Goal: Task Accomplishment & Management: Manage account settings

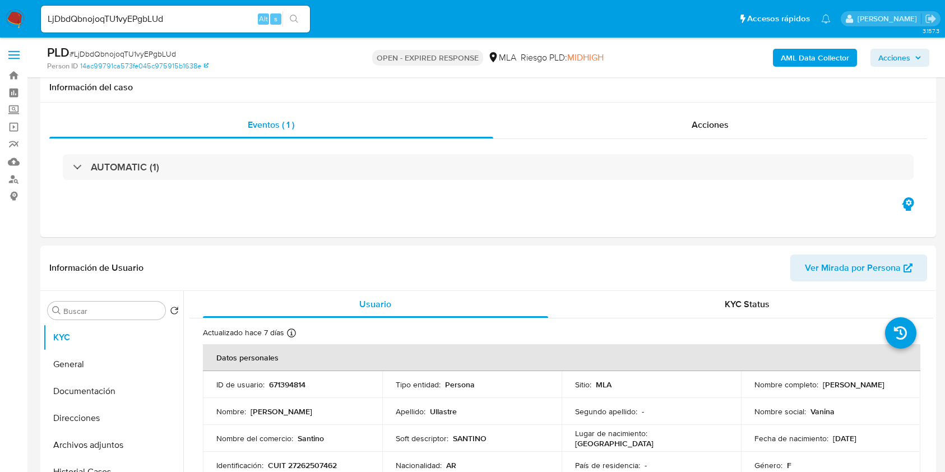
select select "10"
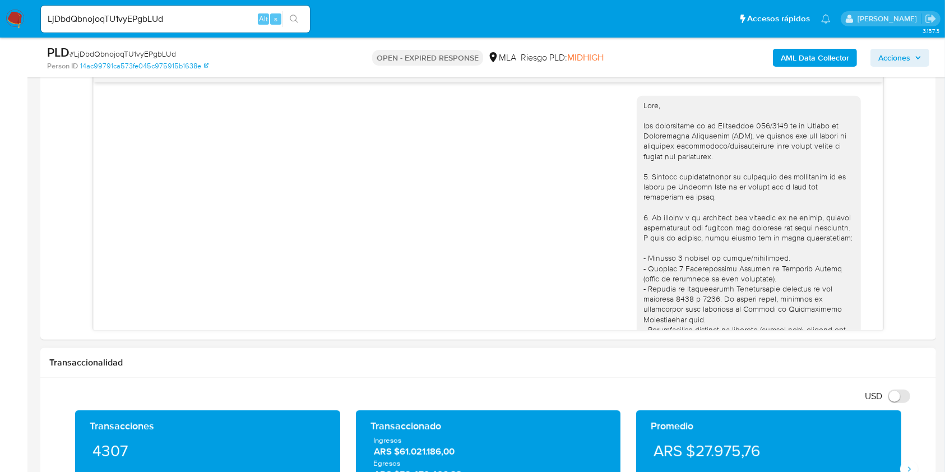
scroll to position [36, 0]
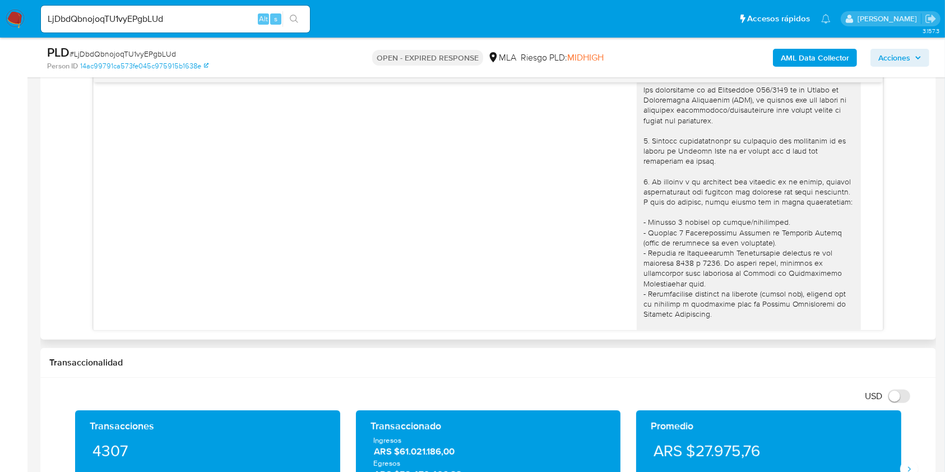
click at [485, 235] on div "[DATE] 19:51:41" at bounding box center [488, 359] width 761 height 614
click at [477, 202] on div "[DATE] 19:51:41" at bounding box center [488, 359] width 761 height 614
click at [905, 169] on div "17/07/2025 19:51:41 Hola, Esperamos que te encuentres muy bien. Te consultamos …" at bounding box center [488, 197] width 878 height 267
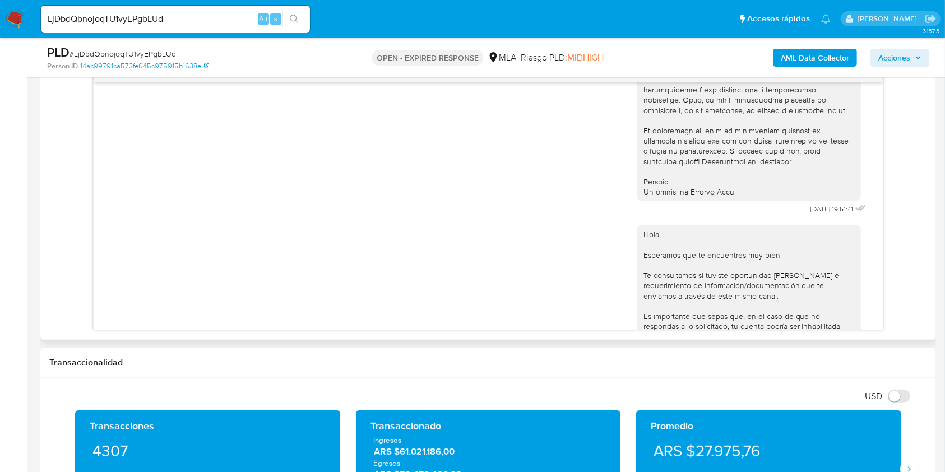
scroll to position [633, 0]
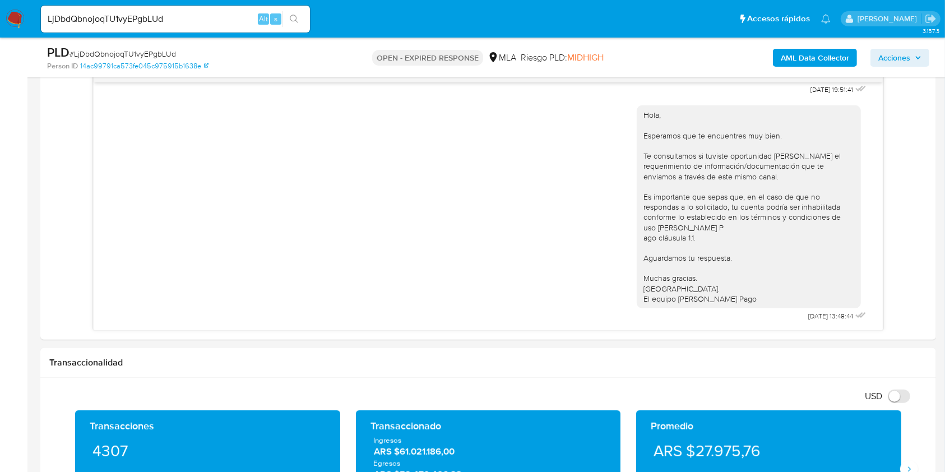
click at [204, 19] on input "LjDbdQbnojoqTU1vyEPgbLUd" at bounding box center [175, 19] width 269 height 15
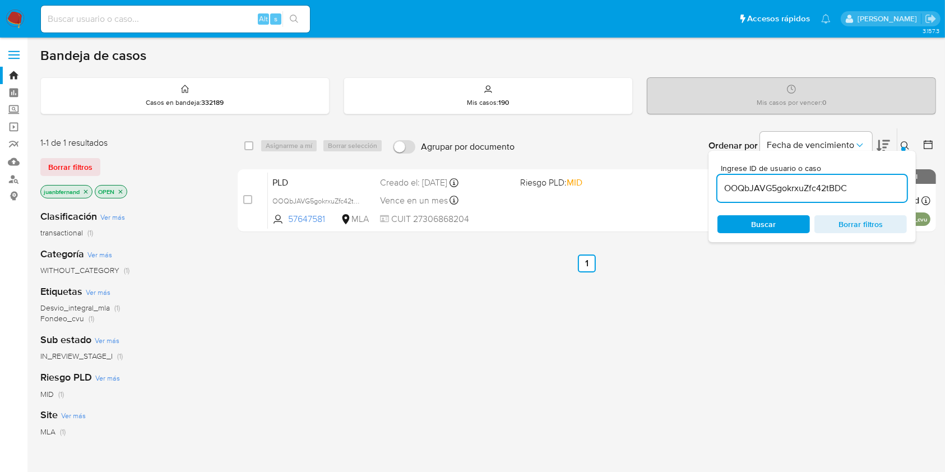
click at [841, 187] on input "OOQbJAVG5gokrxuZfc42tBDC" at bounding box center [812, 188] width 189 height 15
paste input "LjDbdQbnojoqTU1vyEPgbLUd"
type input "LjDbdQbnojoqTU1vyEPgbLUd"
click at [247, 141] on input "checkbox" at bounding box center [248, 145] width 9 height 9
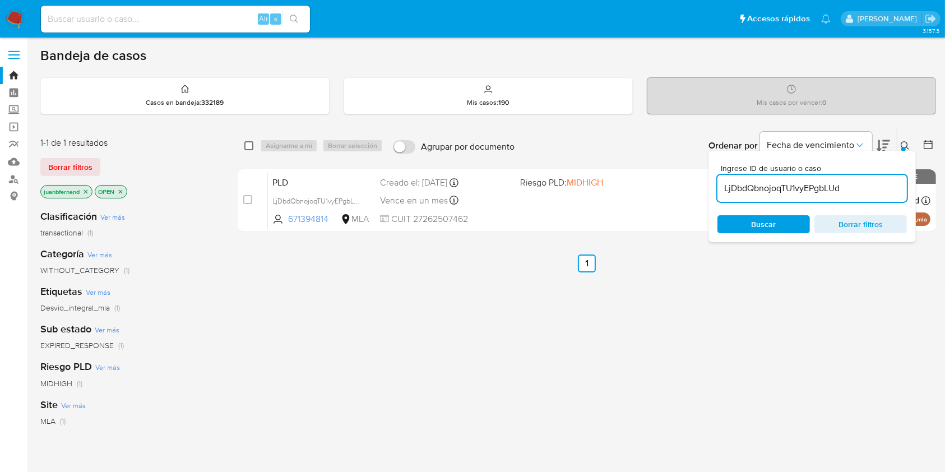
checkbox input "true"
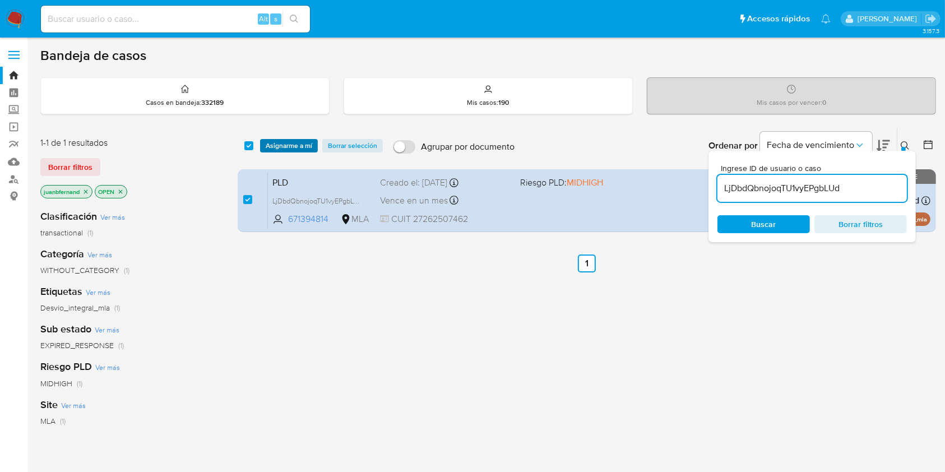
click at [289, 145] on span "Asignarme a mí" at bounding box center [289, 145] width 47 height 11
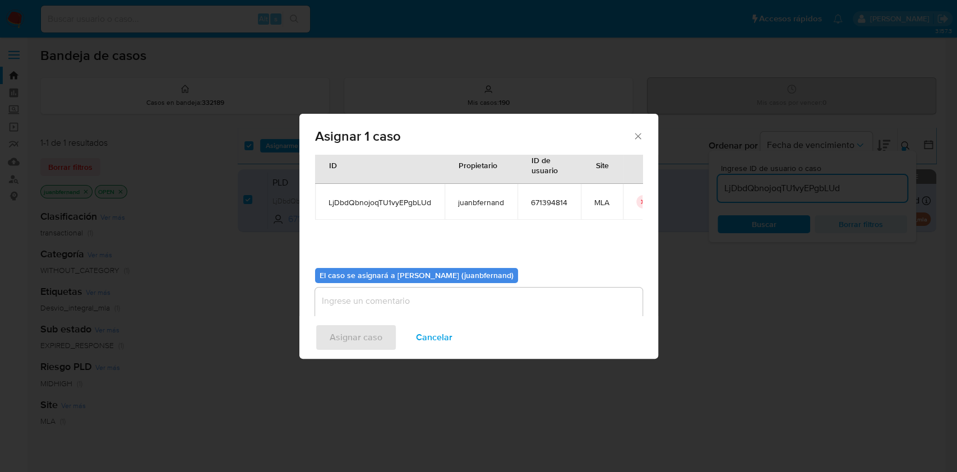
scroll to position [57, 0]
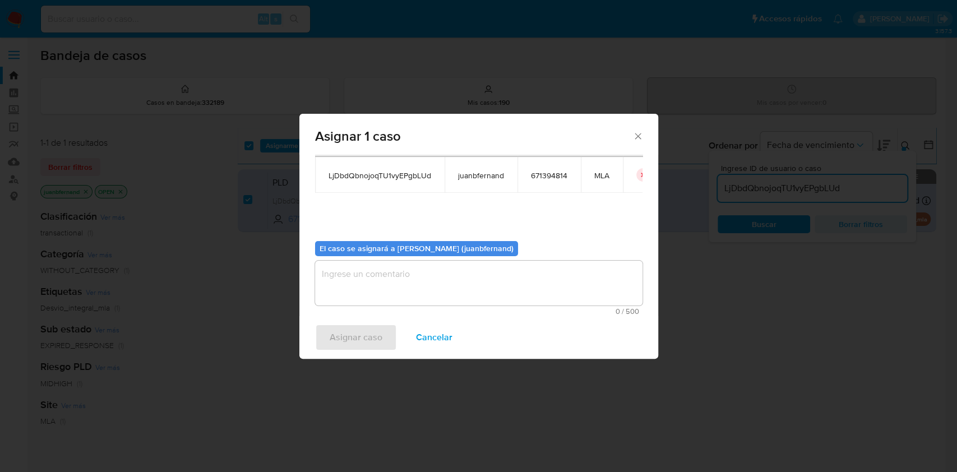
click at [422, 279] on textarea "assign-modal" at bounding box center [478, 283] width 327 height 45
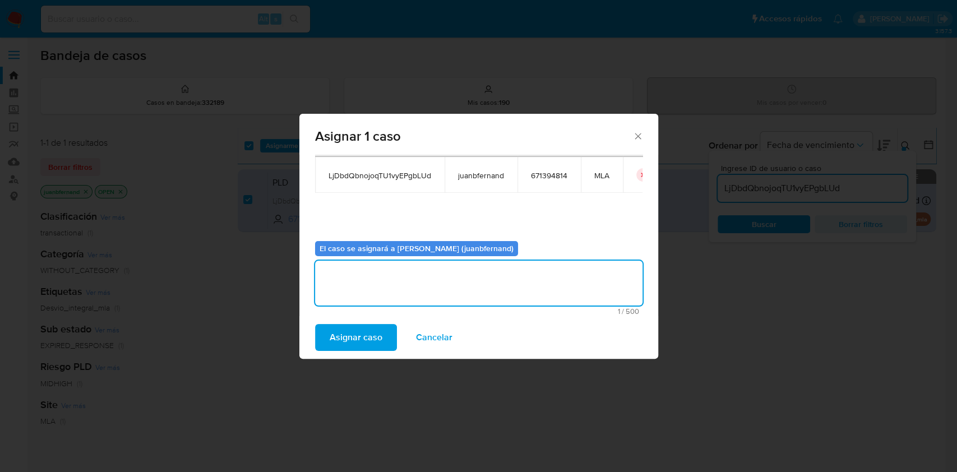
click at [382, 348] on button "Asignar caso" at bounding box center [356, 337] width 82 height 27
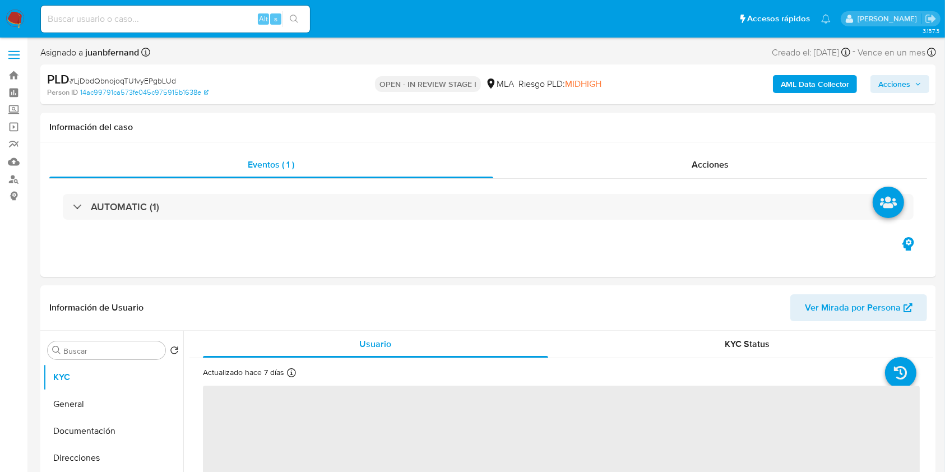
select select "10"
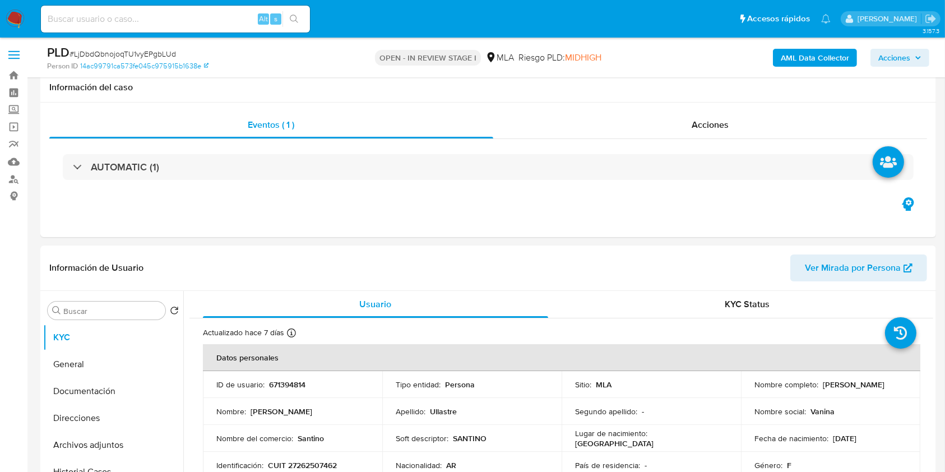
scroll to position [448, 0]
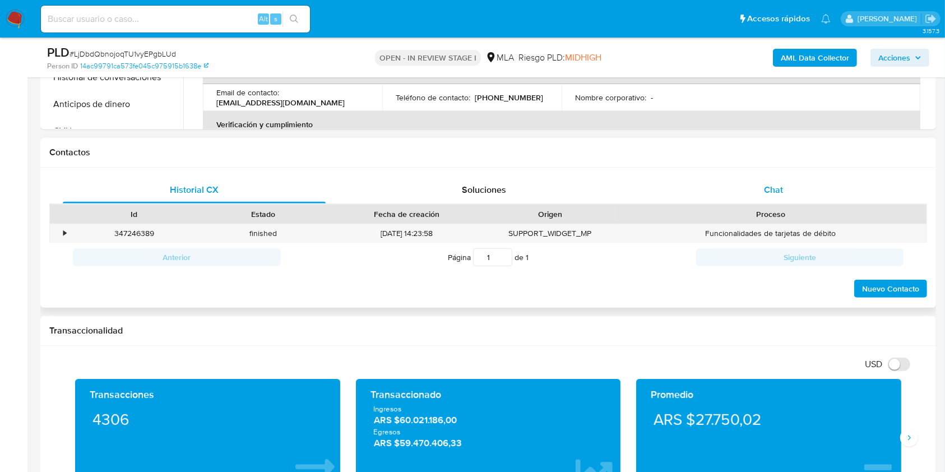
click at [798, 177] on div "Chat" at bounding box center [773, 190] width 263 height 27
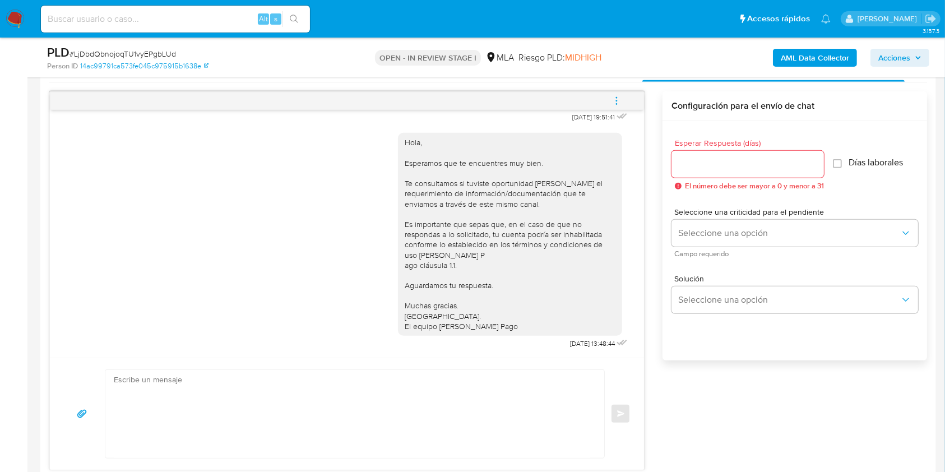
scroll to position [673, 0]
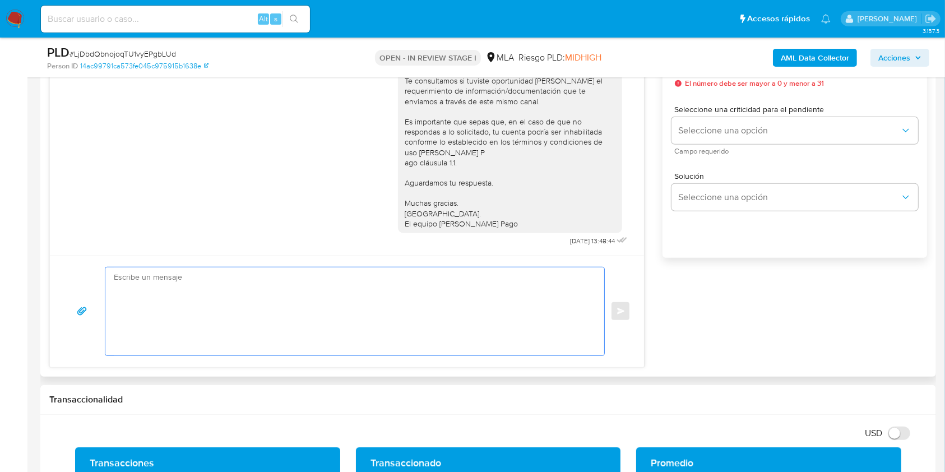
click at [160, 334] on textarea at bounding box center [352, 311] width 477 height 88
paste textarea "Hola. Esperamos que te encuentres muy bien. Te consultamos si tuviste oportunid…"
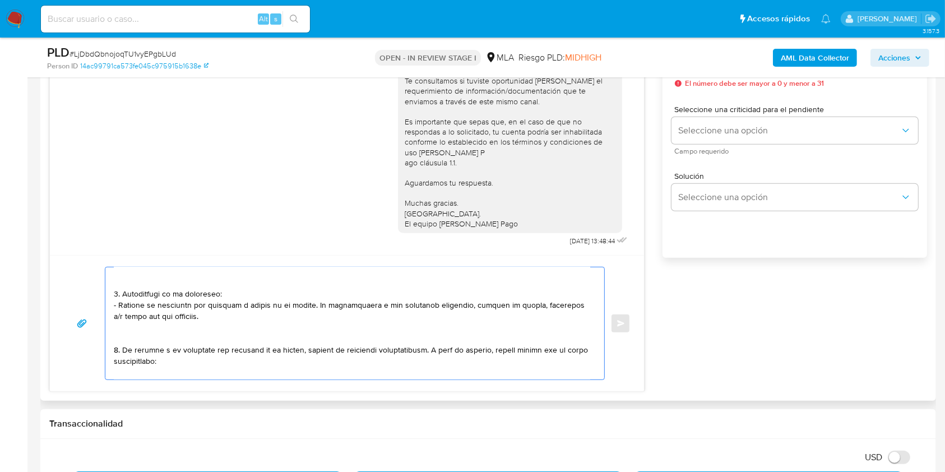
scroll to position [75, 0]
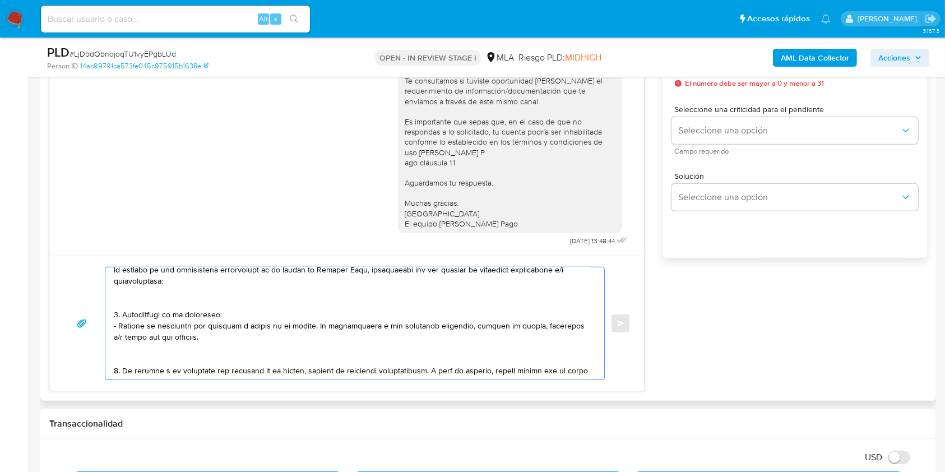
click at [170, 359] on textarea at bounding box center [352, 323] width 477 height 112
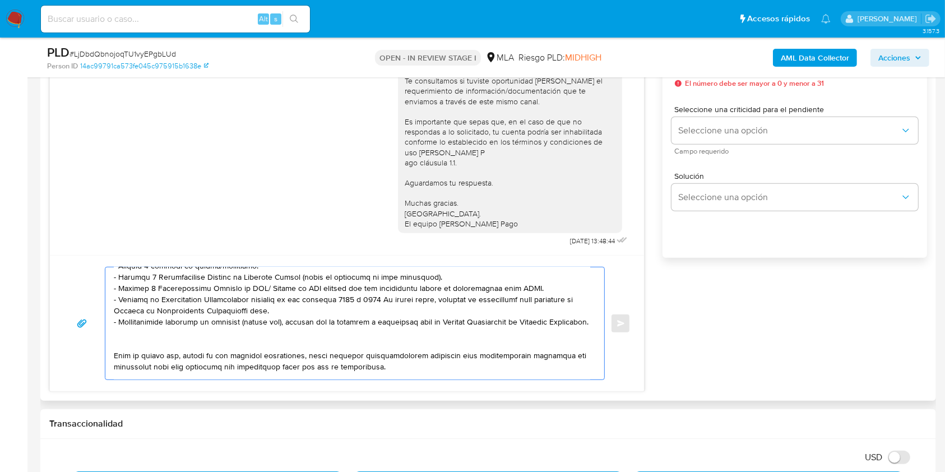
scroll to position [149, 0]
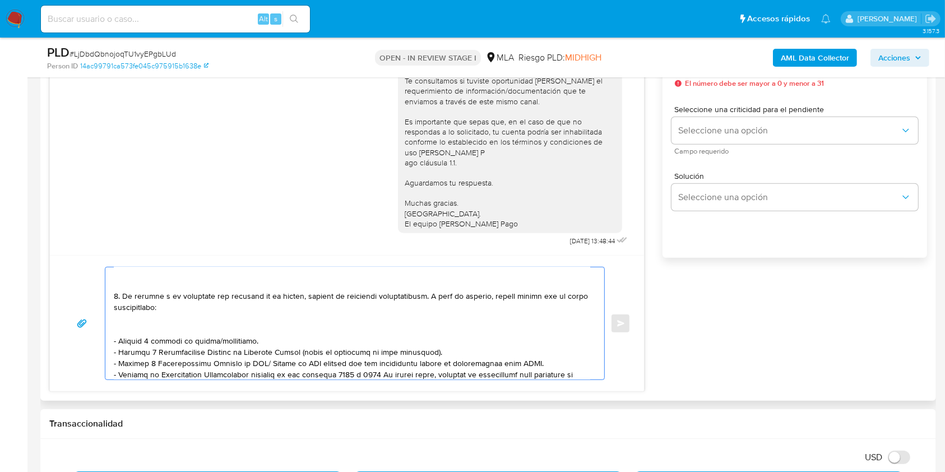
click at [172, 330] on textarea at bounding box center [352, 323] width 477 height 112
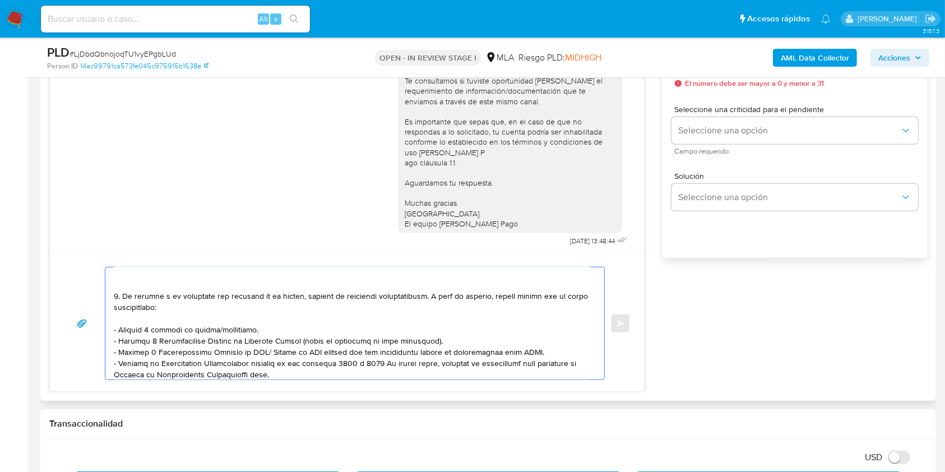
click at [258, 334] on textarea at bounding box center [352, 323] width 477 height 112
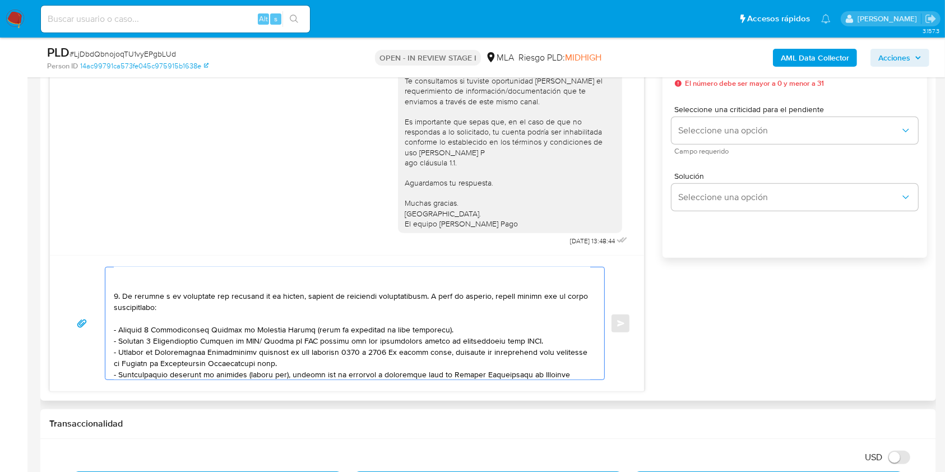
click at [235, 334] on textarea at bounding box center [352, 323] width 477 height 112
click at [260, 348] on textarea at bounding box center [352, 323] width 477 height 112
drag, startPoint x: 525, startPoint y: 343, endPoint x: 109, endPoint y: 332, distance: 415.5
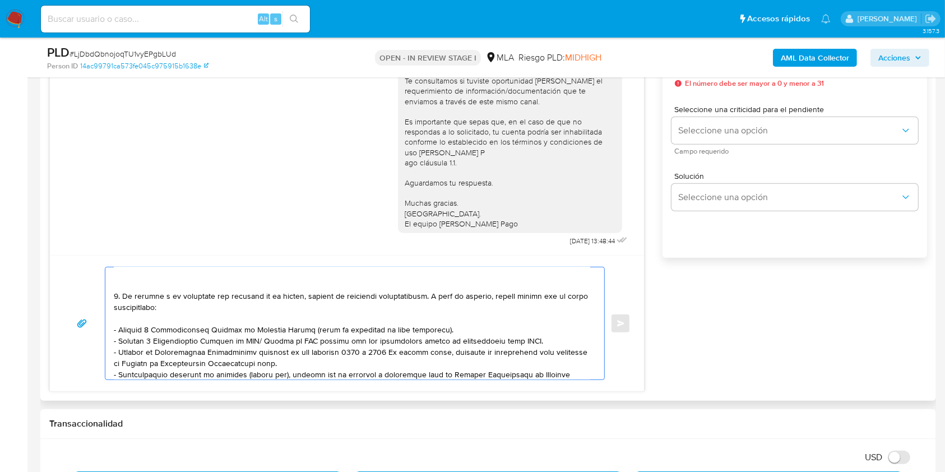
click at [109, 332] on div at bounding box center [351, 323] width 493 height 112
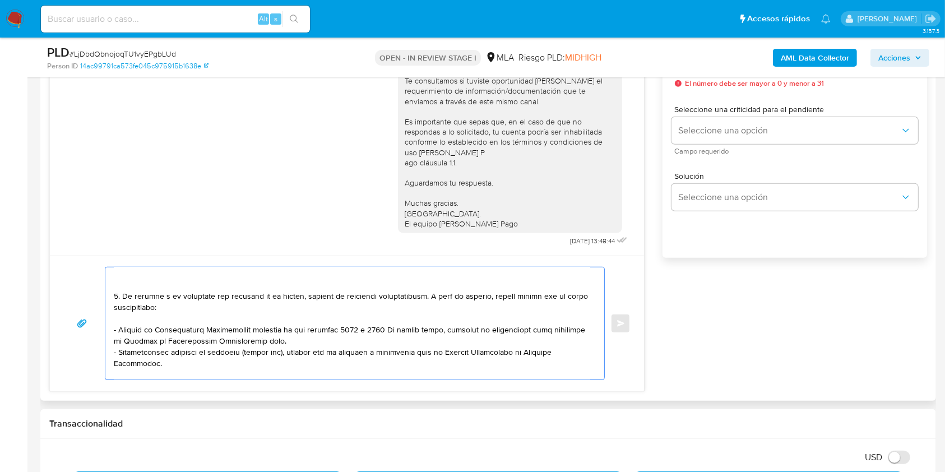
scroll to position [224, 0]
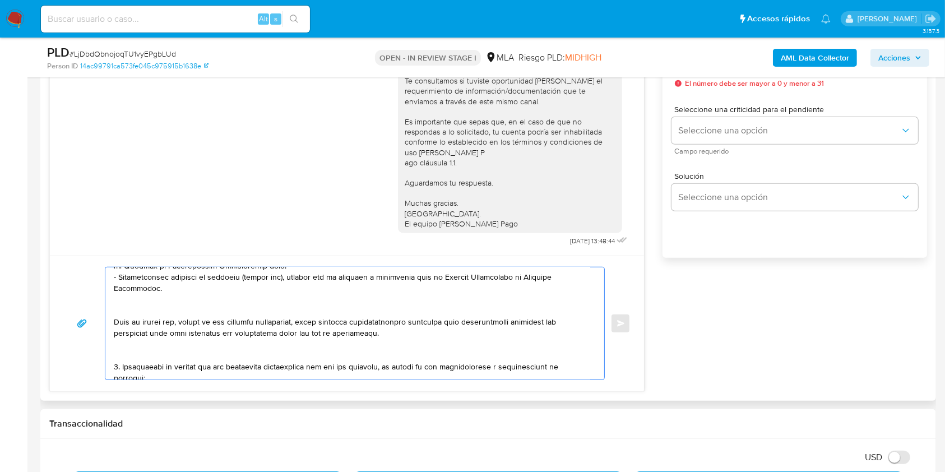
click at [158, 316] on textarea at bounding box center [352, 323] width 477 height 112
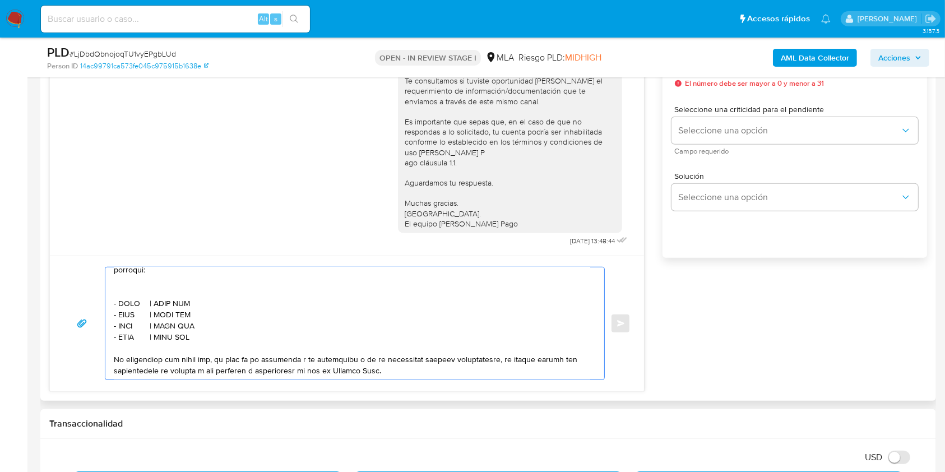
scroll to position [299, 0]
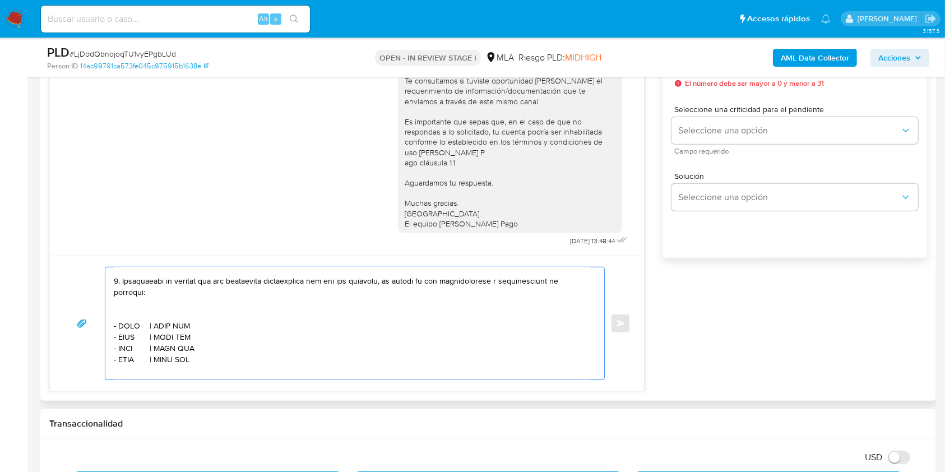
click at [149, 309] on textarea at bounding box center [352, 323] width 477 height 112
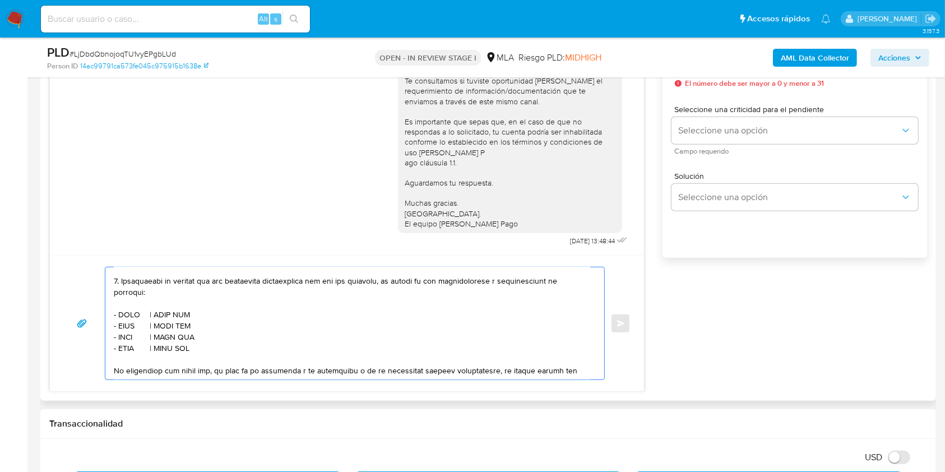
scroll to position [287, 0]
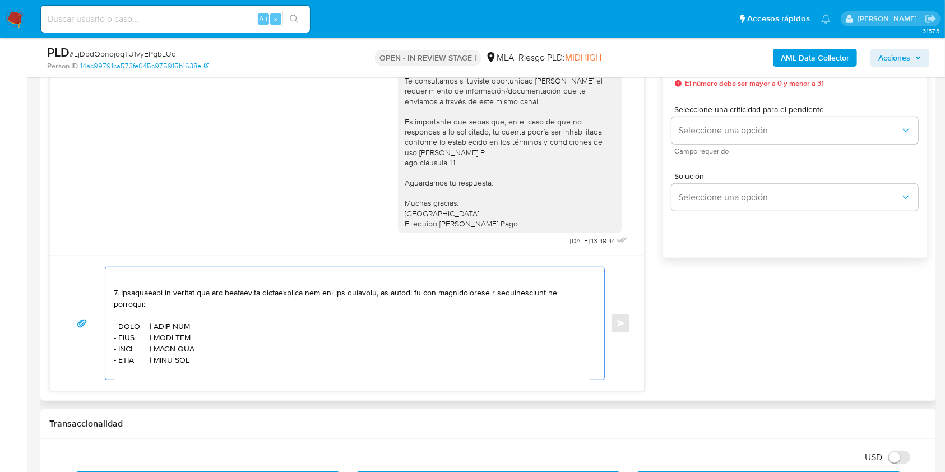
click at [130, 325] on textarea at bounding box center [352, 323] width 477 height 112
click at [131, 335] on textarea at bounding box center [352, 323] width 477 height 112
click at [120, 334] on textarea at bounding box center [352, 323] width 477 height 112
click at [124, 332] on textarea at bounding box center [352, 323] width 477 height 112
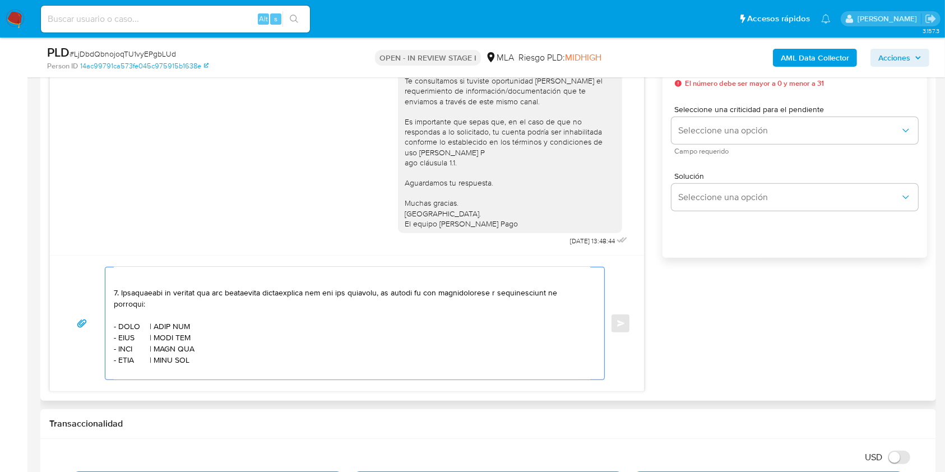
click at [124, 332] on textarea at bounding box center [352, 323] width 477 height 112
paste textarea "MONNET PAGOS EN LINEA SRL"
click at [263, 334] on textarea at bounding box center [352, 323] width 477 height 112
paste textarea "30717080439"
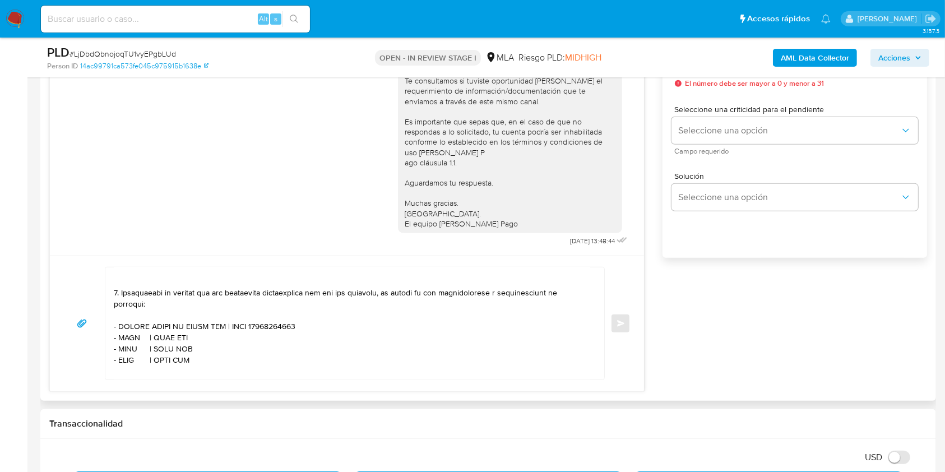
click at [133, 343] on textarea at bounding box center [352, 323] width 477 height 112
paste textarea "BETSSON.PBA"
click at [199, 344] on textarea at bounding box center [352, 323] width 477 height 112
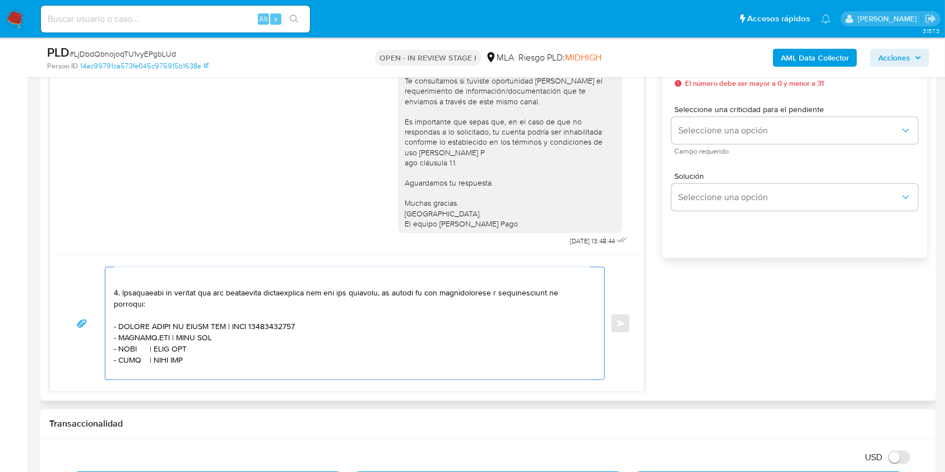
paste textarea "33717266639"
drag, startPoint x: 200, startPoint y: 366, endPoint x: 104, endPoint y: 357, distance: 96.9
click at [104, 357] on div "Enviar" at bounding box center [346, 323] width 567 height 113
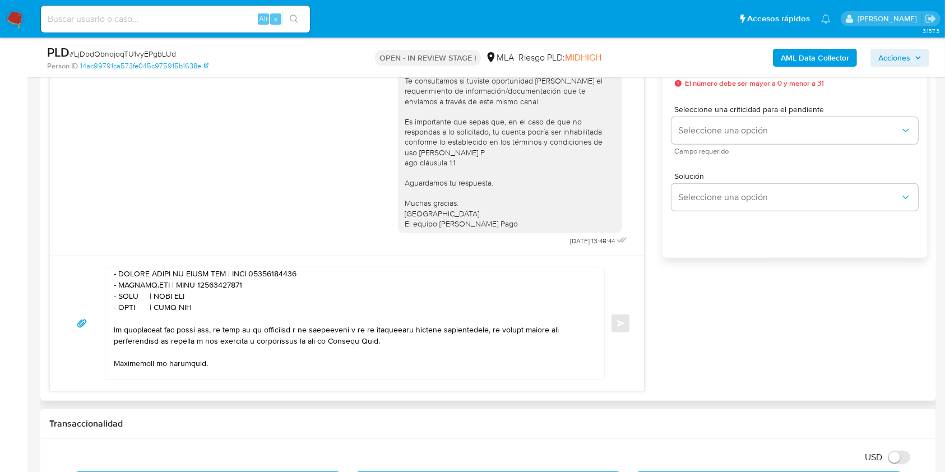
scroll to position [362, 0]
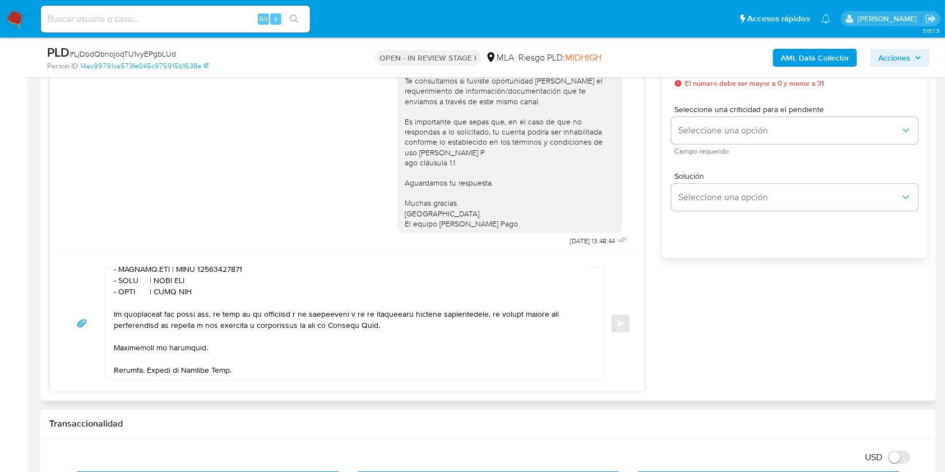
click at [223, 285] on textarea at bounding box center [352, 323] width 477 height 112
drag, startPoint x: 204, startPoint y: 293, endPoint x: 101, endPoint y: 284, distance: 102.4
click at [101, 284] on div "Enviar" at bounding box center [346, 323] width 567 height 113
click at [249, 340] on textarea at bounding box center [352, 323] width 477 height 112
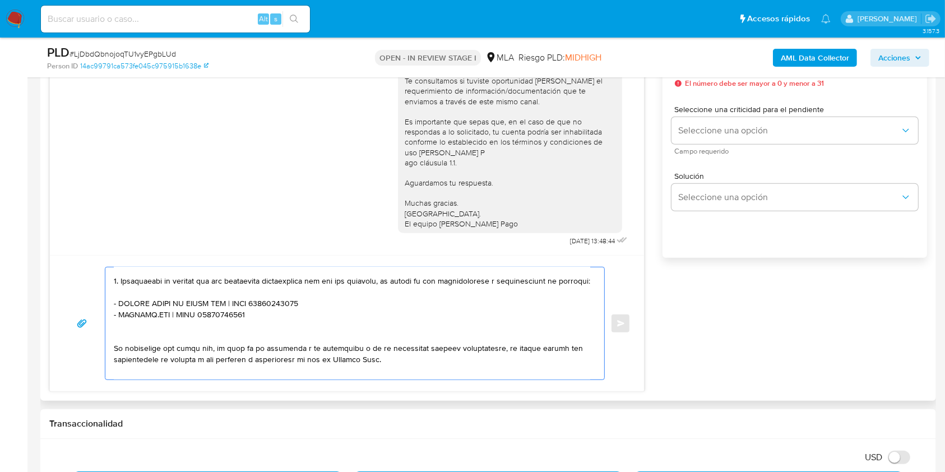
scroll to position [366, 0]
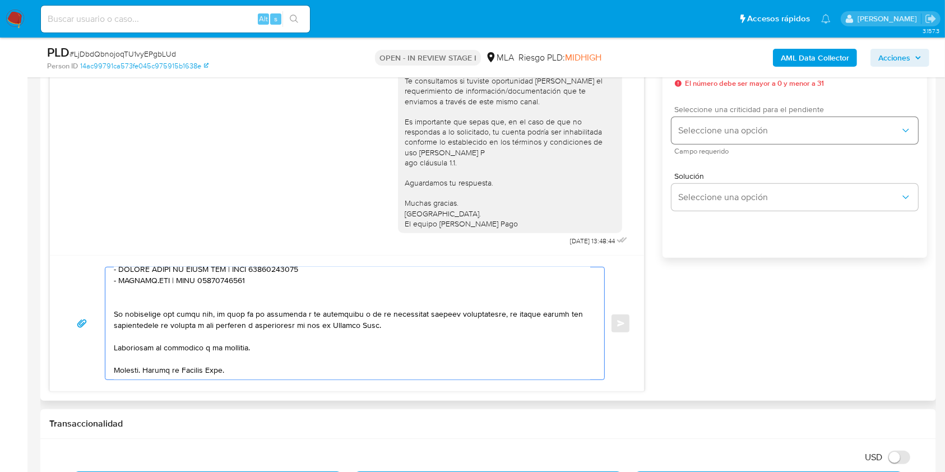
type textarea "Hola. Esperamos que te encuentres muy bien. Te consultamos si tuviste oportunid…"
click at [710, 123] on button "Seleccione una opción" at bounding box center [795, 130] width 247 height 27
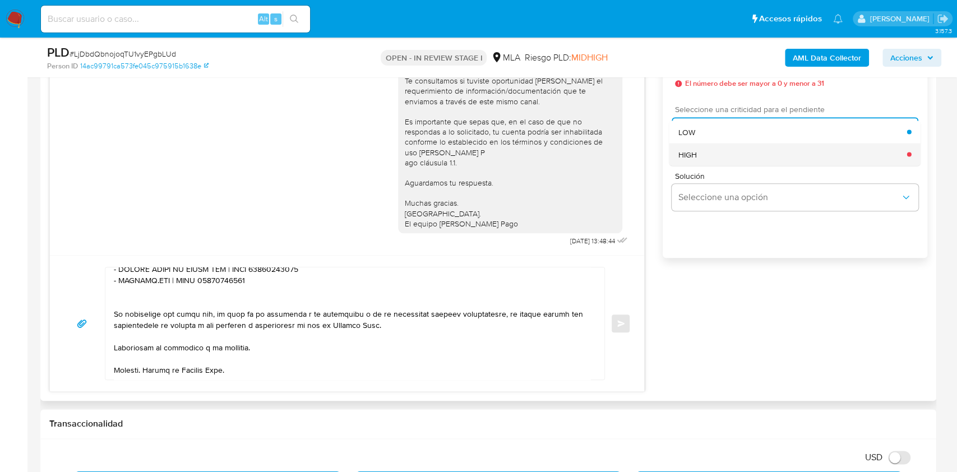
click at [714, 153] on div "HIGH" at bounding box center [792, 154] width 229 height 22
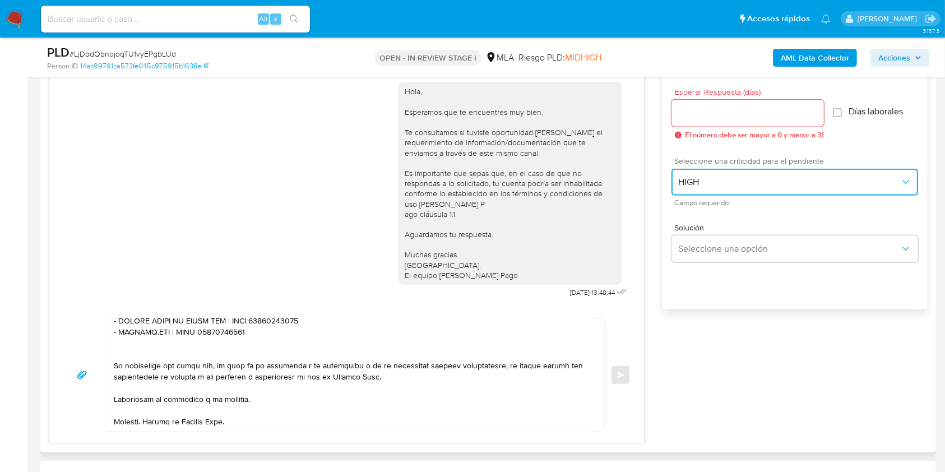
scroll to position [598, 0]
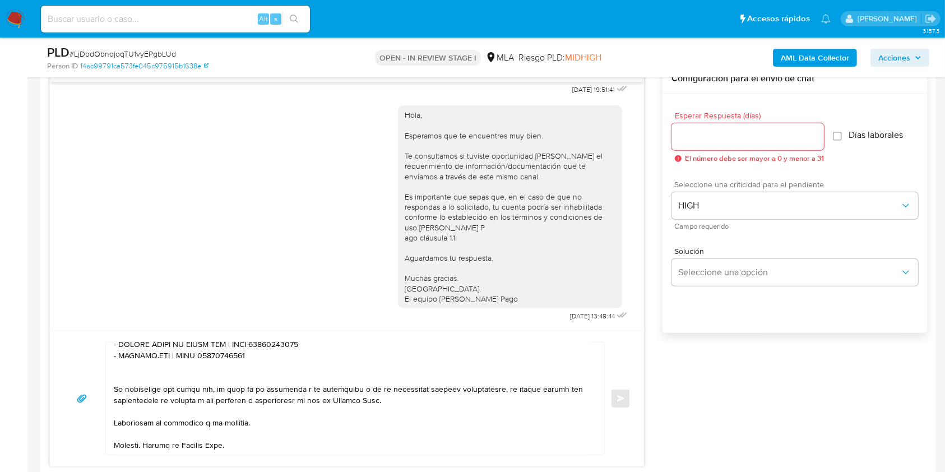
click at [706, 135] on input "Esperar Respuesta (días)" at bounding box center [748, 137] width 152 height 15
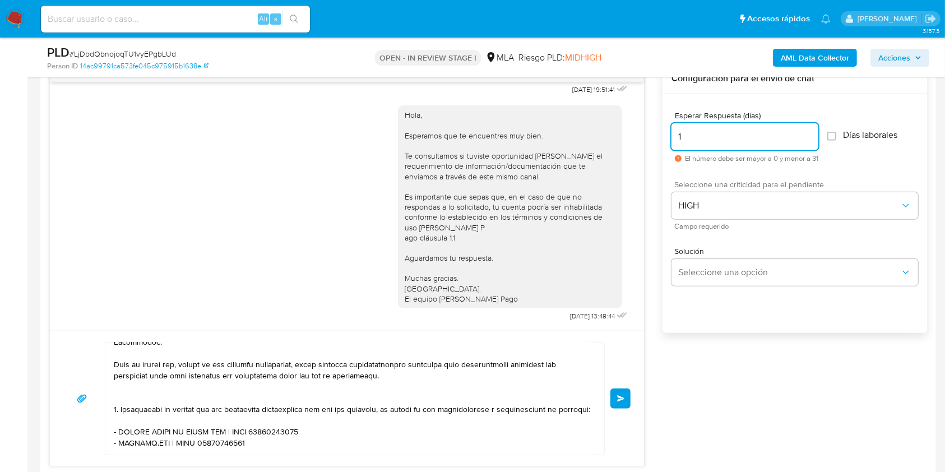
scroll to position [366, 0]
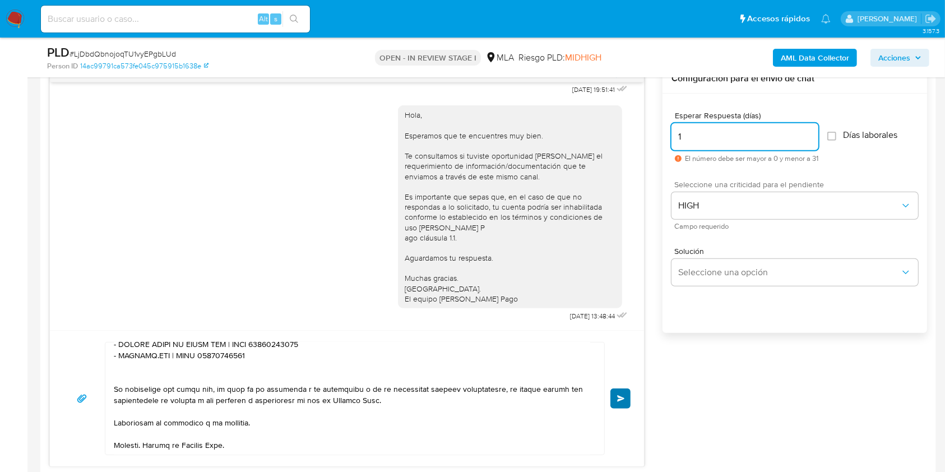
type input "1"
click at [619, 399] on span "Enviar" at bounding box center [621, 398] width 8 height 7
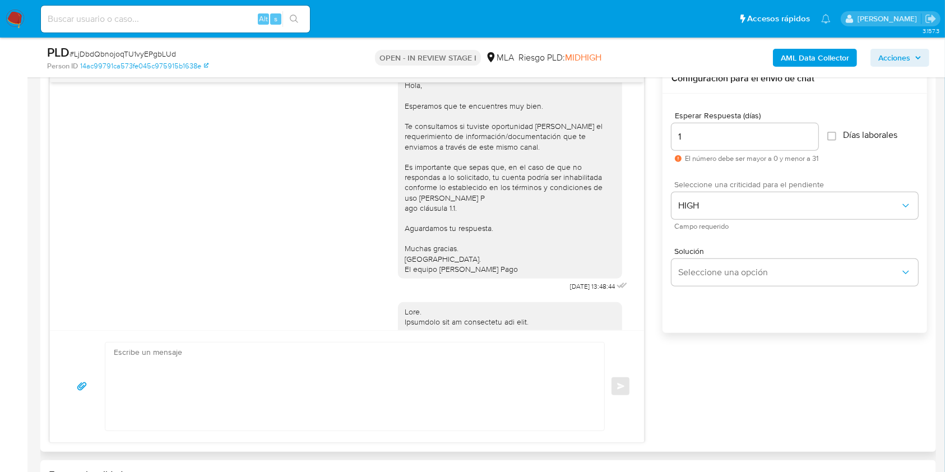
scroll to position [0, 0]
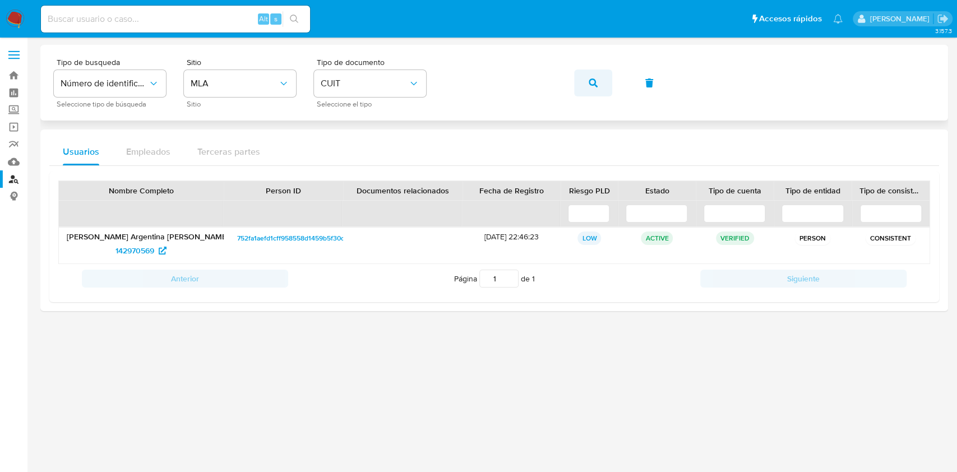
click at [588, 84] on button "button" at bounding box center [593, 83] width 38 height 27
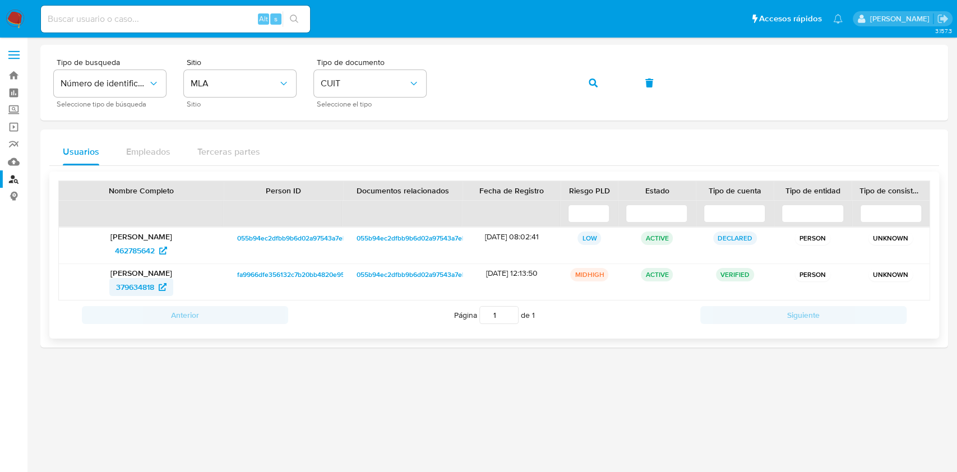
click at [136, 285] on span "379634818" at bounding box center [135, 287] width 38 height 18
click at [589, 81] on icon "button" at bounding box center [593, 82] width 9 height 9
click at [153, 283] on span "524368935" at bounding box center [135, 287] width 40 height 18
click at [590, 80] on icon "button" at bounding box center [593, 82] width 9 height 9
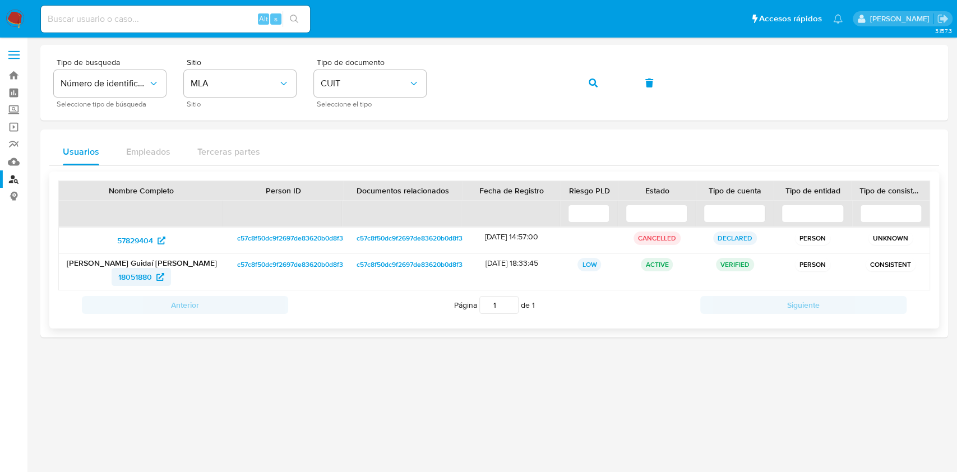
click at [140, 279] on span "18051880" at bounding box center [135, 277] width 34 height 18
click at [594, 85] on icon "button" at bounding box center [593, 82] width 9 height 9
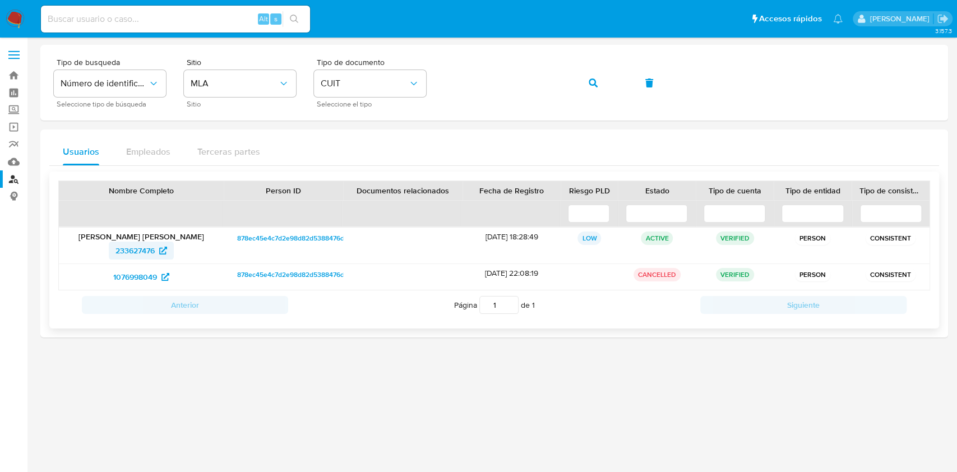
click at [156, 249] on span "233627476" at bounding box center [141, 251] width 52 height 18
click at [610, 86] on button "button" at bounding box center [593, 83] width 38 height 27
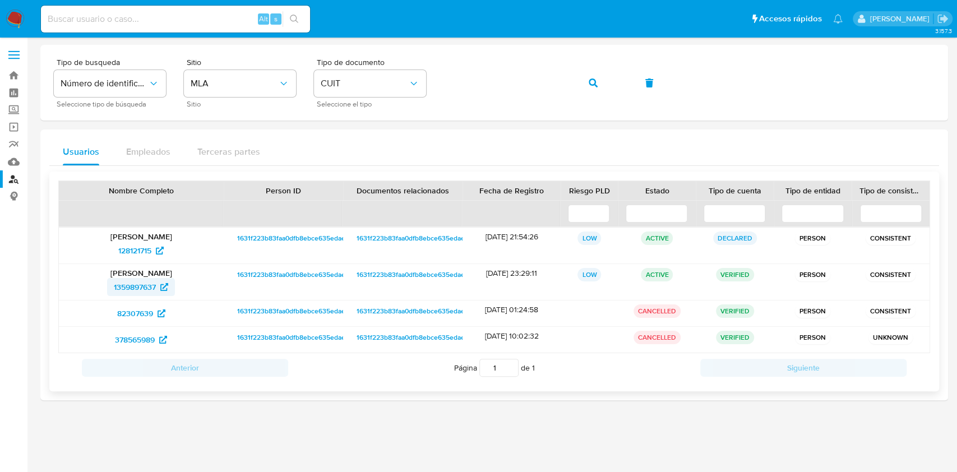
click at [135, 288] on span "1359897637" at bounding box center [135, 287] width 42 height 18
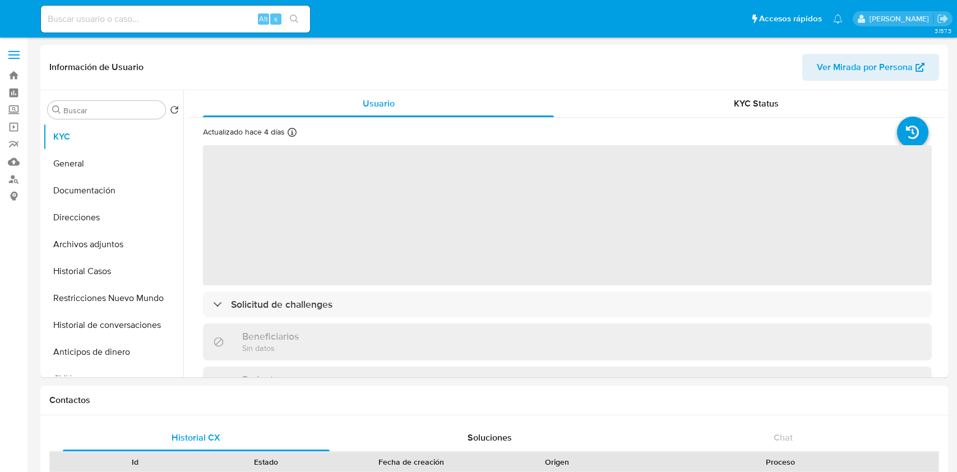
select select "10"
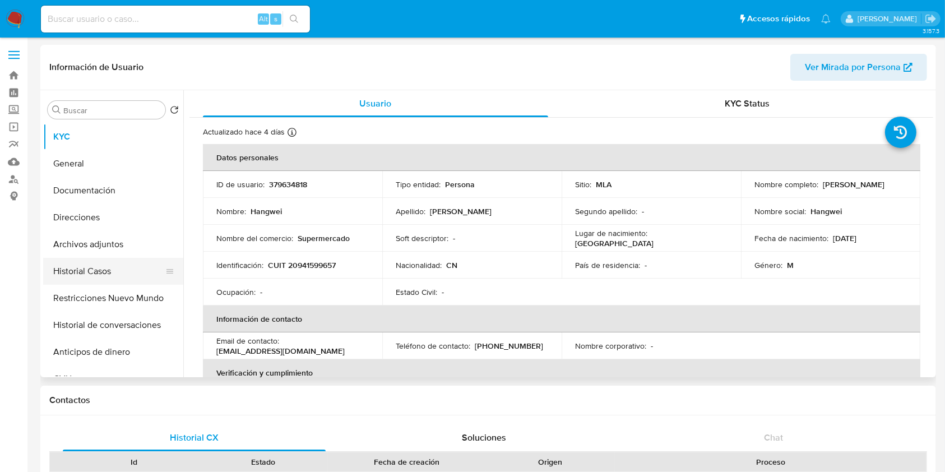
click at [112, 266] on button "Historial Casos" at bounding box center [108, 271] width 131 height 27
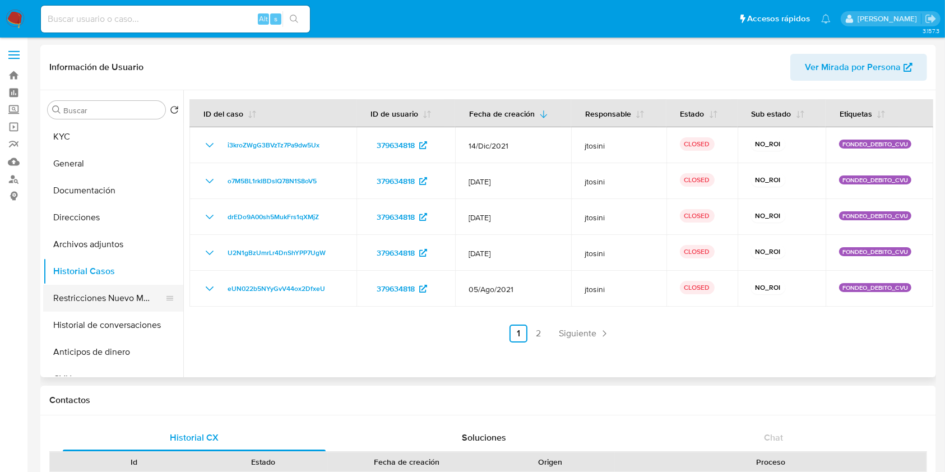
click at [76, 301] on button "Restricciones Nuevo Mundo" at bounding box center [108, 298] width 131 height 27
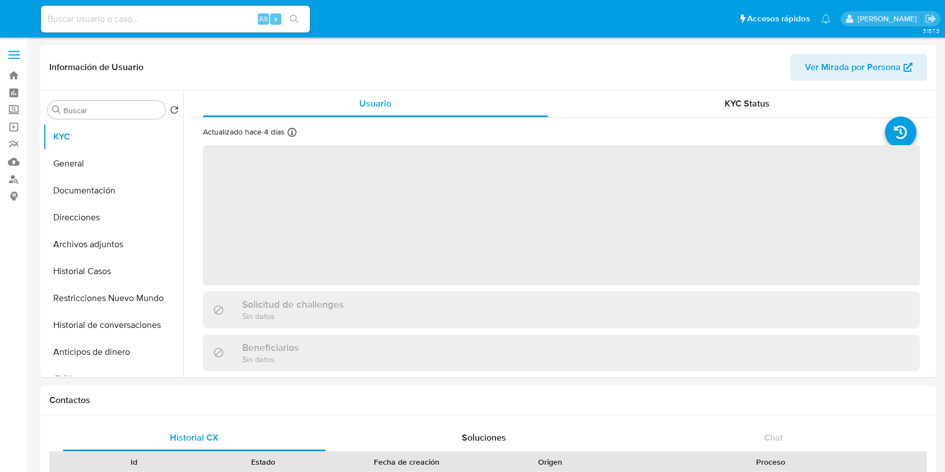
select select "10"
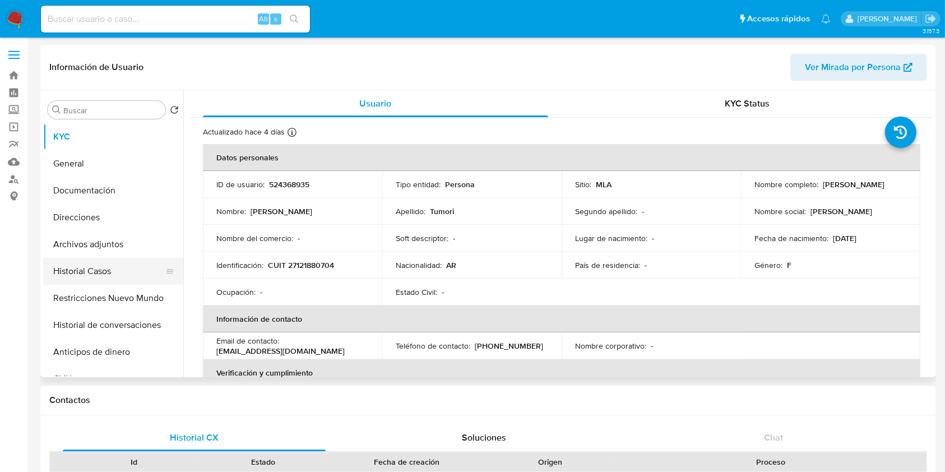
click at [108, 279] on button "Historial Casos" at bounding box center [108, 271] width 131 height 27
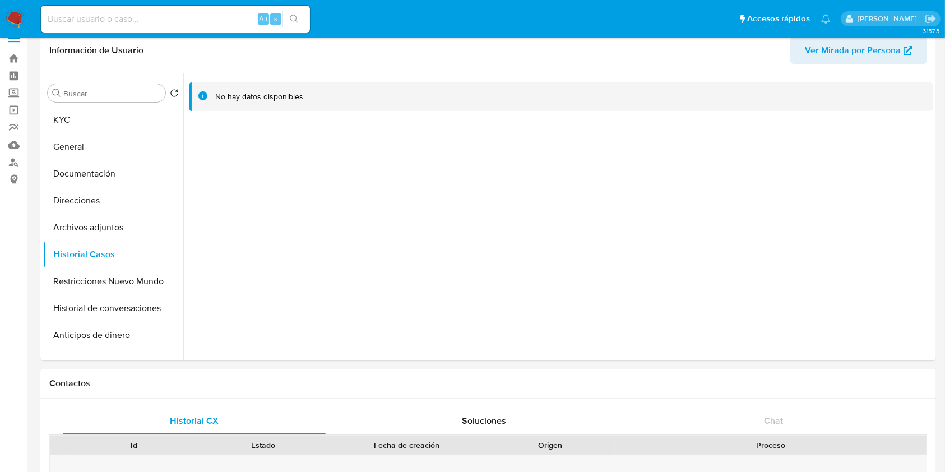
scroll to position [9, 0]
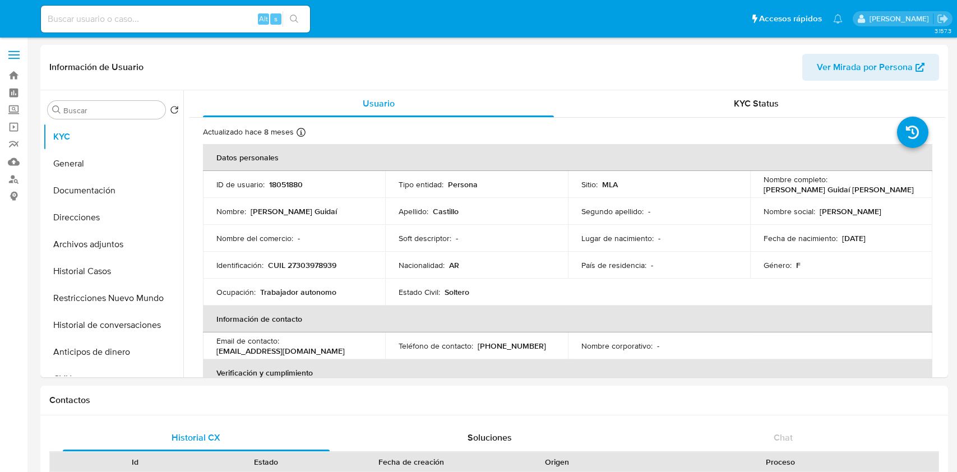
select select "10"
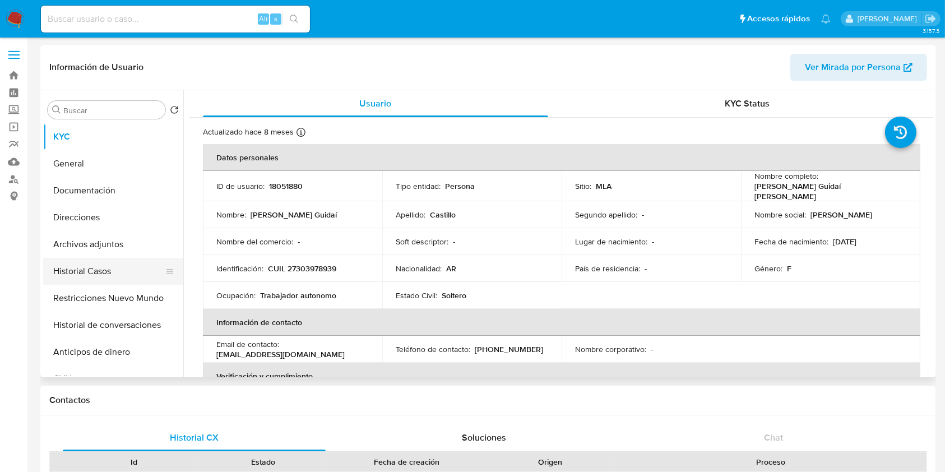
click at [126, 266] on button "Historial Casos" at bounding box center [108, 271] width 131 height 27
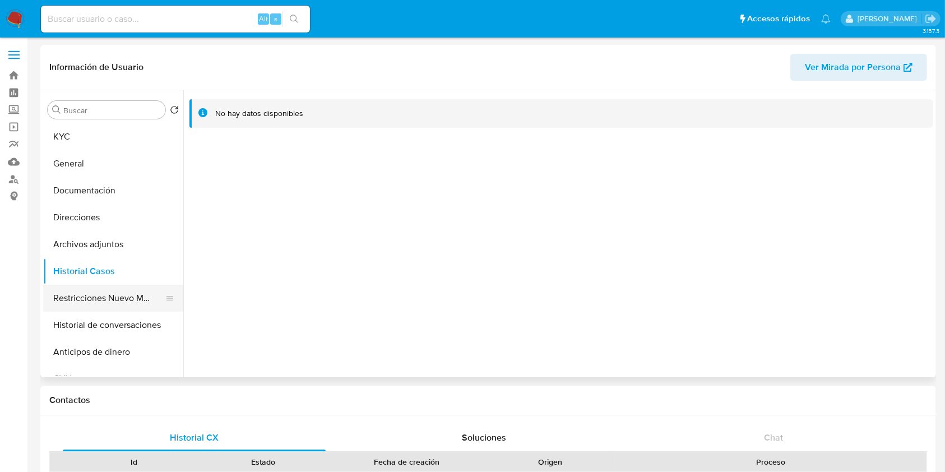
click at [109, 295] on button "Restricciones Nuevo Mundo" at bounding box center [108, 298] width 131 height 27
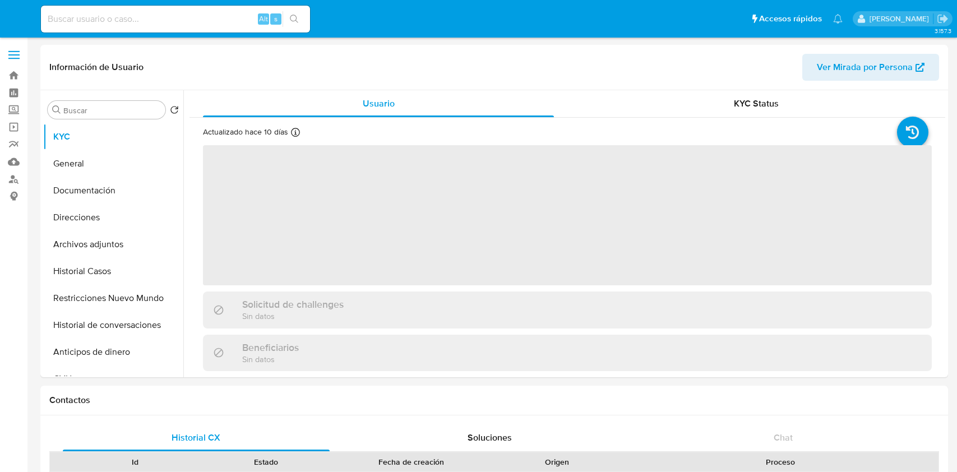
select select "10"
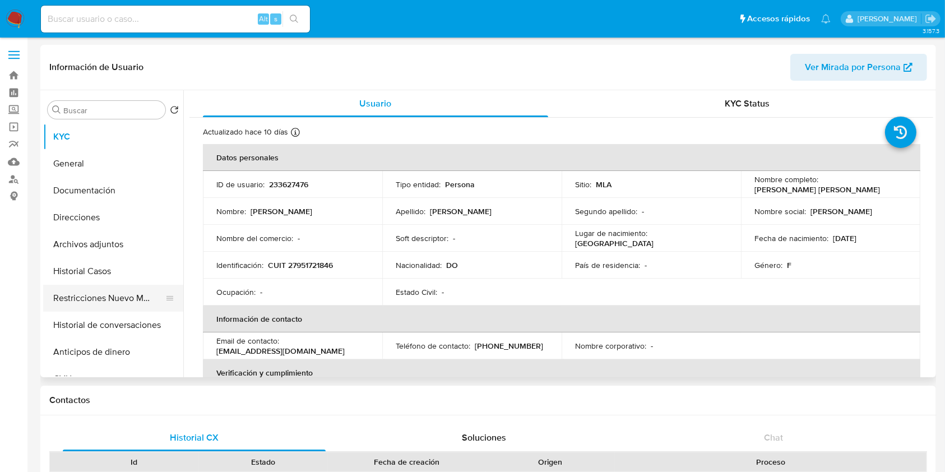
click at [100, 285] on button "Restricciones Nuevo Mundo" at bounding box center [108, 298] width 131 height 27
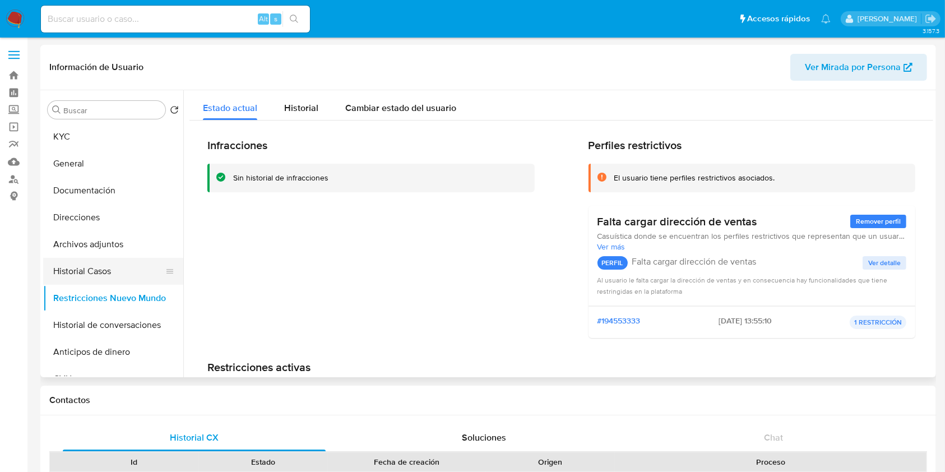
click at [99, 278] on button "Historial Casos" at bounding box center [108, 271] width 131 height 27
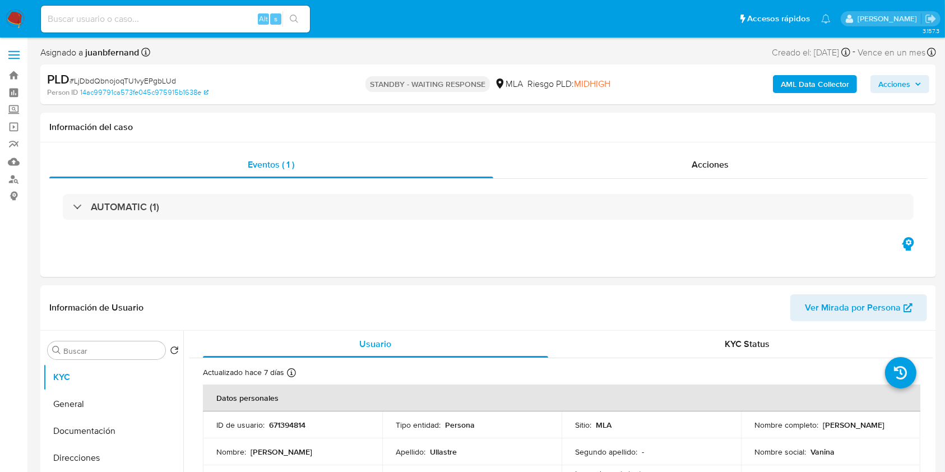
select select "10"
click at [214, 22] on input at bounding box center [175, 19] width 269 height 15
paste input "bX6J8OToJd7xOssE1y5QbYpQ"
type input "bX6J8OToJd7xOssE1y5QbYpQ"
click at [291, 16] on icon "search-icon" at bounding box center [294, 19] width 8 height 8
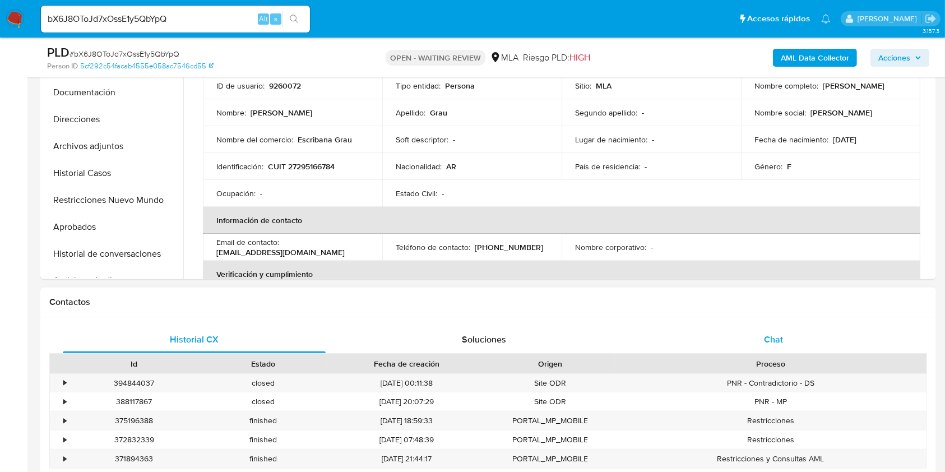
select select "10"
click at [859, 336] on div "Chat" at bounding box center [773, 339] width 263 height 27
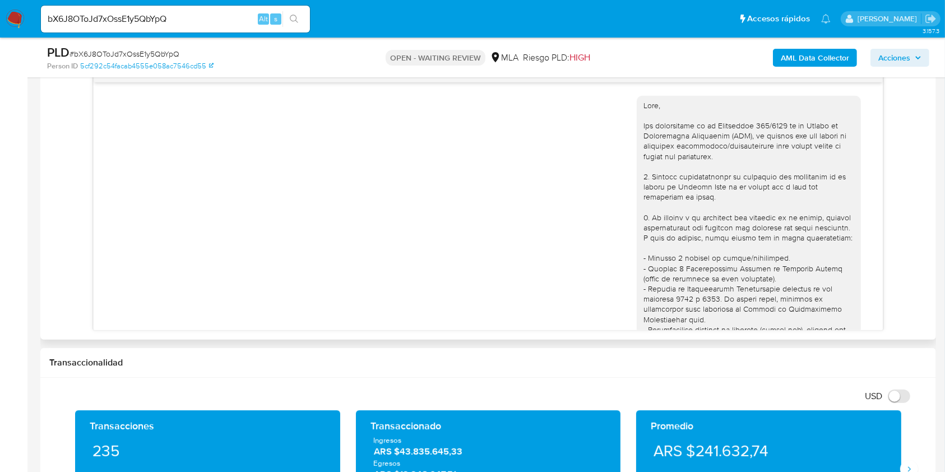
scroll to position [1308, 0]
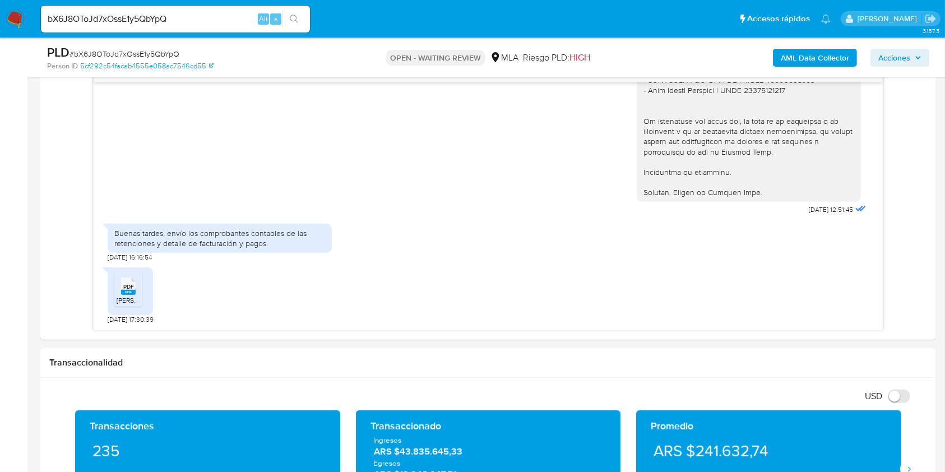
click at [235, 19] on input "bX6J8OToJd7xOssE1y5QbYpQ" at bounding box center [175, 19] width 269 height 15
paste input "CIMWEfspK46g4IrAgAENiblR"
type input "CIMWEfspK46g4IrAgAENiblR"
click at [299, 18] on button "search-icon" at bounding box center [294, 19] width 23 height 16
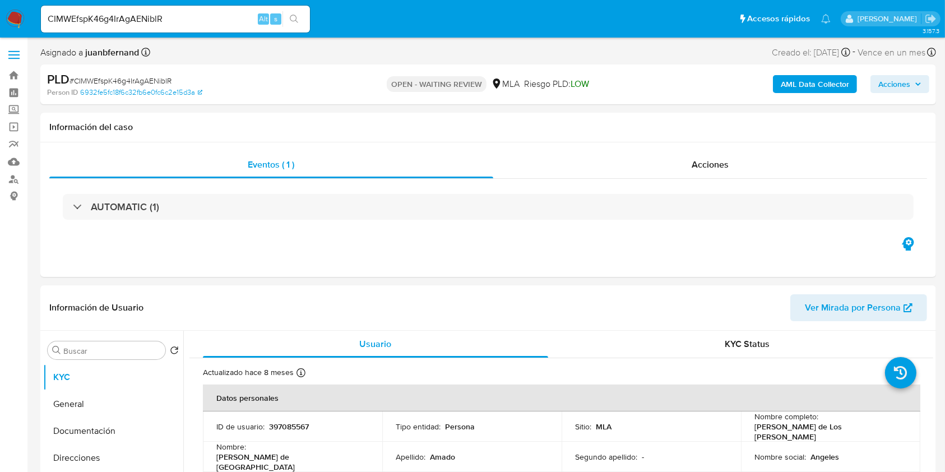
select select "10"
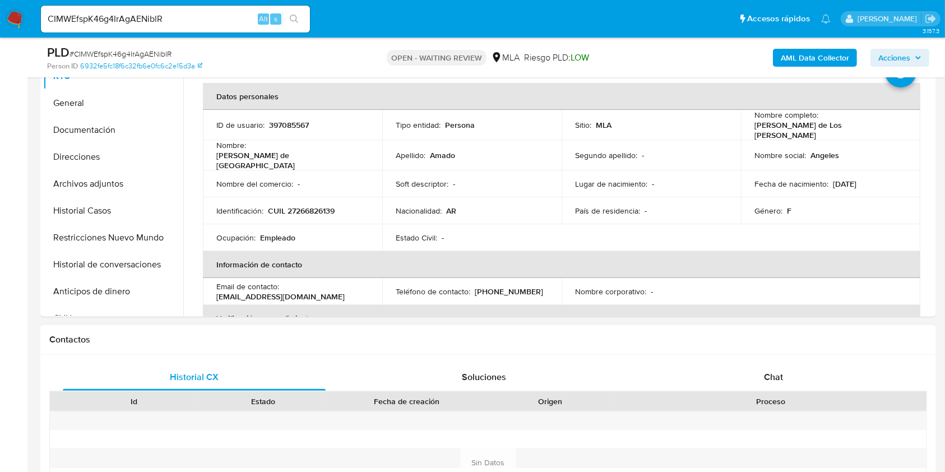
scroll to position [299, 0]
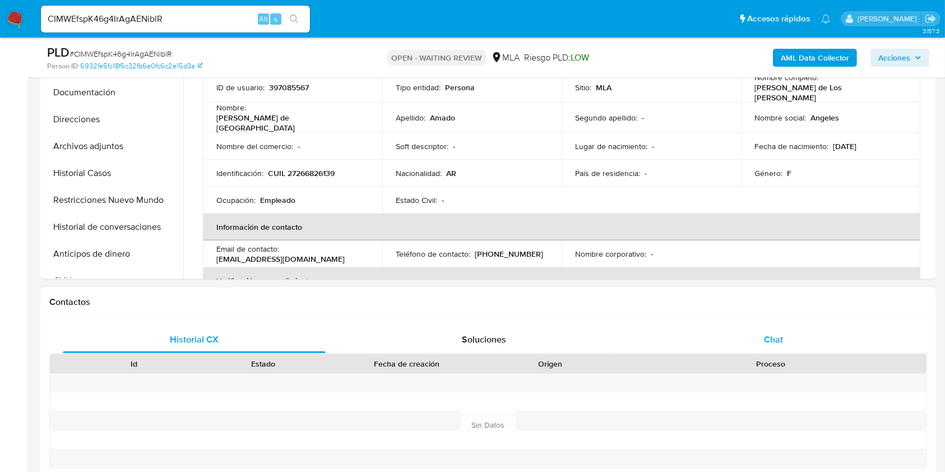
click at [789, 350] on div "Chat" at bounding box center [773, 339] width 263 height 27
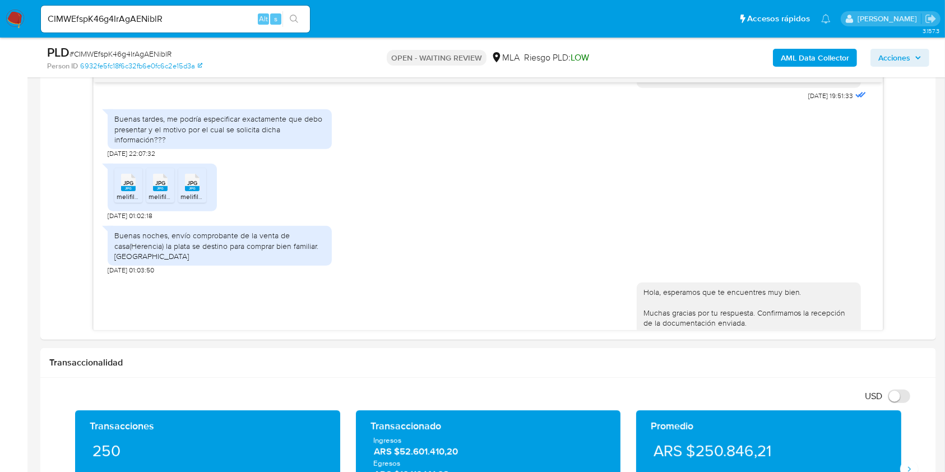
scroll to position [373, 0]
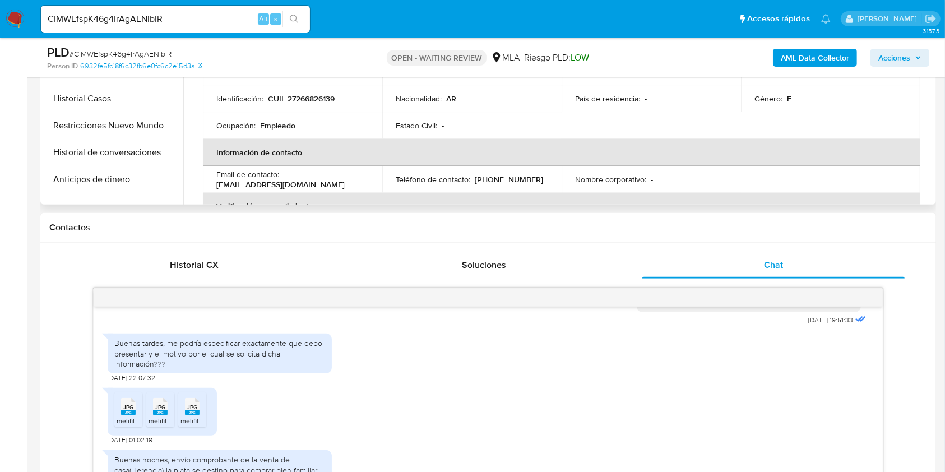
click at [309, 179] on p "angieamado349@gmail.com" at bounding box center [280, 184] width 128 height 10
drag, startPoint x: 309, startPoint y: 177, endPoint x: 226, endPoint y: 177, distance: 83.0
click at [226, 179] on p "angieamado349@gmail.com" at bounding box center [280, 184] width 128 height 10
copy p "angieamado349@gmail.com"
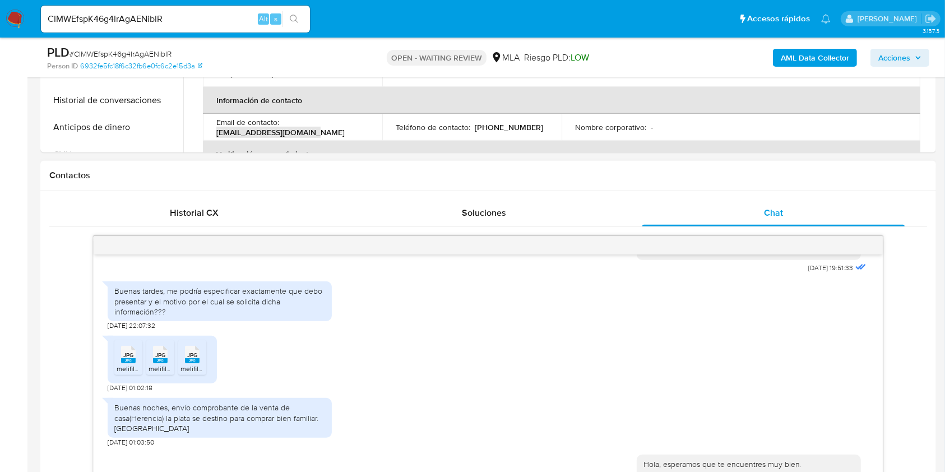
scroll to position [448, 0]
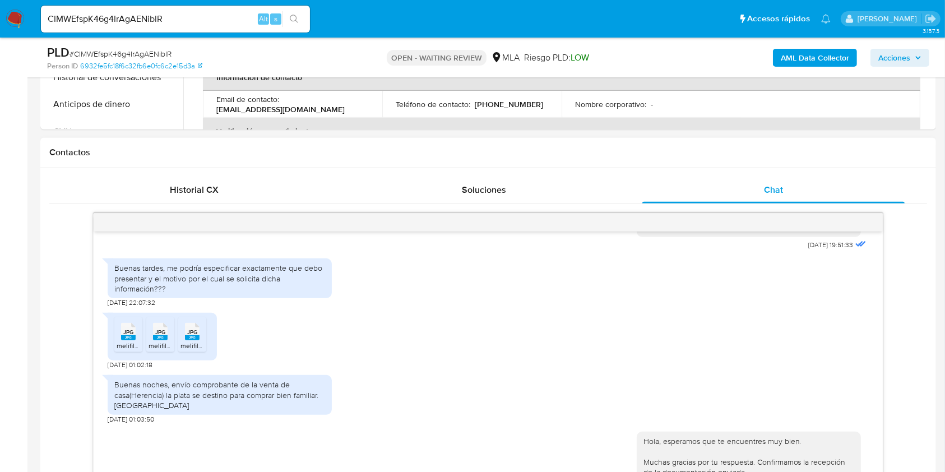
click at [110, 369] on span "[DATE] 01:02:18" at bounding box center [130, 364] width 45 height 9
drag, startPoint x: 110, startPoint y: 386, endPoint x: 128, endPoint y: 385, distance: 17.4
click at [128, 369] on span "[DATE] 01:02:18" at bounding box center [130, 364] width 45 height 9
copy span "21/07/2025"
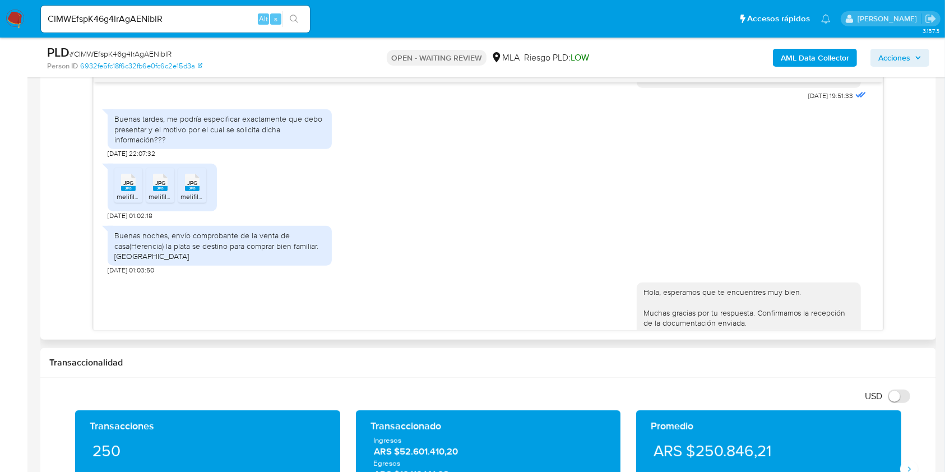
click at [181, 257] on div "Buenas noches, envío comprobante de la venta de casa(Herencia) la plata se dest…" at bounding box center [219, 245] width 211 height 31
drag, startPoint x: 181, startPoint y: 257, endPoint x: 156, endPoint y: 272, distance: 28.5
click at [156, 261] on div "Buenas noches, envío comprobante de la venta de casa(Herencia) la plata se dest…" at bounding box center [219, 245] width 211 height 31
click at [307, 261] on div "Buenas noches, envío comprobante de la venta de casa(Herencia) la plata se dest…" at bounding box center [219, 245] width 211 height 31
drag, startPoint x: 307, startPoint y: 267, endPoint x: 179, endPoint y: 255, distance: 129.0
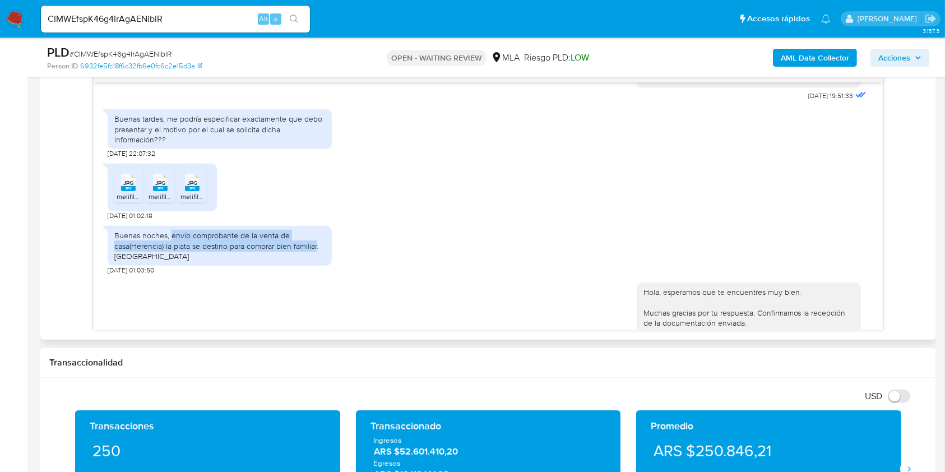
click at [179, 255] on div "Buenas noches, envío comprobante de la venta de casa(Herencia) la plata se dest…" at bounding box center [219, 245] width 211 height 31
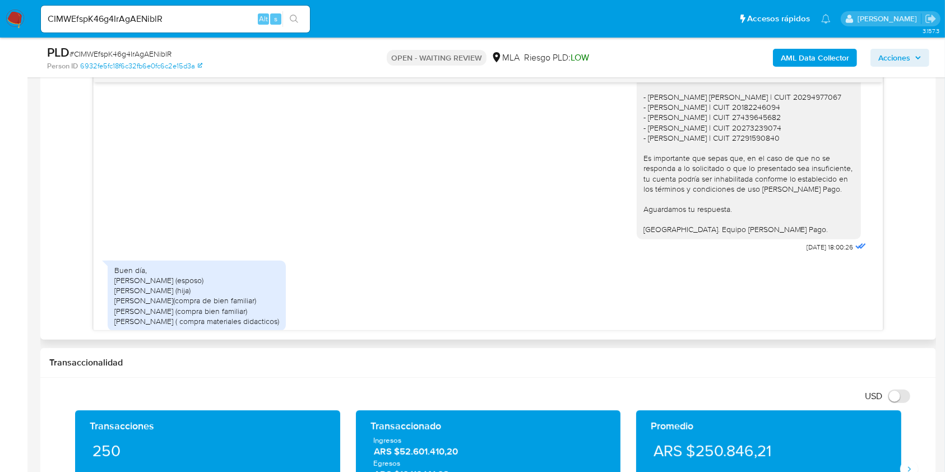
scroll to position [974, 0]
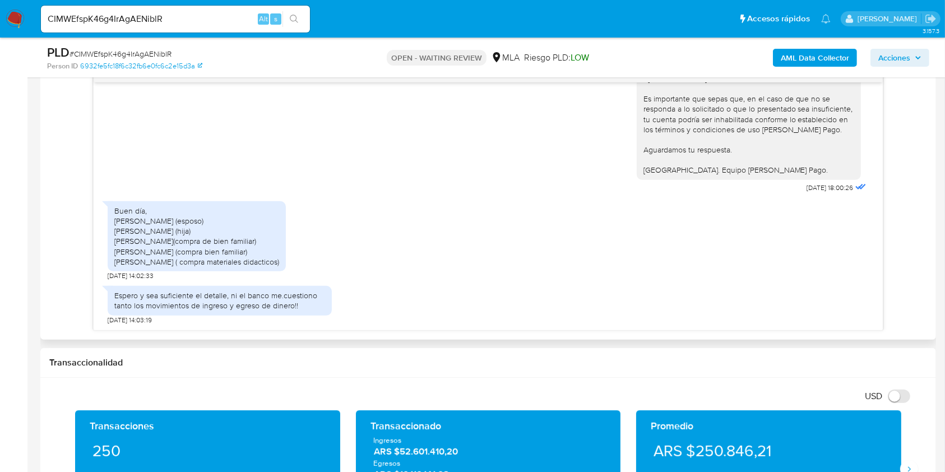
click at [130, 221] on div "Buen día, [PERSON_NAME] (esposo) [PERSON_NAME] (hija) [PERSON_NAME](compra de b…" at bounding box center [196, 236] width 165 height 61
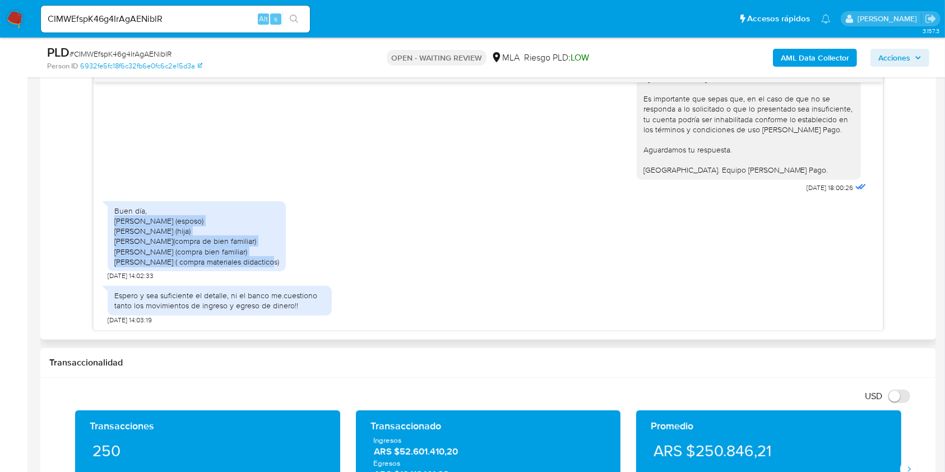
drag, startPoint x: 130, startPoint y: 221, endPoint x: 263, endPoint y: 262, distance: 139.9
click at [263, 262] on div "Buen día, [PERSON_NAME] (esposo) [PERSON_NAME] (hija) [PERSON_NAME](compra de b…" at bounding box center [196, 236] width 165 height 61
copy div "Cabrera Jose (esposo) Cabrera Sofia (hija) Kleinbard Aldo(compra de bien famili…"
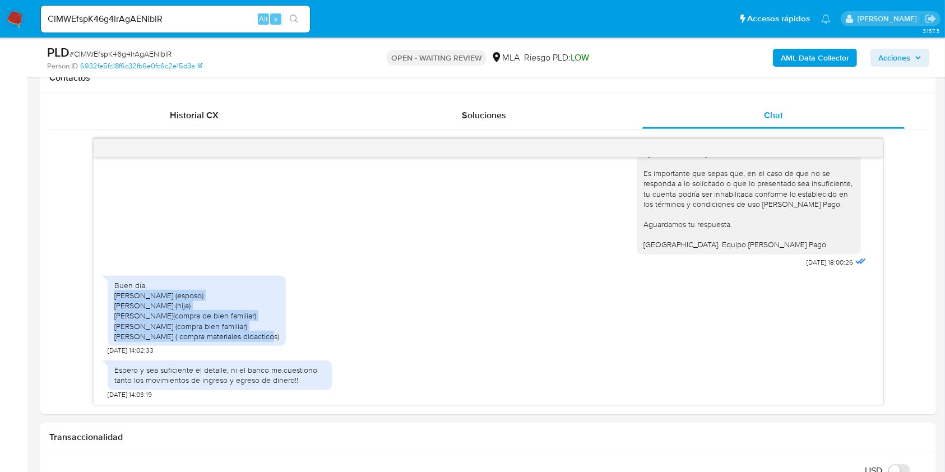
scroll to position [598, 0]
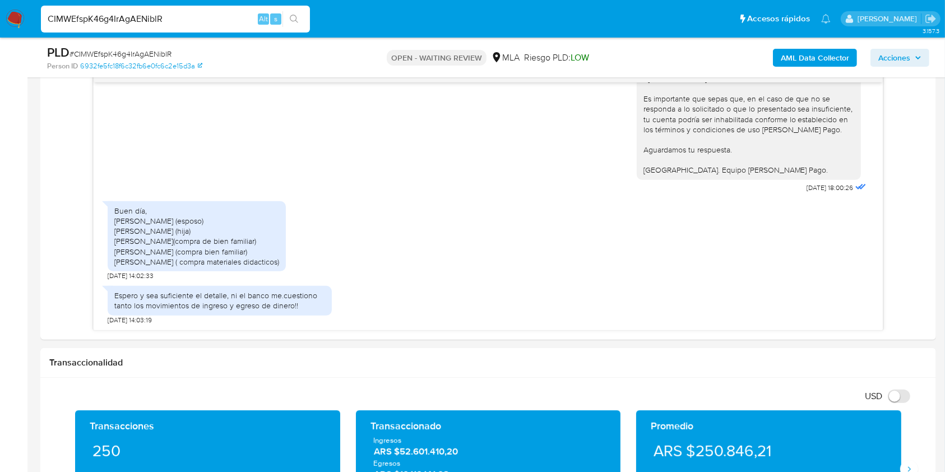
click at [200, 16] on input "CIMWEfspK46g4IrAgAENiblR" at bounding box center [175, 19] width 269 height 15
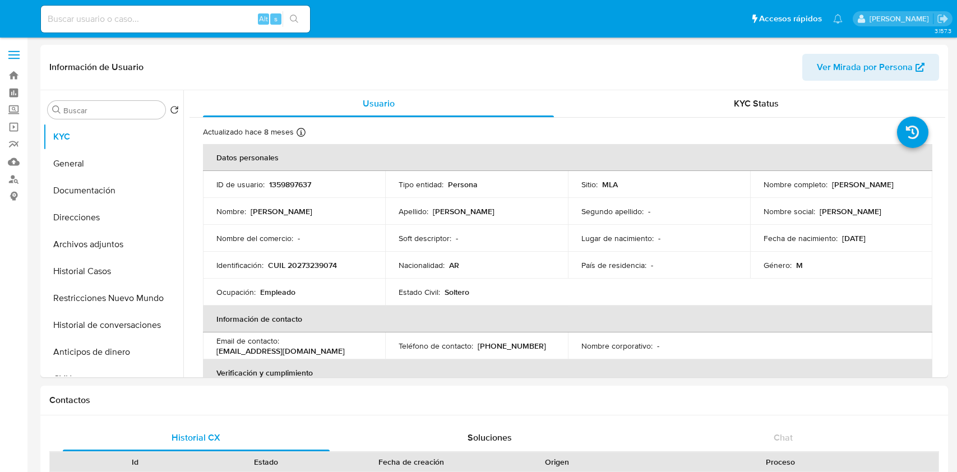
select select "10"
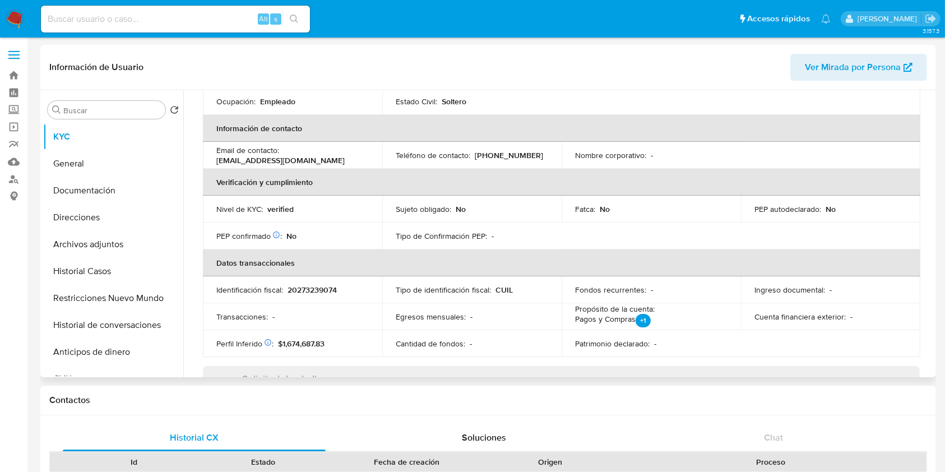
scroll to position [590, 0]
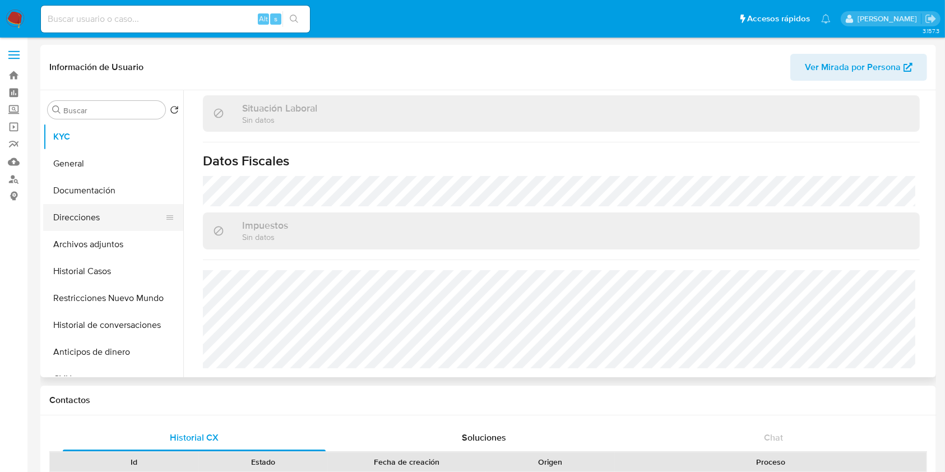
click at [87, 216] on button "Direcciones" at bounding box center [108, 217] width 131 height 27
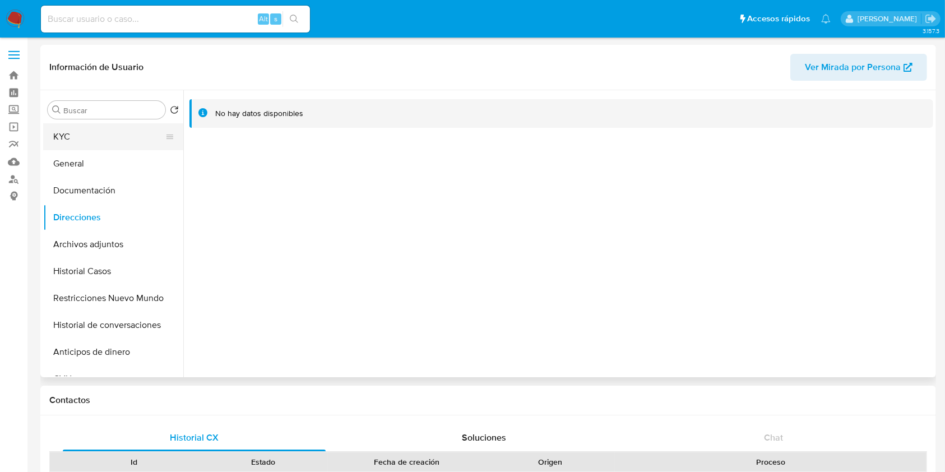
click at [94, 123] on button "KYC" at bounding box center [108, 136] width 131 height 27
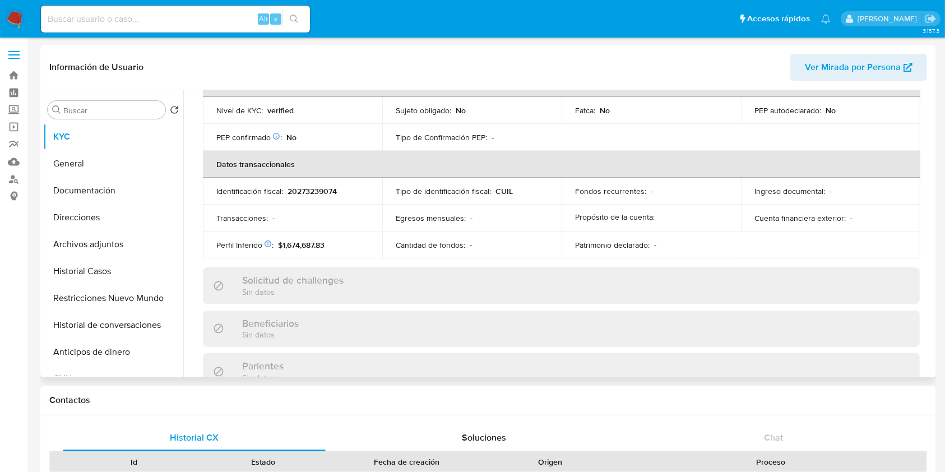
scroll to position [590, 0]
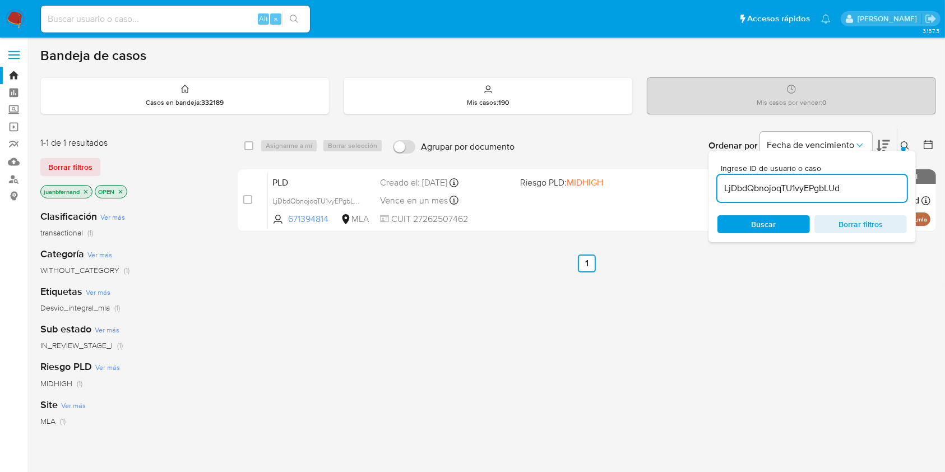
click at [862, 193] on input "LjDbdQbnojoqTU1vyEPgbLUd" at bounding box center [812, 188] width 189 height 15
paste input "CIMWEfspK46g4IrAgAENiblR"
type input "CIMWEfspK46g4IrAgAENiblR"
click at [246, 143] on input "checkbox" at bounding box center [248, 145] width 9 height 9
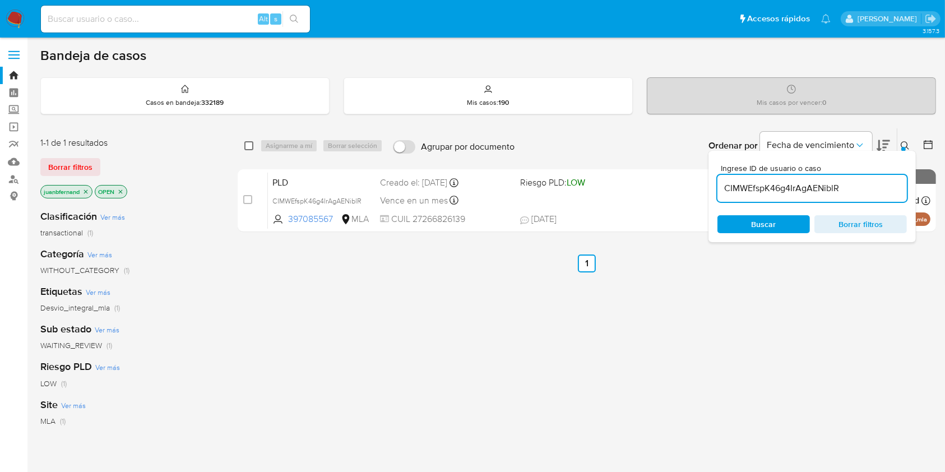
checkbox input "true"
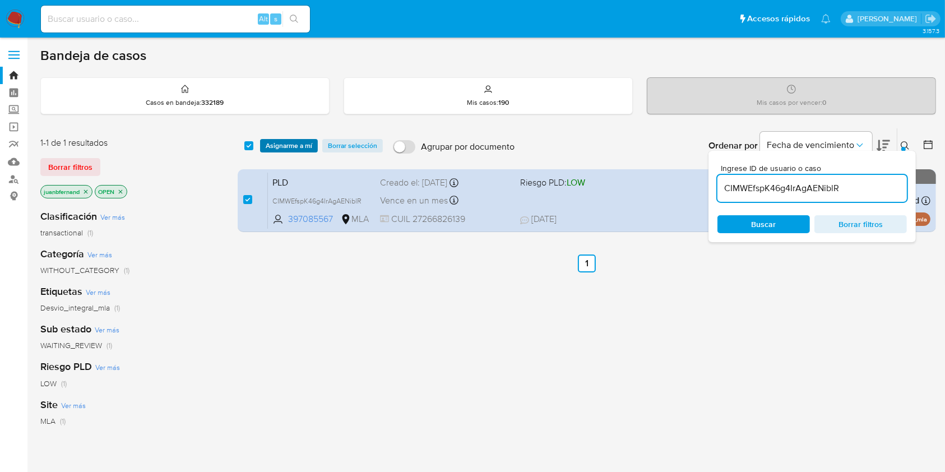
click at [284, 144] on span "Asignarme a mí" at bounding box center [289, 145] width 47 height 11
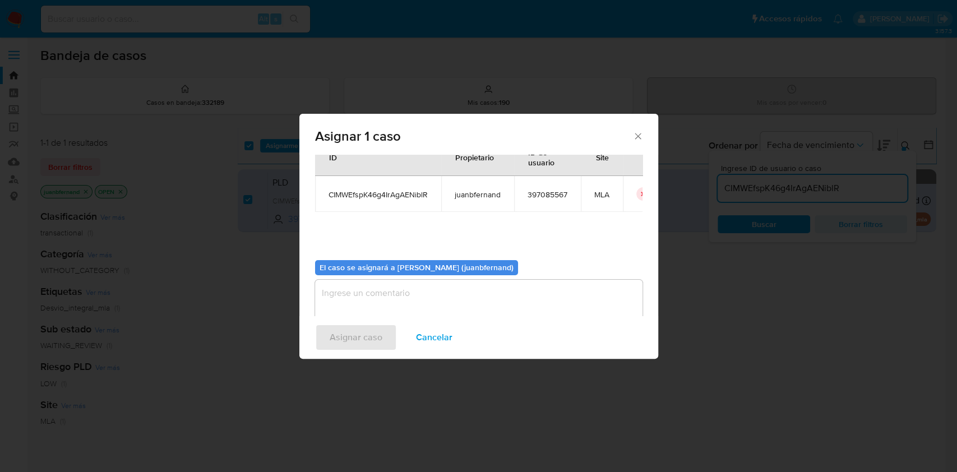
scroll to position [57, 0]
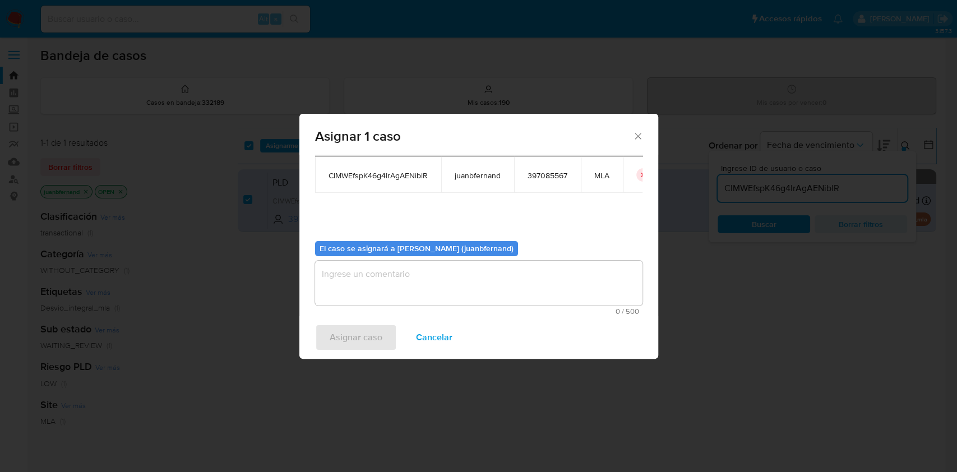
click at [422, 272] on textarea "assign-modal" at bounding box center [478, 283] width 327 height 45
click at [369, 334] on span "Asignar caso" at bounding box center [356, 337] width 53 height 25
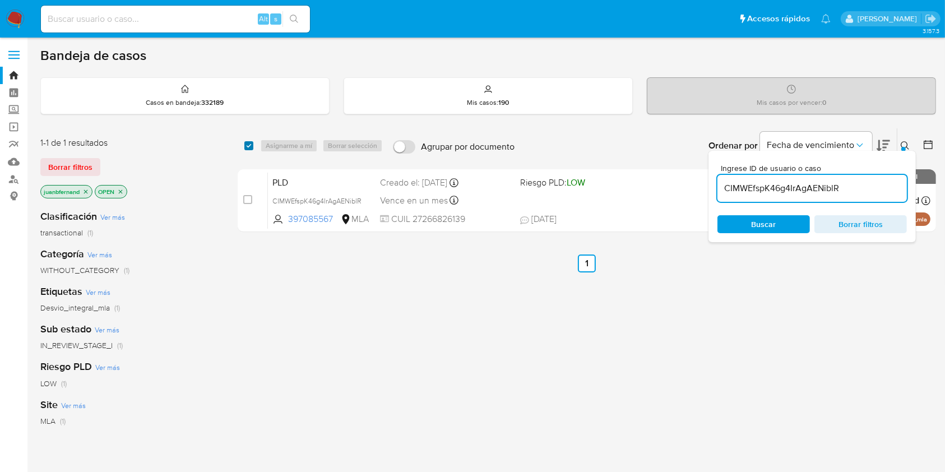
click at [246, 141] on input "checkbox" at bounding box center [248, 145] width 9 height 9
checkbox input "true"
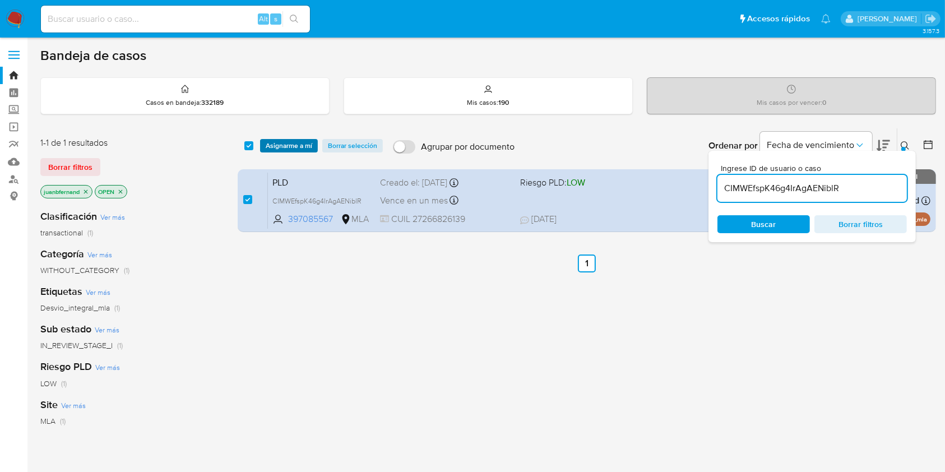
click at [284, 145] on span "Asignarme a mí" at bounding box center [289, 145] width 47 height 11
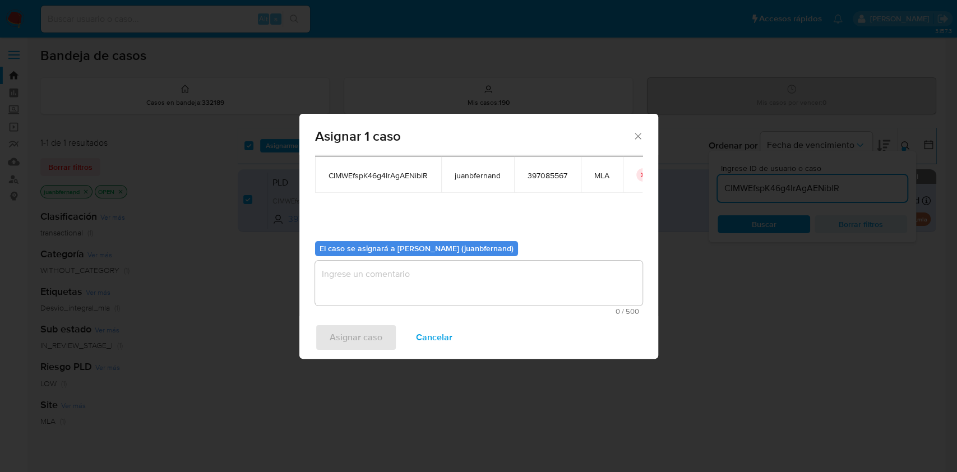
click at [408, 299] on textarea "assign-modal" at bounding box center [478, 283] width 327 height 45
click at [343, 337] on span "Asignar caso" at bounding box center [356, 337] width 53 height 25
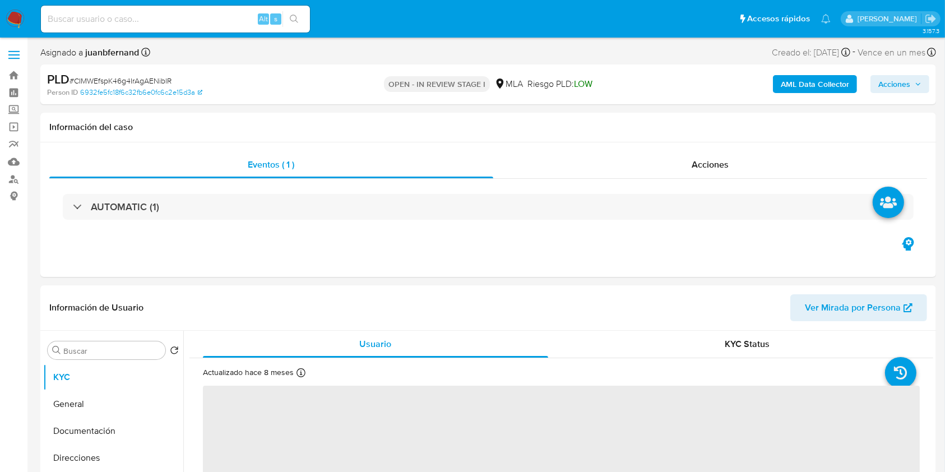
select select "10"
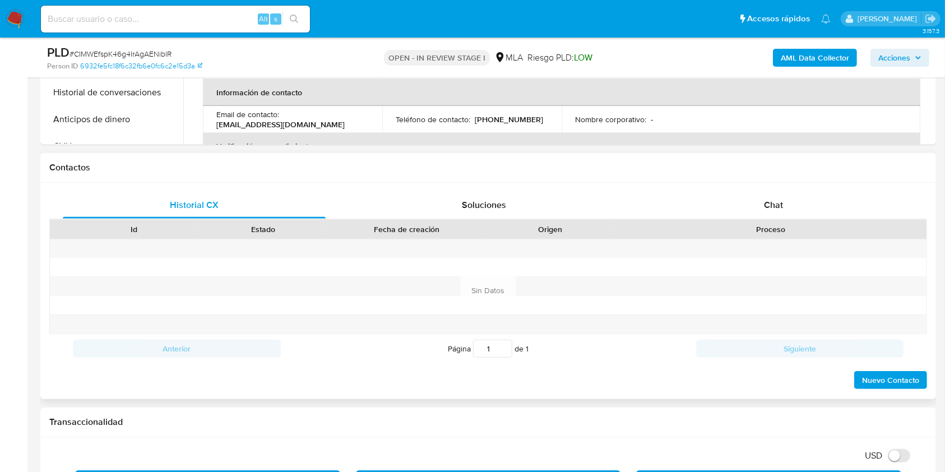
scroll to position [448, 0]
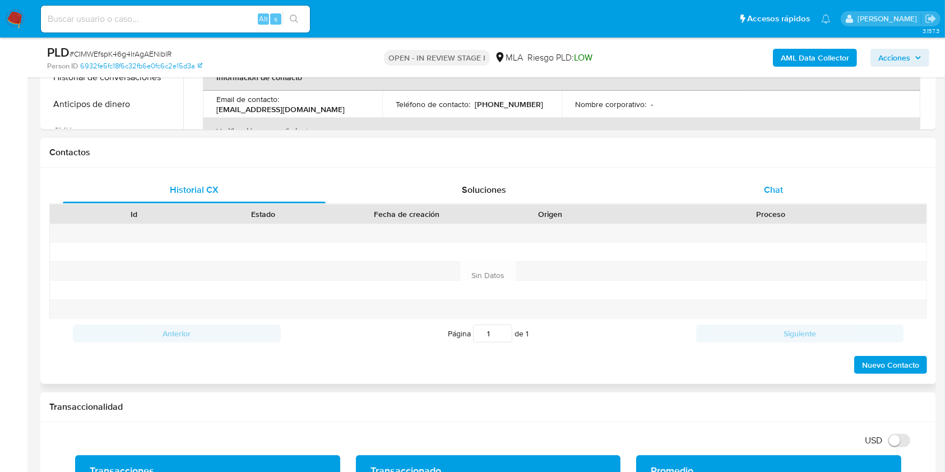
click at [776, 192] on span "Chat" at bounding box center [773, 189] width 19 height 13
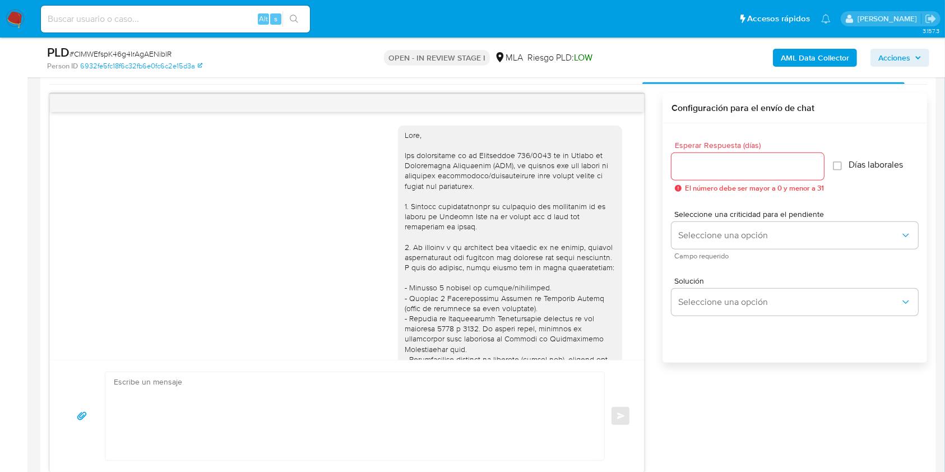
scroll to position [974, 0]
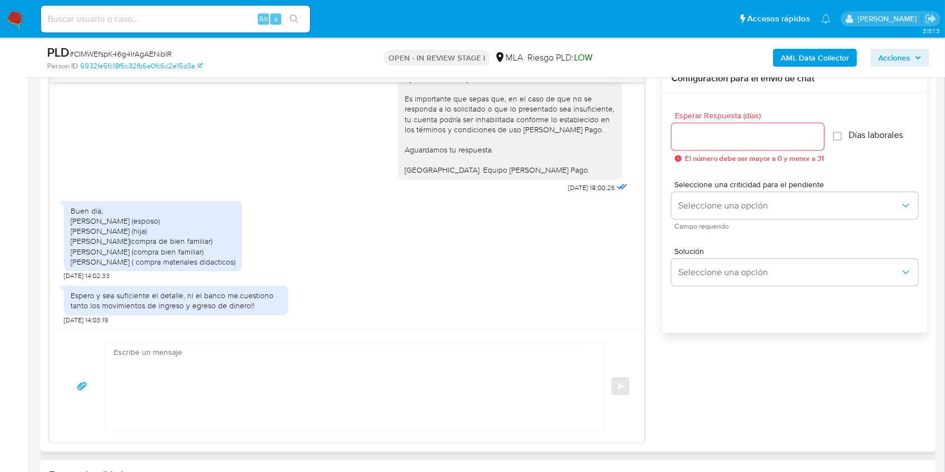
click at [200, 366] on textarea at bounding box center [352, 387] width 477 height 88
paste textarea "Hola. ¡Muchas gracias por tu respuesta! Confirmamos la recepción de la document…"
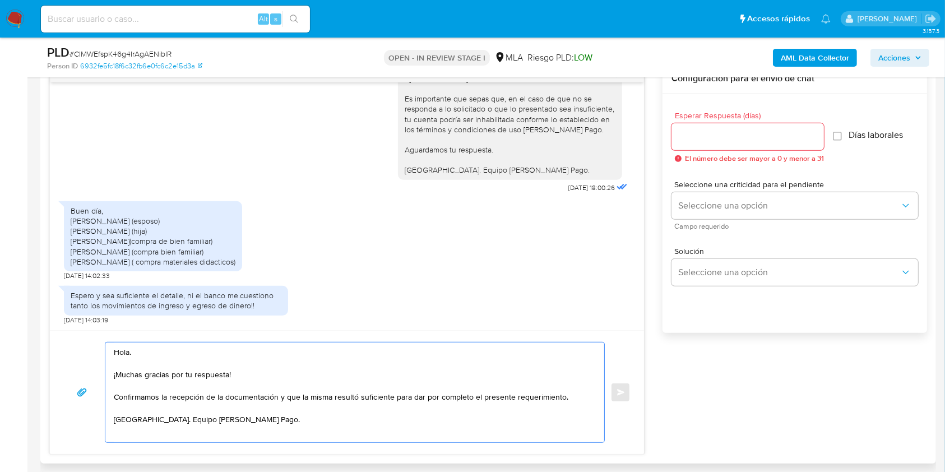
type textarea "Hola. ¡Muchas gracias por tu respuesta! Confirmamos la recepción de la document…"
click at [700, 134] on input "Esperar Respuesta (días)" at bounding box center [748, 137] width 152 height 15
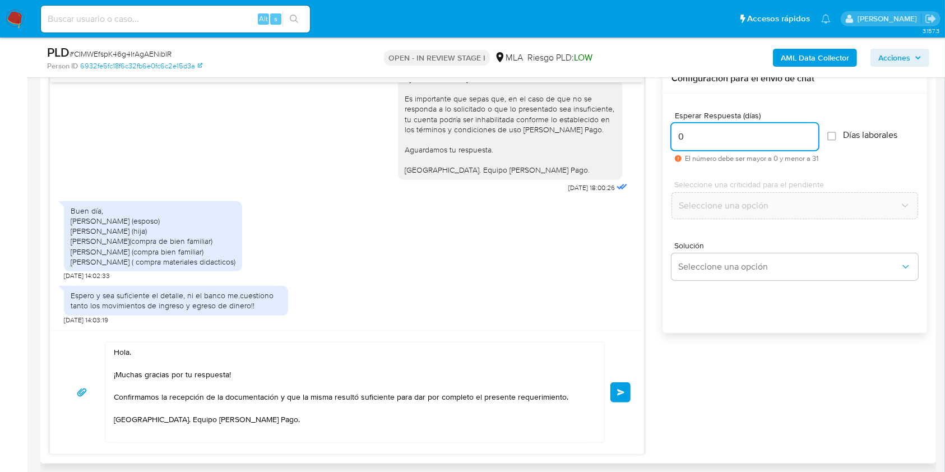
scroll to position [673, 0]
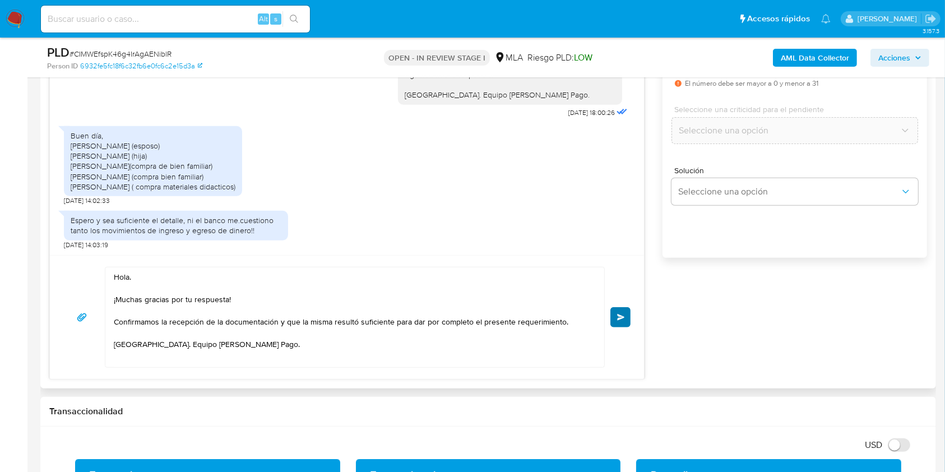
type input "0"
click at [614, 319] on button "Enviar" at bounding box center [621, 317] width 20 height 20
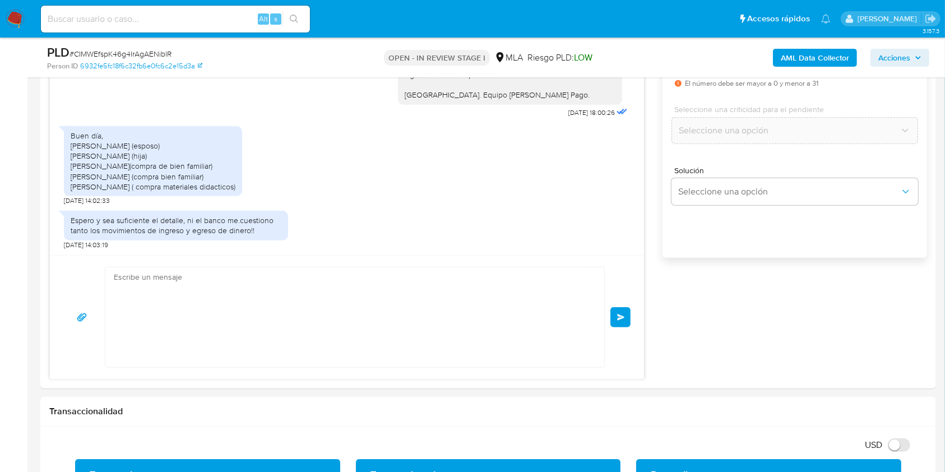
scroll to position [1099, 0]
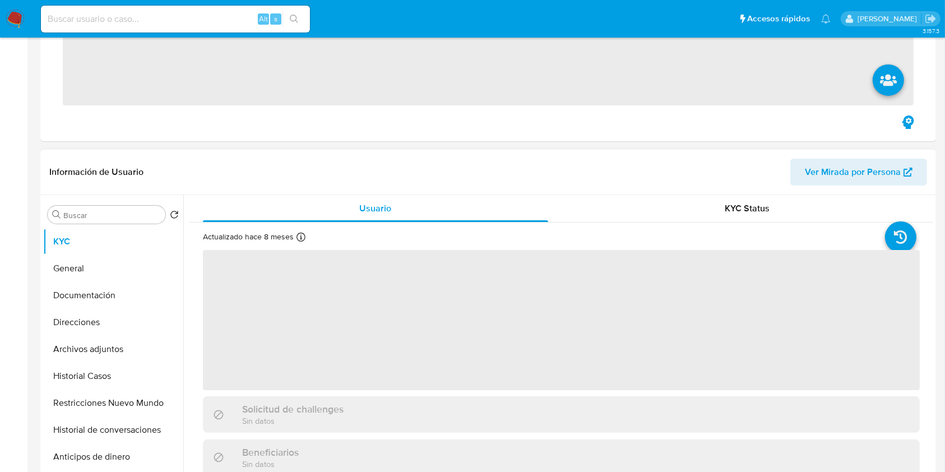
scroll to position [373, 0]
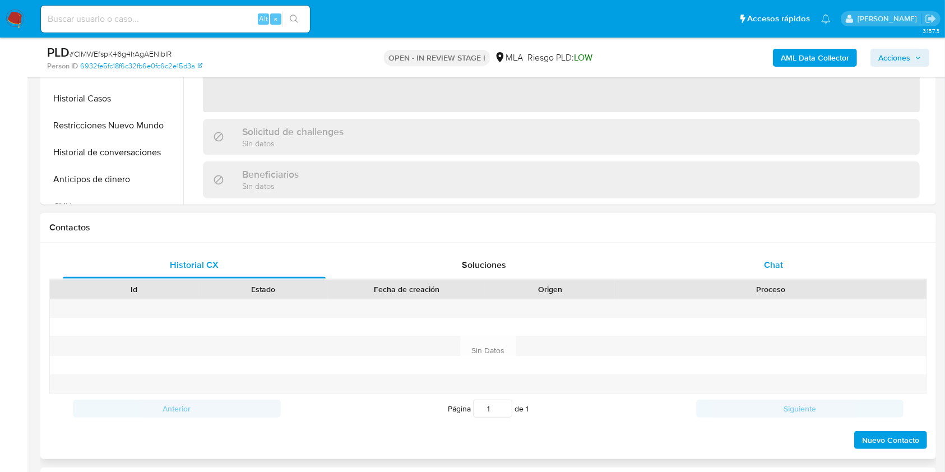
click at [762, 252] on div "Chat" at bounding box center [773, 265] width 263 height 27
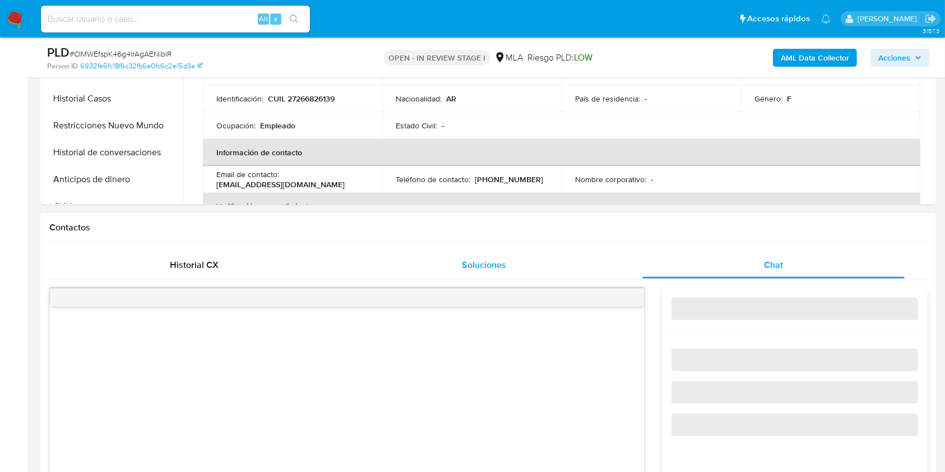
scroll to position [448, 0]
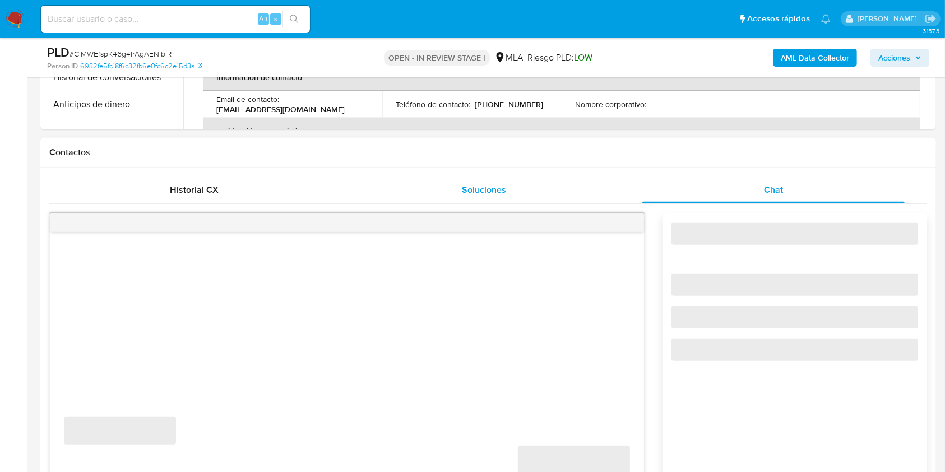
select select "10"
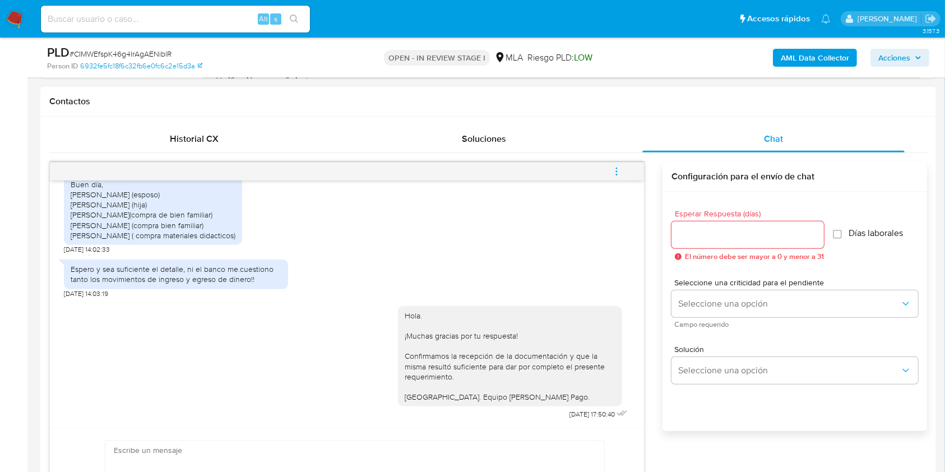
scroll to position [523, 0]
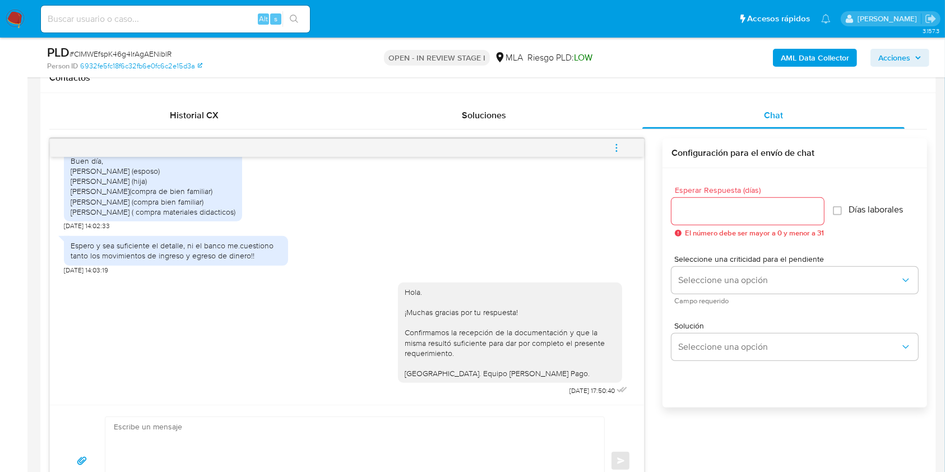
click at [612, 146] on icon "menu-action" at bounding box center [617, 148] width 10 height 10
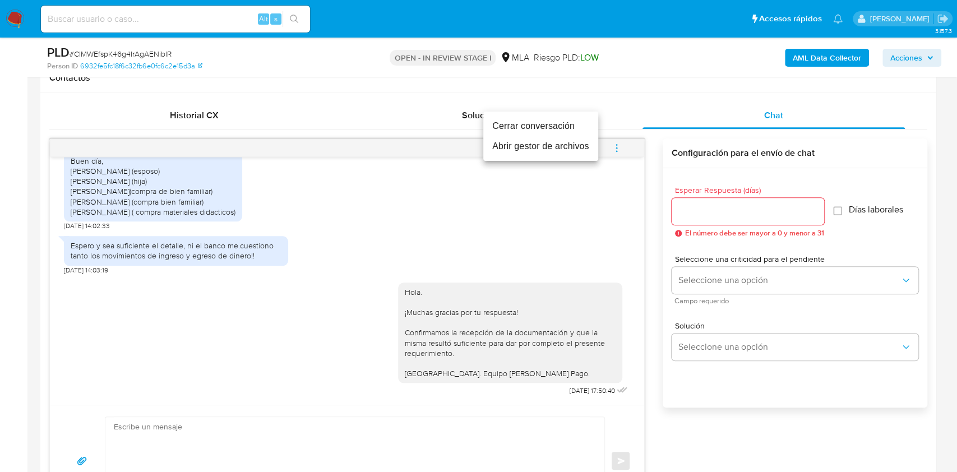
click at [526, 117] on li "Cerrar conversación" at bounding box center [540, 126] width 115 height 20
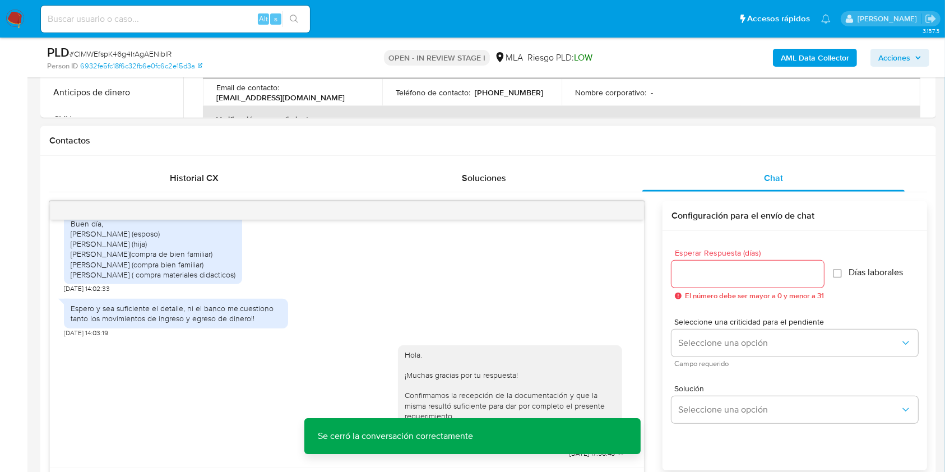
scroll to position [373, 0]
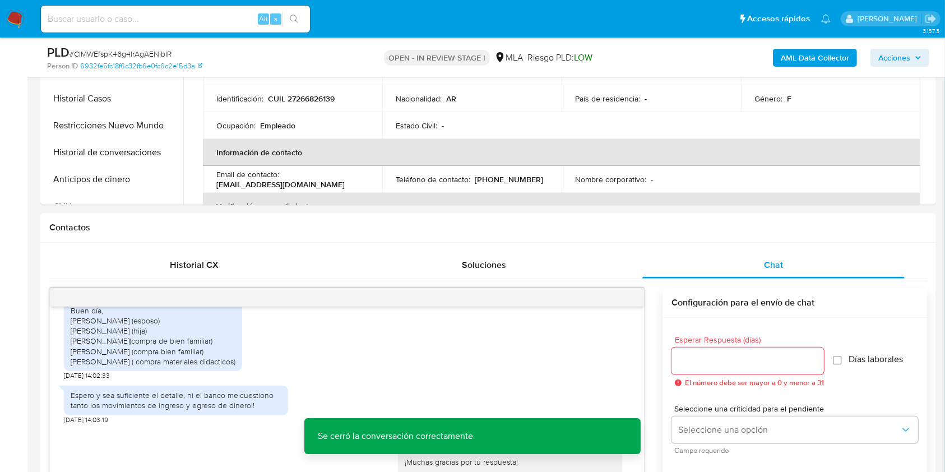
click at [787, 55] on b "AML Data Collector" at bounding box center [815, 58] width 68 height 18
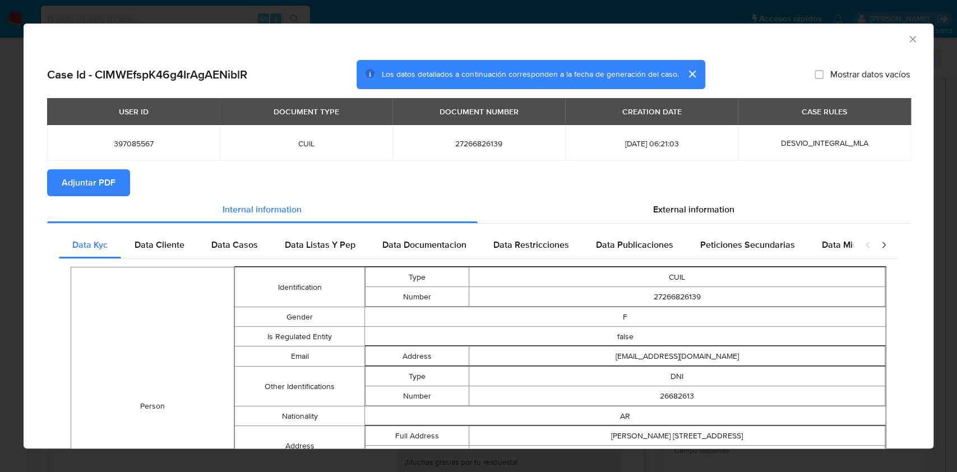
click at [109, 187] on span "Adjuntar PDF" at bounding box center [89, 182] width 54 height 25
click at [907, 38] on icon "Cerrar ventana" at bounding box center [912, 39] width 11 height 11
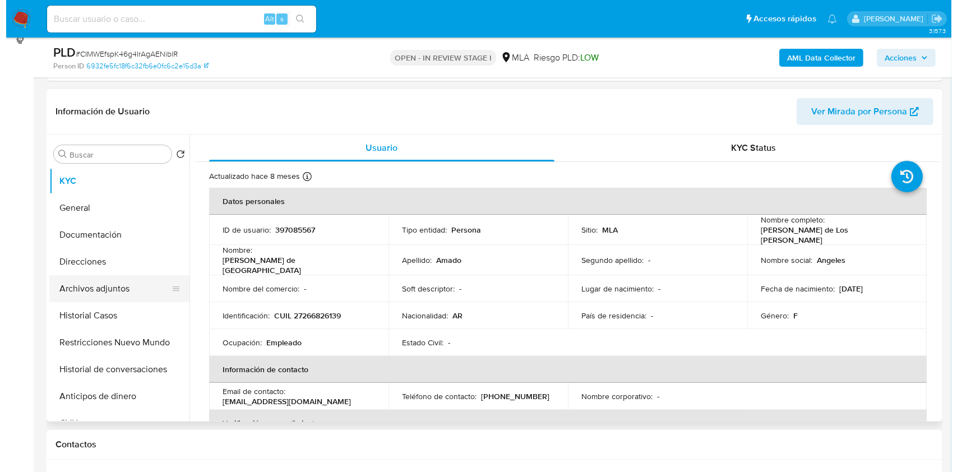
scroll to position [149, 0]
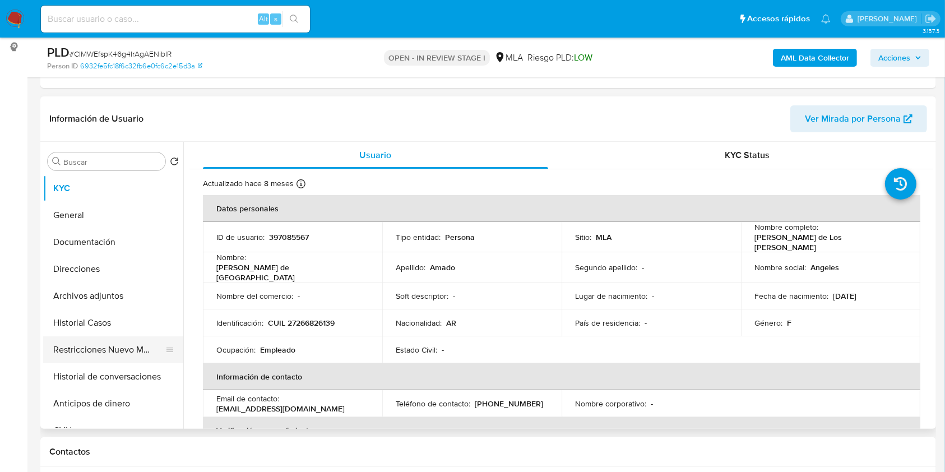
click at [97, 351] on button "Restricciones Nuevo Mundo" at bounding box center [108, 349] width 131 height 27
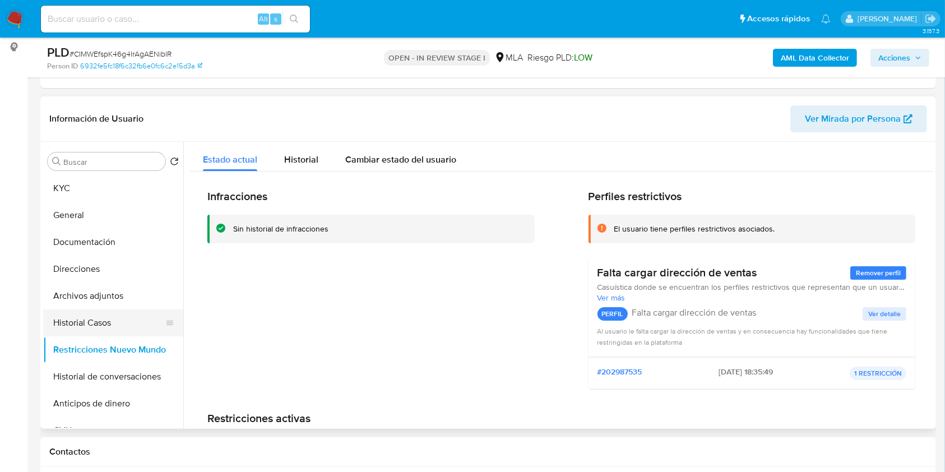
click at [89, 323] on button "Historial Casos" at bounding box center [108, 322] width 131 height 27
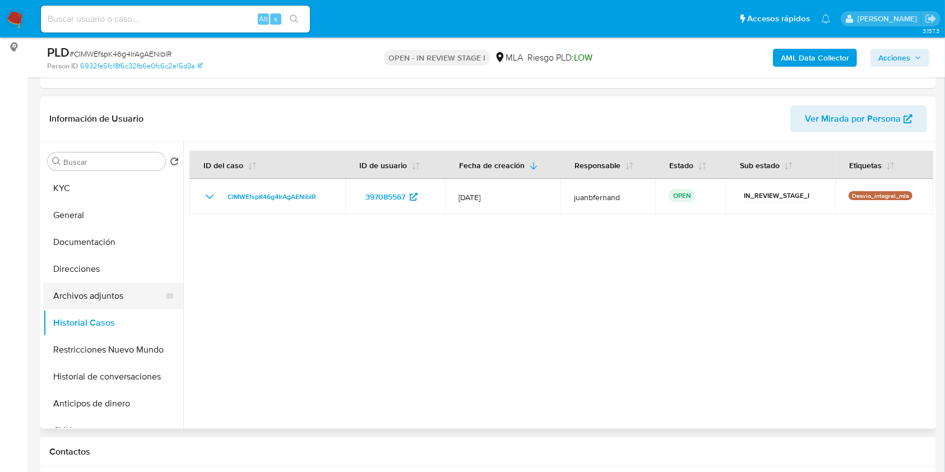
click at [95, 294] on button "Archivos adjuntos" at bounding box center [108, 296] width 131 height 27
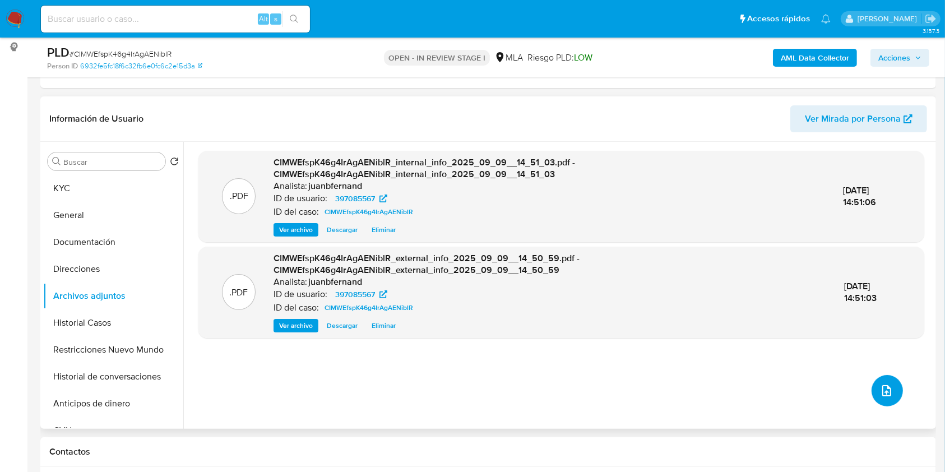
click at [885, 390] on icon "upload-file" at bounding box center [886, 390] width 13 height 13
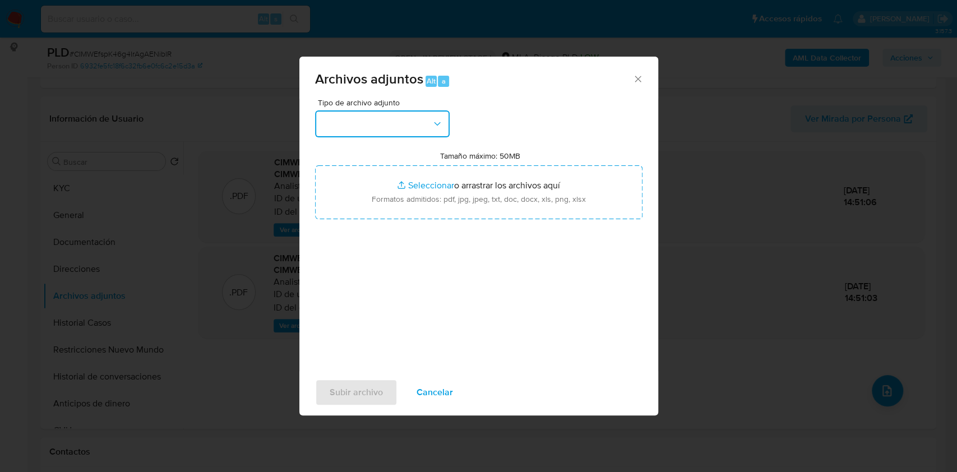
click at [382, 128] on button "button" at bounding box center [382, 123] width 135 height 27
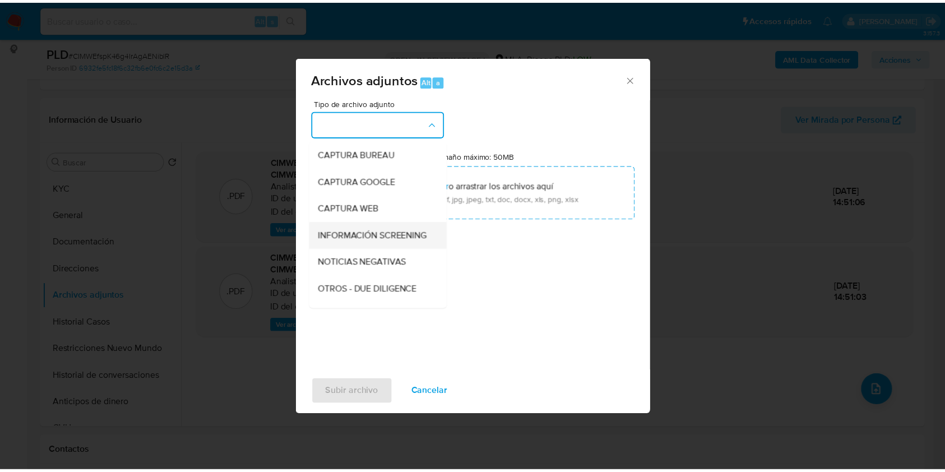
scroll to position [75, 0]
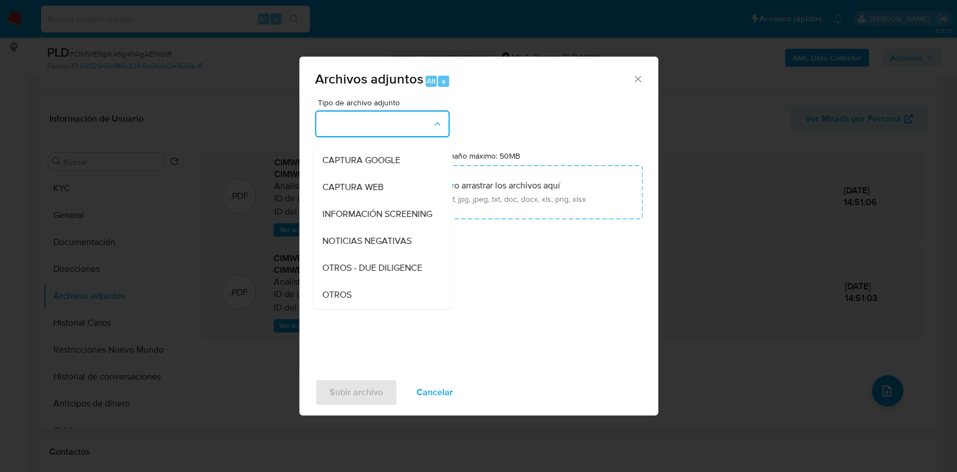
click at [371, 300] on div "OTROS" at bounding box center [379, 294] width 114 height 27
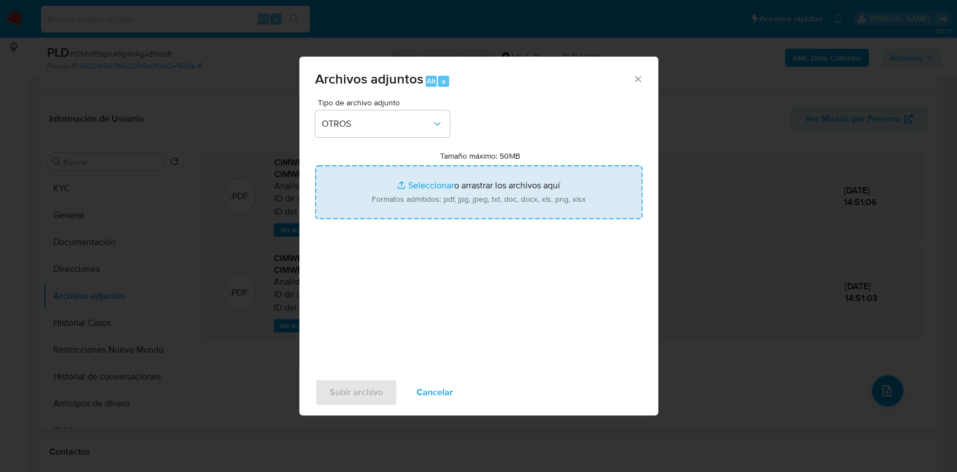
type input "C:\fakepath\Caselog CIMWEfspK46g4IrAgAENiblR_2025_07_17_20_56_26.docx"
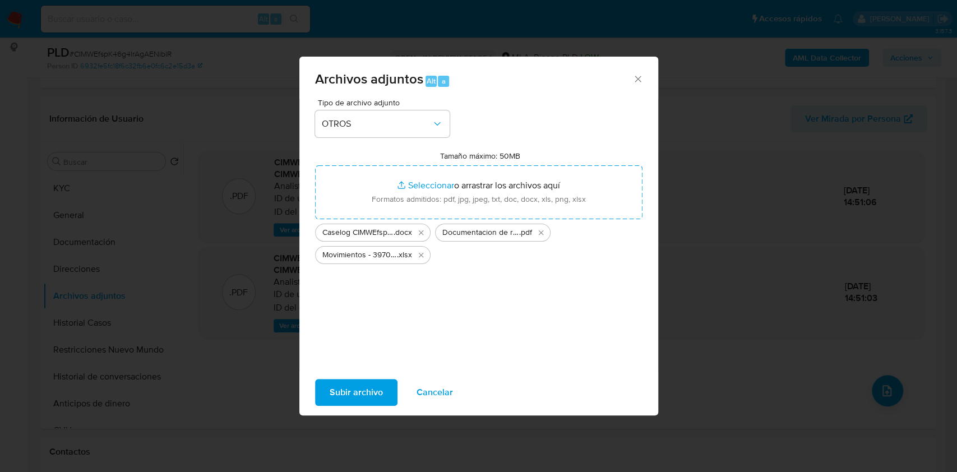
click at [346, 386] on span "Subir archivo" at bounding box center [356, 392] width 53 height 25
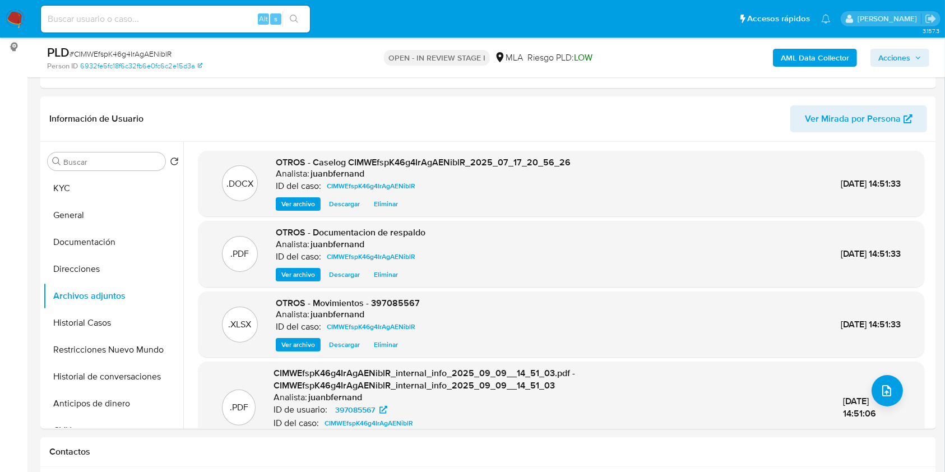
click at [895, 66] on div "AML Data Collector Acciones" at bounding box center [784, 57] width 291 height 26
click at [902, 56] on span "Acciones" at bounding box center [894, 58] width 32 height 18
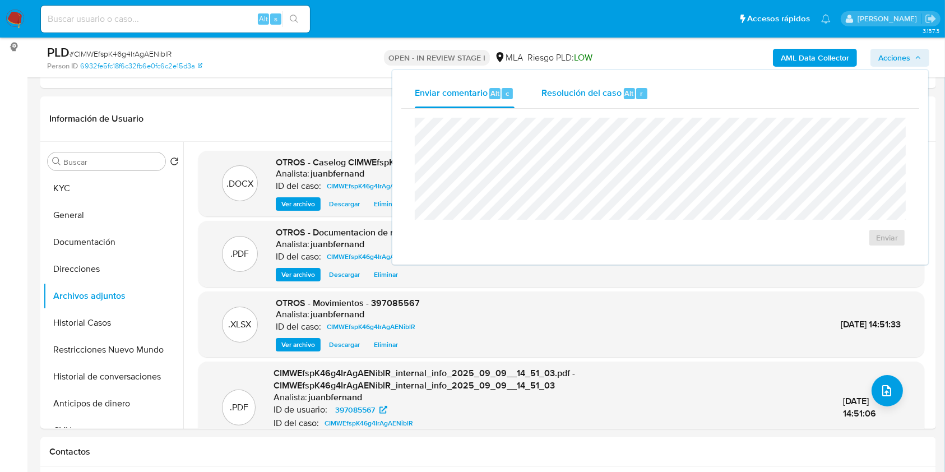
click at [594, 94] on span "Resolución del caso" at bounding box center [582, 92] width 80 height 13
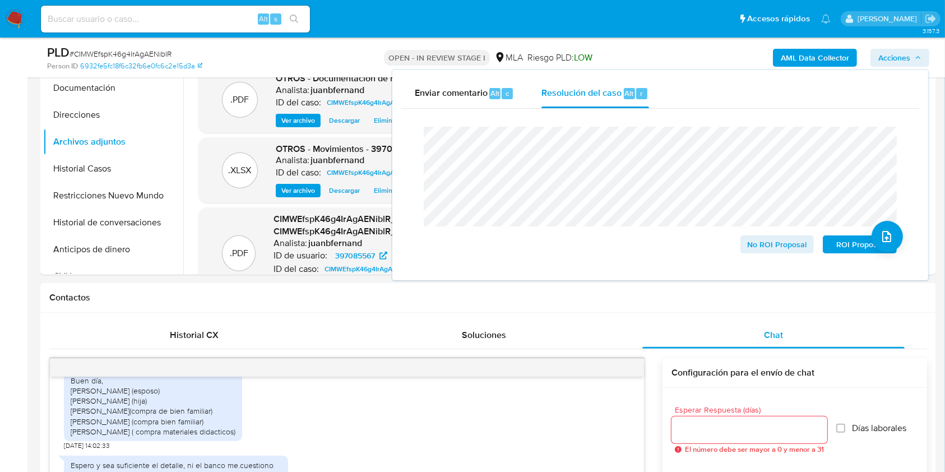
scroll to position [299, 0]
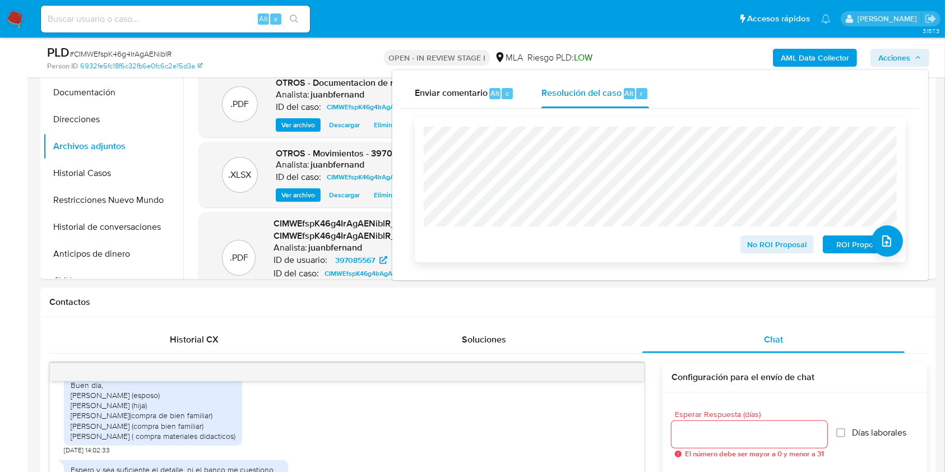
click at [788, 245] on span "No ROI Proposal" at bounding box center [777, 245] width 58 height 16
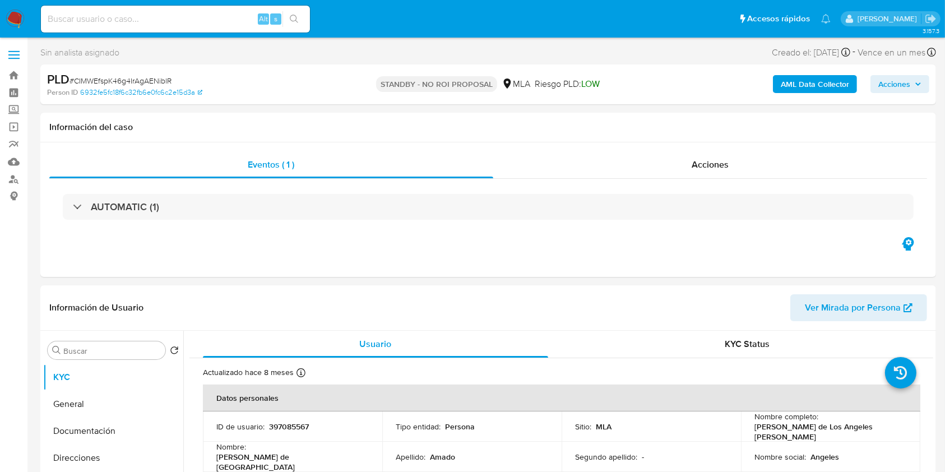
select select "10"
click at [231, 20] on input at bounding box center [175, 19] width 269 height 15
paste input "WcOqiqjuN6PXyyPXHDq6tTN2"
type input "WcOqiqjuN6PXyyPXHDq6tTN2"
click at [295, 16] on icon "search-icon" at bounding box center [294, 19] width 9 height 9
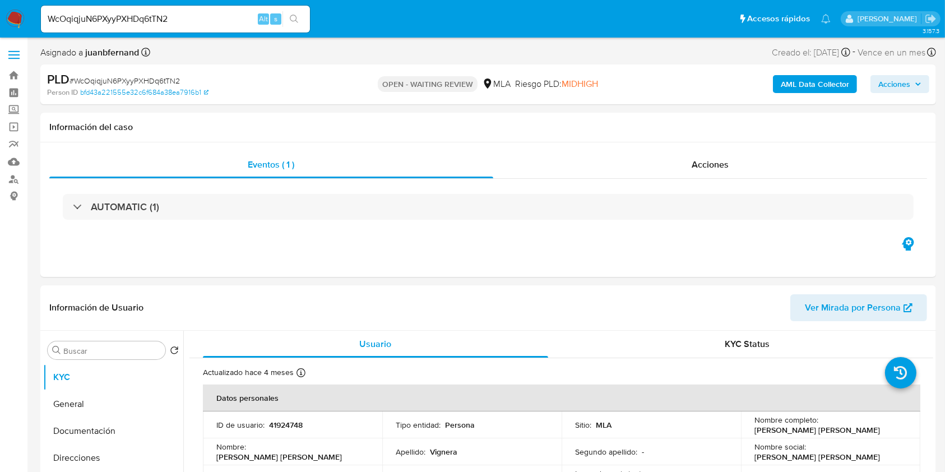
select select "10"
click at [214, 20] on input "WcOqiqjuN6PXyyPXHDq6tTN2" at bounding box center [175, 19] width 269 height 15
paste input "cffPozwPquBTIbYvPFRgU71R"
type input "cffPozwPquBTIbYvPFRgU71R"
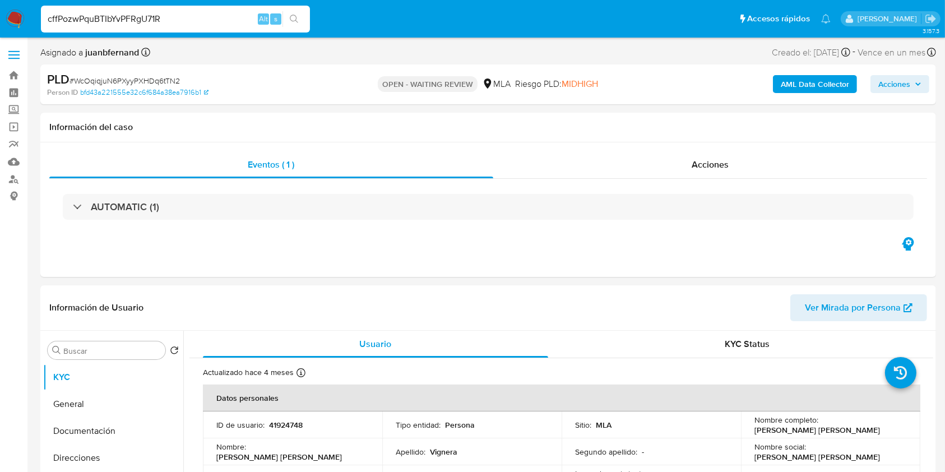
click at [303, 22] on button "search-icon" at bounding box center [294, 19] width 23 height 16
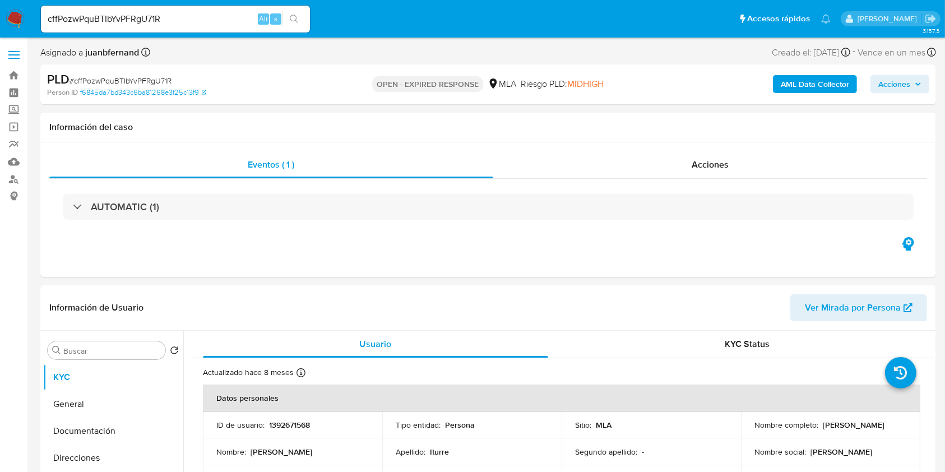
select select "10"
click at [213, 12] on input "cffPozwPquBTIbYvPFRgU71R" at bounding box center [175, 19] width 269 height 15
paste input "TucKOOsavtuTe31DAQI4HwUi"
type input "TucKOOsavtuTe31DAQI4HwUi"
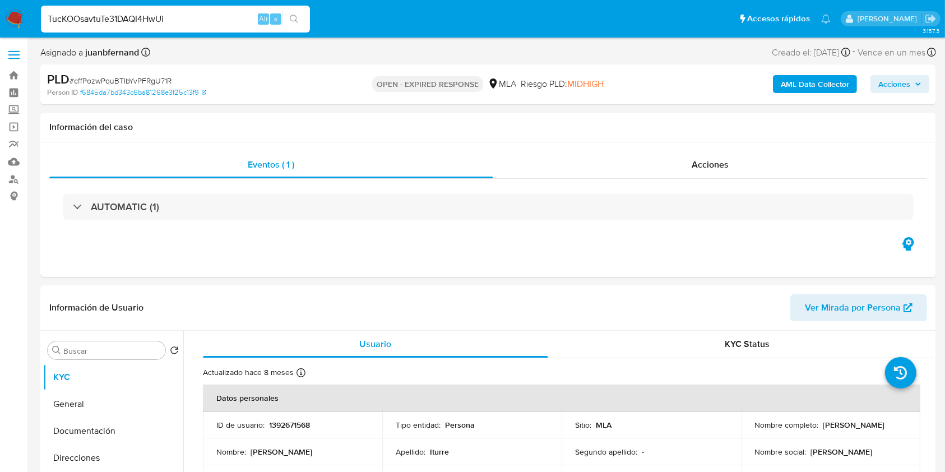
click at [287, 19] on button "search-icon" at bounding box center [294, 19] width 23 height 16
select select "10"
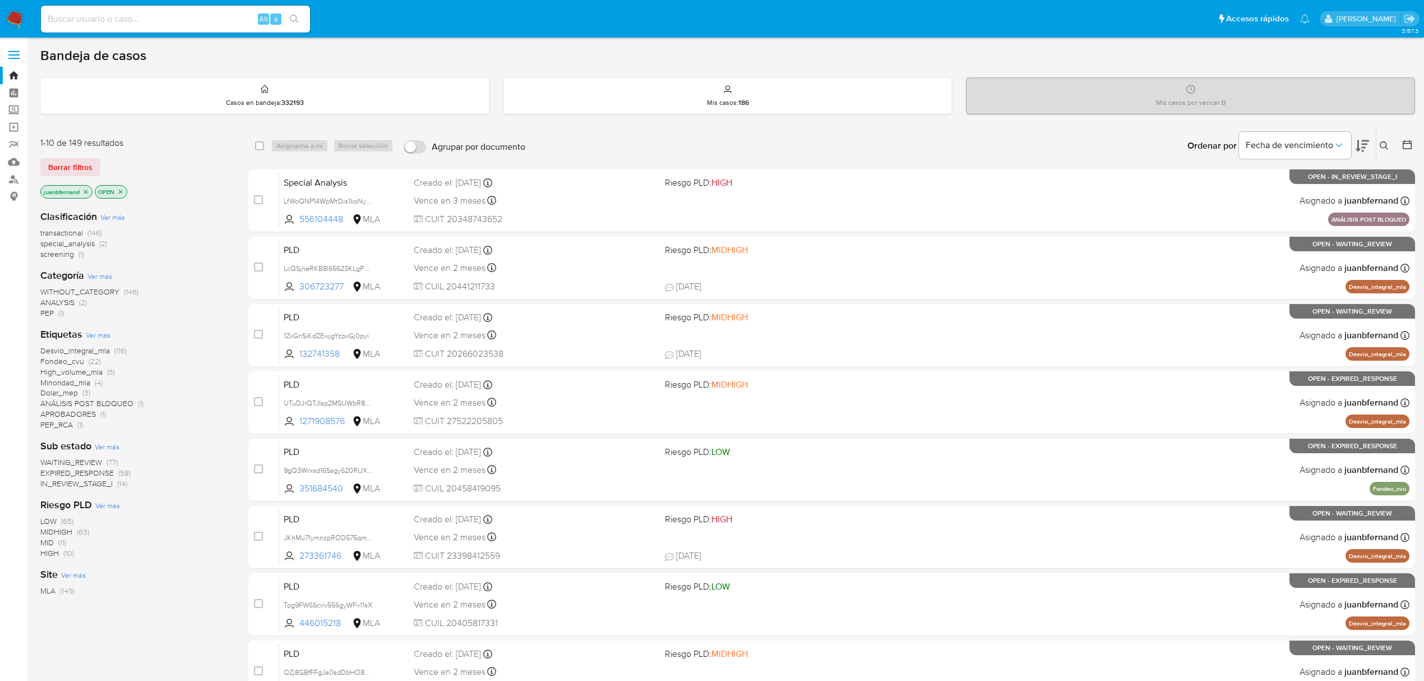
click at [180, 19] on input at bounding box center [175, 19] width 269 height 15
paste input "wK20E31DCAxGvkpoYlGPJxpU"
type input "wK20E31DCAxGvkpoYlGPJxpU"
click at [299, 21] on button "search-icon" at bounding box center [294, 19] width 23 height 16
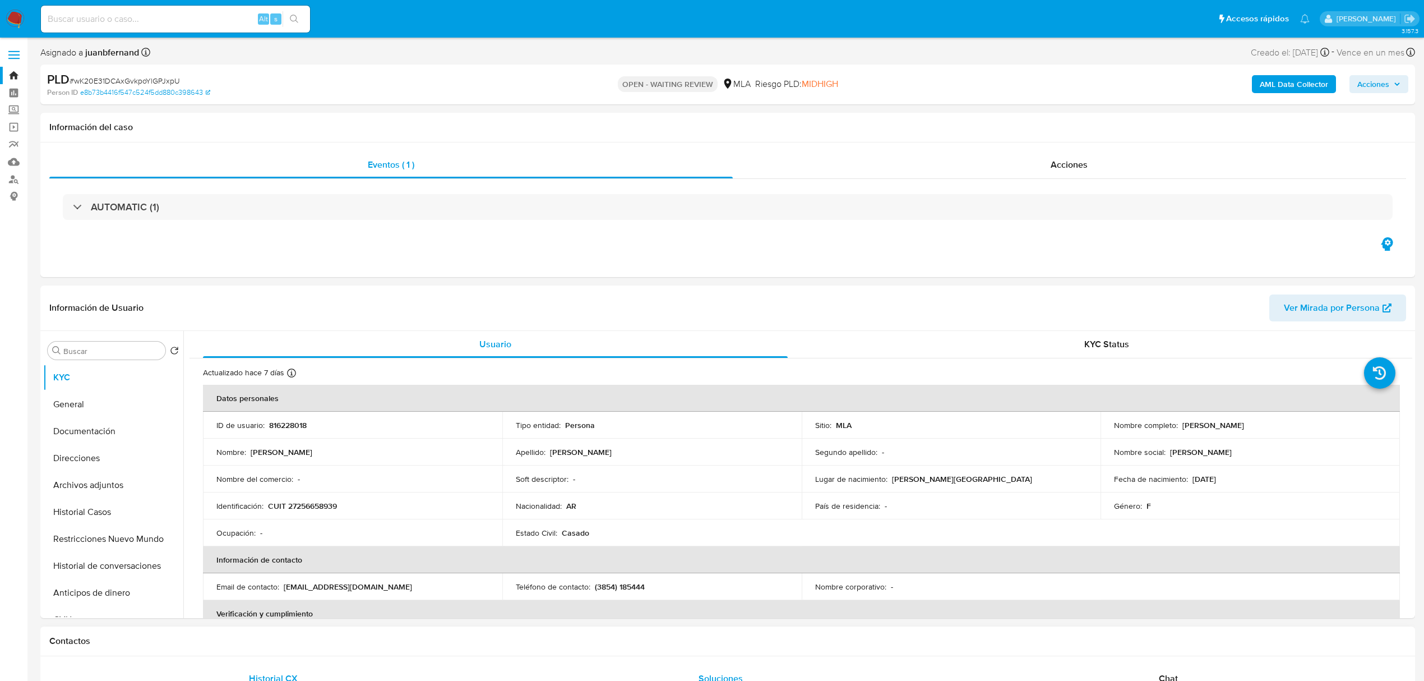
select select "10"
click at [971, 50] on div "Asignado a juanbfernand Asignado el: 17/07/2025 16:32:26 Creado el: 12/07/2025 …" at bounding box center [727, 55] width 1375 height 20
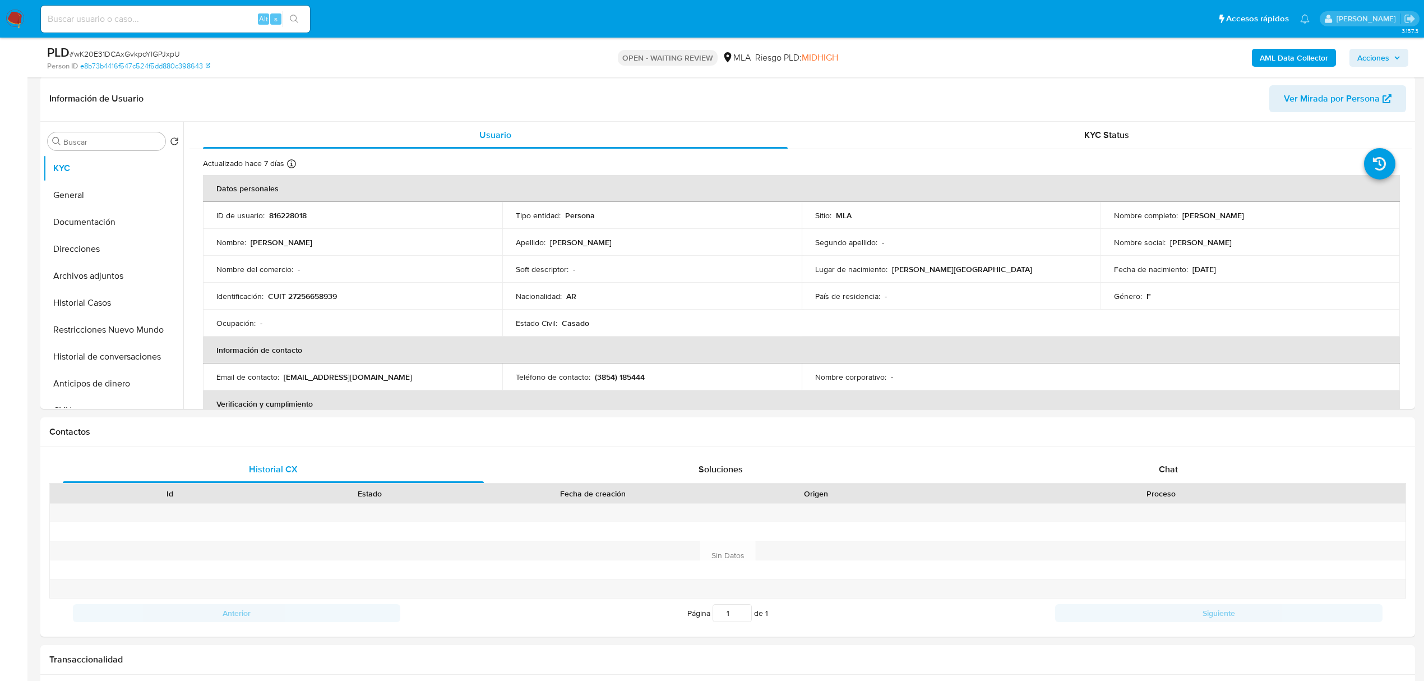
scroll to position [523, 0]
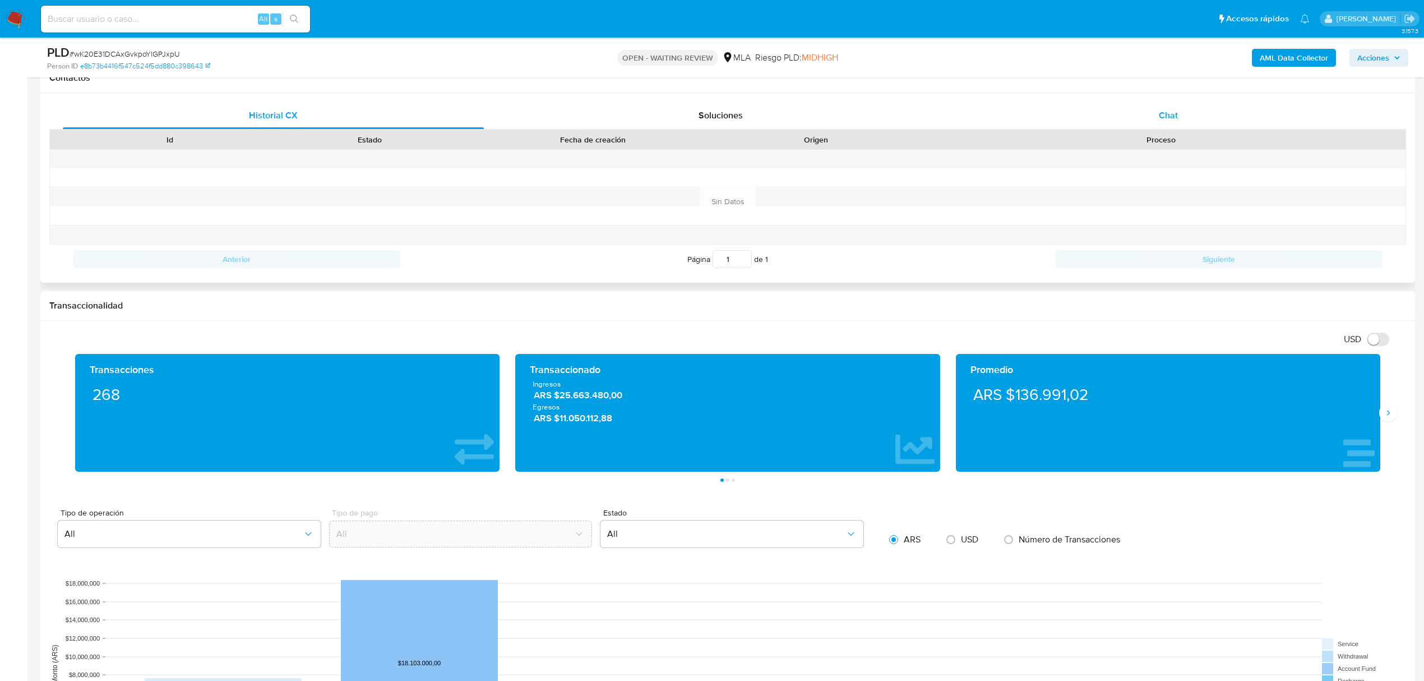
click at [1192, 109] on div "Chat" at bounding box center [1168, 115] width 421 height 27
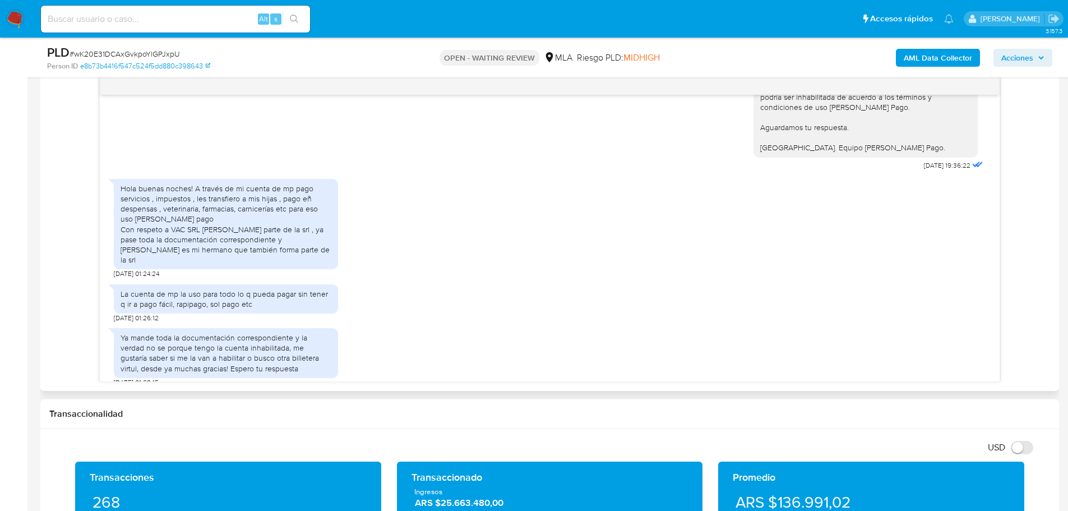
scroll to position [596, 0]
click at [626, 287] on div "La cuenta de mp la uso para todo lo q pueda pagar sin tener q ir a pago fácil, …" at bounding box center [550, 300] width 872 height 44
click at [167, 178] on div "Hola buenas noches! A través de mi cuenta de mp pago servicios , impuestos , le…" at bounding box center [226, 223] width 224 height 91
click at [130, 226] on div "Hola buenas noches! A través de mi cuenta de mp pago servicios , impuestos , le…" at bounding box center [226, 223] width 211 height 82
drag, startPoint x: 130, startPoint y: 226, endPoint x: 277, endPoint y: 233, distance: 147.1
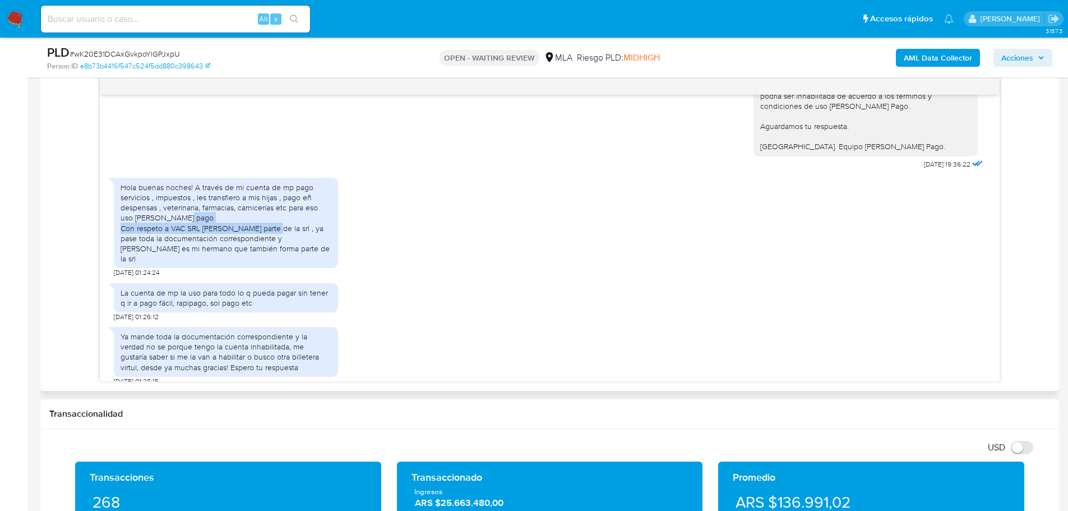
click at [277, 233] on div "Hola buenas noches! A través de mi cuenta de mp pago servicios , impuestos , le…" at bounding box center [226, 223] width 211 height 82
click at [309, 249] on div "Hola buenas noches! A través de mi cuenta de mp pago servicios , impuestos , le…" at bounding box center [226, 223] width 211 height 82
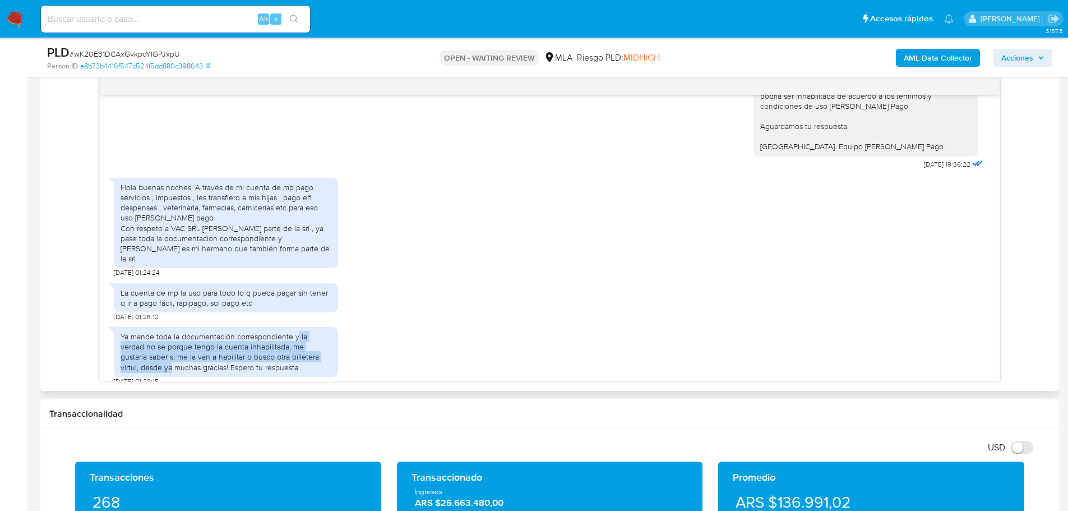
drag, startPoint x: 298, startPoint y: 331, endPoint x: 256, endPoint y: 363, distance: 53.2
click at [329, 343] on div "Ya mande toda la documentación correspondiente y la verdad no se porque tengo l…" at bounding box center [226, 351] width 211 height 41
click at [396, 326] on div "Ya mande toda la documentación correspondiente y la verdad no se porque tengo l…" at bounding box center [550, 353] width 872 height 64
click at [327, 278] on div "La cuenta de mp la uso para todo lo q pueda pagar sin tener q ir a pago fácil, …" at bounding box center [226, 300] width 224 height 44
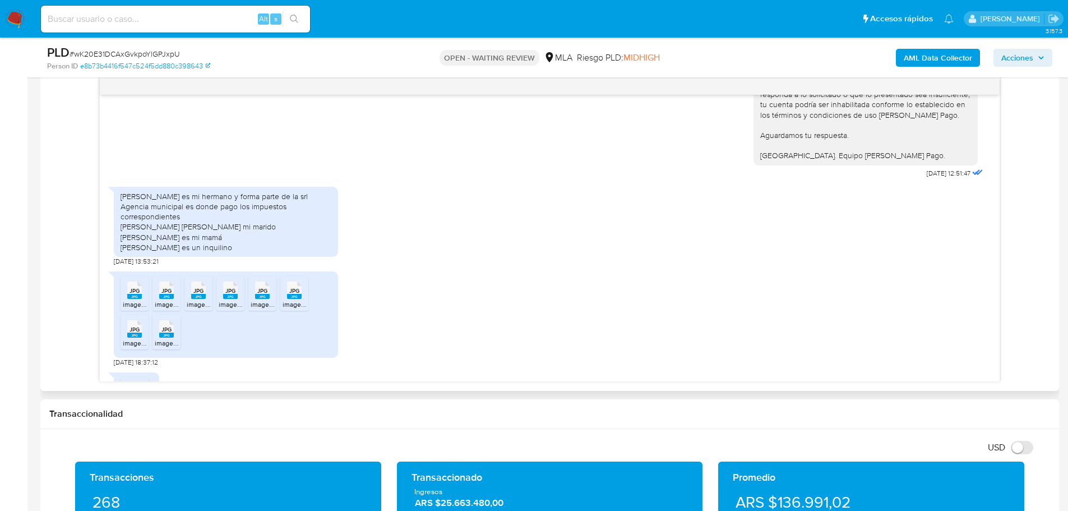
scroll to position [2130, 0]
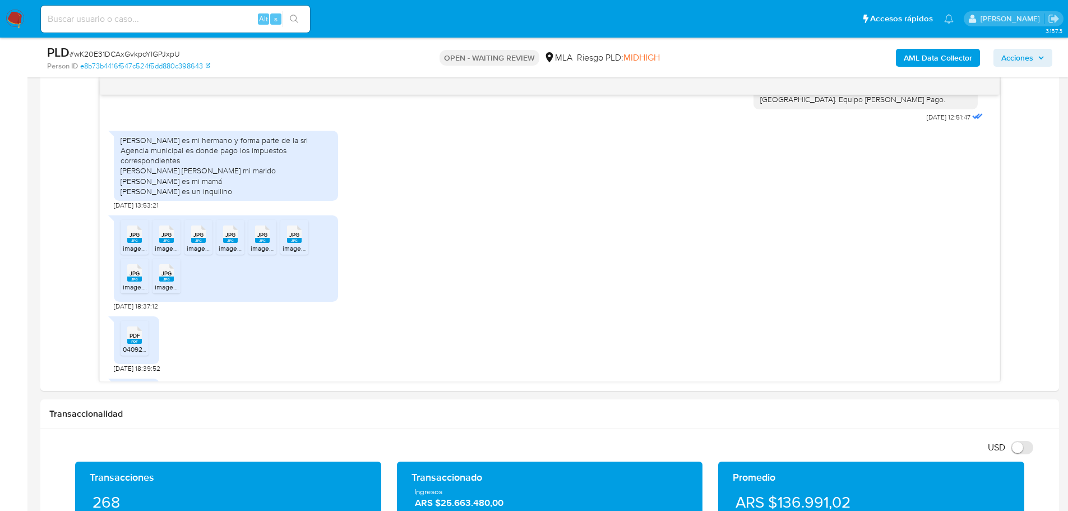
click at [231, 21] on input at bounding box center [175, 19] width 269 height 15
paste input "ubDx39NRlwqXrLLhmnqJZM33"
type input "ubDx39NRlwqXrLLhmnqJZM33"
click at [290, 20] on icon "search-icon" at bounding box center [294, 19] width 9 height 9
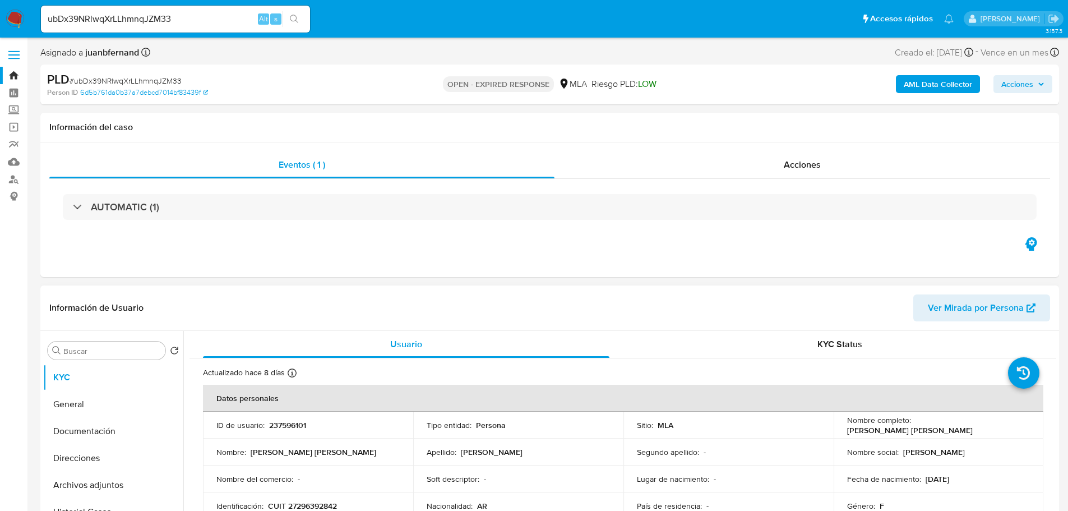
scroll to position [336, 0]
select select "10"
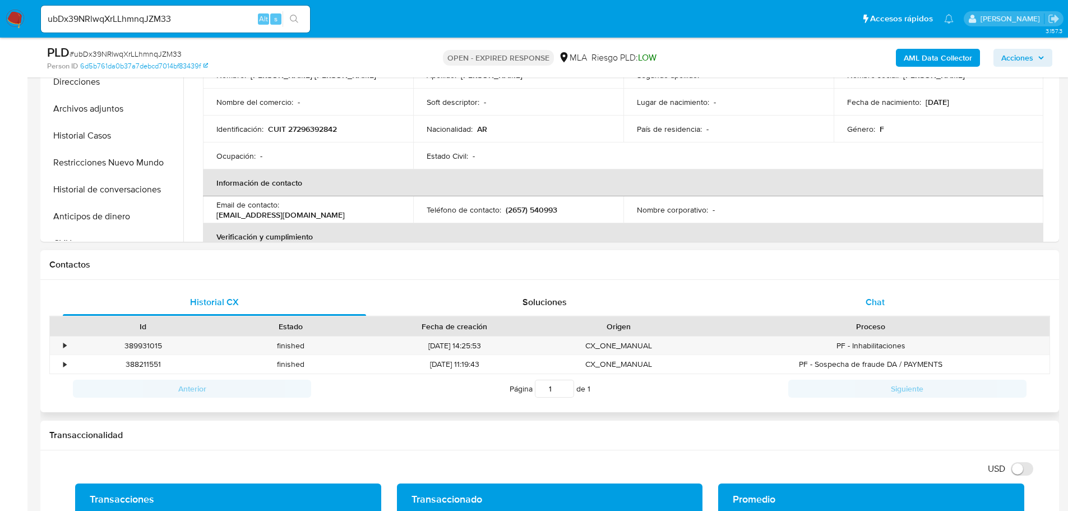
click at [885, 308] on div "Chat" at bounding box center [874, 302] width 303 height 27
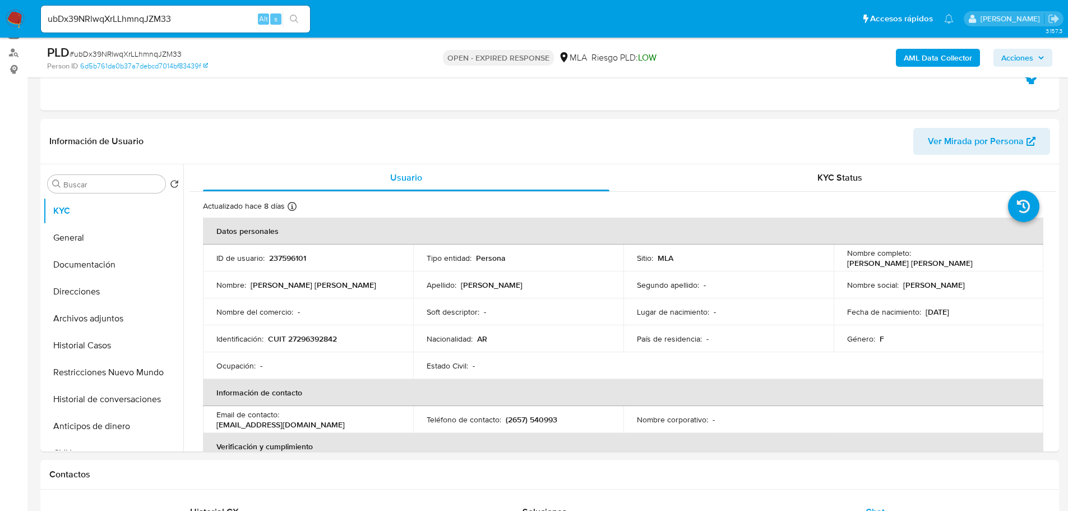
scroll to position [112, 0]
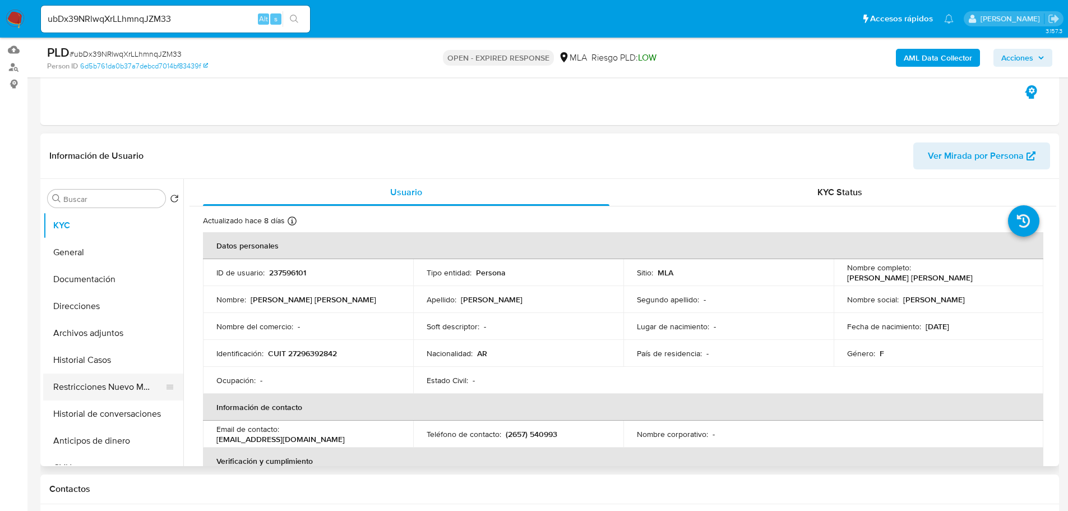
click at [121, 392] on button "Restricciones Nuevo Mundo" at bounding box center [108, 386] width 131 height 27
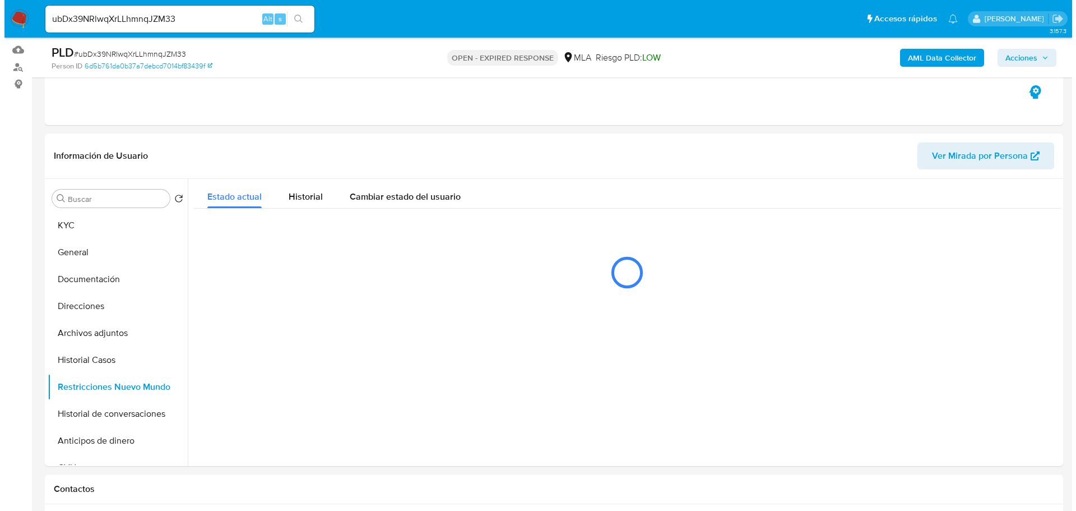
scroll to position [168, 0]
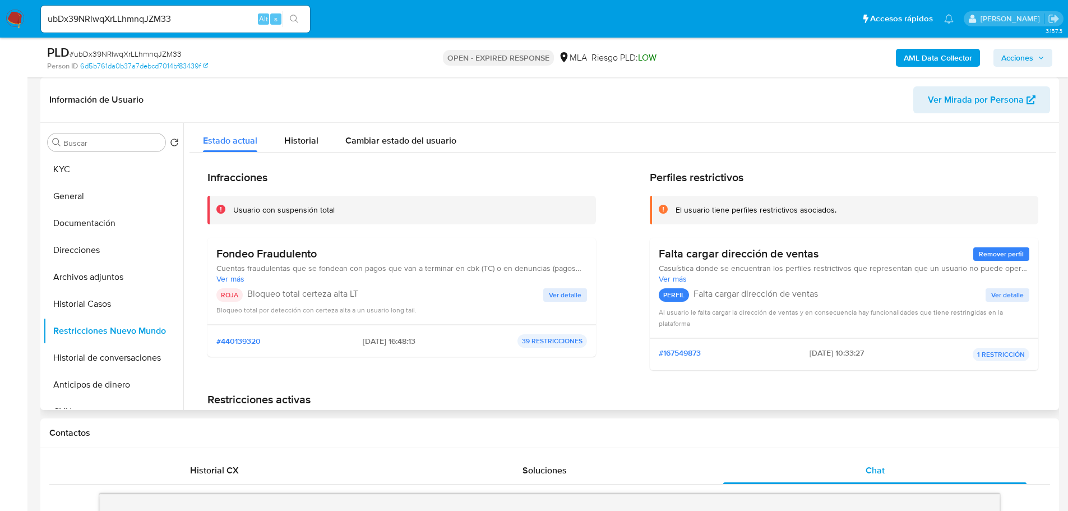
drag, startPoint x: 374, startPoint y: 341, endPoint x: 391, endPoint y: 345, distance: 16.7
click at [391, 345] on span "2025-06-06 - 16:48:13" at bounding box center [389, 341] width 53 height 10
click at [404, 343] on span "2025-06-06 - 16:48:13" at bounding box center [389, 341] width 53 height 10
click at [94, 160] on button "KYC" at bounding box center [108, 169] width 131 height 27
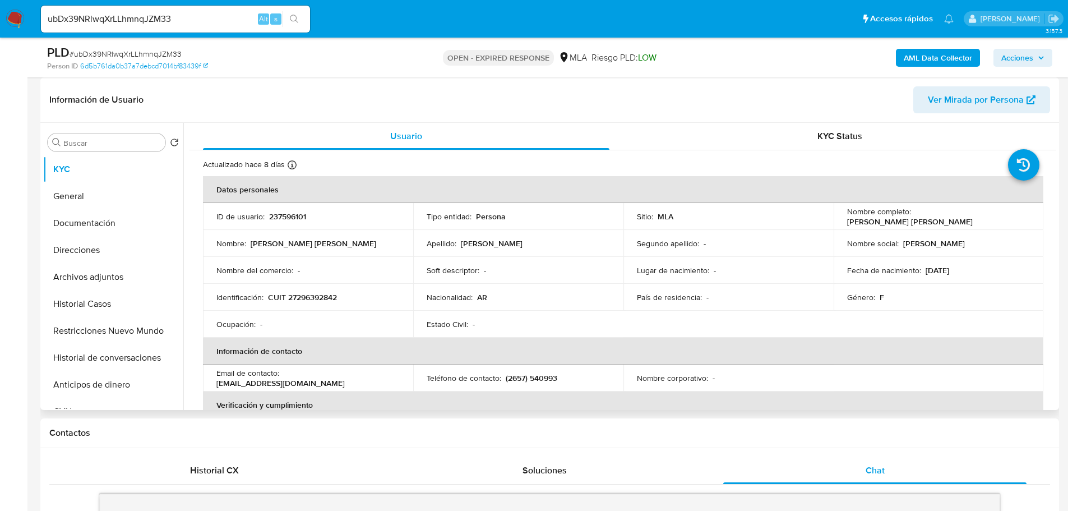
drag, startPoint x: 106, startPoint y: 223, endPoint x: 200, endPoint y: 335, distance: 146.0
click at [106, 221] on button "Documentación" at bounding box center [113, 223] width 140 height 27
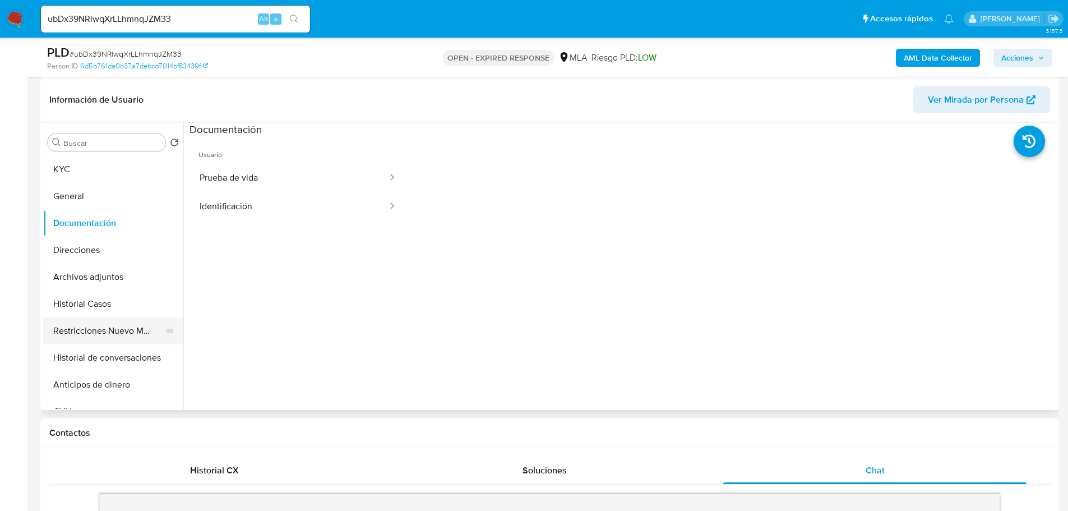
click at [115, 332] on button "Restricciones Nuevo Mundo" at bounding box center [108, 330] width 131 height 27
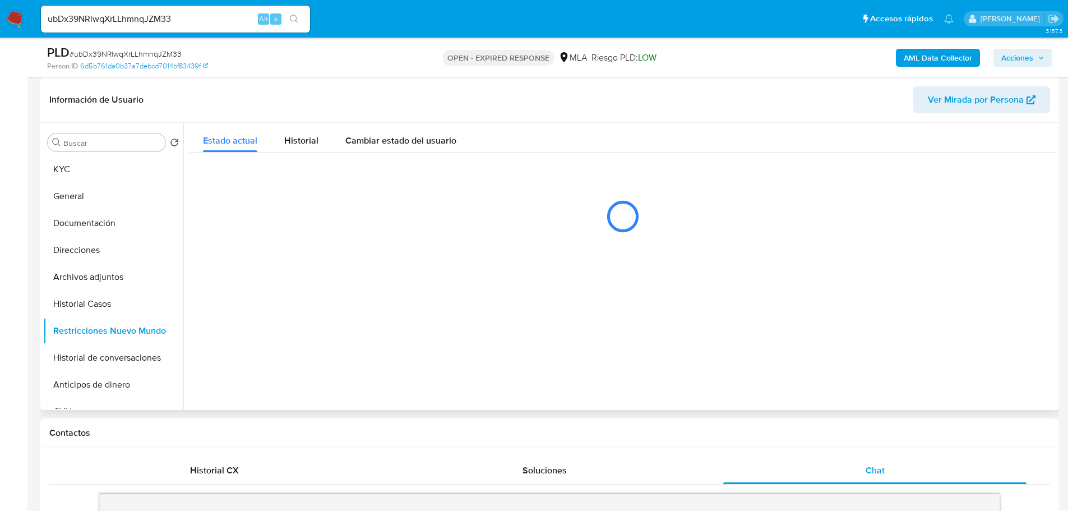
click at [85, 151] on div "Buscar Volver al orden por defecto KYC General Documentación Direcciones Archiv…" at bounding box center [113, 266] width 140 height 285
drag, startPoint x: 81, startPoint y: 166, endPoint x: 653, endPoint y: 104, distance: 575.2
click at [83, 167] on button "KYC" at bounding box center [113, 169] width 140 height 27
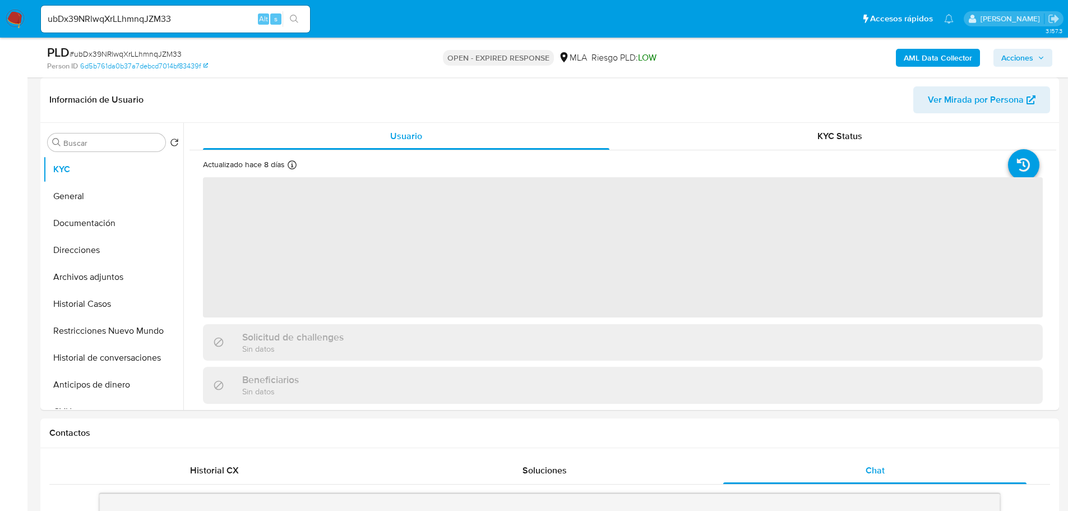
click at [950, 57] on b "AML Data Collector" at bounding box center [938, 58] width 68 height 18
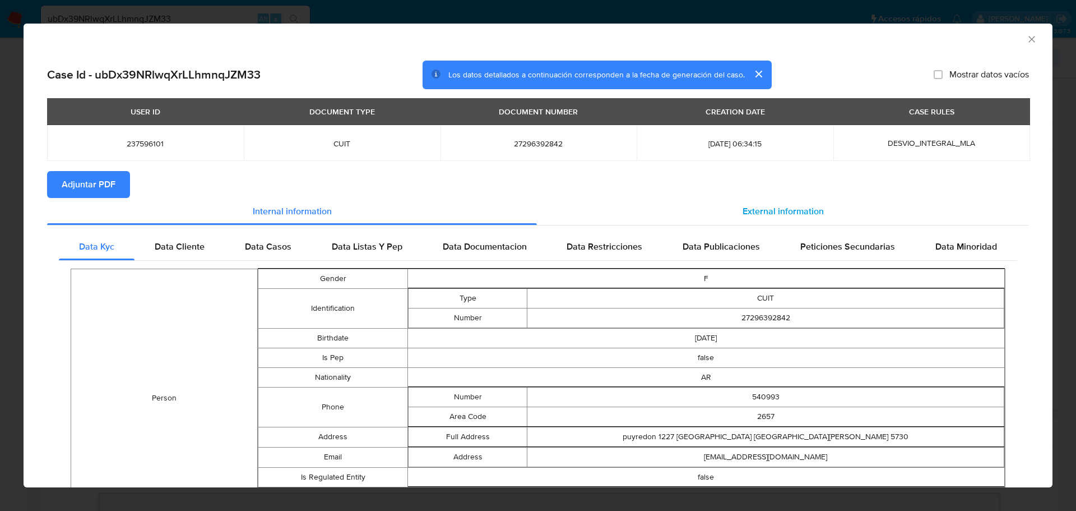
click at [835, 207] on div "External information" at bounding box center [783, 211] width 492 height 27
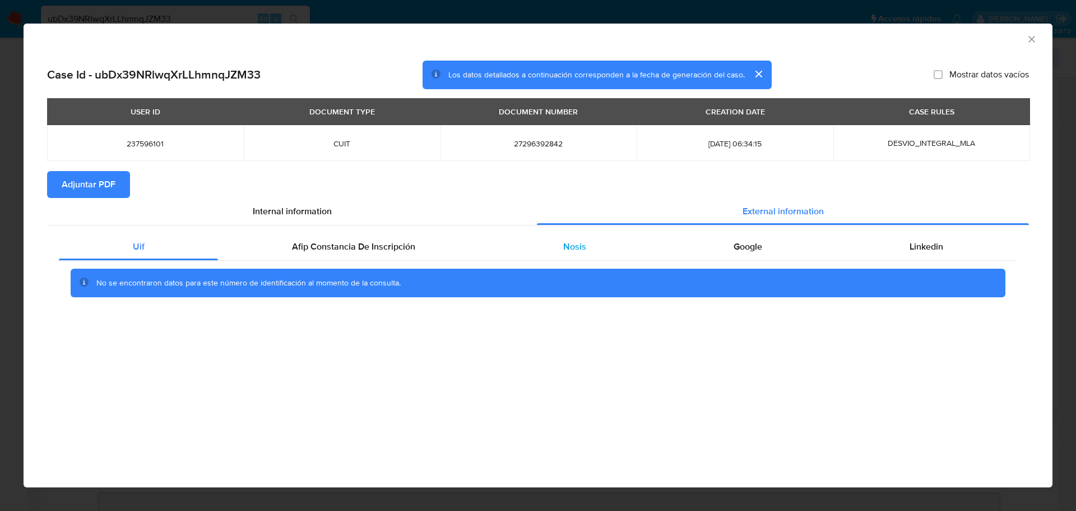
click at [600, 251] on div "Nosis" at bounding box center [574, 246] width 170 height 27
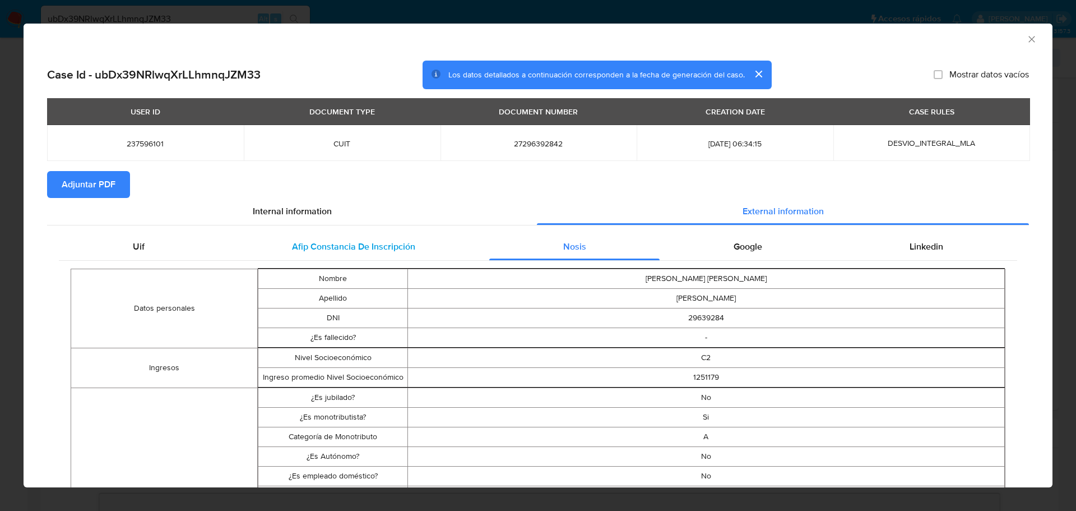
click at [346, 253] on div "Afip Constancia De Inscripción" at bounding box center [353, 246] width 271 height 27
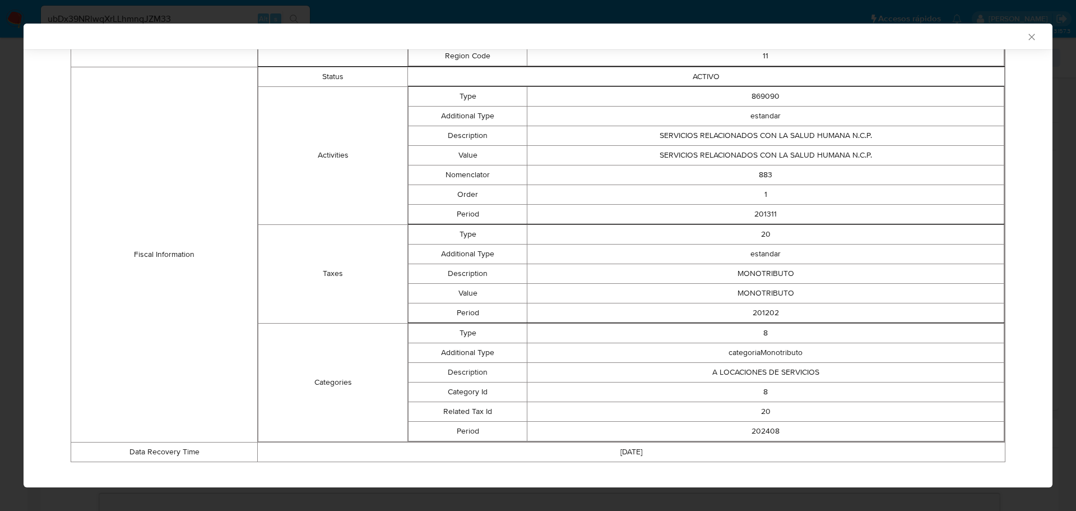
scroll to position [390, 0]
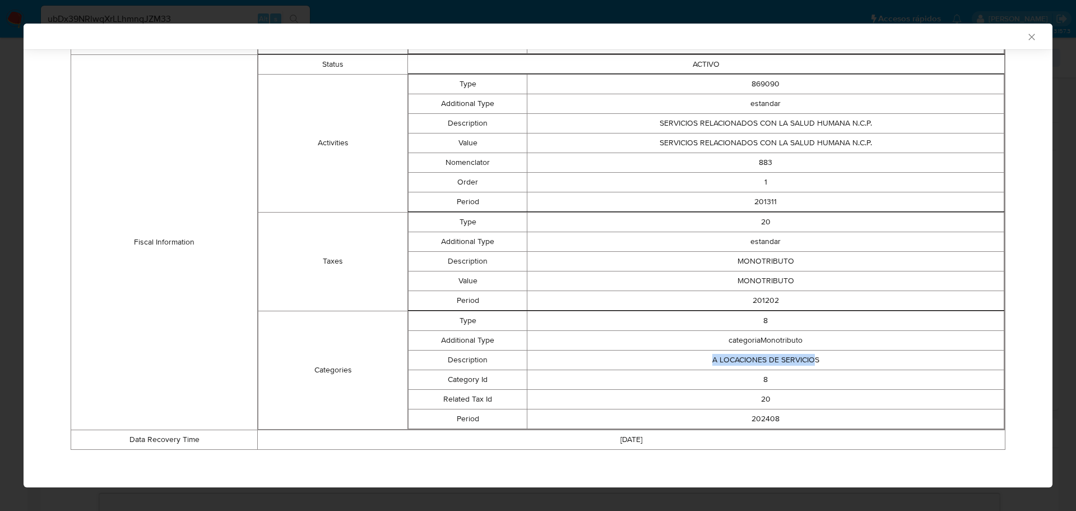
drag, startPoint x: 702, startPoint y: 358, endPoint x: 810, endPoint y: 358, distance: 107.1
click at [810, 358] on td "A LOCACIONES DE SERVICIOS" at bounding box center [766, 360] width 477 height 20
click at [756, 419] on td "202408" at bounding box center [766, 419] width 477 height 20
click at [654, 122] on td "SERVICIOS RELACIONADOS CON LA SALUD HUMANA N.C.P." at bounding box center [766, 123] width 477 height 20
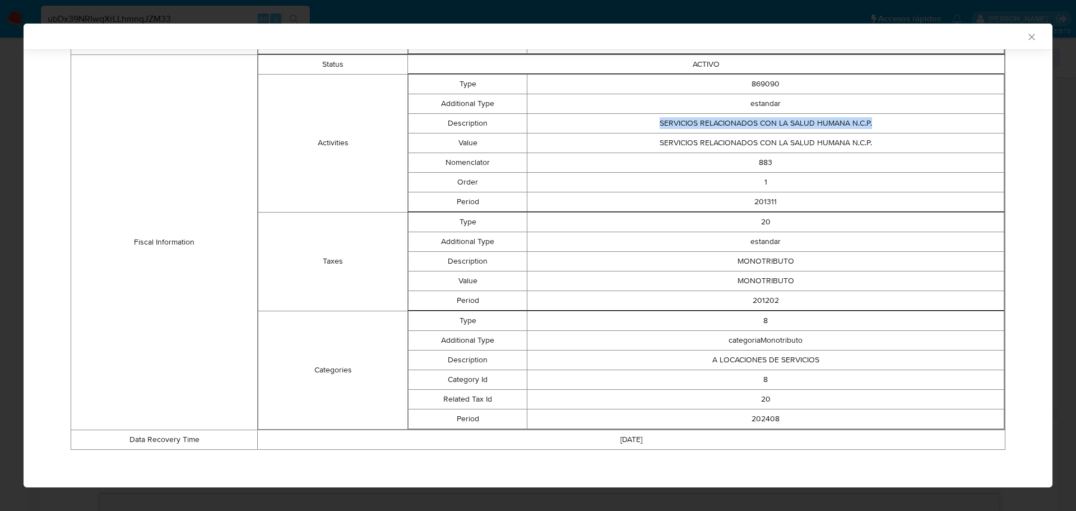
drag, startPoint x: 654, startPoint y: 122, endPoint x: 979, endPoint y: 125, distance: 325.2
click at [979, 125] on td "SERVICIOS RELACIONADOS CON LA SALUD HUMANA N.C.P." at bounding box center [766, 123] width 477 height 20
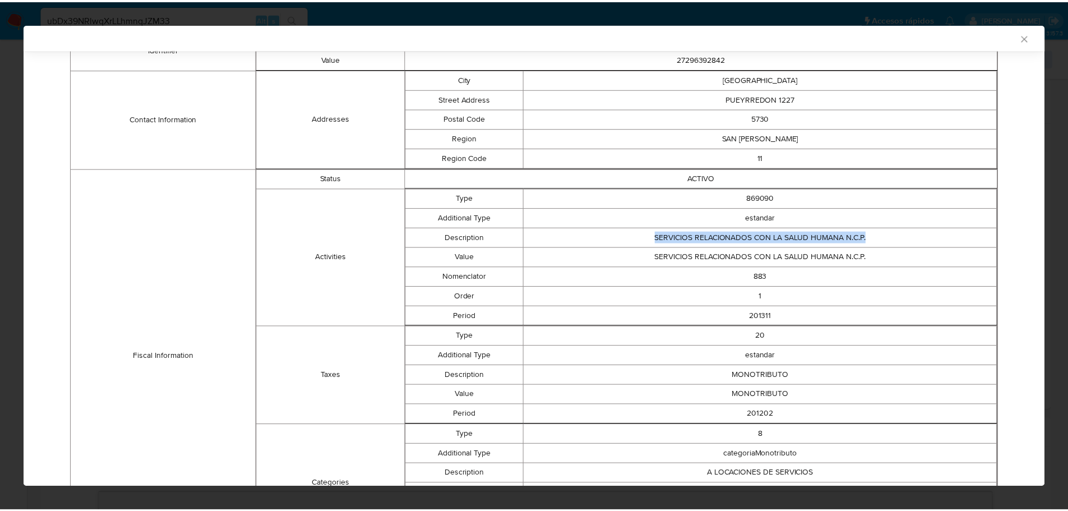
scroll to position [278, 0]
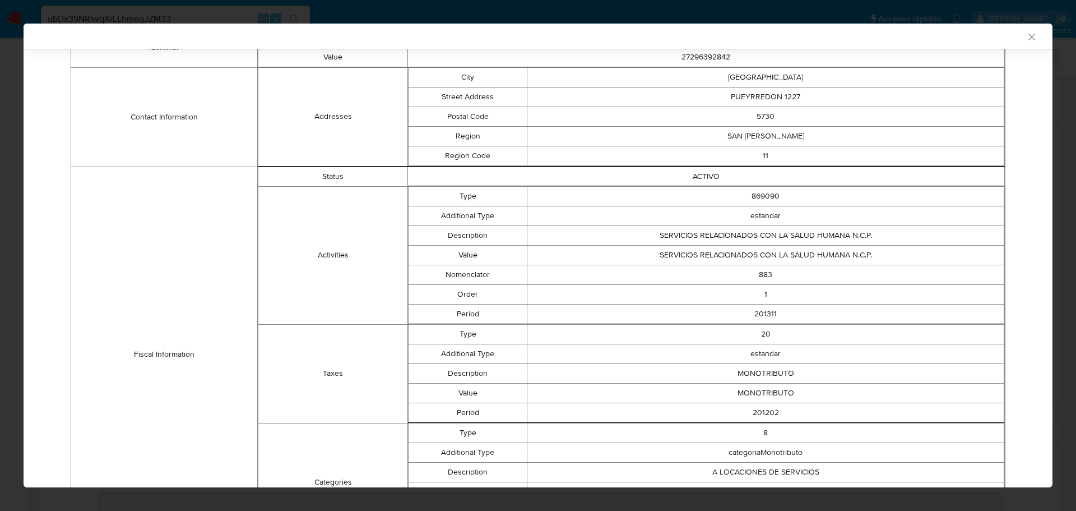
click at [1024, 43] on div "AML Data Collector" at bounding box center [538, 37] width 1029 height 26
click at [1029, 37] on icon "Cerrar ventana" at bounding box center [1032, 37] width 6 height 6
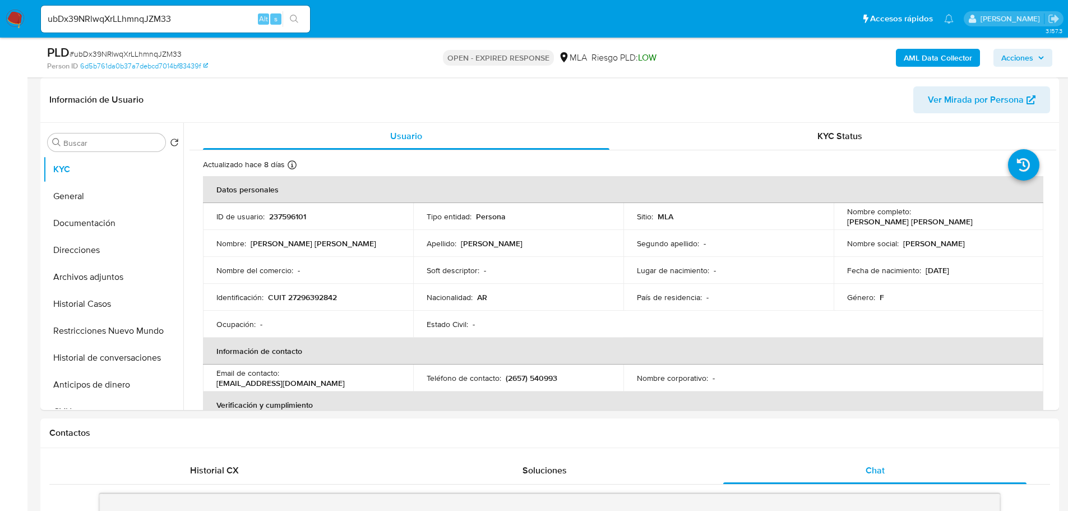
scroll to position [448, 0]
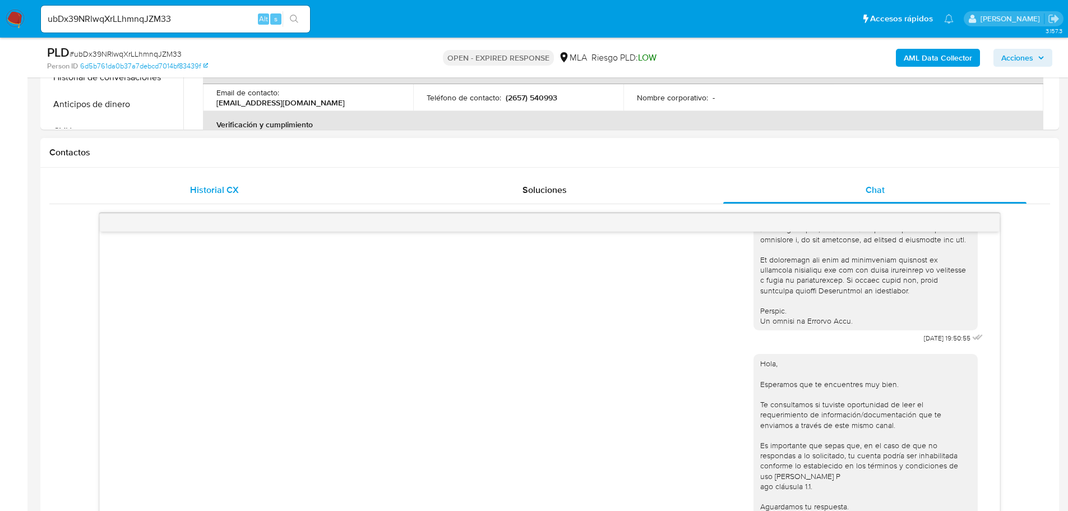
click at [223, 188] on span "Historial CX" at bounding box center [214, 189] width 49 height 13
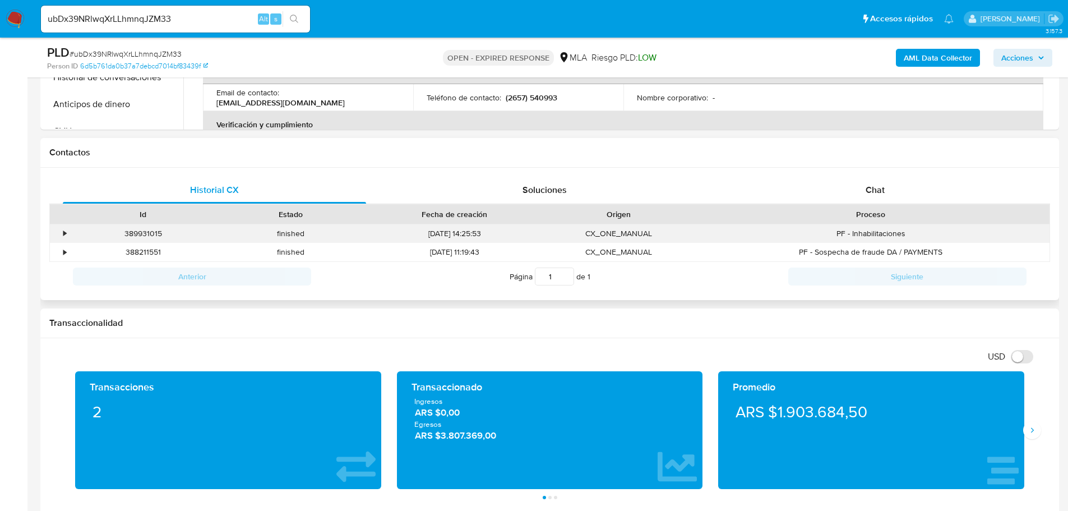
click at [140, 236] on div "389931015" at bounding box center [143, 233] width 147 height 19
copy div "389931015"
click at [956, 191] on div "Chat" at bounding box center [874, 190] width 303 height 27
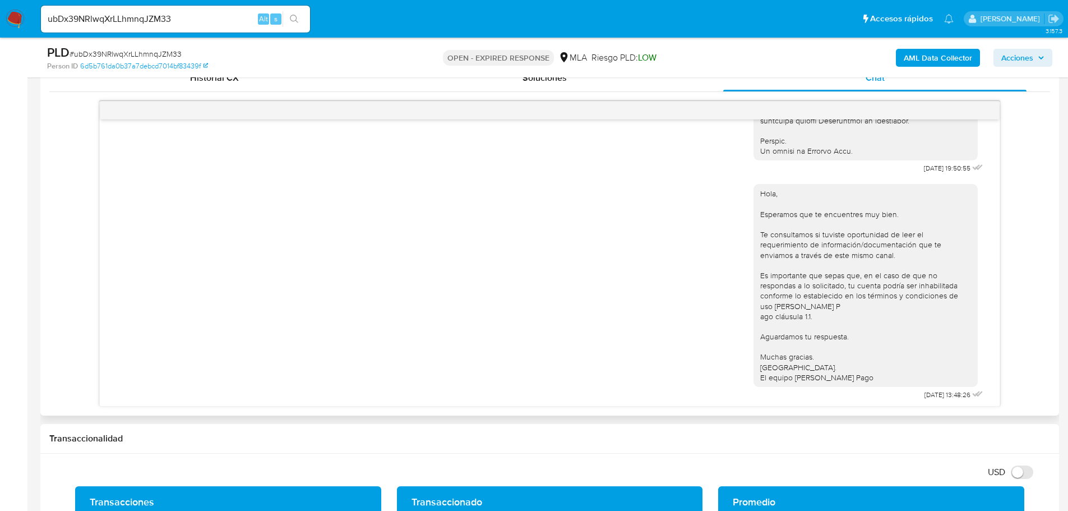
scroll to position [595, 0]
click at [212, 22] on input "ubDx39NRlwqXrLLhmnqJZM33" at bounding box center [175, 19] width 269 height 15
paste input "Q2QyyKvSrL82Ynzn7UxBR3uE"
type input "Q2QyyKvSrL82Ynzn7UxBR3uE"
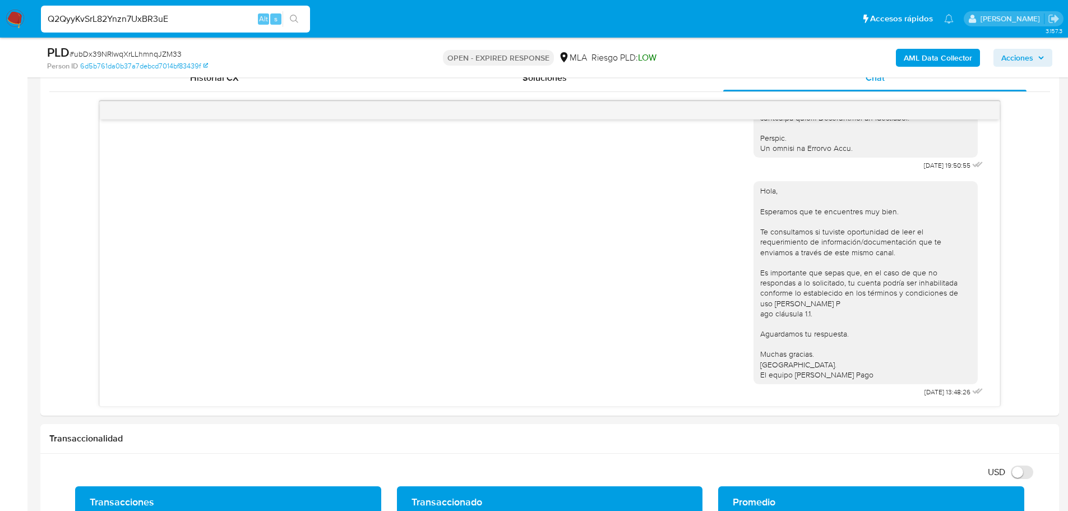
click at [294, 20] on icon "search-icon" at bounding box center [294, 19] width 9 height 9
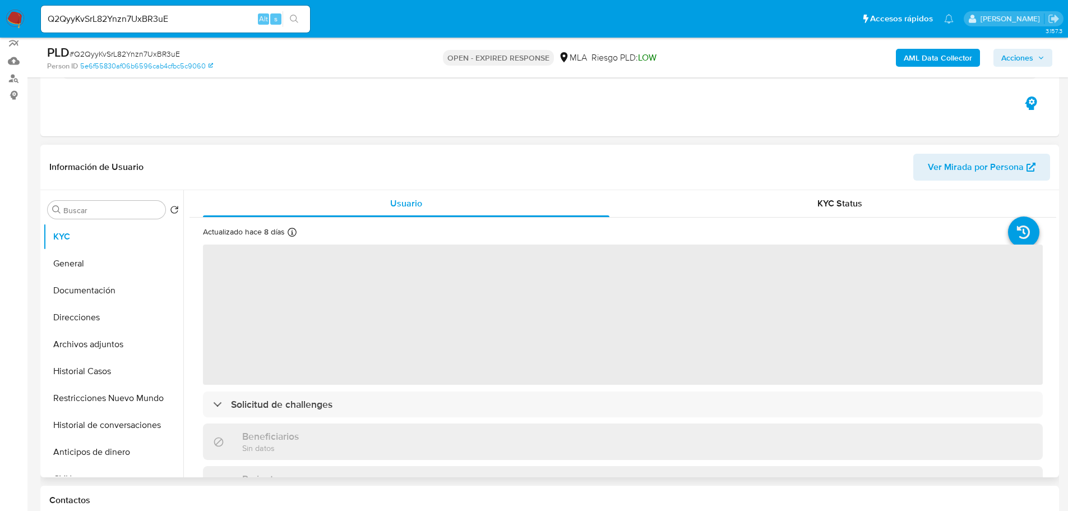
scroll to position [392, 0]
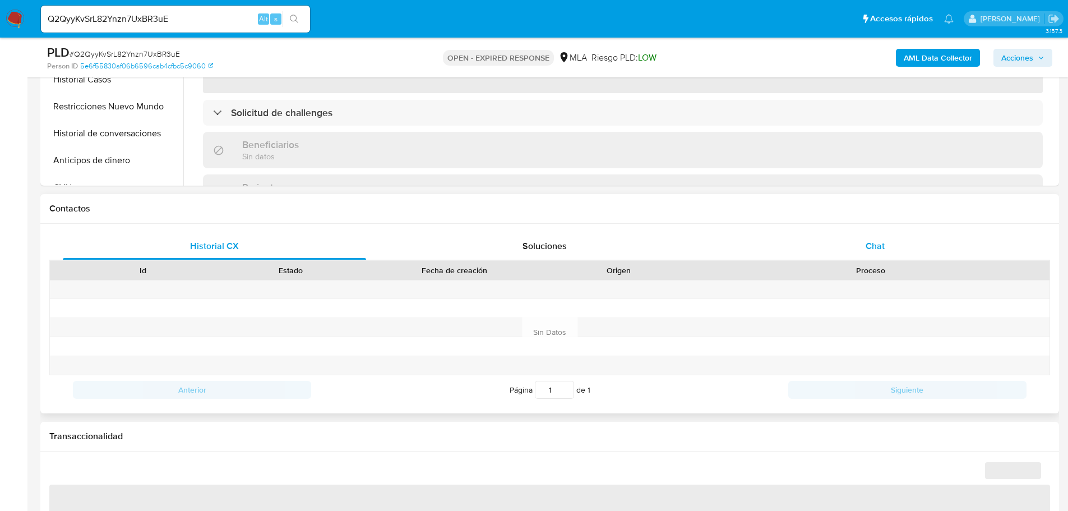
click at [882, 246] on span "Chat" at bounding box center [875, 245] width 19 height 13
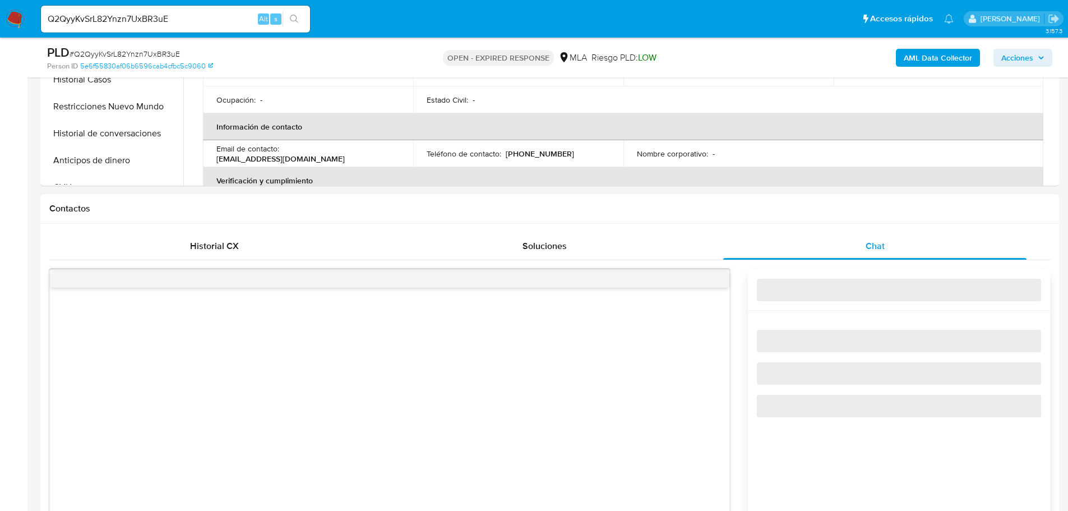
select select "10"
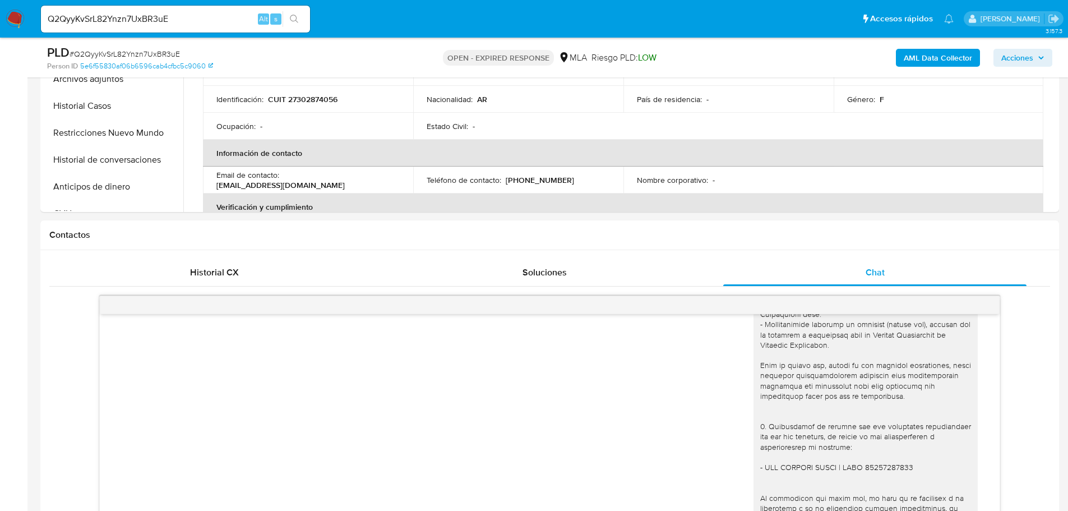
scroll to position [168, 0]
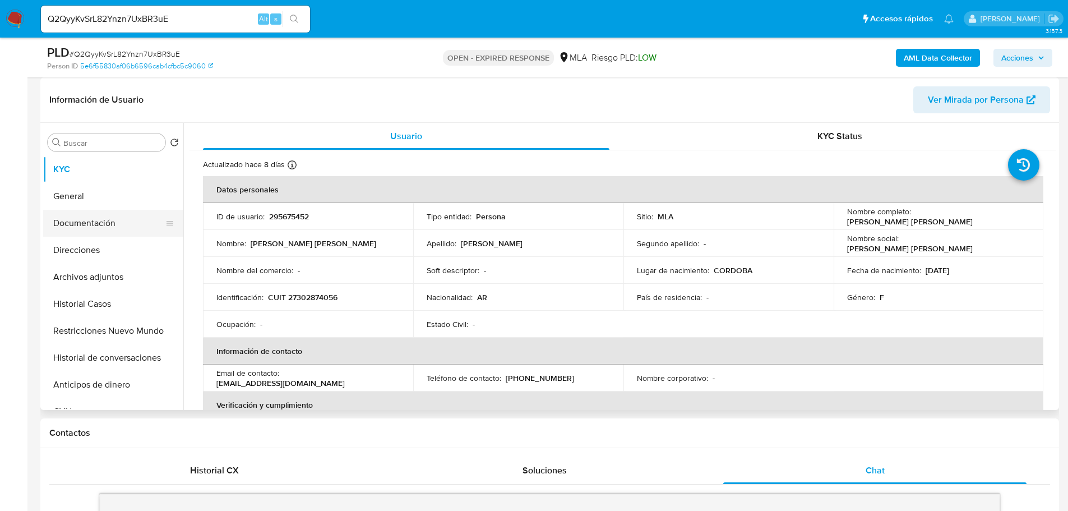
click at [94, 233] on button "Documentación" at bounding box center [108, 223] width 131 height 27
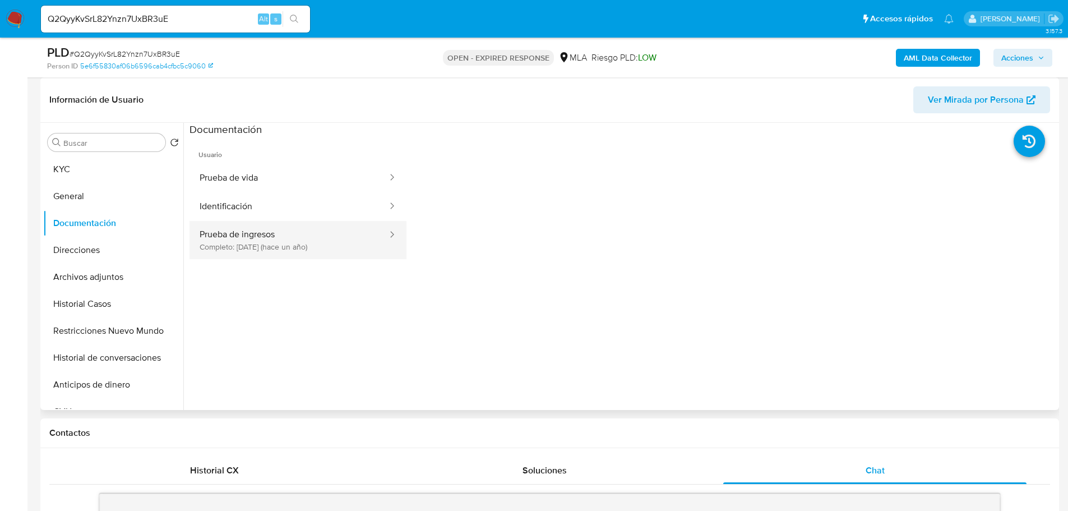
click at [339, 238] on button "Prueba de ingresos Completo: 22/05/2024 (hace un año)" at bounding box center [288, 240] width 199 height 38
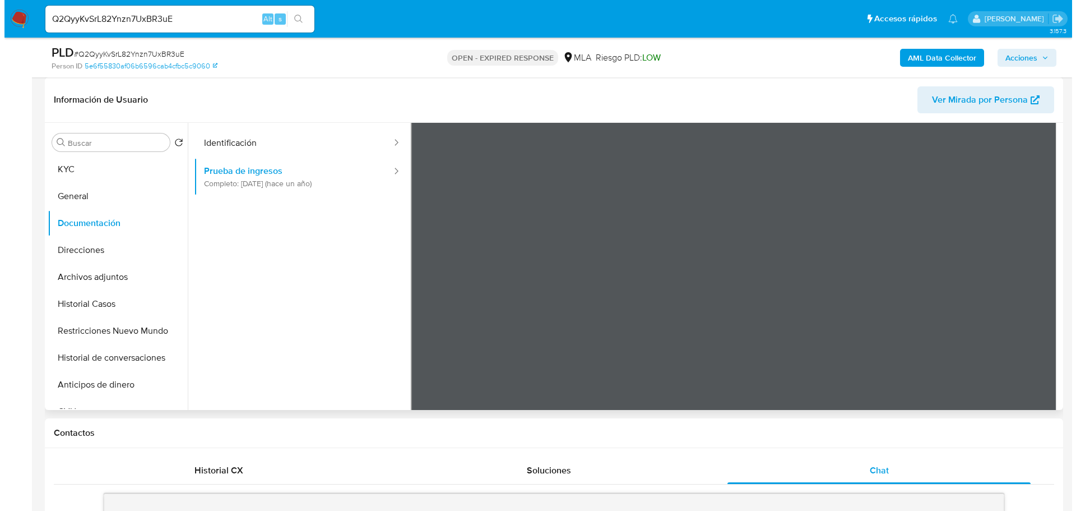
scroll to position [98, 0]
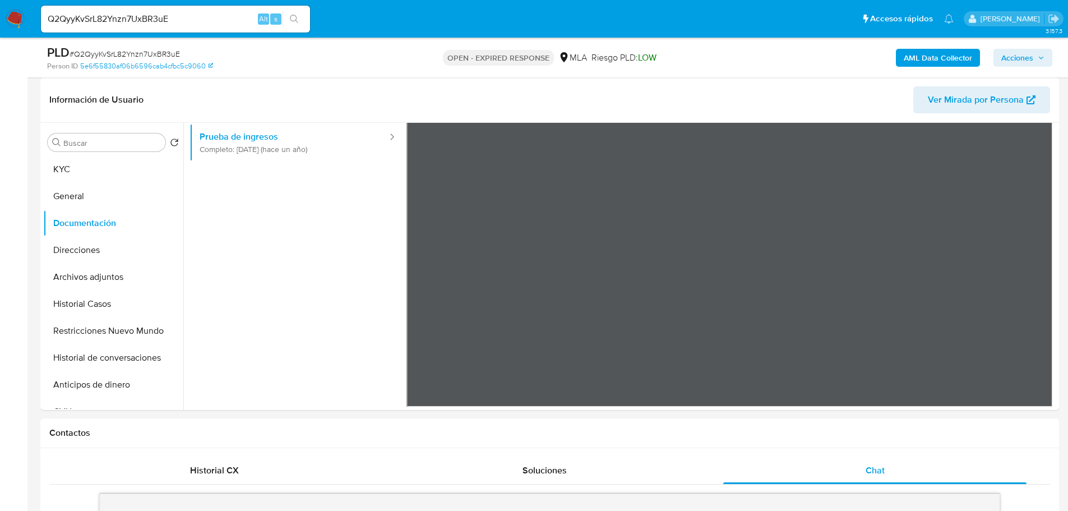
click at [954, 59] on b "AML Data Collector" at bounding box center [938, 58] width 68 height 18
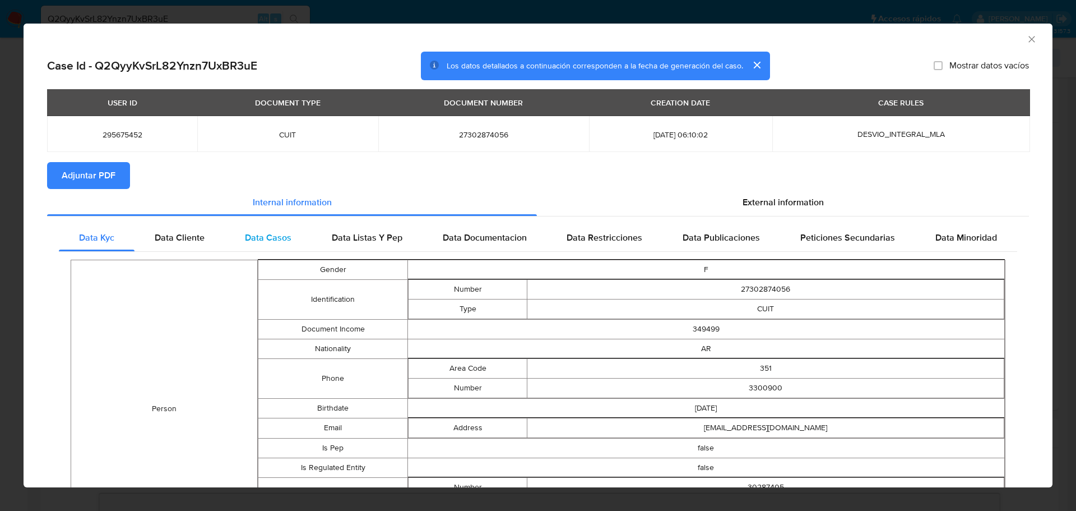
drag, startPoint x: 764, startPoint y: 198, endPoint x: 557, endPoint y: 243, distance: 211.7
click at [761, 198] on span "External information" at bounding box center [783, 202] width 81 height 13
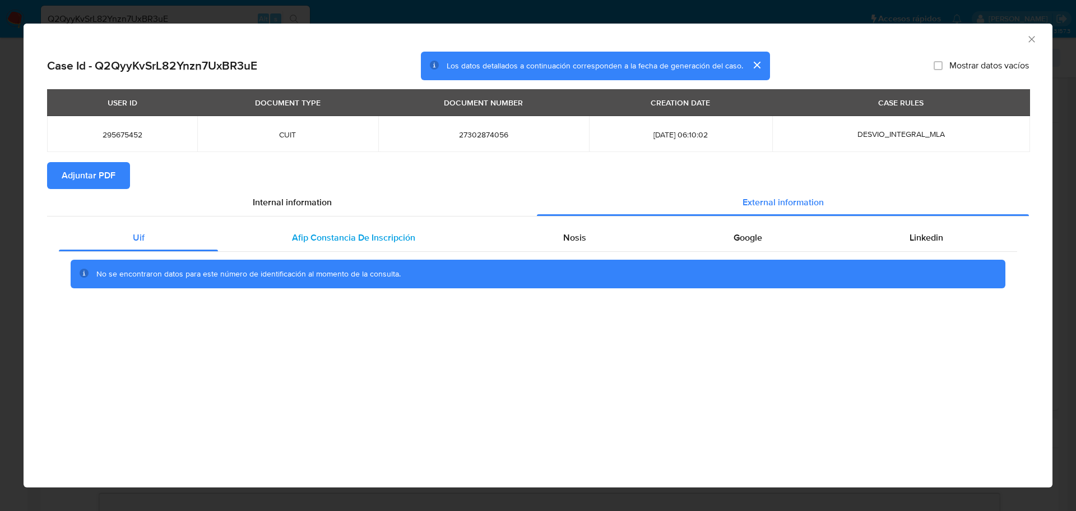
click at [359, 248] on div "Afip Constancia De Inscripción" at bounding box center [353, 237] width 271 height 27
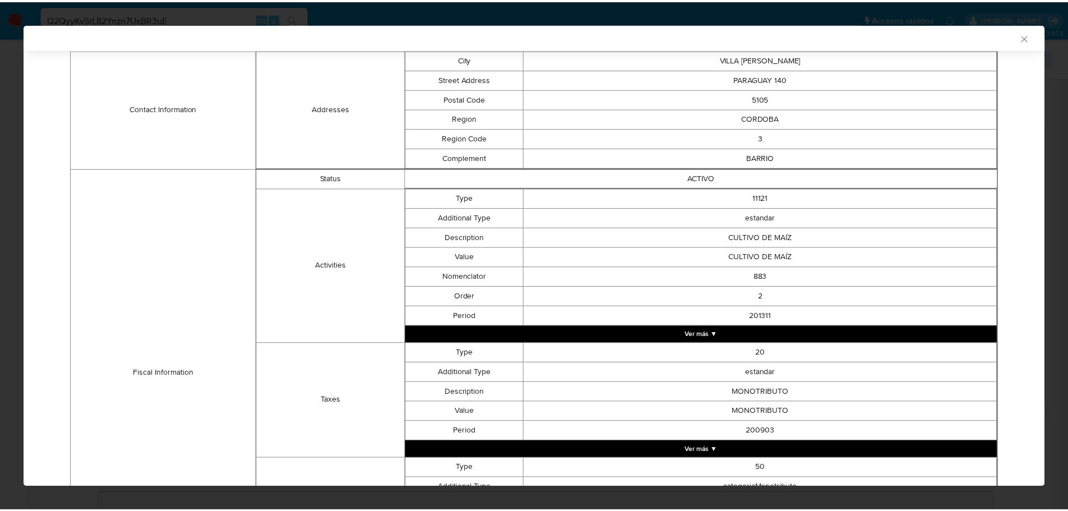
scroll to position [211, 0]
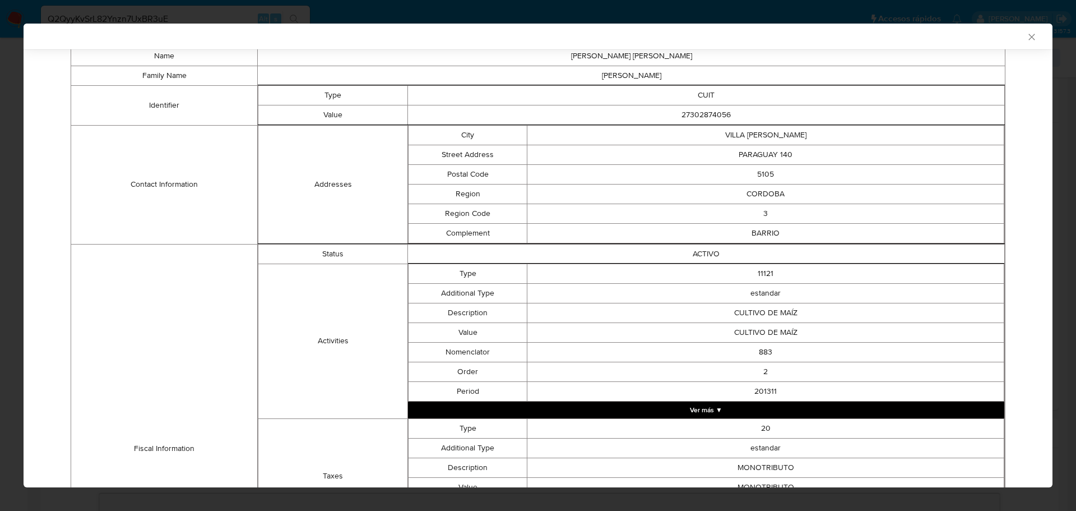
click at [1029, 37] on icon "Cerrar ventana" at bounding box center [1032, 37] width 6 height 6
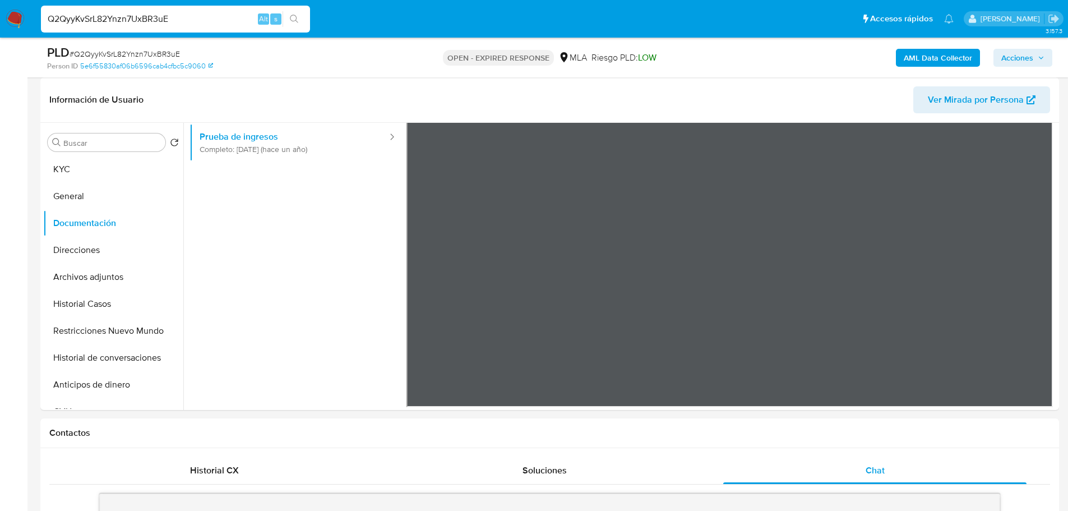
click at [220, 24] on input "Q2QyyKvSrL82Ynzn7UxBR3uE" at bounding box center [175, 19] width 269 height 15
paste input "0lHRX4TgMuXaQKQB2Cl4bW1P"
type input "0lHRX4TgMuXaQKQB2Cl4bW1P"
click at [294, 17] on icon "search-icon" at bounding box center [294, 19] width 9 height 9
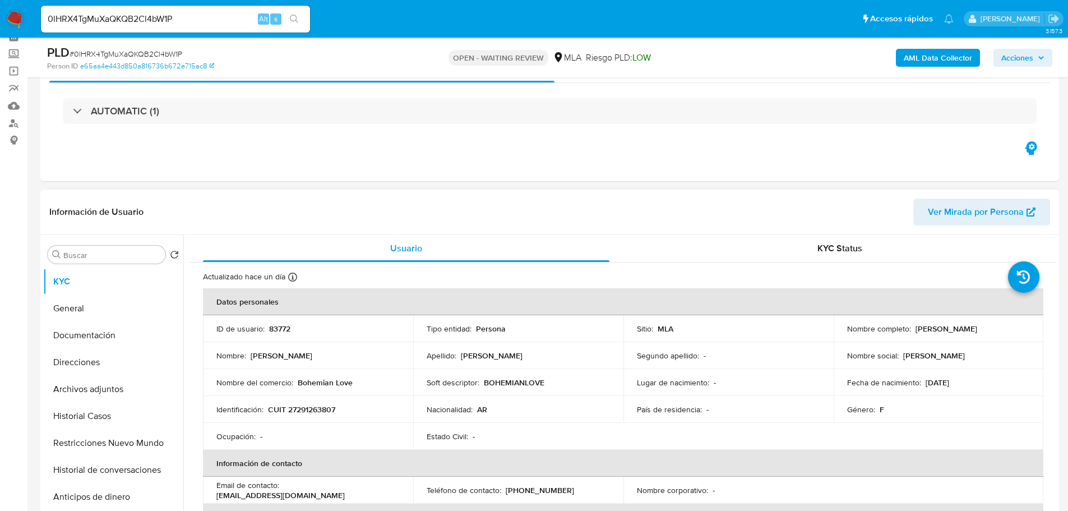
select select "10"
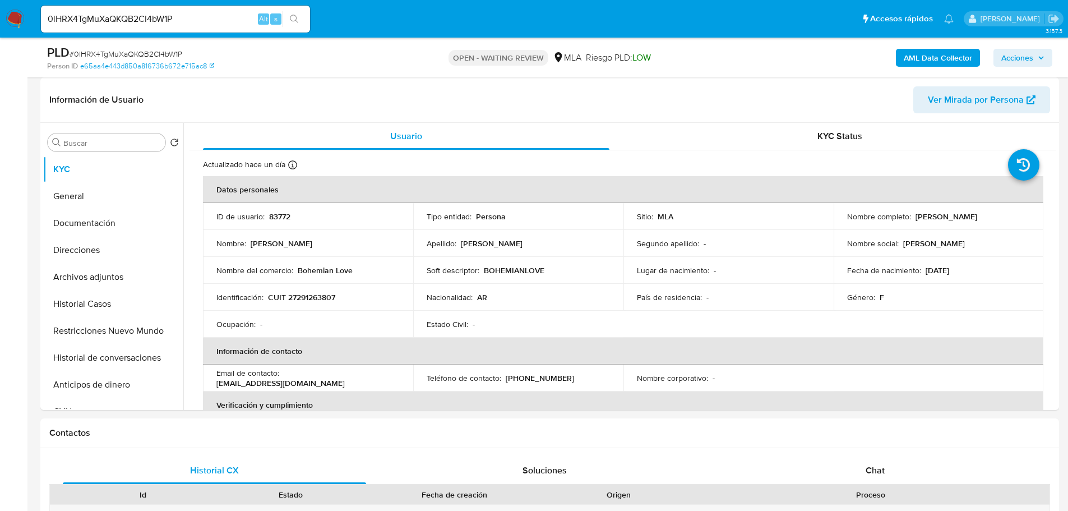
click at [367, 69] on div "Person ID e65aa4e443d850a816736b672e715ac8" at bounding box center [213, 66] width 332 height 10
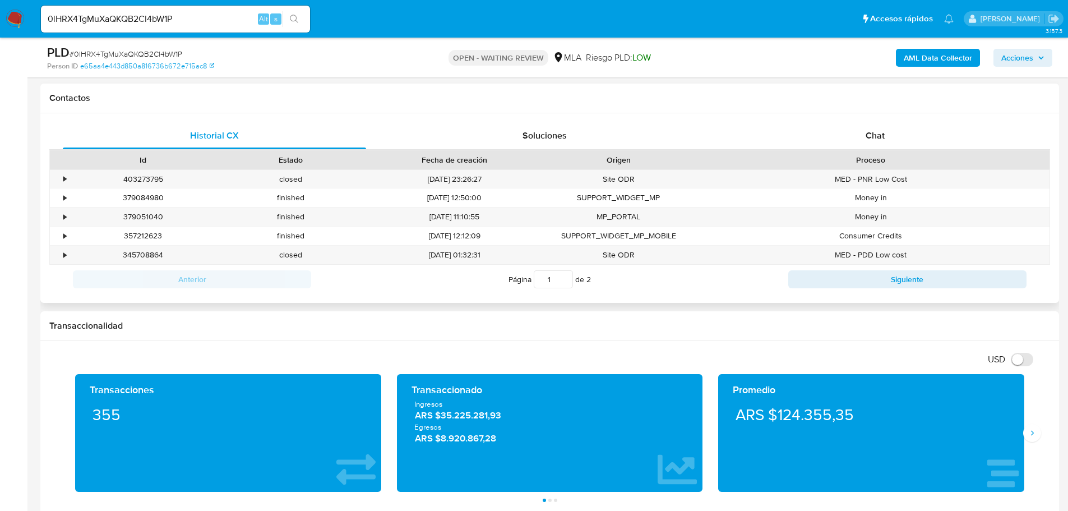
scroll to position [505, 0]
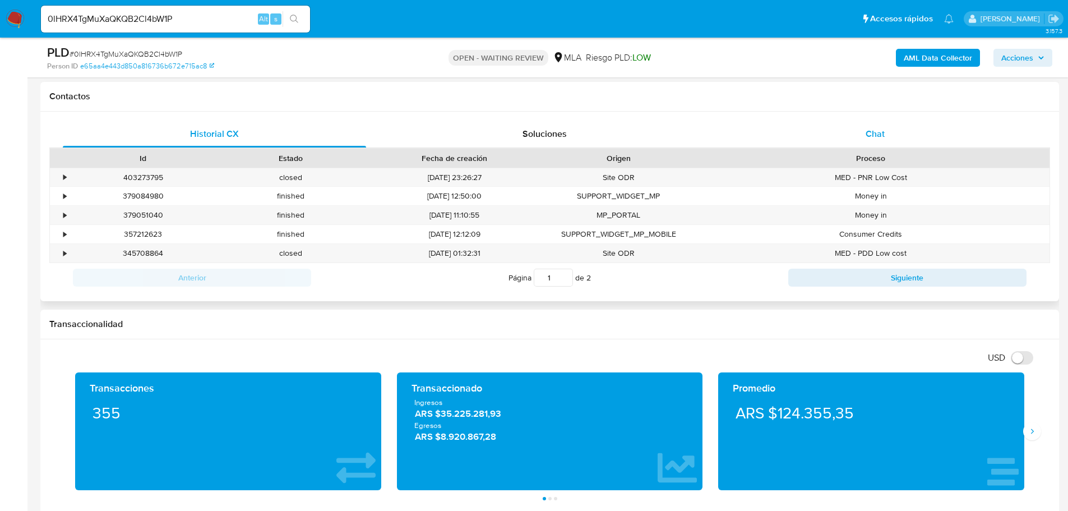
click at [862, 129] on div "Chat" at bounding box center [874, 134] width 303 height 27
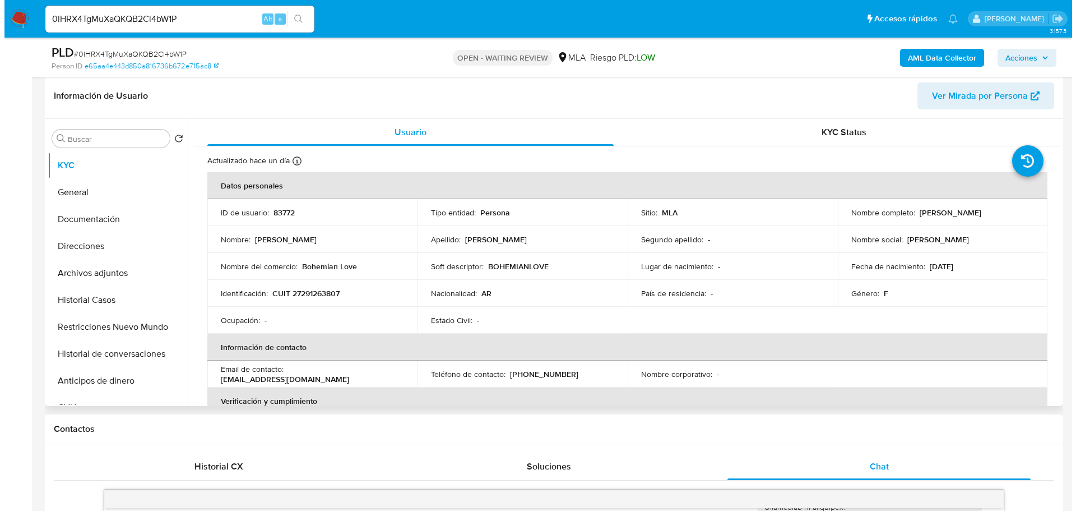
scroll to position [112, 0]
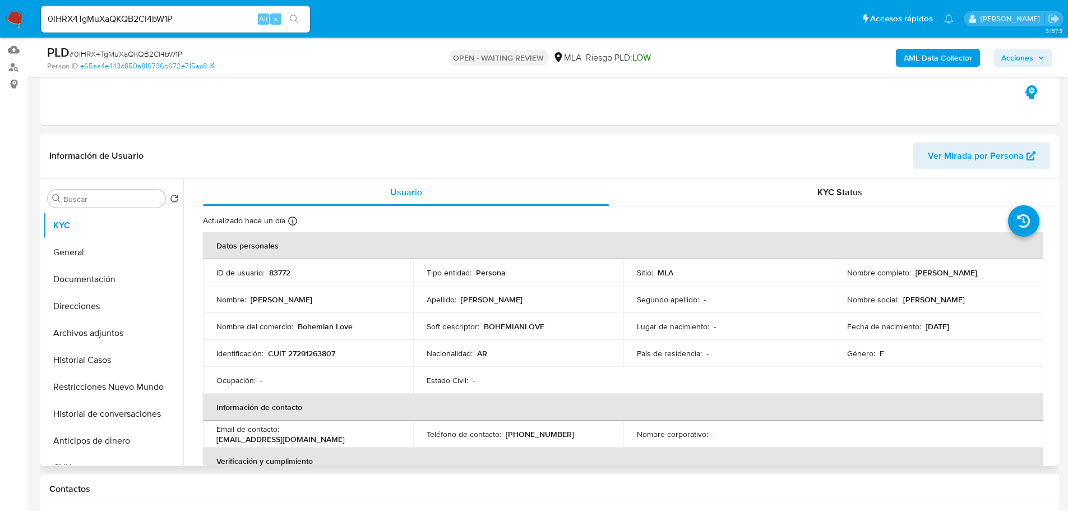
click at [924, 273] on p "Maria Belén Salomone" at bounding box center [946, 272] width 62 height 10
drag, startPoint x: 924, startPoint y: 273, endPoint x: 972, endPoint y: 272, distance: 47.7
click at [972, 272] on p "Maria Belén Salomone" at bounding box center [946, 272] width 62 height 10
copy p "Maria Belén Salomone"
click at [930, 50] on b "AML Data Collector" at bounding box center [938, 58] width 68 height 18
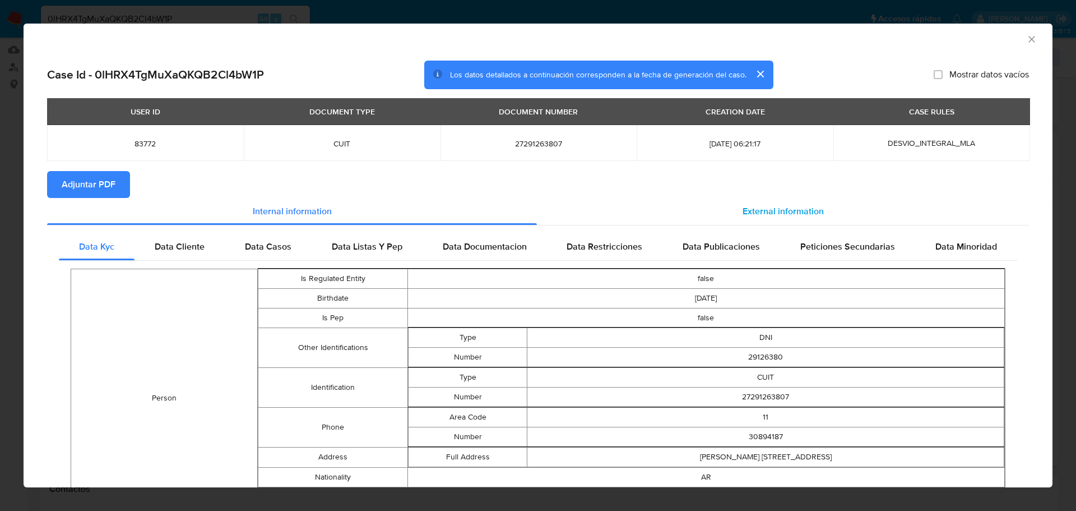
drag, startPoint x: 792, startPoint y: 210, endPoint x: 701, endPoint y: 200, distance: 90.8
click at [792, 209] on span "External information" at bounding box center [783, 211] width 81 height 13
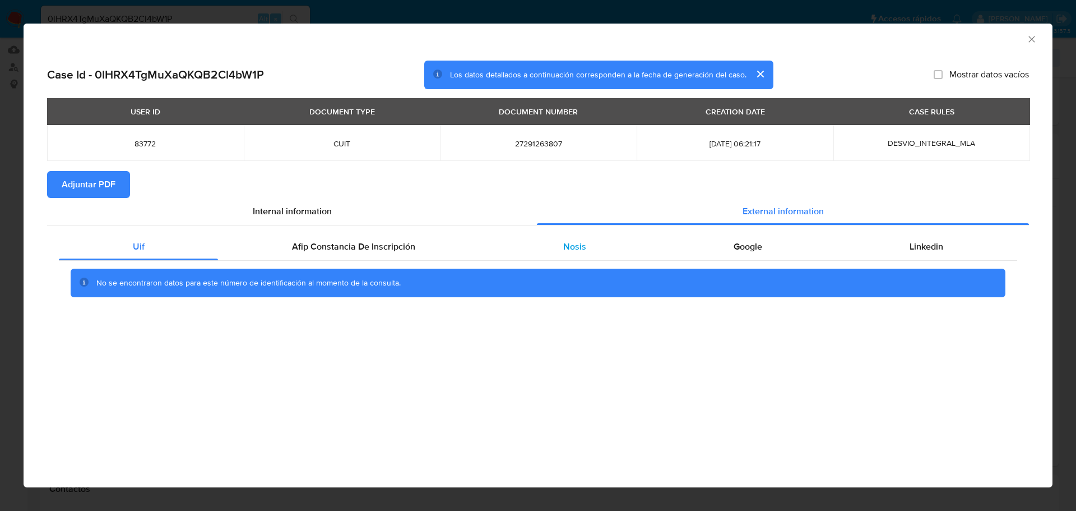
drag, startPoint x: 439, startPoint y: 249, endPoint x: 520, endPoint y: 246, distance: 80.8
click at [445, 248] on div "Afip Constancia De Inscripción" at bounding box center [353, 246] width 271 height 27
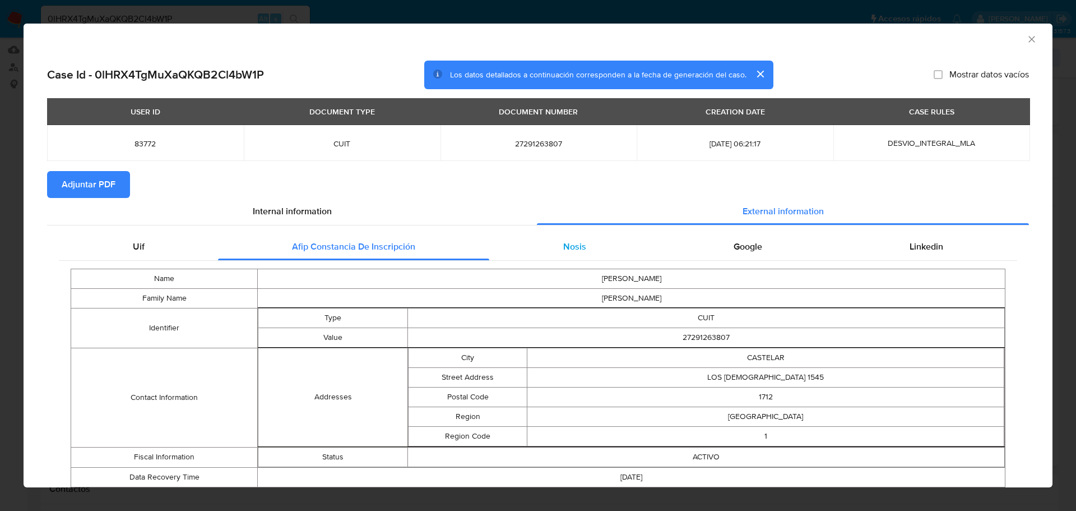
click at [520, 246] on div "Nosis" at bounding box center [574, 246] width 170 height 27
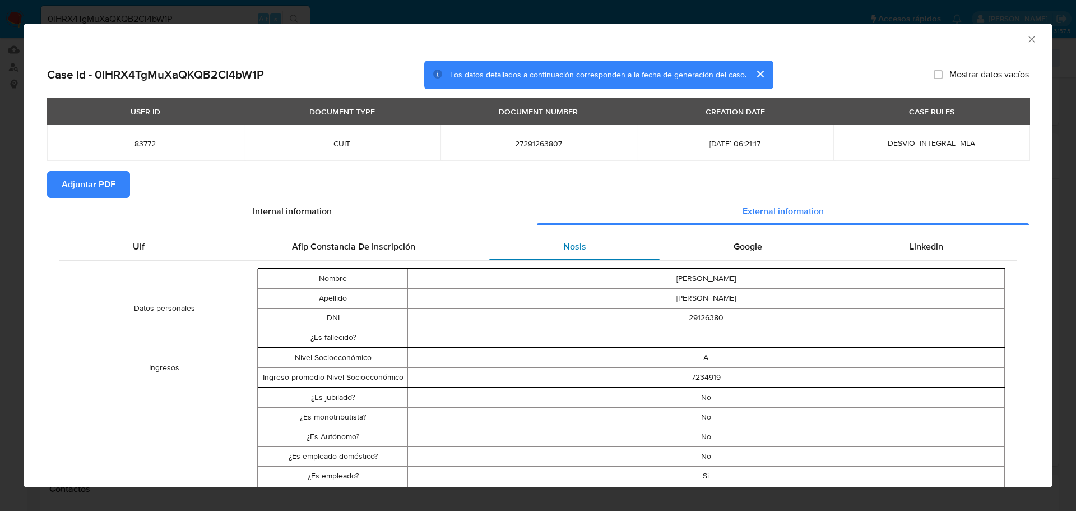
scroll to position [222, 0]
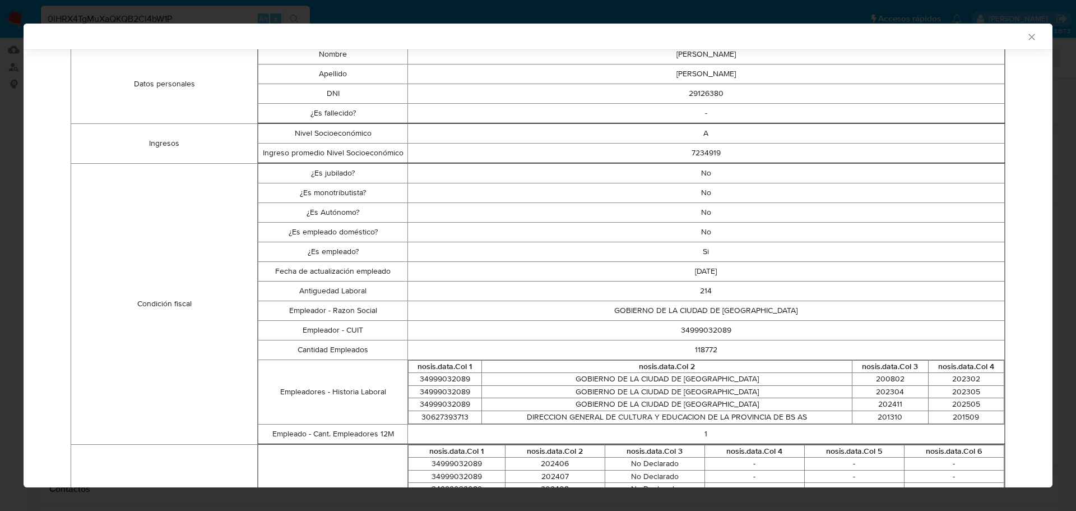
click at [696, 292] on td "214" at bounding box center [706, 291] width 597 height 20
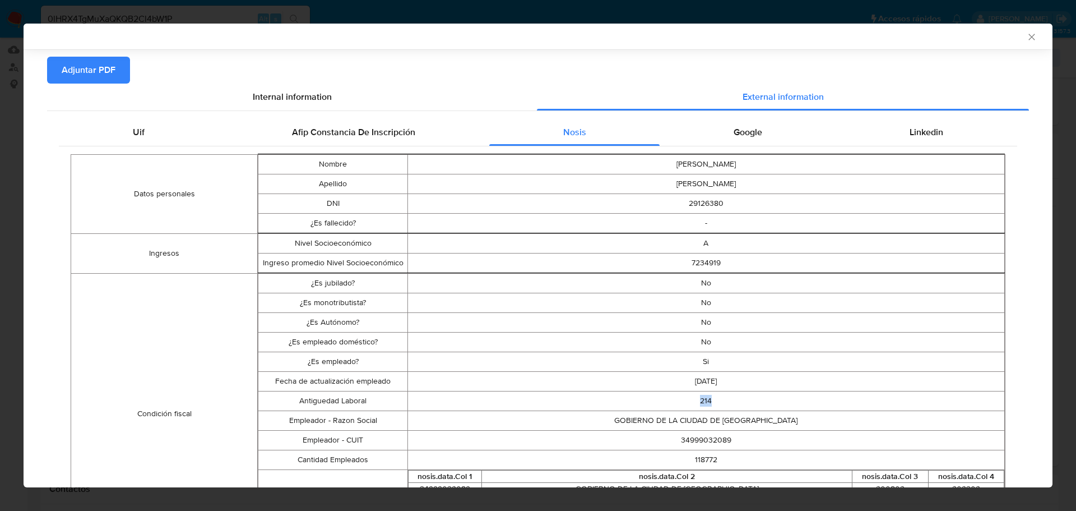
scroll to position [0, 0]
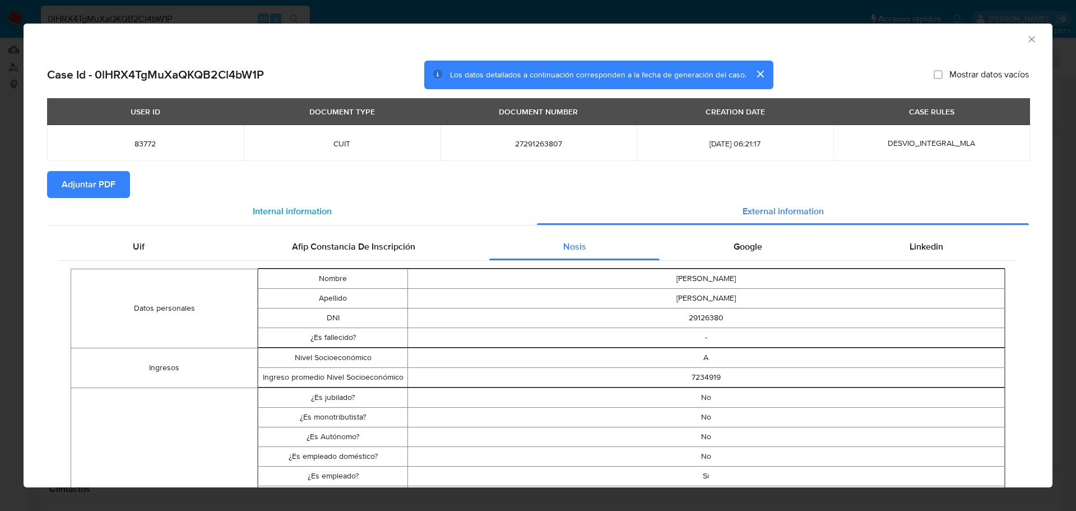
click at [251, 218] on div "Internal information" at bounding box center [292, 211] width 490 height 27
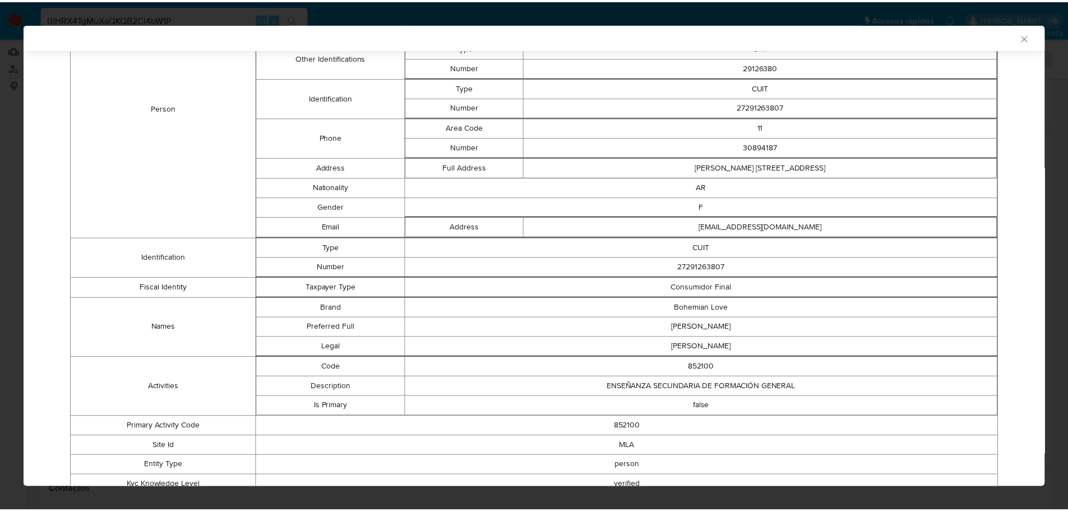
scroll to position [354, 0]
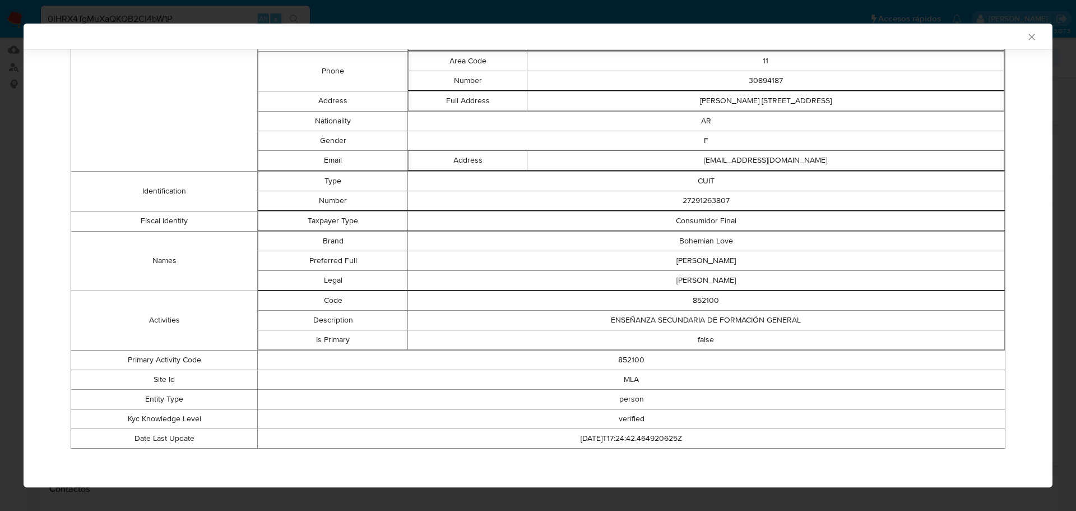
click at [1026, 33] on icon "Cerrar ventana" at bounding box center [1031, 36] width 11 height 11
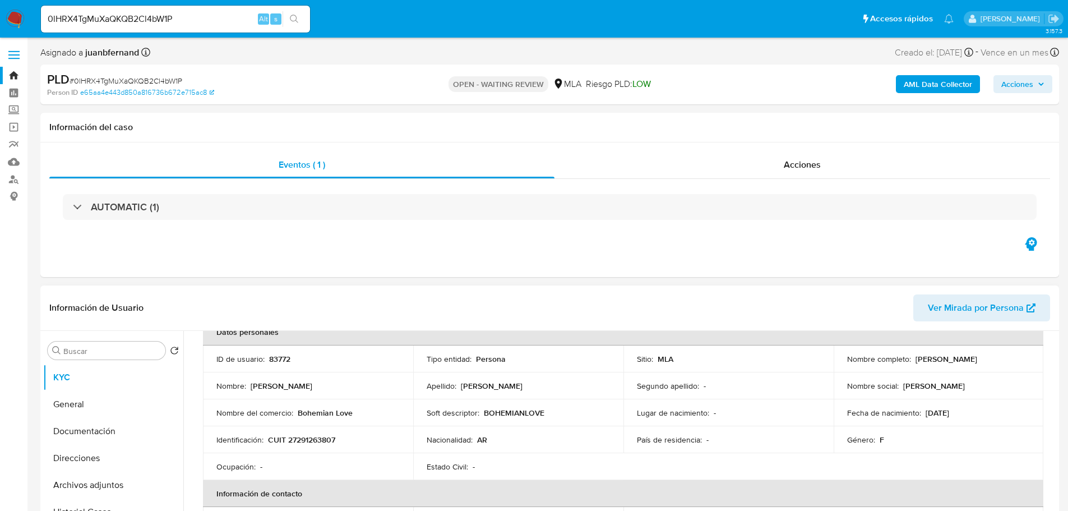
scroll to position [168, 0]
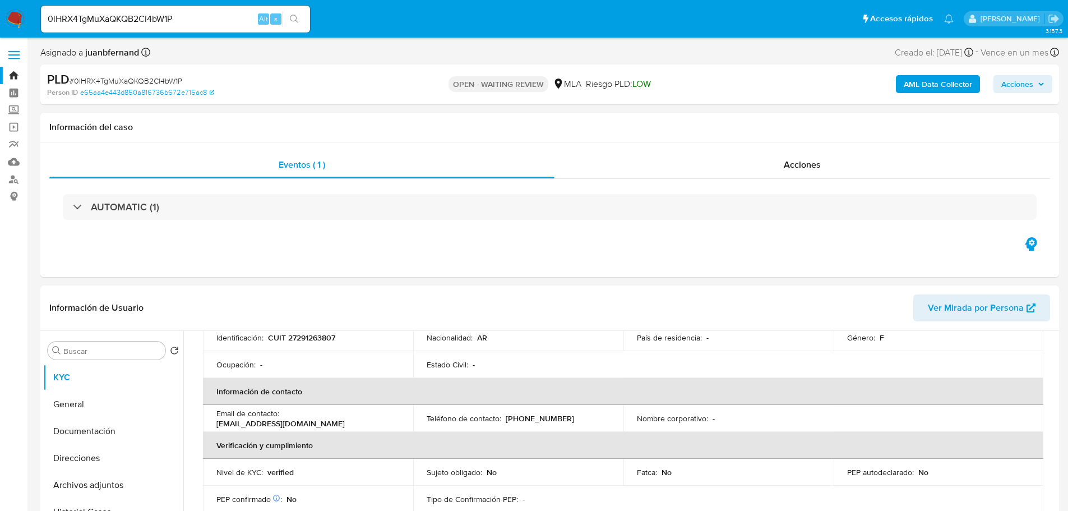
click at [181, 21] on input "0lHRX4TgMuXaQKQB2Cl4bW1P" at bounding box center [175, 19] width 269 height 15
paste input "Ofh9gElEWd1xl5QLdg9Kfc3l"
type input "Ofh9gElEWd1xl5QLdg9Kfc3l"
click at [218, 18] on input "Ofh9gElEWd1xl5QLdg9Kfc3l" at bounding box center [175, 19] width 269 height 15
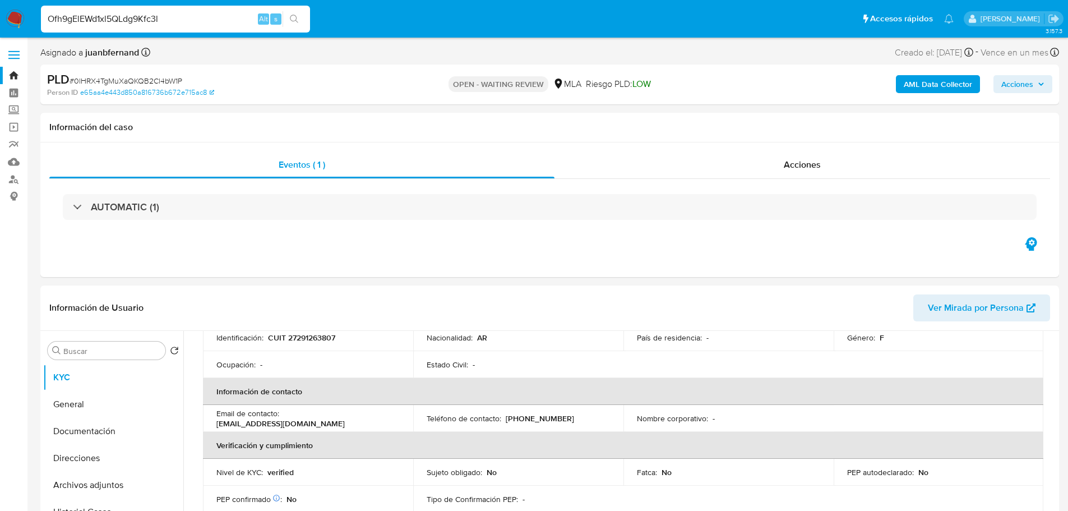
click at [218, 18] on input "Ofh9gElEWd1xl5QLdg9Kfc3l" at bounding box center [175, 19] width 269 height 15
click at [291, 21] on icon "search-icon" at bounding box center [294, 19] width 9 height 9
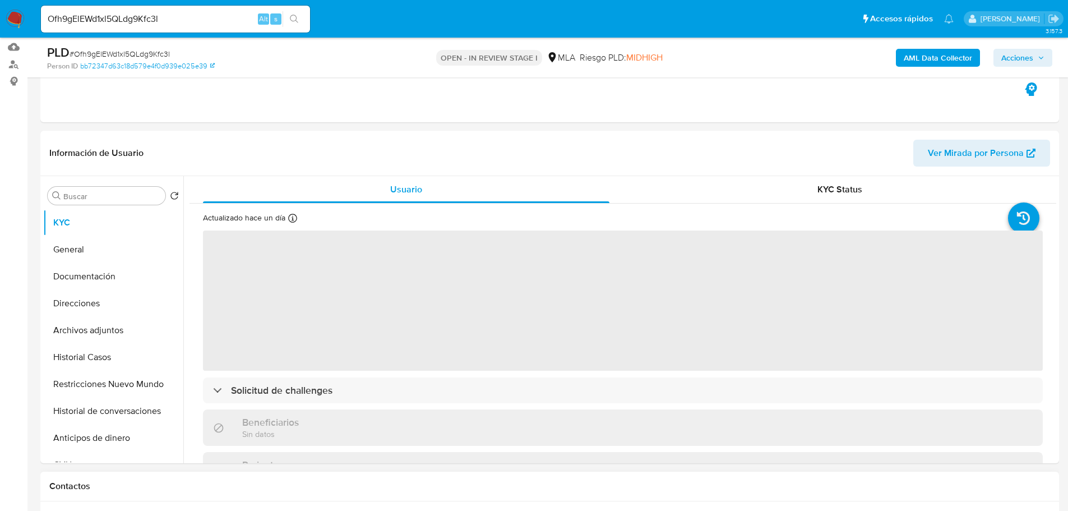
scroll to position [224, 0]
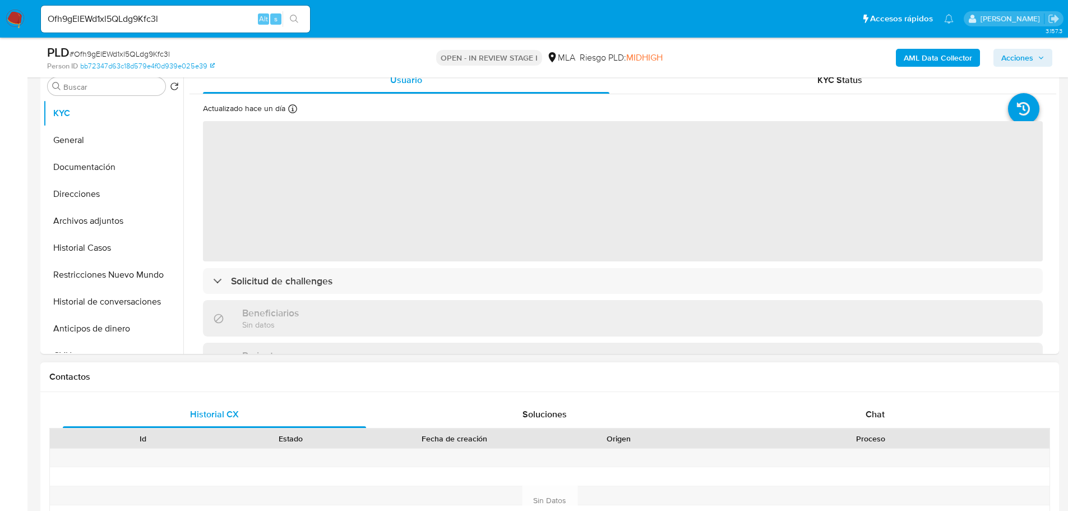
select select "10"
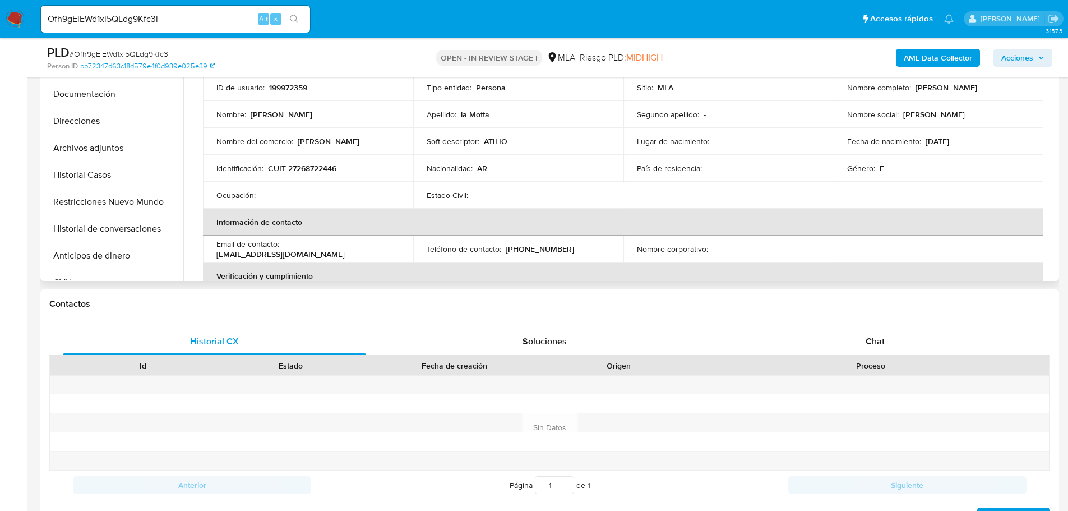
scroll to position [288, 0]
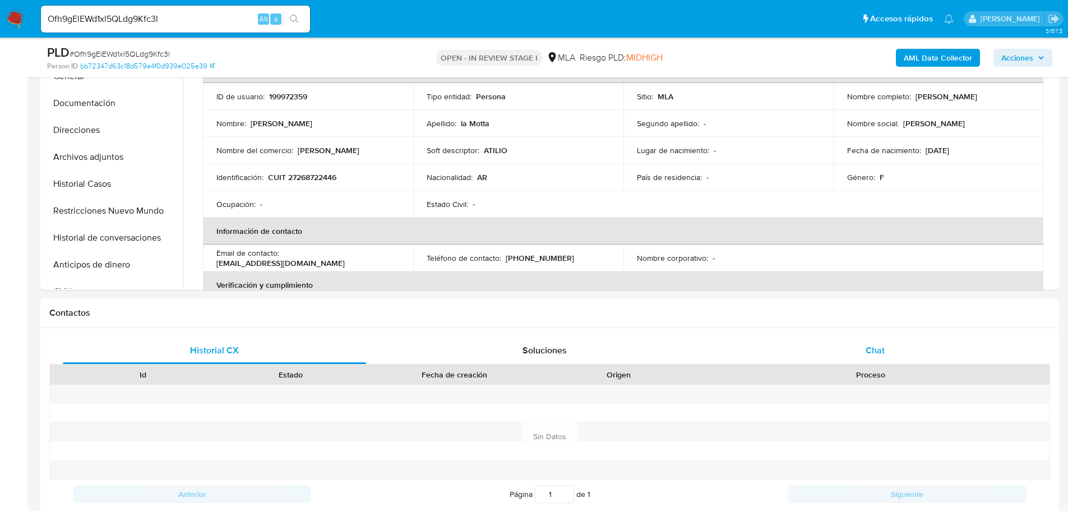
click at [875, 345] on span "Chat" at bounding box center [875, 350] width 19 height 13
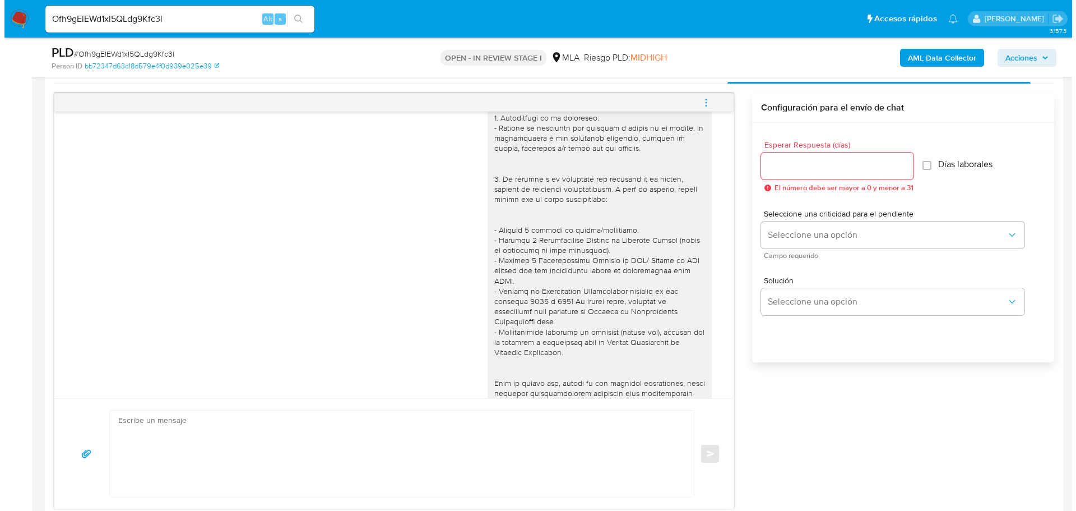
scroll to position [1270, 0]
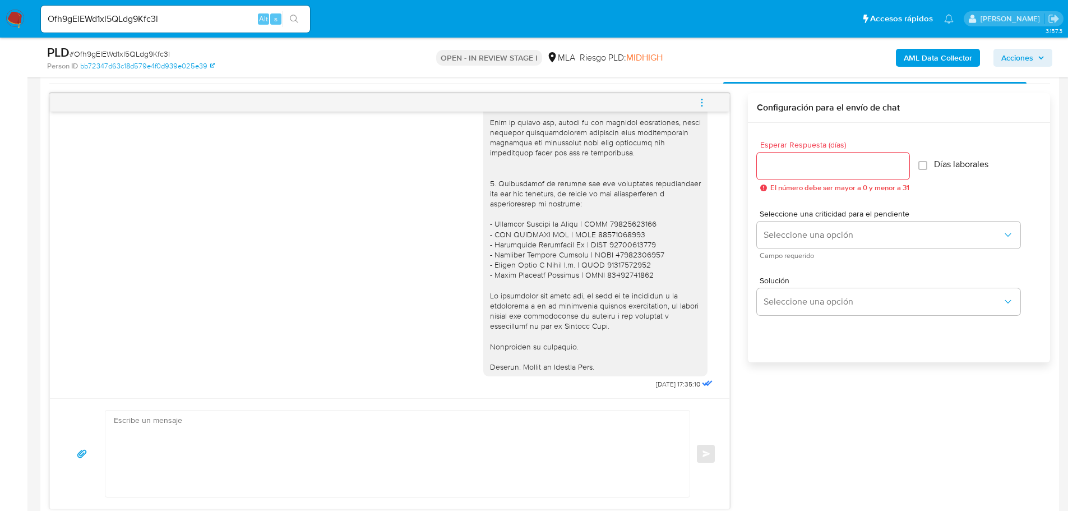
click at [956, 59] on b "AML Data Collector" at bounding box center [938, 58] width 68 height 18
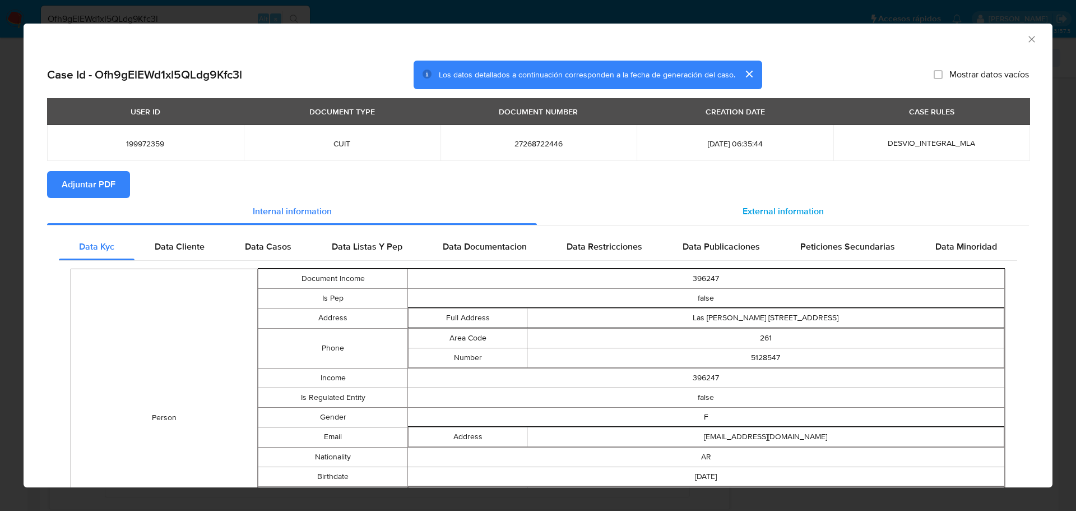
click at [875, 209] on div "External information" at bounding box center [783, 211] width 492 height 27
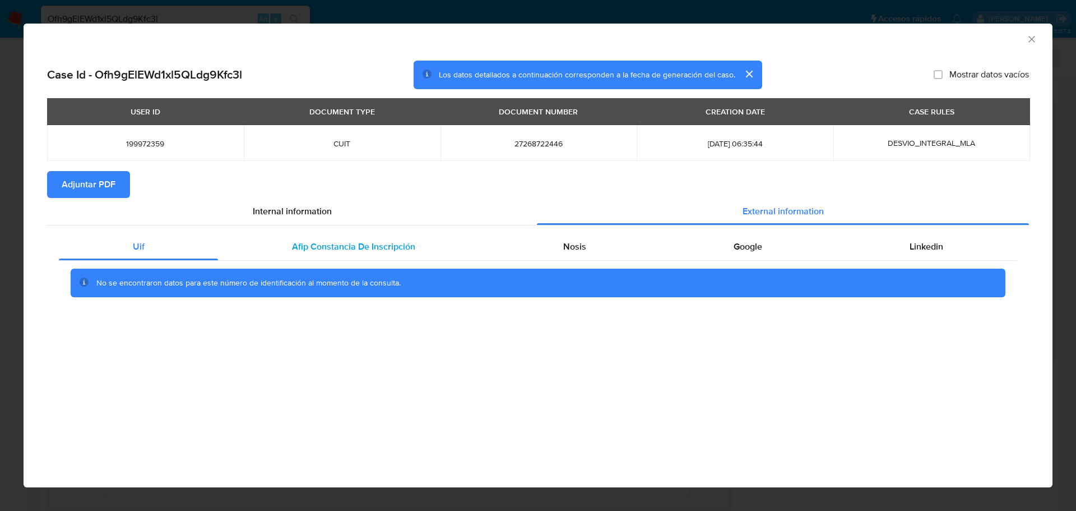
click at [371, 253] on div "Afip Constancia De Inscripción" at bounding box center [353, 246] width 271 height 27
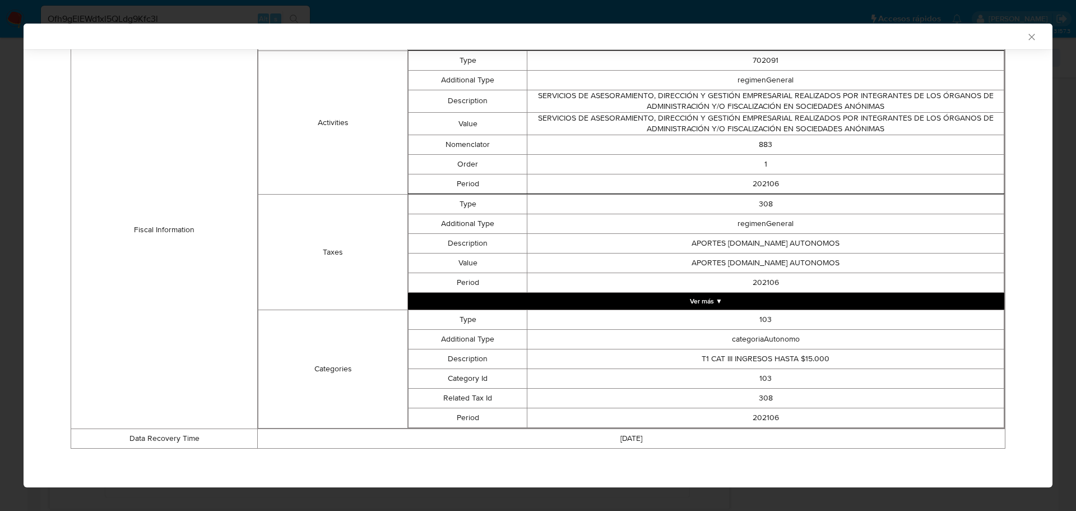
scroll to position [414, 0]
drag, startPoint x: 701, startPoint y: 356, endPoint x: 854, endPoint y: 359, distance: 153.1
click at [854, 359] on td "T1 CAT III INGRESOS HASTA $15.000" at bounding box center [766, 358] width 477 height 20
click at [758, 420] on td "202106" at bounding box center [766, 417] width 477 height 20
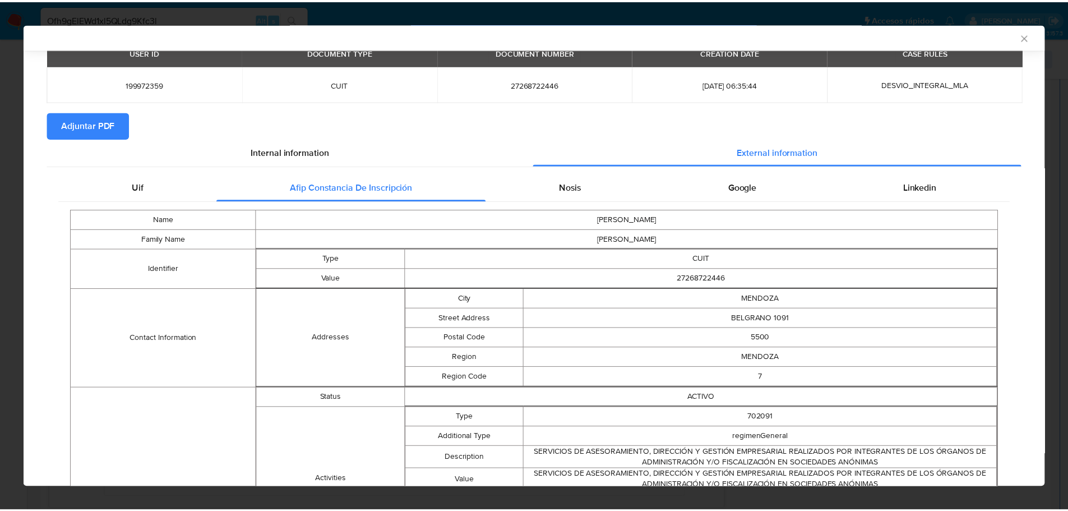
scroll to position [0, 0]
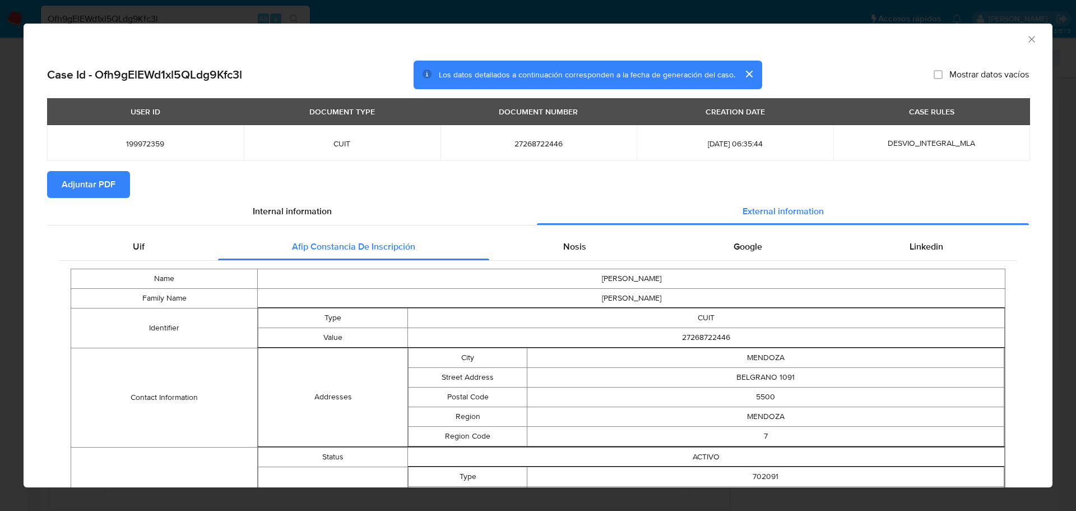
click at [533, 145] on span "27268722446" at bounding box center [539, 143] width 170 height 10
copy span "27268722446"
click at [1028, 42] on icon "Cerrar ventana" at bounding box center [1031, 39] width 11 height 11
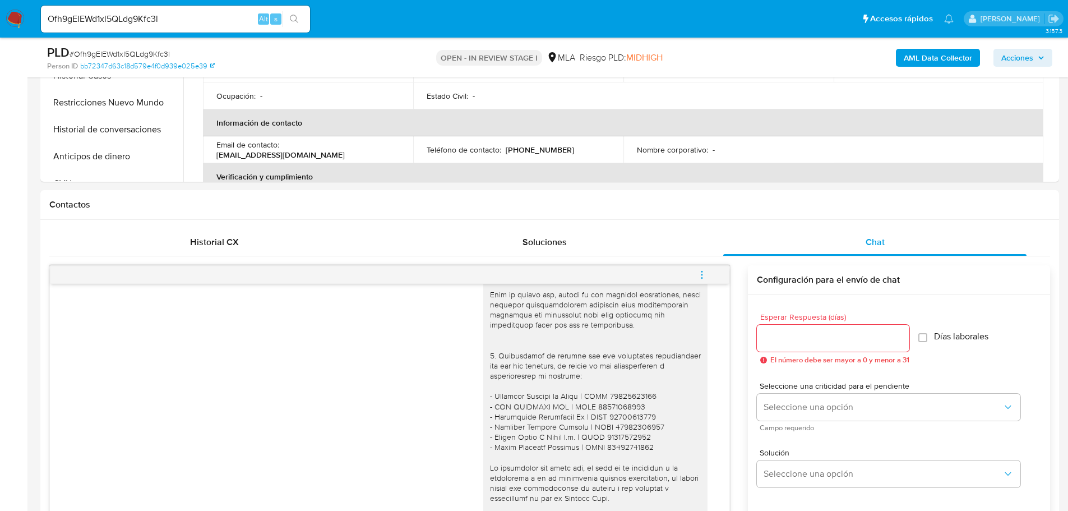
scroll to position [232, 0]
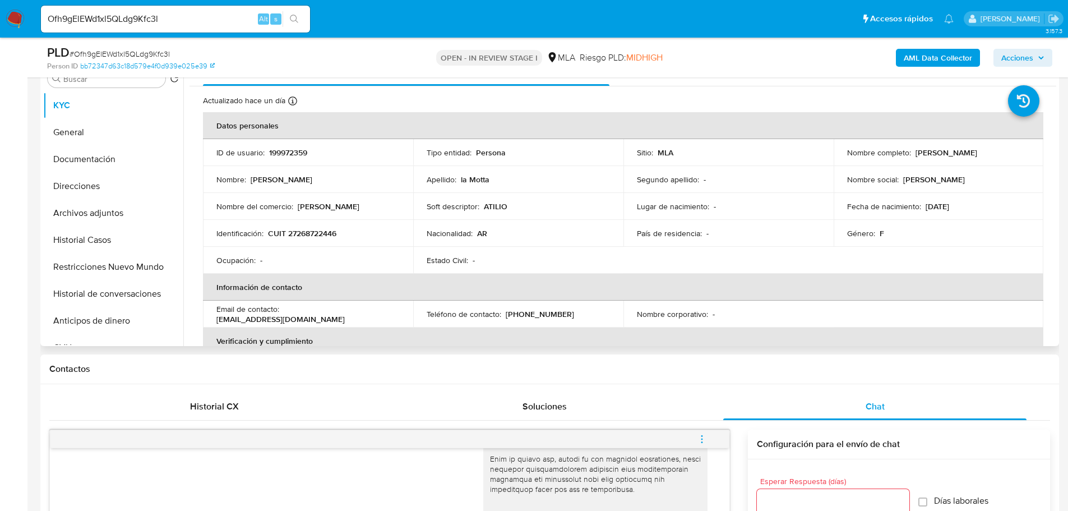
click at [484, 209] on p "ATILIO" at bounding box center [496, 206] width 24 height 10
click at [485, 209] on p "ATILIO" at bounding box center [496, 206] width 24 height 10
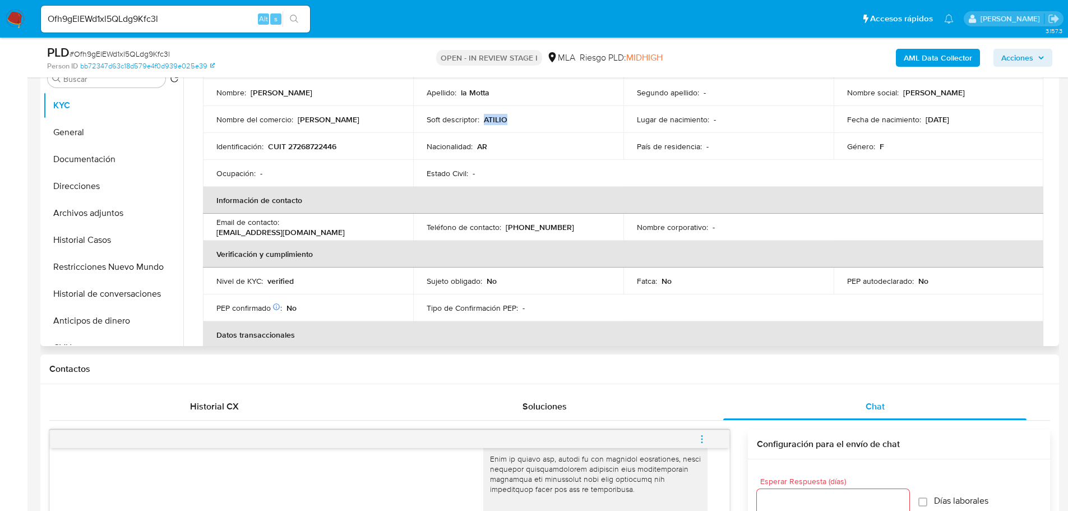
scroll to position [0, 0]
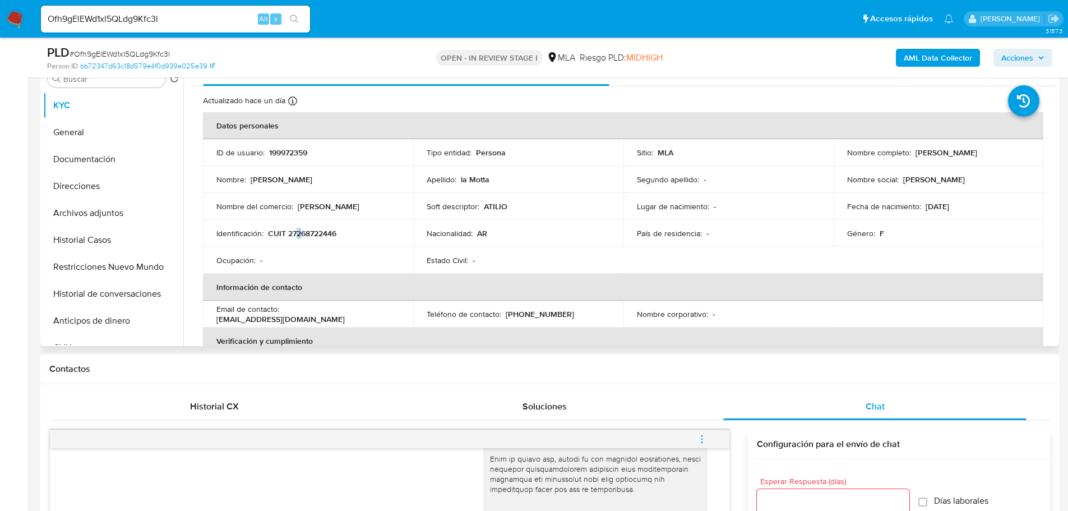
drag, startPoint x: 296, startPoint y: 237, endPoint x: 303, endPoint y: 237, distance: 6.7
click at [303, 237] on p "CUIT 27268722446" at bounding box center [302, 233] width 68 height 10
click at [287, 238] on p "CUIT 27268722446" at bounding box center [302, 233] width 68 height 10
click at [317, 233] on p "CUIT 27268722446" at bounding box center [302, 233] width 68 height 10
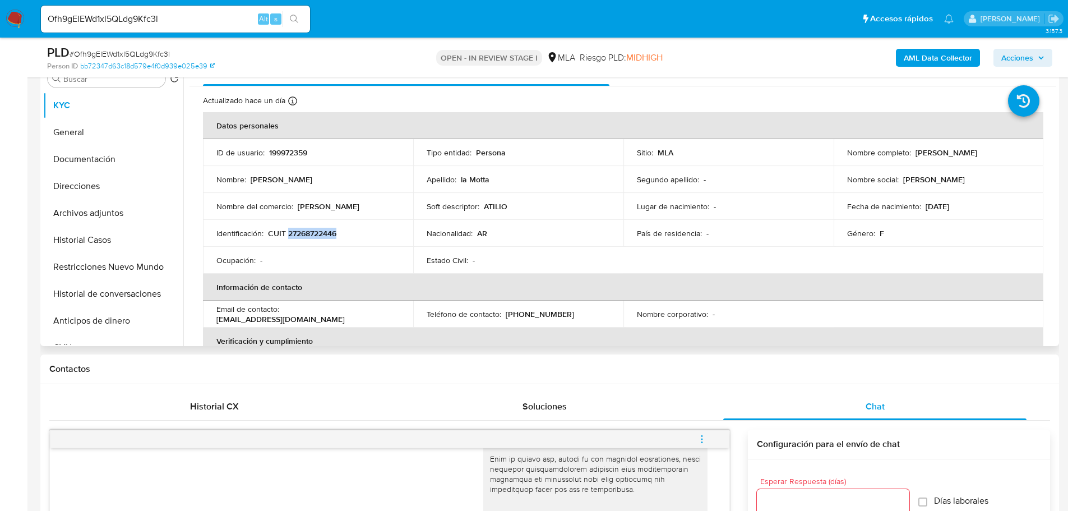
copy p "27268722446"
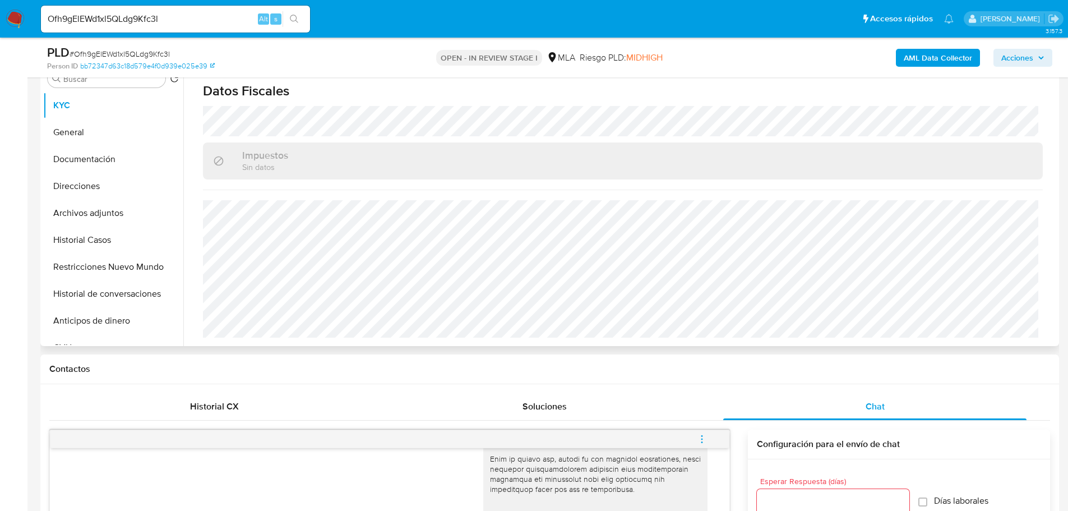
scroll to position [618, 0]
click at [99, 191] on button "Direcciones" at bounding box center [108, 186] width 131 height 27
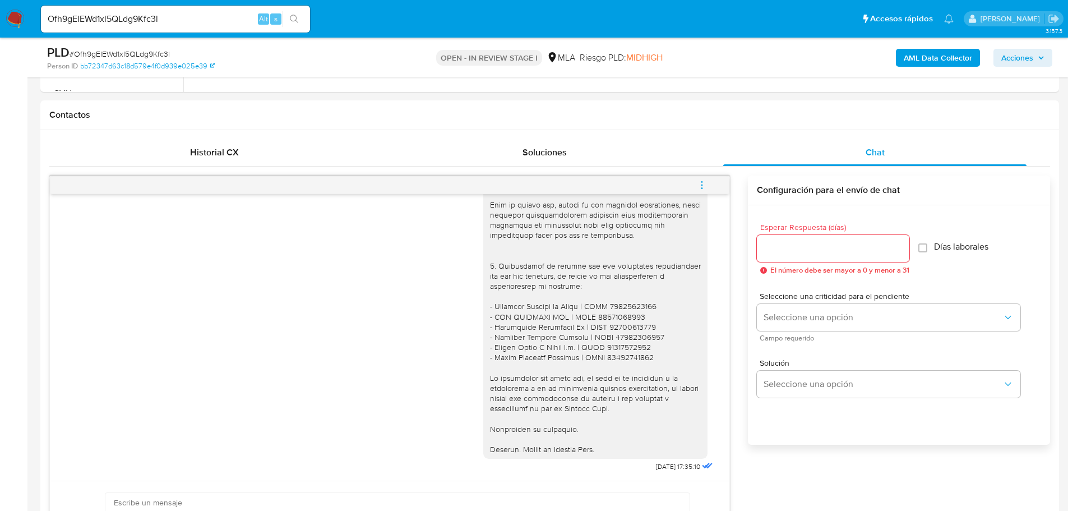
scroll to position [232, 0]
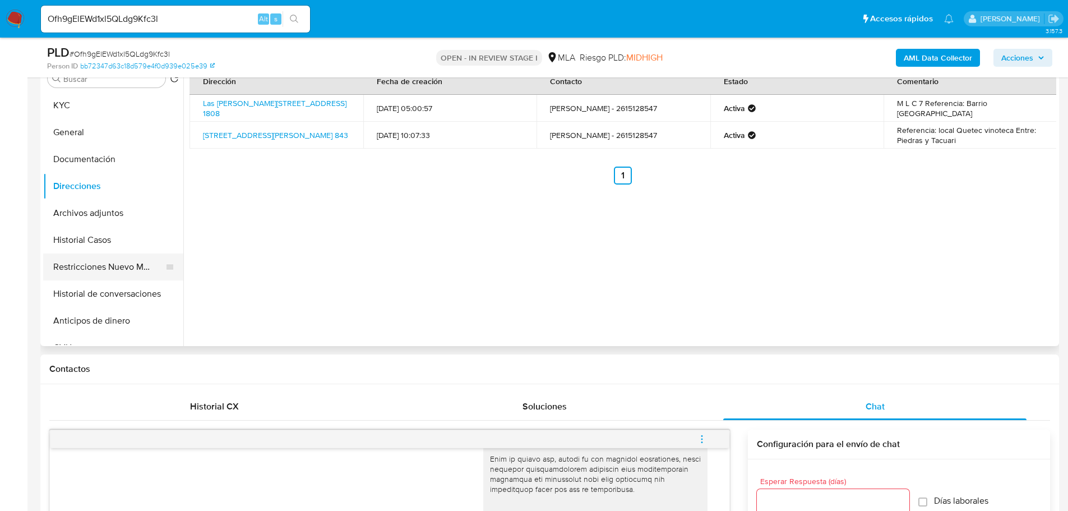
click at [104, 261] on button "Restricciones Nuevo Mundo" at bounding box center [108, 266] width 131 height 27
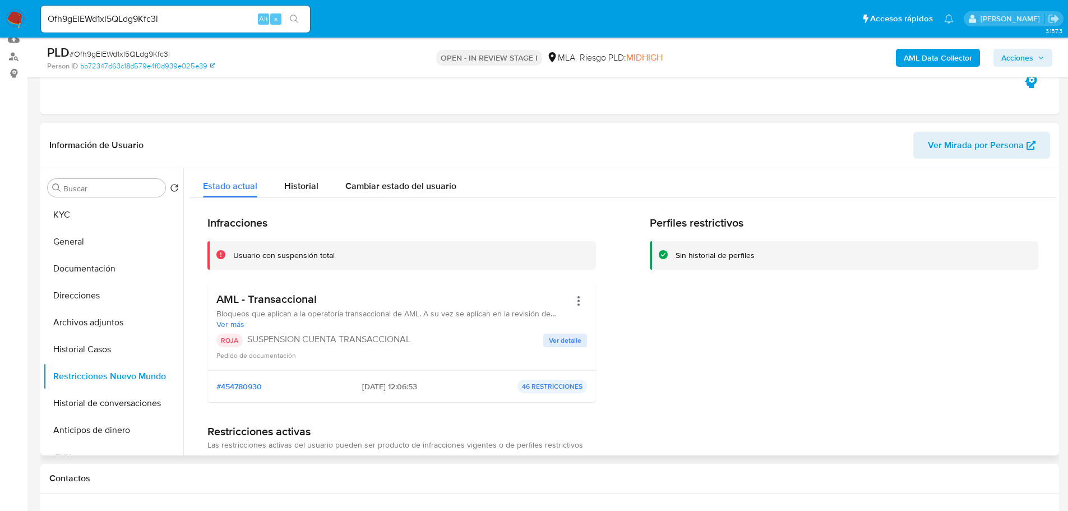
scroll to position [120, 0]
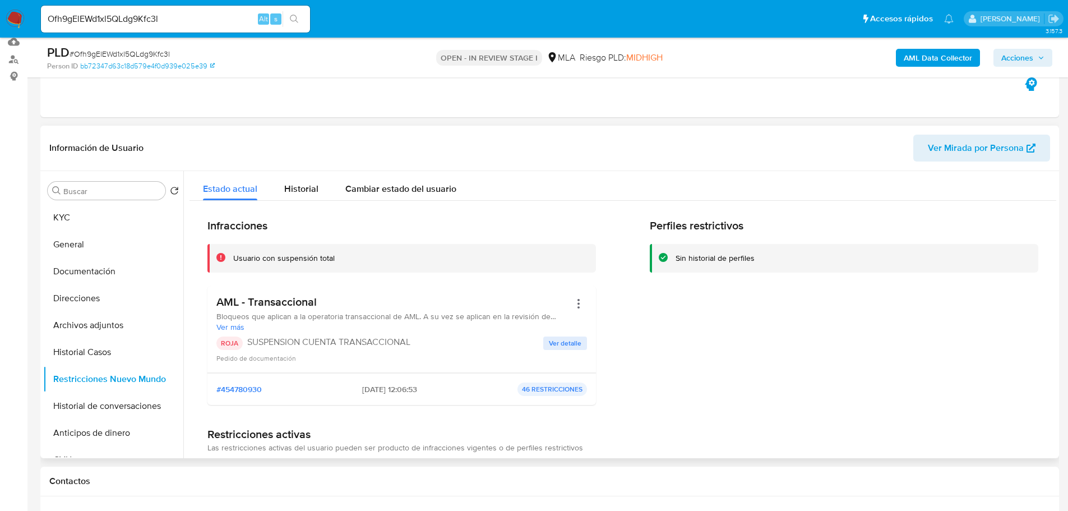
click at [387, 391] on span "2025-09-08 - 12:06:53" at bounding box center [389, 389] width 55 height 10
drag, startPoint x: 387, startPoint y: 391, endPoint x: 373, endPoint y: 394, distance: 14.3
click at [373, 394] on span "2025-09-08 - 12:06:53" at bounding box center [389, 389] width 55 height 10
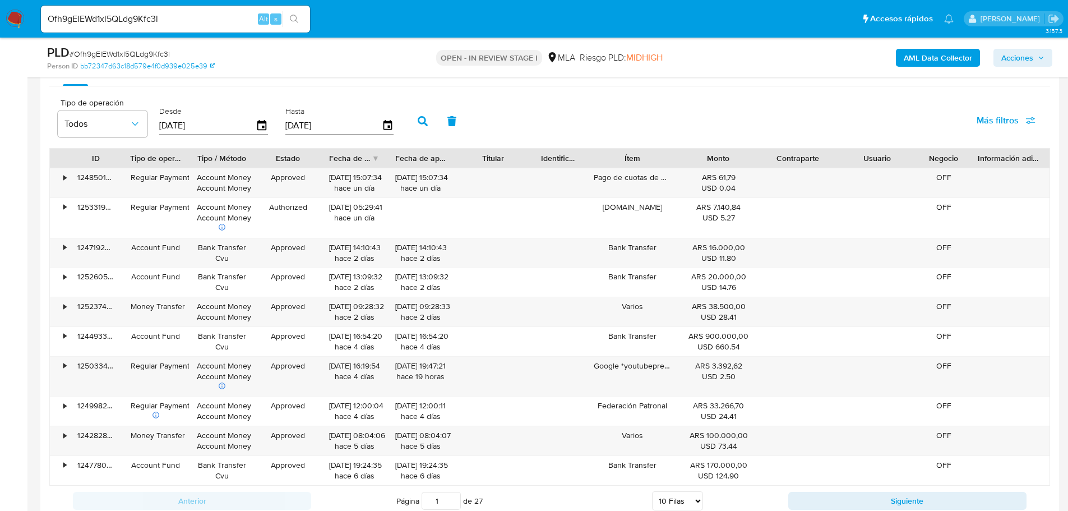
scroll to position [1522, 0]
click at [408, 178] on div "08/09/2025 15:07:34 hace un día" at bounding box center [420, 181] width 50 height 21
drag, startPoint x: 408, startPoint y: 178, endPoint x: 428, endPoint y: 188, distance: 22.3
click at [428, 188] on div "08/09/2025 15:07:34 hace un día" at bounding box center [420, 181] width 50 height 21
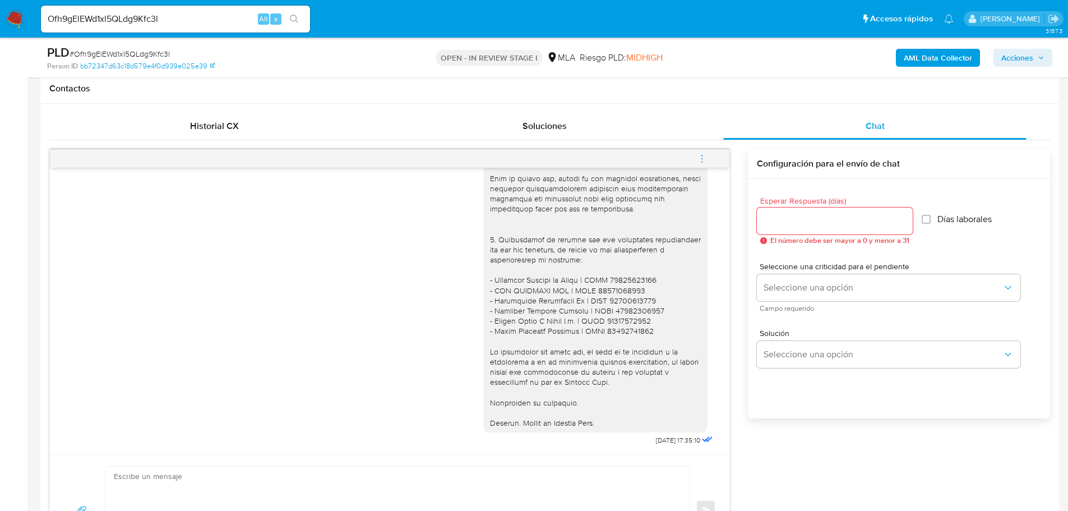
scroll to position [344, 0]
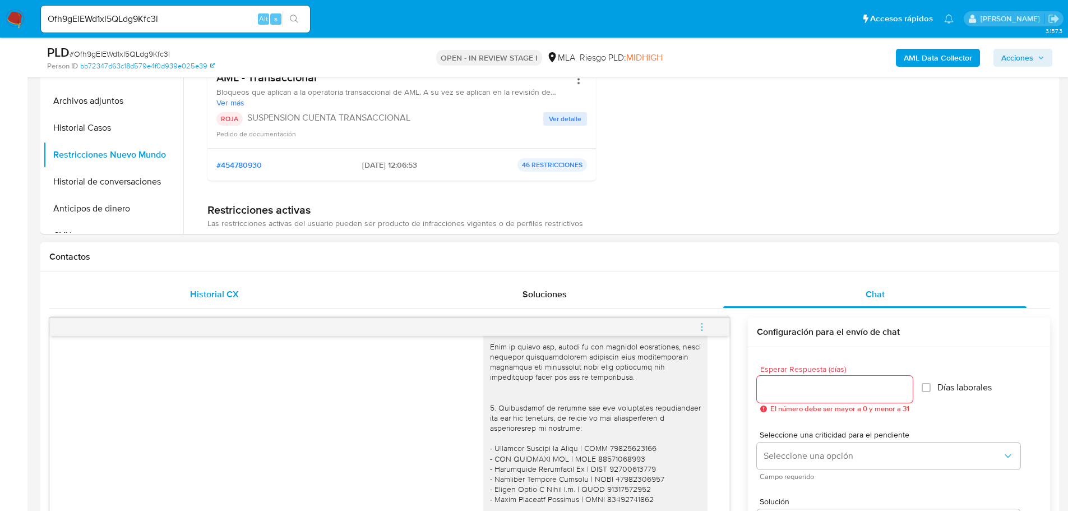
click at [224, 304] on div "Historial CX" at bounding box center [214, 294] width 303 height 27
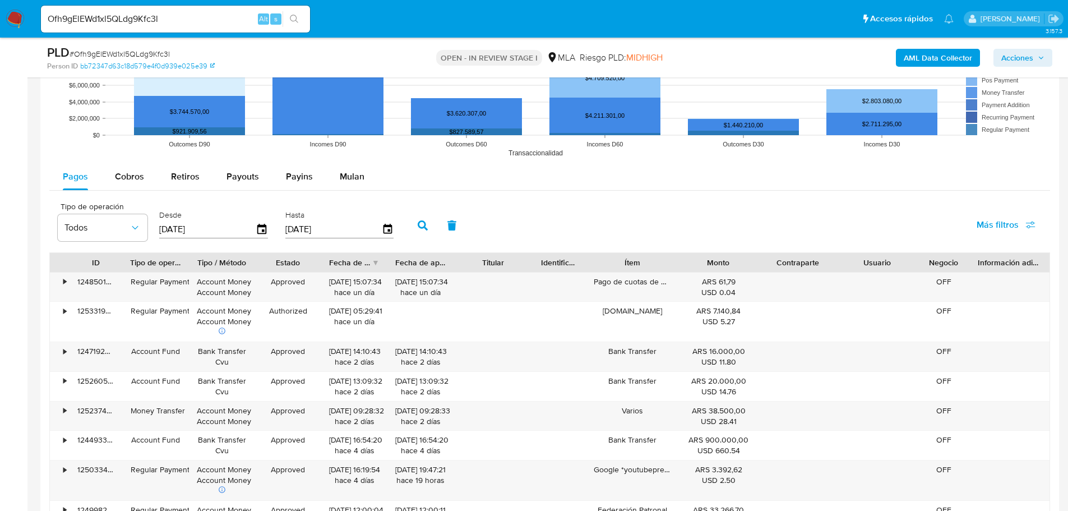
scroll to position [1185, 0]
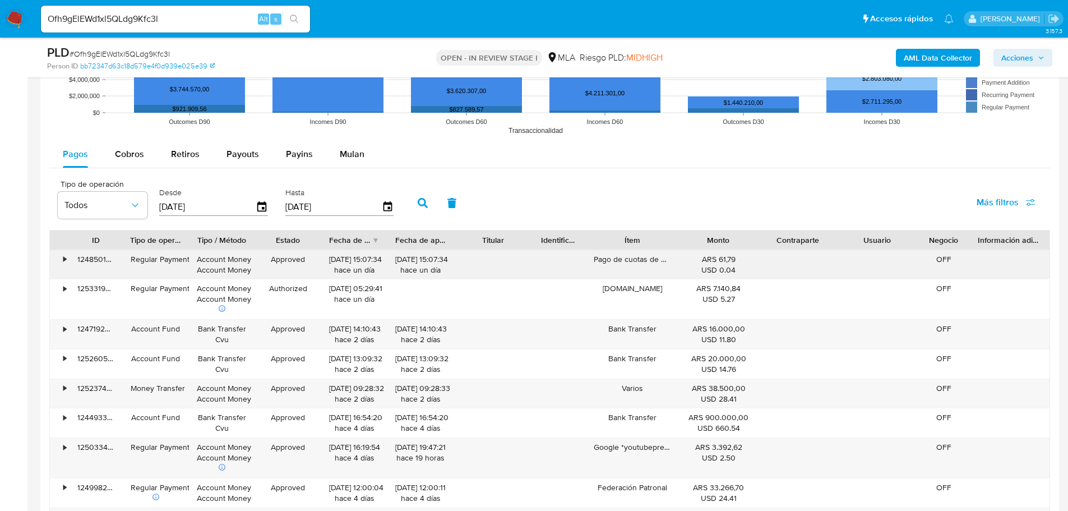
click at [640, 262] on div "Pago de cuotas de Mercado Crédito" at bounding box center [632, 264] width 93 height 29
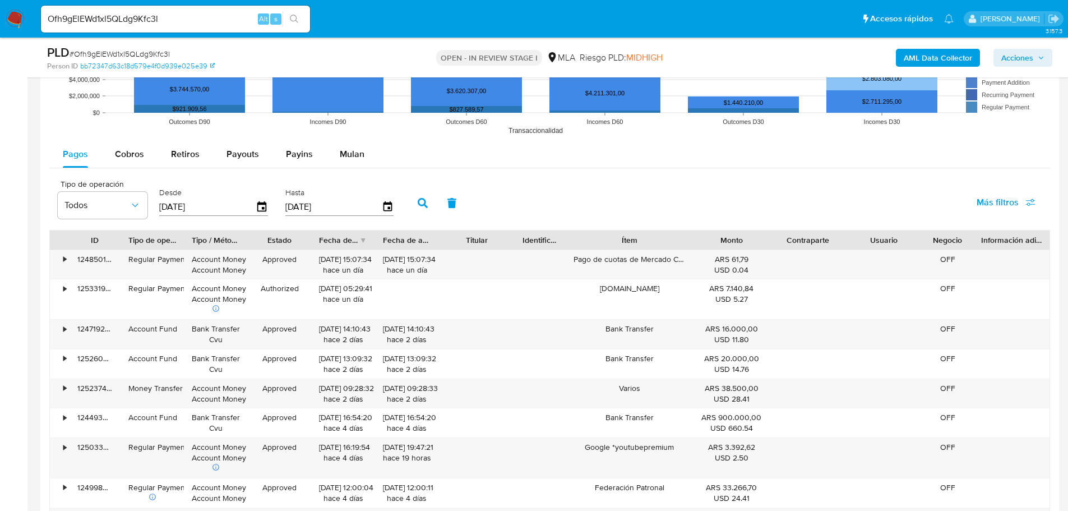
drag, startPoint x: 678, startPoint y: 238, endPoint x: 713, endPoint y: 233, distance: 35.0
click at [713, 233] on div "ID Tipo de operación Tipo / Método Estado Fecha de creación Fecha de aprobación…" at bounding box center [550, 239] width 1000 height 19
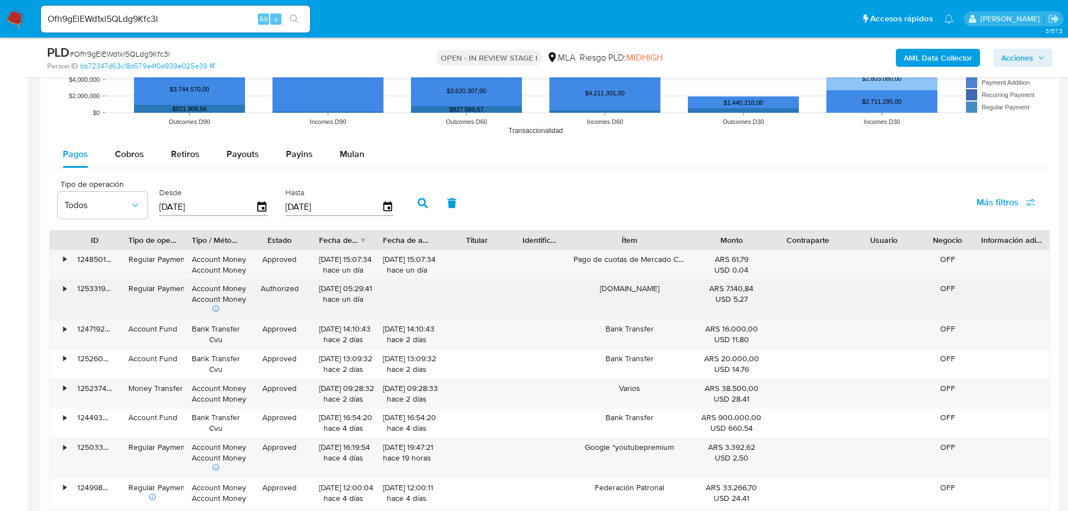
click at [366, 289] on div "08/09/2025 05:29:41 hace un día" at bounding box center [343, 293] width 48 height 21
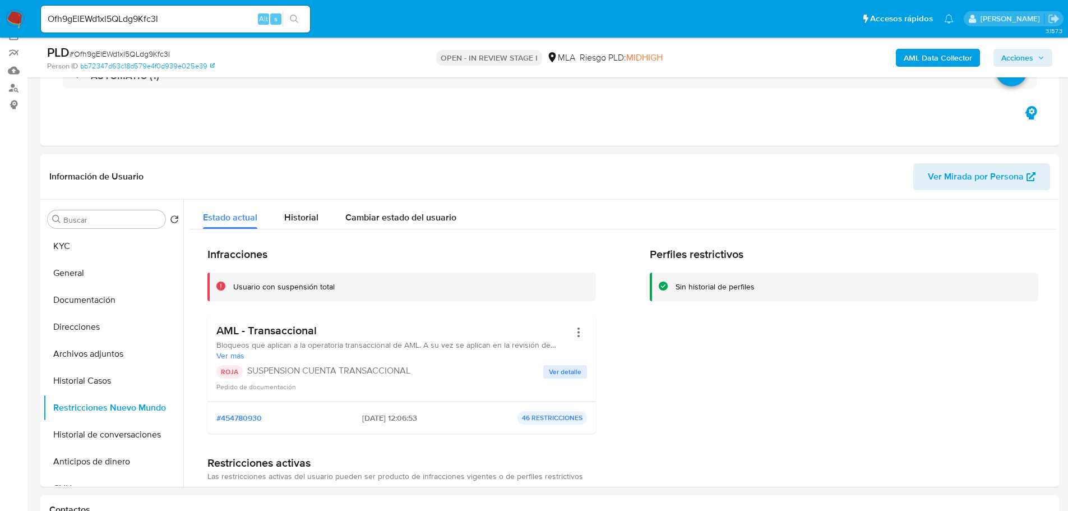
scroll to position [64, 0]
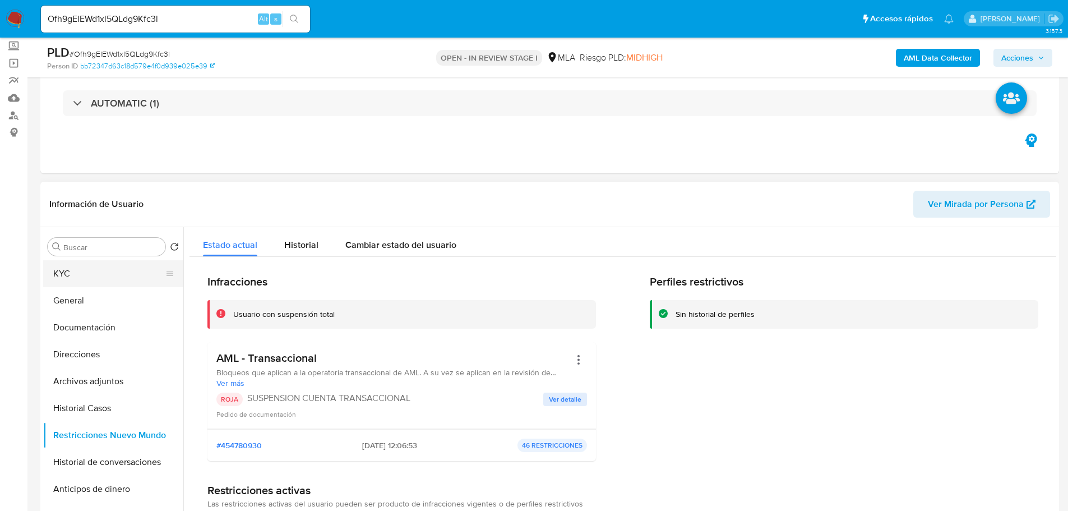
click at [83, 279] on button "KYC" at bounding box center [108, 273] width 131 height 27
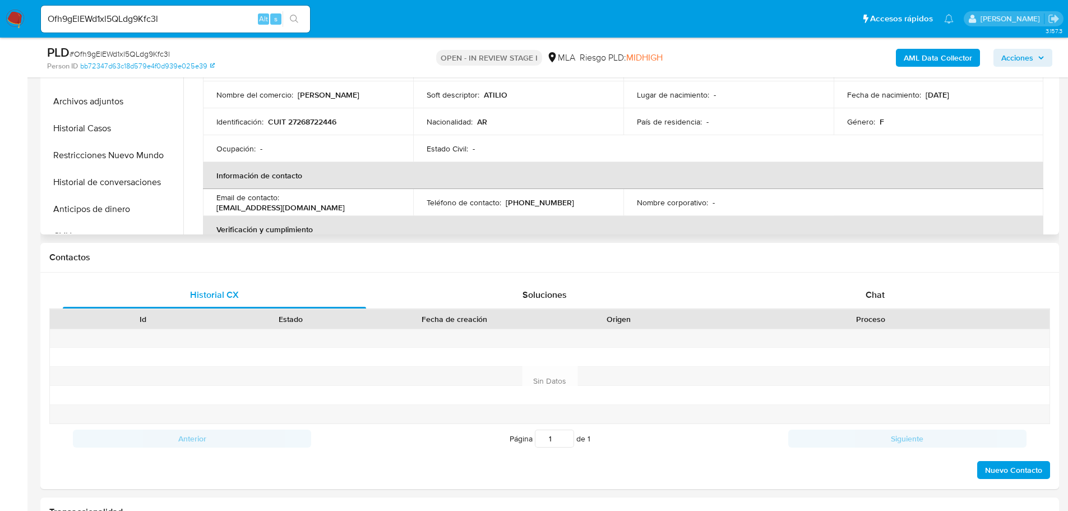
scroll to position [344, 0]
click at [933, 289] on div "Chat" at bounding box center [874, 294] width 303 height 27
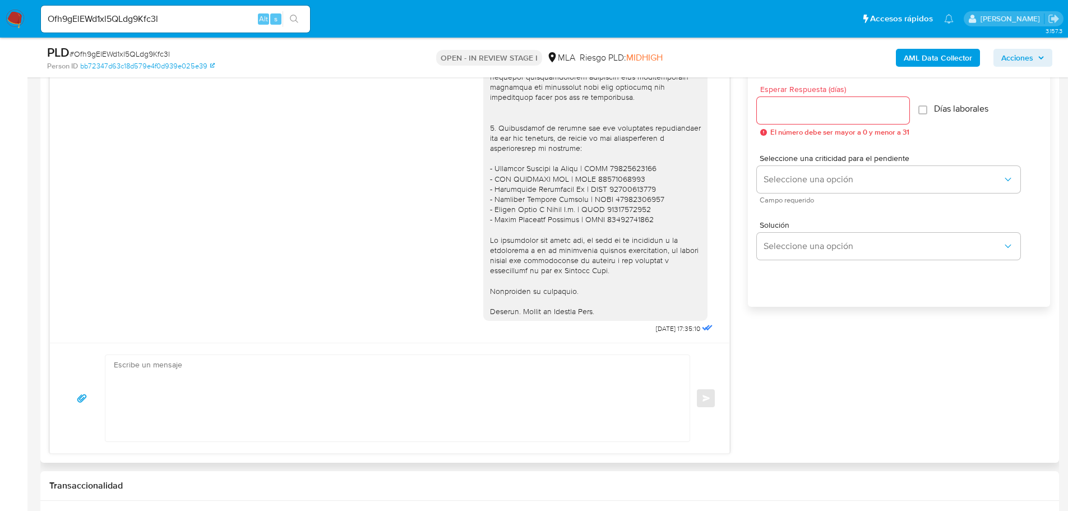
scroll to position [625, 0]
click at [656, 329] on span "29/08/2025 17:35:10" at bounding box center [678, 327] width 44 height 9
drag, startPoint x: 636, startPoint y: 329, endPoint x: 658, endPoint y: 329, distance: 21.9
click at [658, 329] on span "29/08/2025 17:35:10" at bounding box center [678, 327] width 44 height 9
click at [804, 353] on div "17/07/2025 19:51:30 Hola, Esperamos que te encuentres muy bien. Te consultamos …" at bounding box center [549, 245] width 1001 height 416
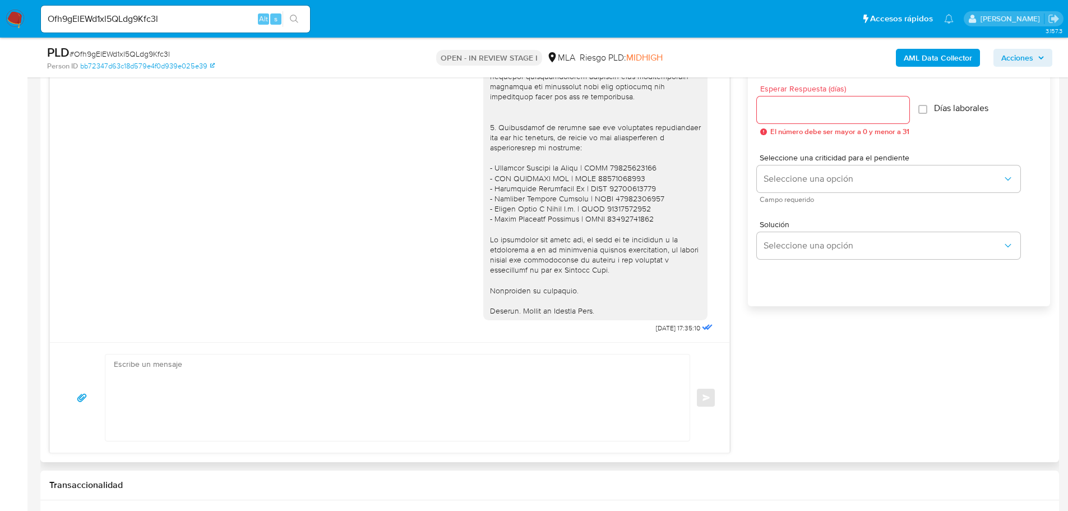
click at [819, 388] on div "17/07/2025 19:51:30 Hola, Esperamos que te encuentres muy bien. Te consultamos …" at bounding box center [549, 245] width 1001 height 416
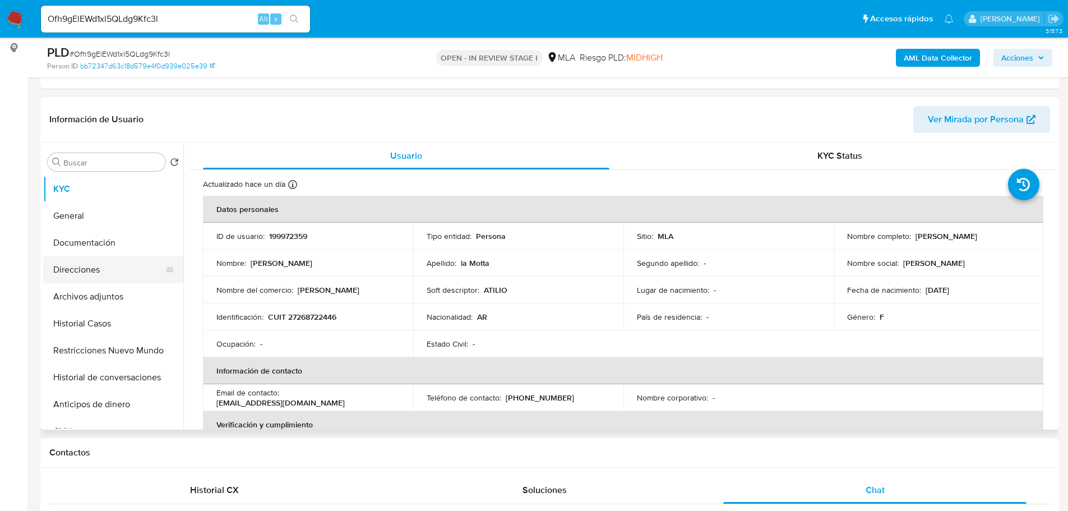
scroll to position [120, 0]
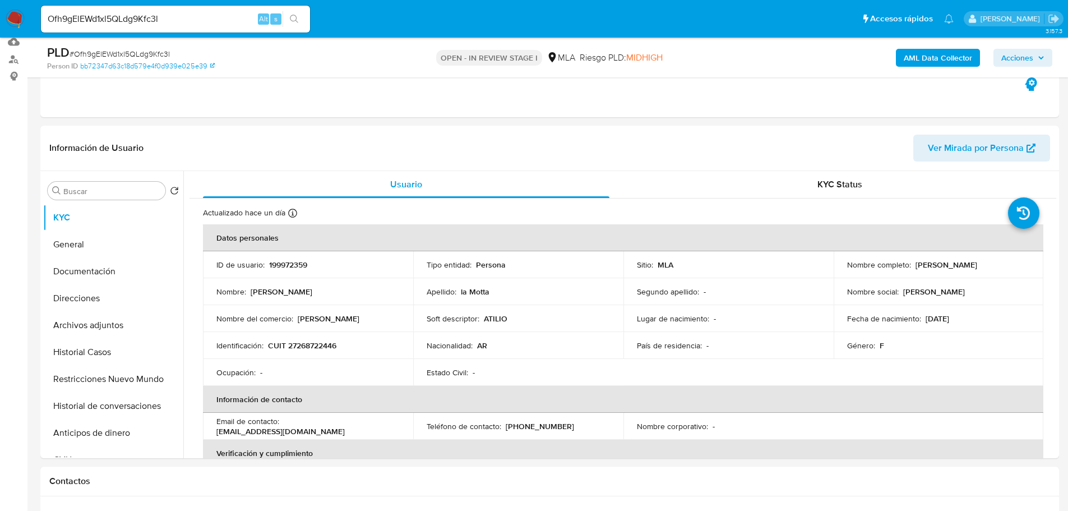
click at [215, 16] on input "Ofh9gElEWd1xl5QLdg9Kfc3l" at bounding box center [175, 19] width 269 height 15
paste input "pYCk52yjlLoywM0Ga6cujmfB"
type input "pYCk52yjlLoywM0Ga6cujmfB"
click at [305, 17] on button "search-icon" at bounding box center [294, 19] width 23 height 16
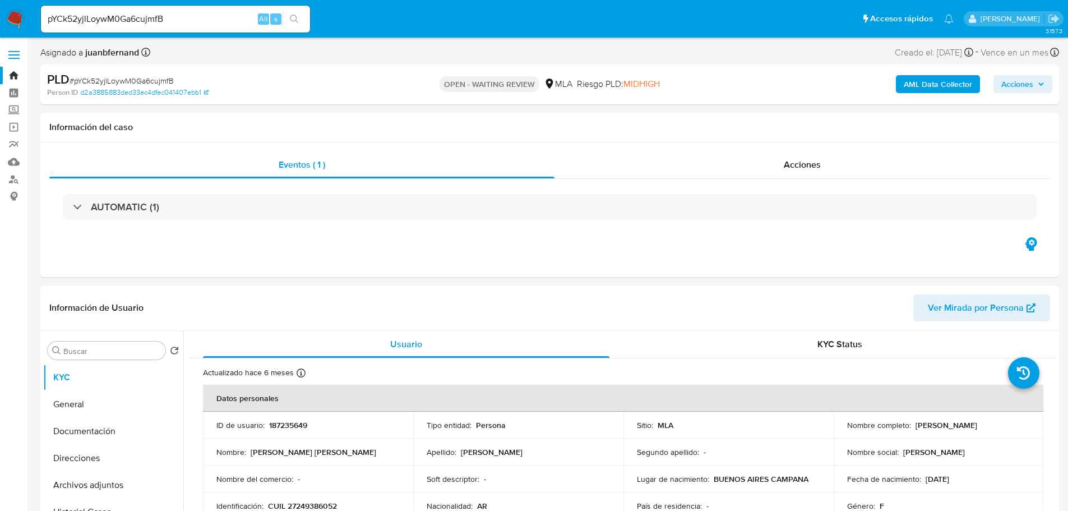
select select "10"
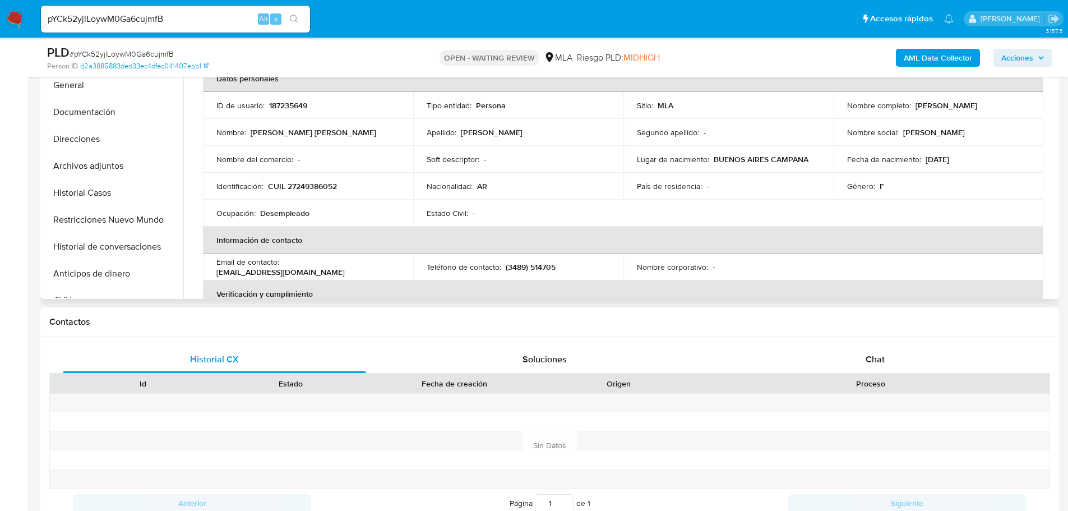
scroll to position [280, 0]
click at [847, 353] on div "Chat" at bounding box center [874, 358] width 303 height 27
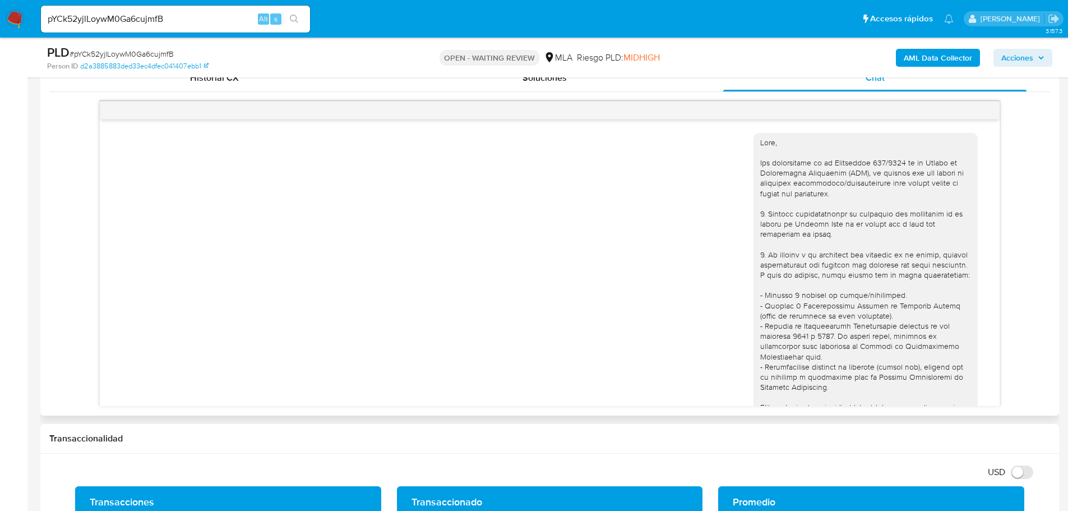
scroll to position [1685, 0]
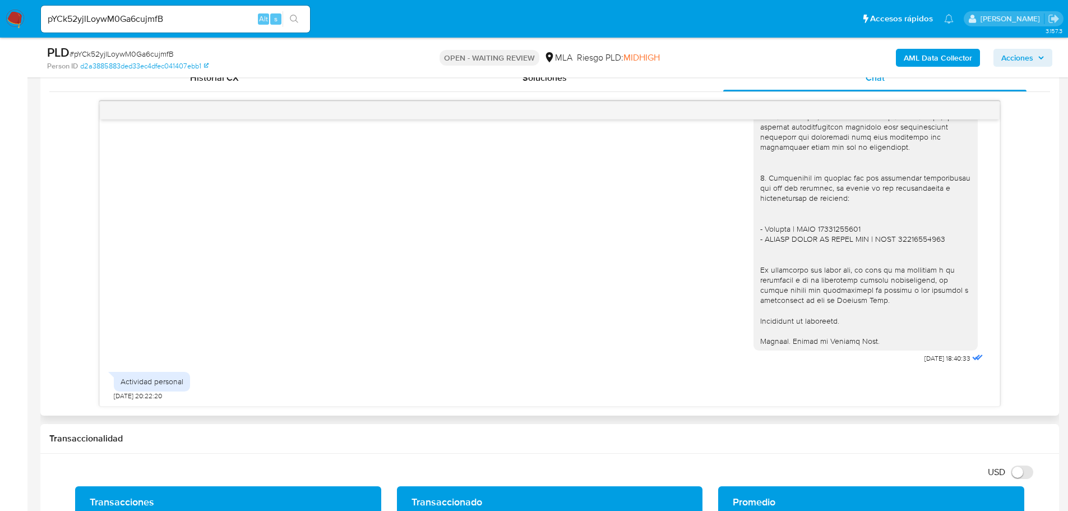
click at [127, 382] on div "Actividad personal" at bounding box center [152, 381] width 63 height 10
drag, startPoint x: 127, startPoint y: 382, endPoint x: 186, endPoint y: 381, distance: 58.9
click at [186, 381] on div "Actividad personal" at bounding box center [152, 381] width 76 height 19
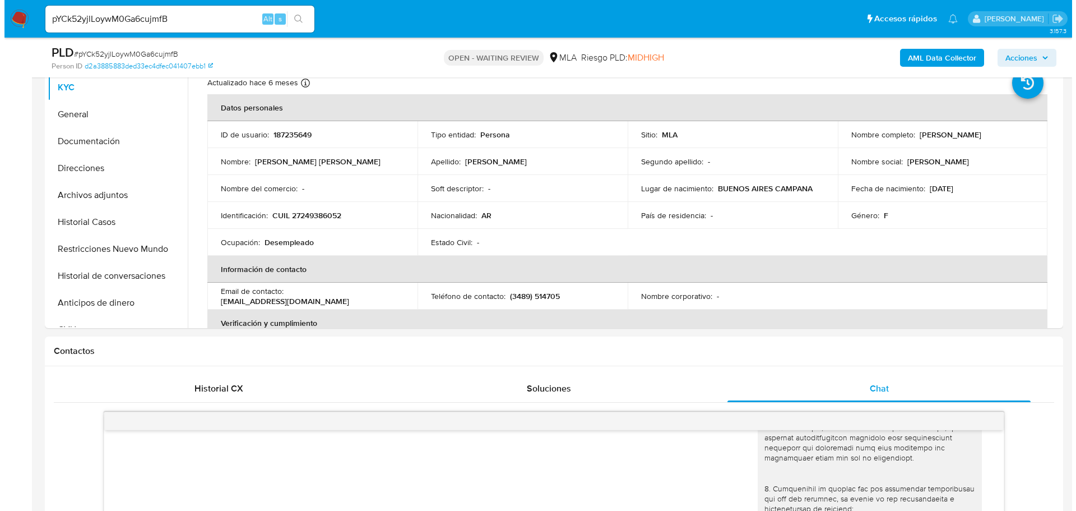
scroll to position [224, 0]
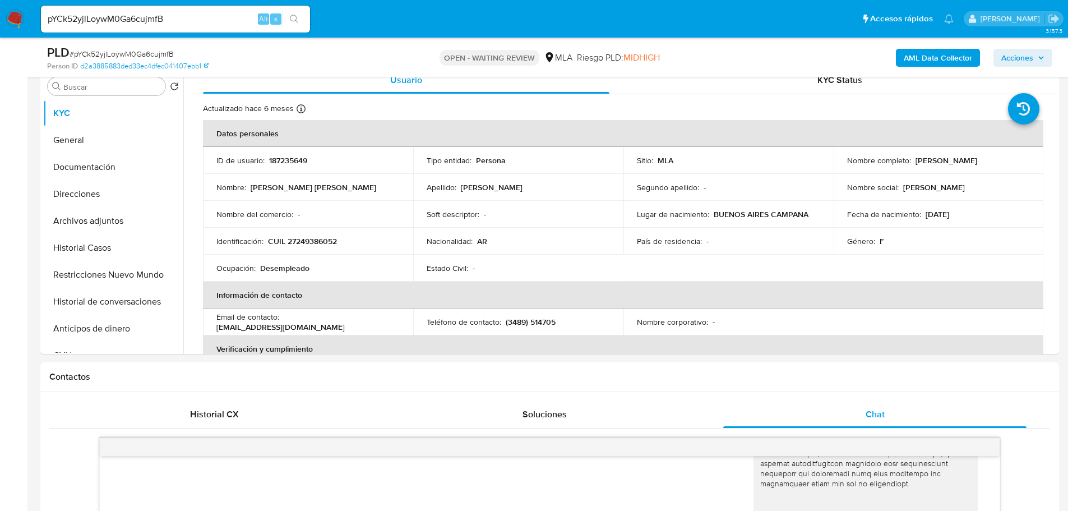
click at [955, 57] on b "AML Data Collector" at bounding box center [938, 58] width 68 height 18
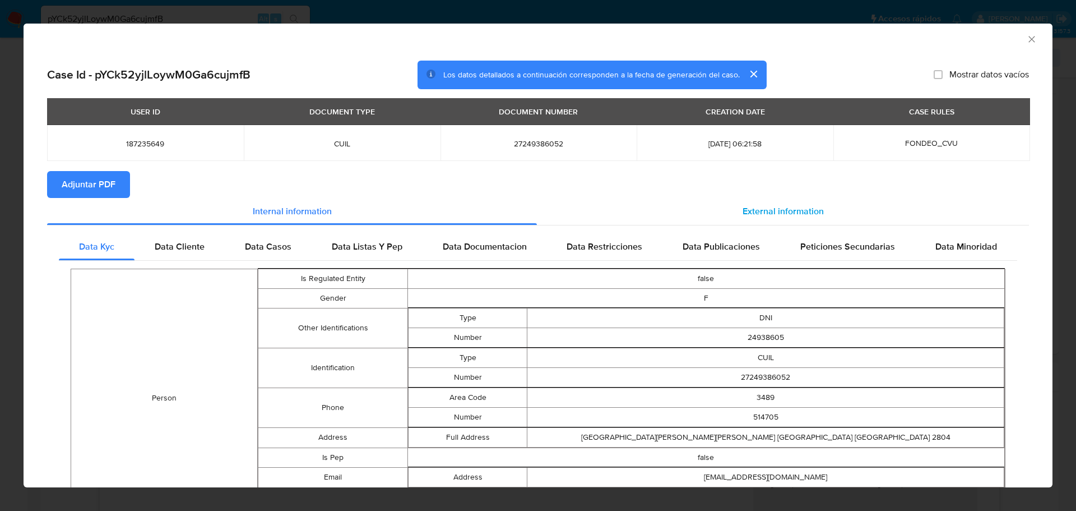
click at [857, 216] on div "External information" at bounding box center [783, 211] width 492 height 27
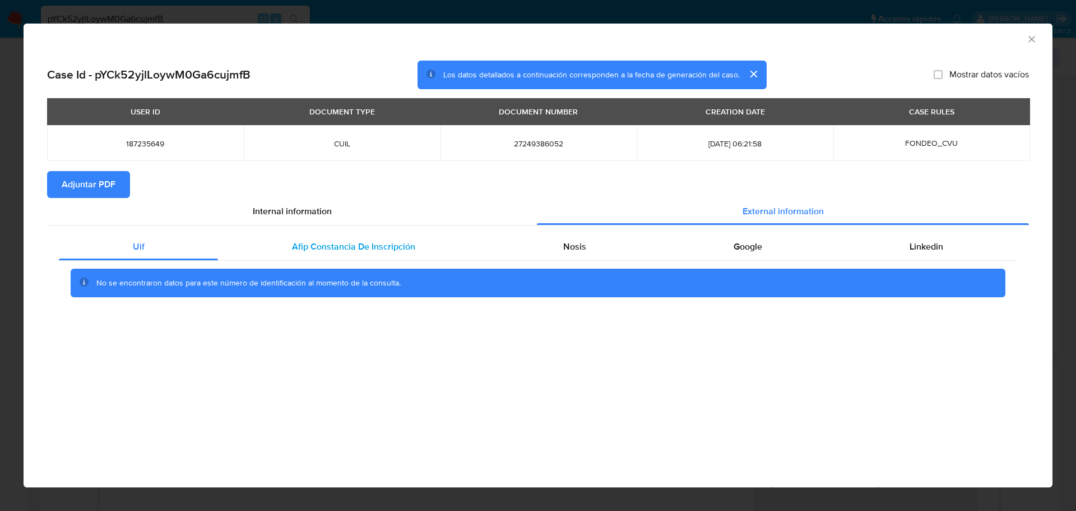
click at [357, 242] on span "Afip Constancia De Inscripción" at bounding box center [353, 246] width 123 height 13
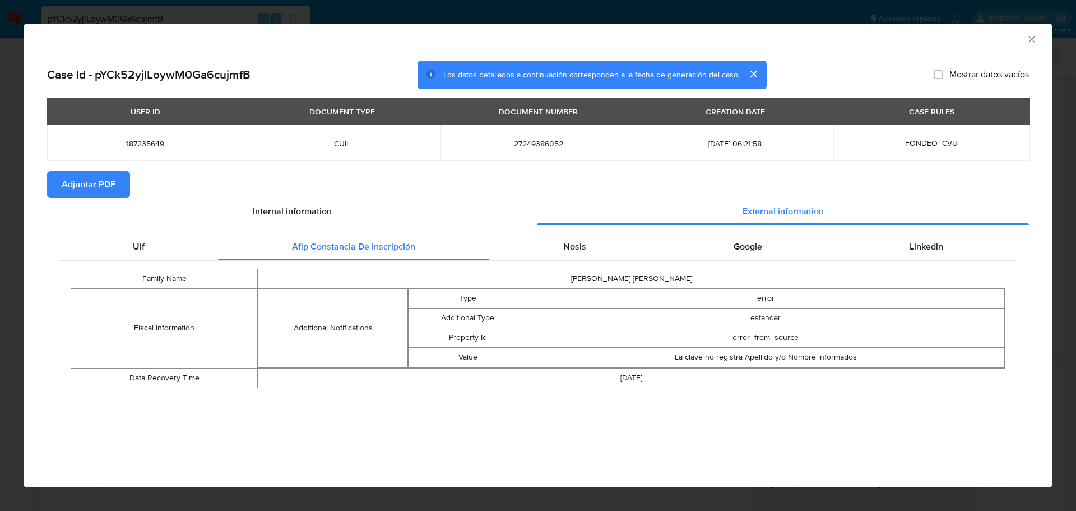
click at [591, 265] on div "Family Name LOPEZ VALERIA LAURA Fiscal Information Additional Notifications Typ…" at bounding box center [538, 328] width 959 height 135
click at [595, 250] on div "Nosis" at bounding box center [574, 246] width 170 height 27
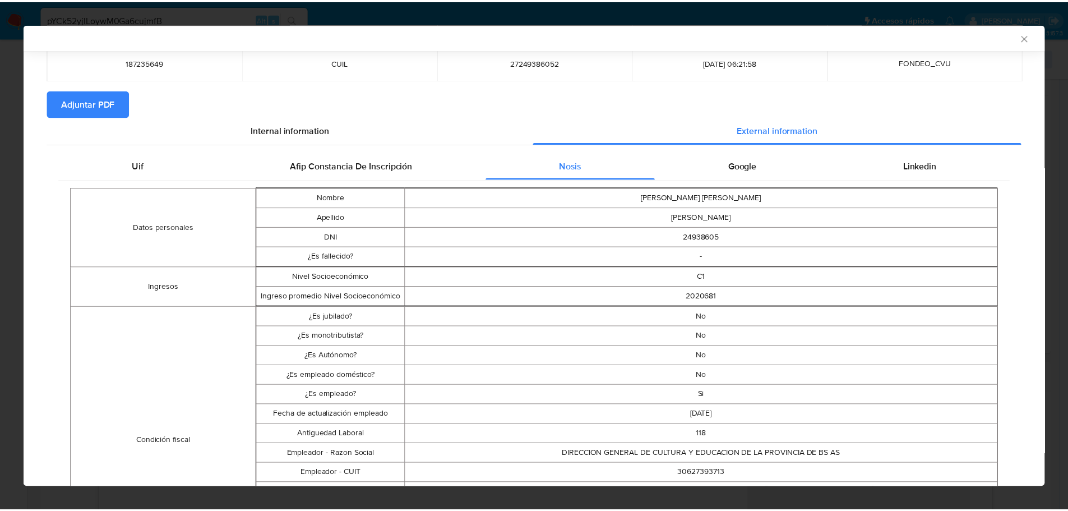
scroll to position [222, 0]
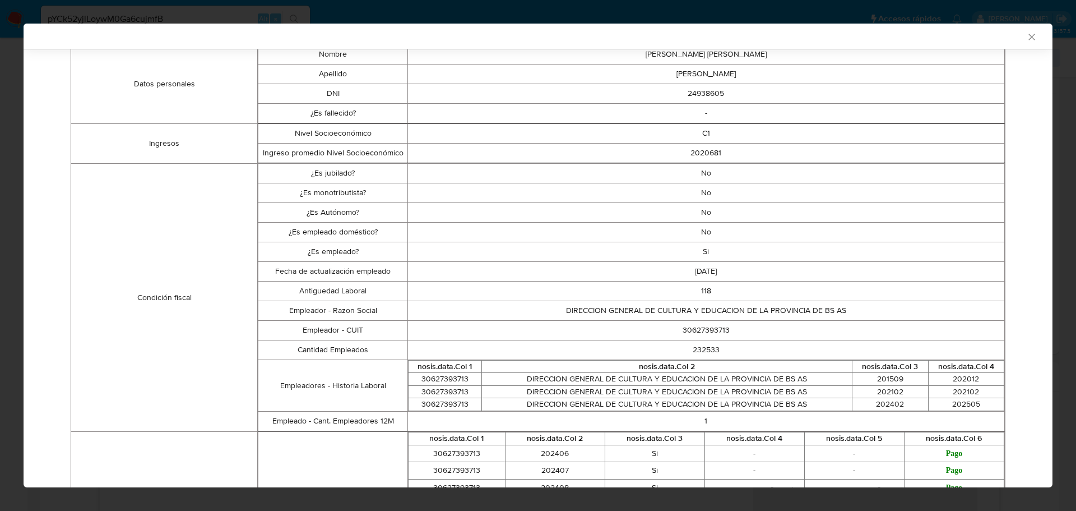
click at [579, 311] on td "DIRECCION GENERAL DE CULTURA Y EDUCACION DE LA PROVINCIA DE BS AS" at bounding box center [706, 310] width 597 height 20
drag, startPoint x: 579, startPoint y: 311, endPoint x: 880, endPoint y: 311, distance: 301.1
click at [880, 311] on td "DIRECCION GENERAL DE CULTURA Y EDUCACION DE LA PROVINCIA DE BS AS" at bounding box center [706, 310] width 597 height 20
click at [701, 287] on td "118" at bounding box center [706, 291] width 597 height 20
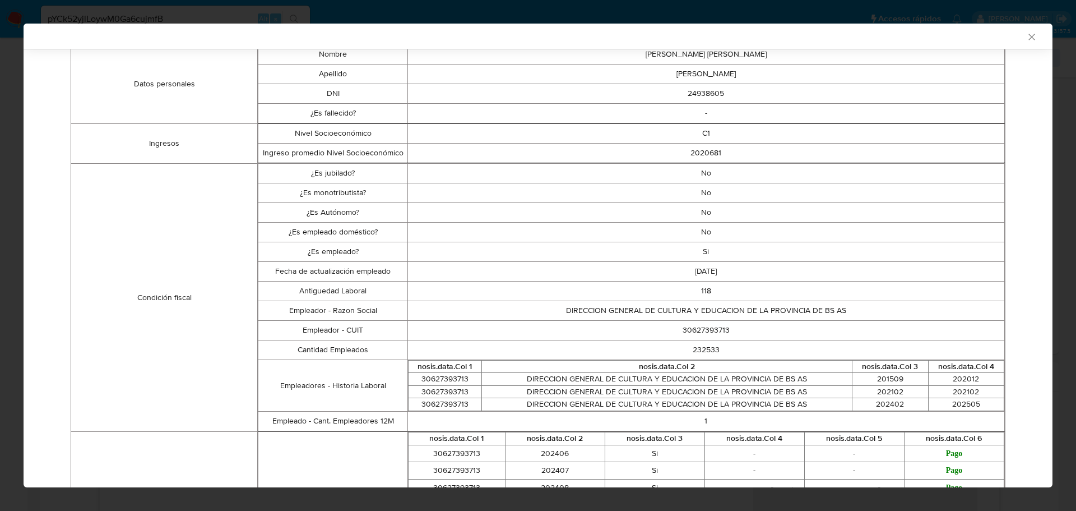
click at [887, 261] on td "2025-06-25" at bounding box center [706, 271] width 597 height 20
click at [700, 286] on td "118" at bounding box center [706, 291] width 597 height 20
click at [1026, 34] on icon "Cerrar ventana" at bounding box center [1031, 36] width 11 height 11
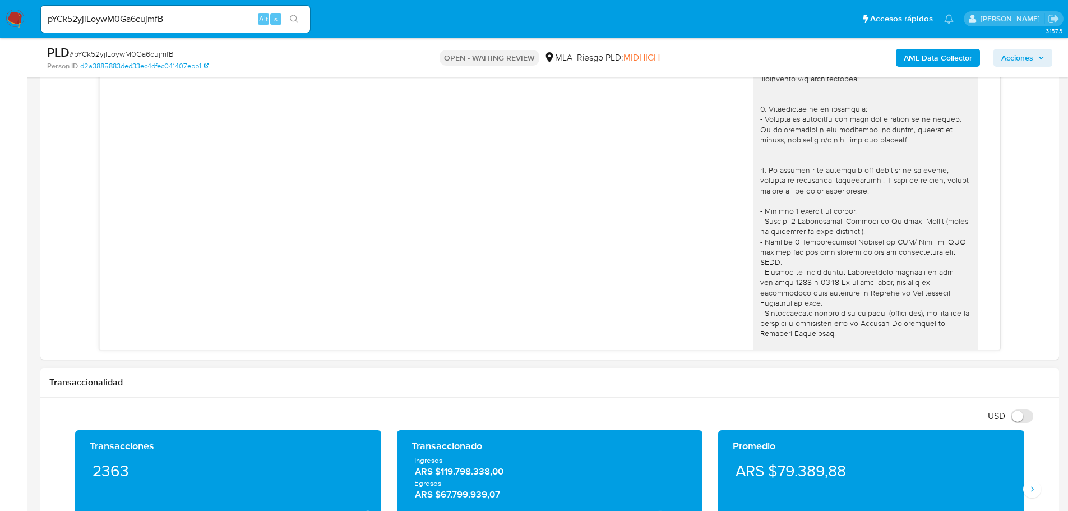
scroll to position [1626, 0]
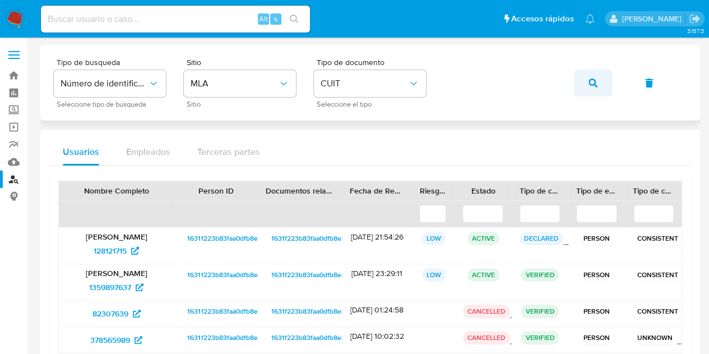
click at [595, 77] on span "button" at bounding box center [593, 83] width 9 height 25
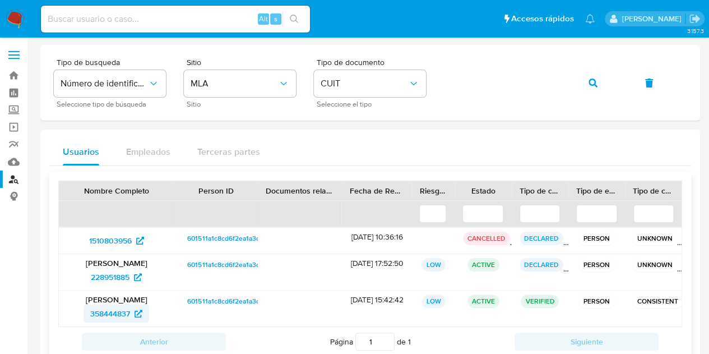
click at [109, 315] on span "358444837" at bounding box center [110, 313] width 40 height 18
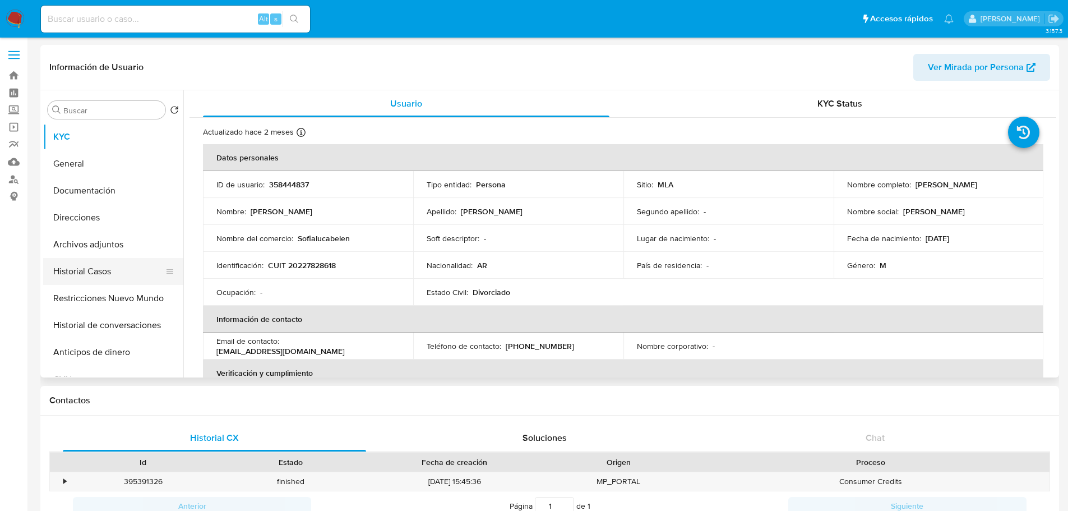
select select "10"
click at [90, 275] on button "Historial Casos" at bounding box center [108, 271] width 131 height 27
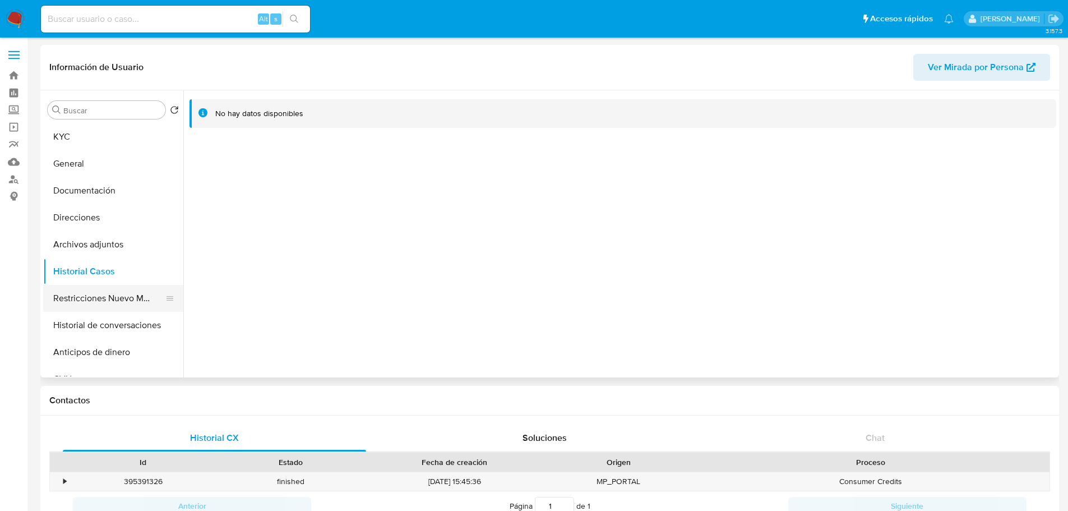
click at [82, 292] on button "Restricciones Nuevo Mundo" at bounding box center [108, 298] width 131 height 27
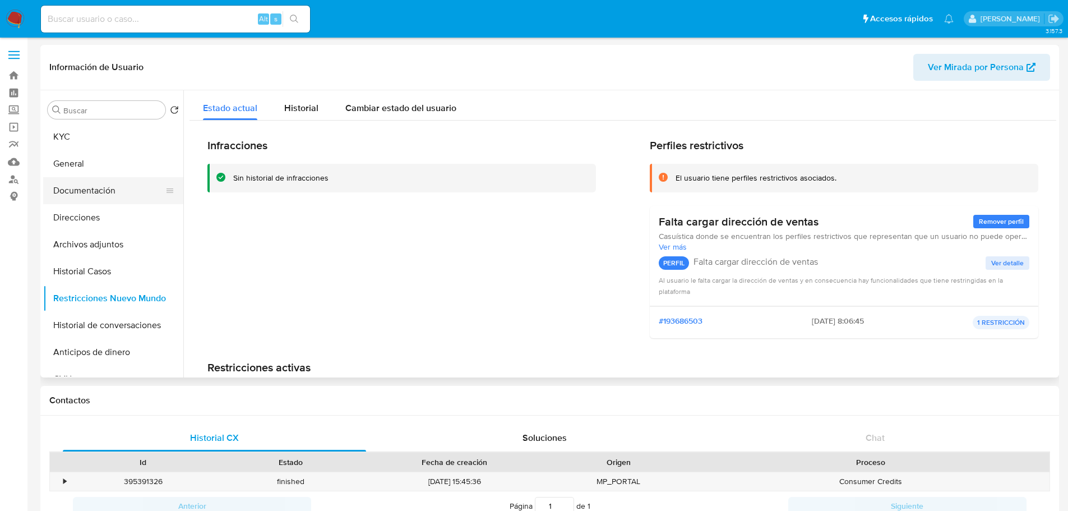
click at [107, 193] on button "Documentación" at bounding box center [108, 190] width 131 height 27
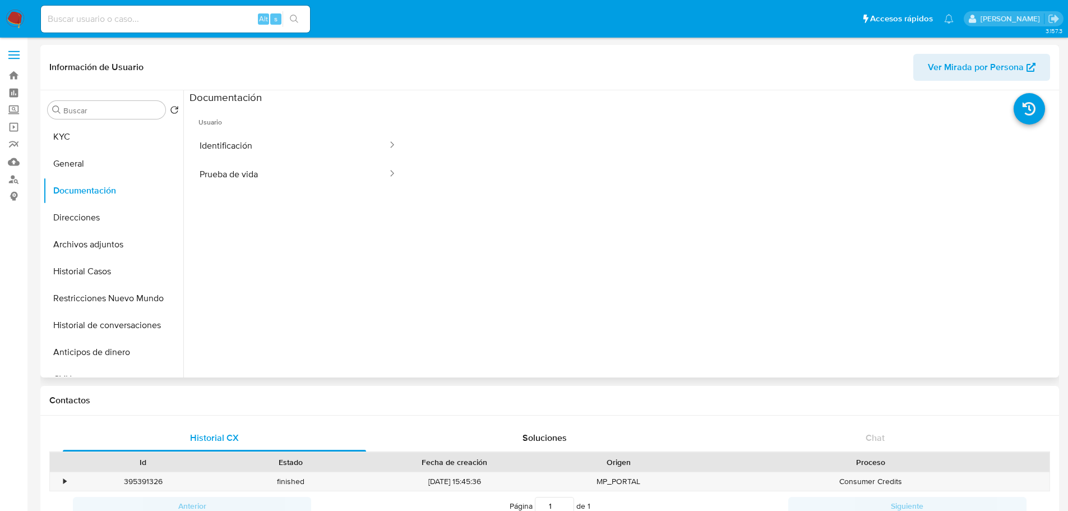
click at [717, 58] on span "Ver Mirada por Persona" at bounding box center [976, 67] width 96 height 27
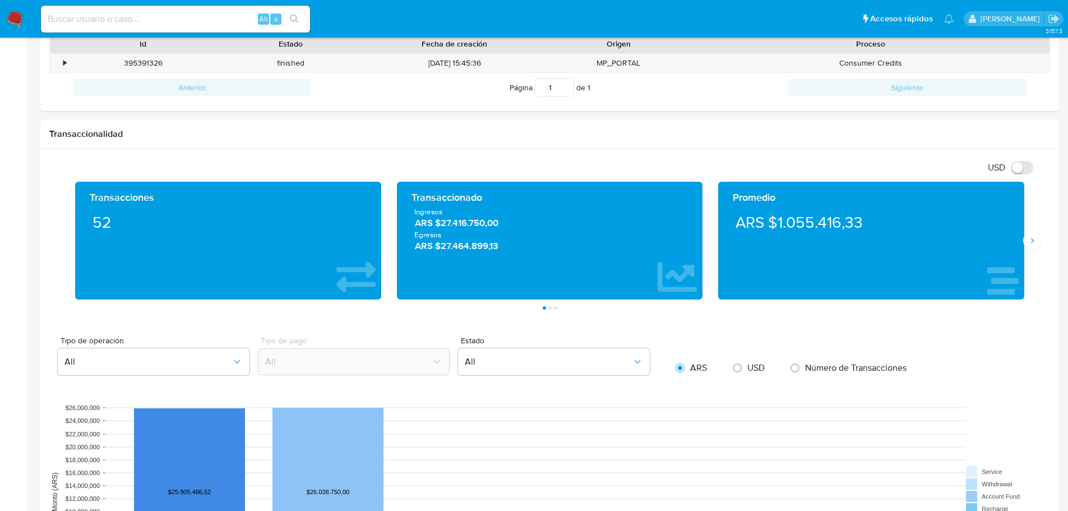
scroll to position [448, 0]
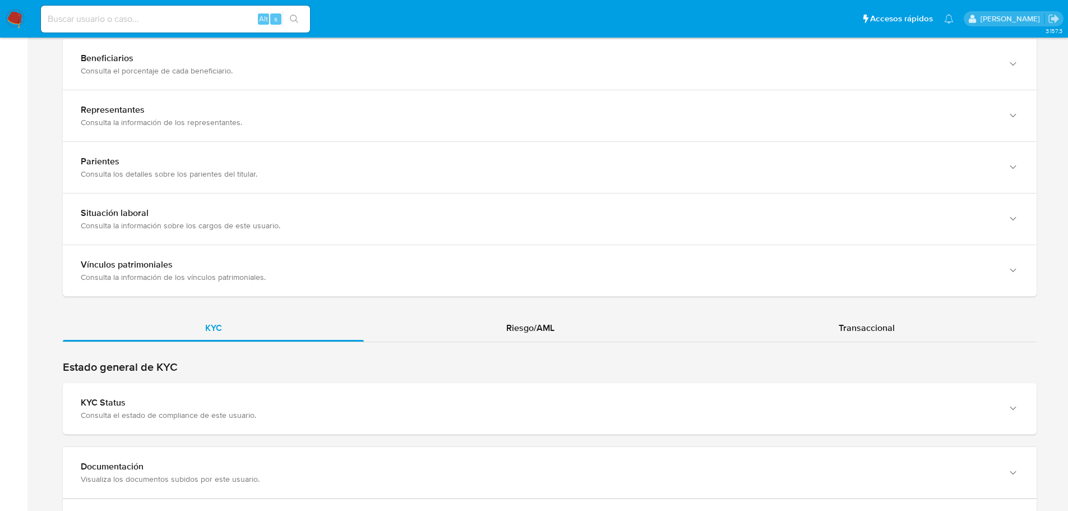
scroll to position [897, 0]
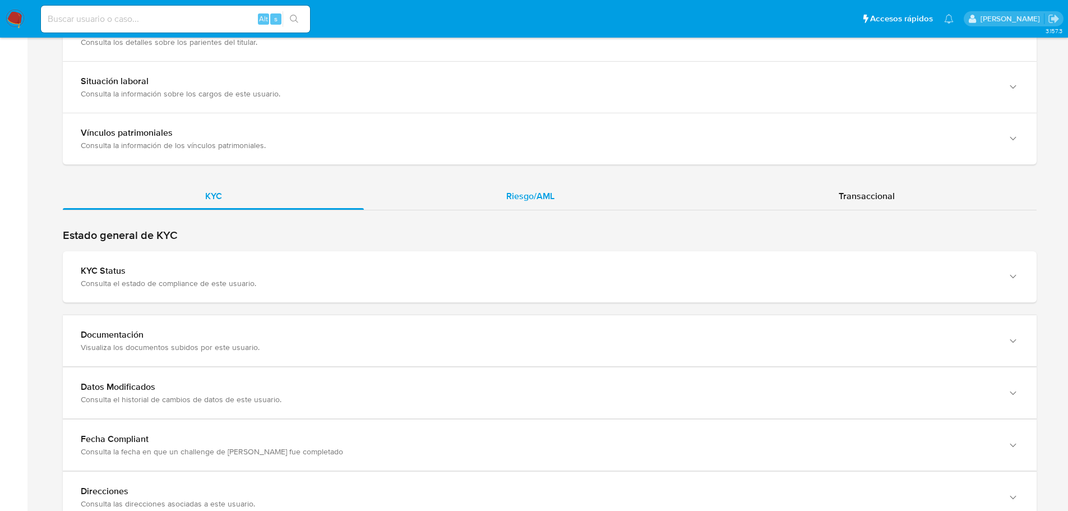
click at [537, 209] on div "Riesgo/AML" at bounding box center [530, 196] width 332 height 27
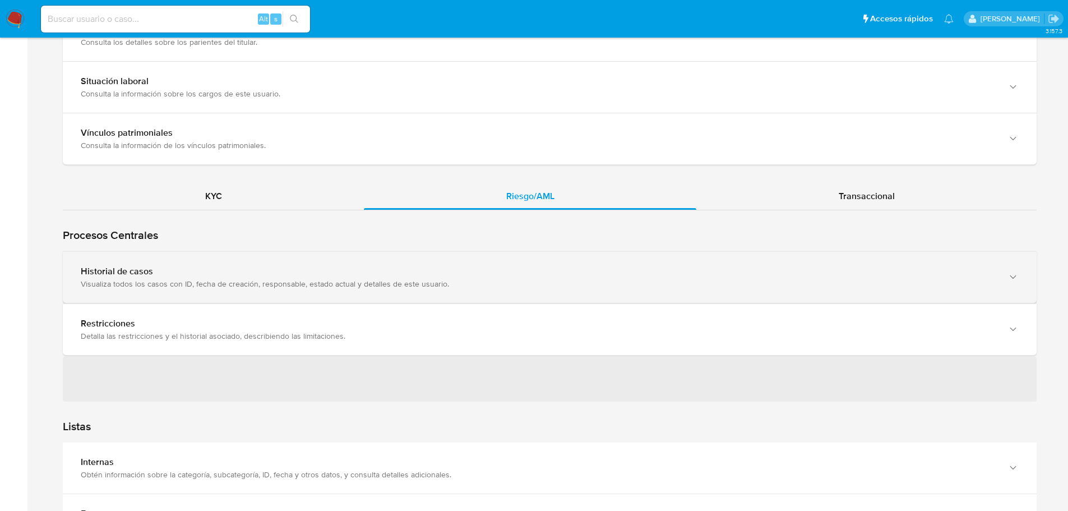
click at [292, 274] on div "Historial de casos" at bounding box center [538, 271] width 915 height 11
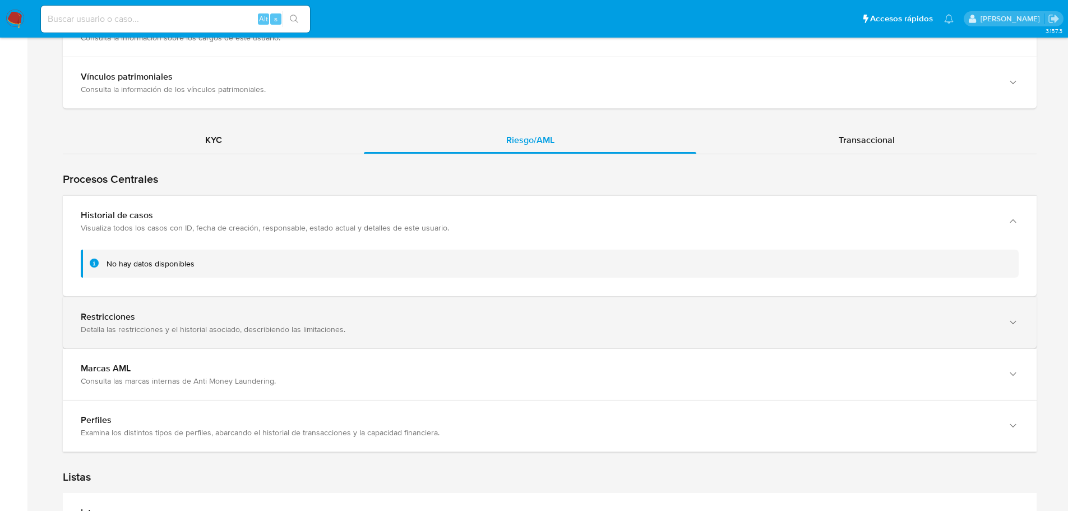
click at [94, 325] on div "Detalla las restricciones y el historial asociado, describiendo las limitacione…" at bounding box center [538, 329] width 915 height 10
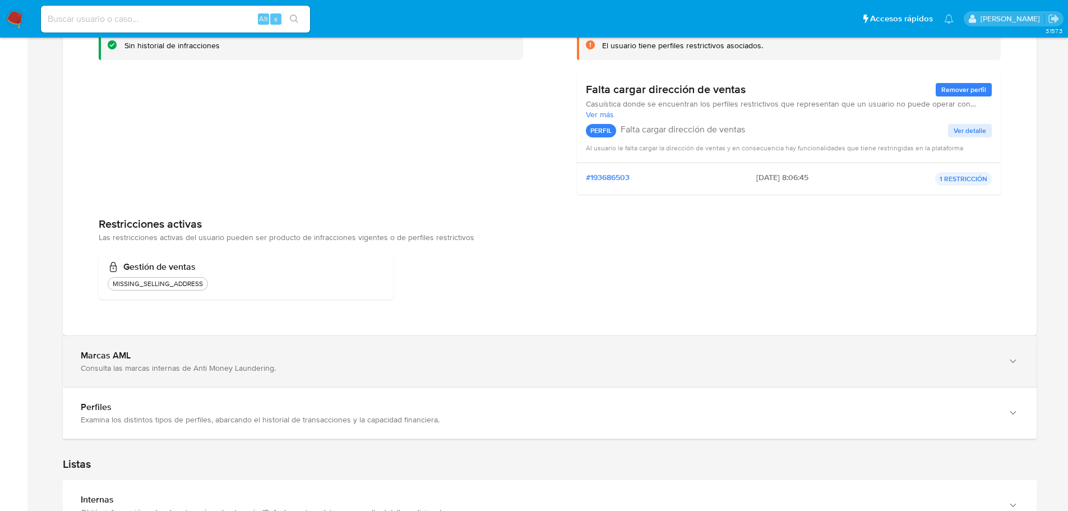
click at [153, 378] on div "Marcas AML Consulta las marcas internas de Anti Money Laundering." at bounding box center [550, 361] width 974 height 51
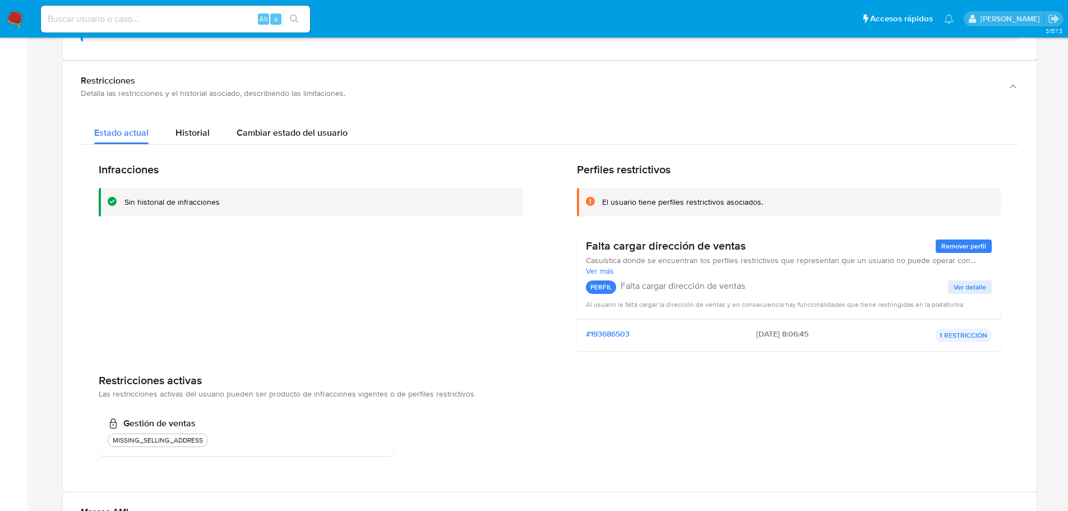
scroll to position [1177, 0]
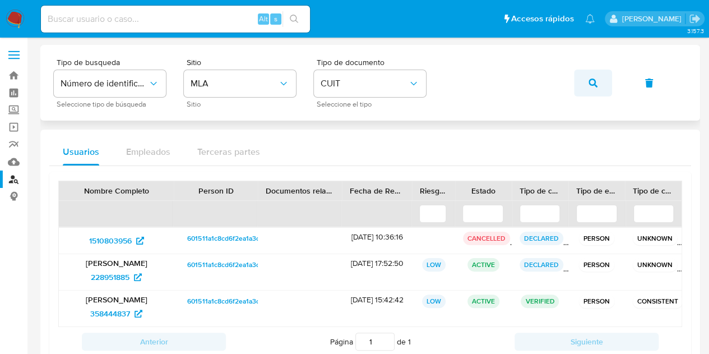
click at [607, 86] on button "button" at bounding box center [593, 83] width 38 height 27
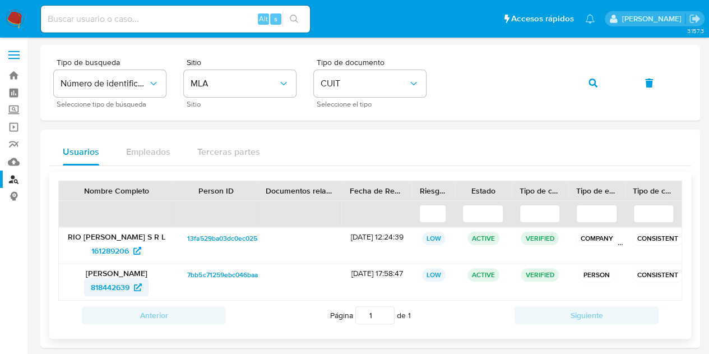
click at [113, 290] on span "818442639" at bounding box center [110, 287] width 39 height 18
click at [127, 251] on span "161289206" at bounding box center [110, 251] width 38 height 18
click at [600, 85] on button "button" at bounding box center [593, 83] width 38 height 27
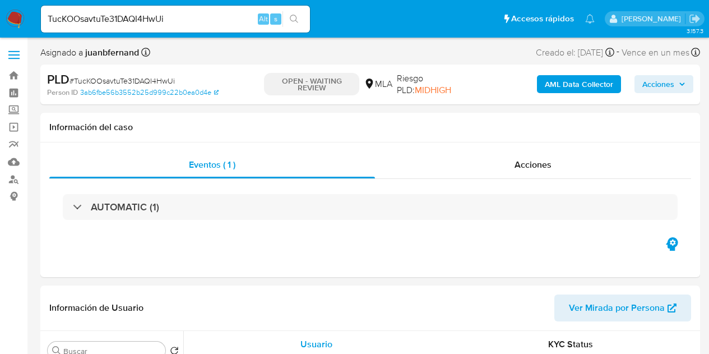
select select "10"
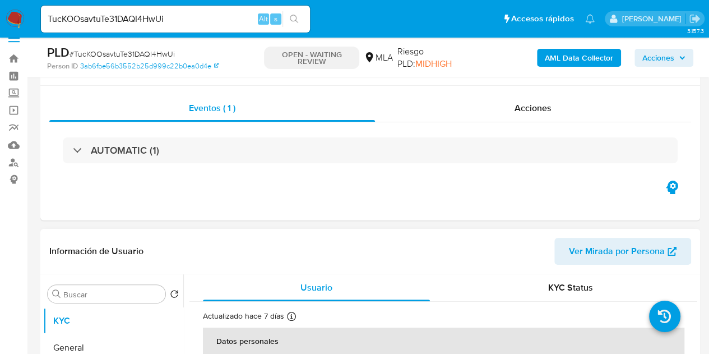
scroll to position [224, 0]
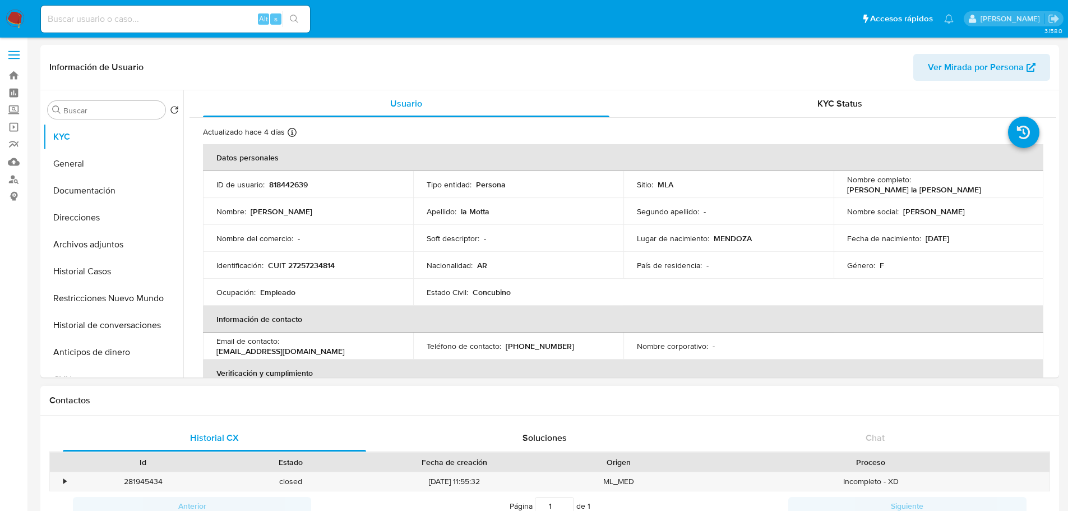
select select "10"
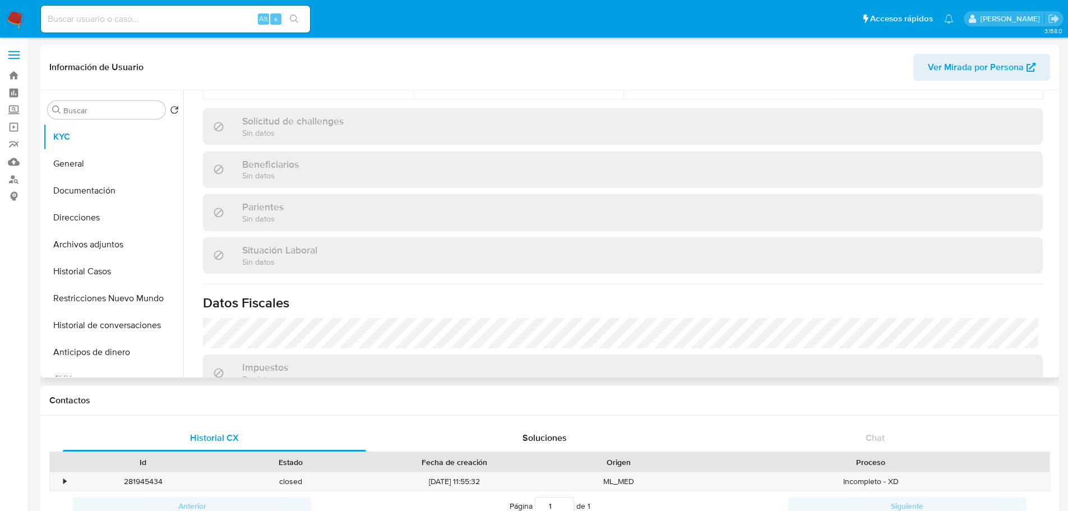
scroll to position [580, 0]
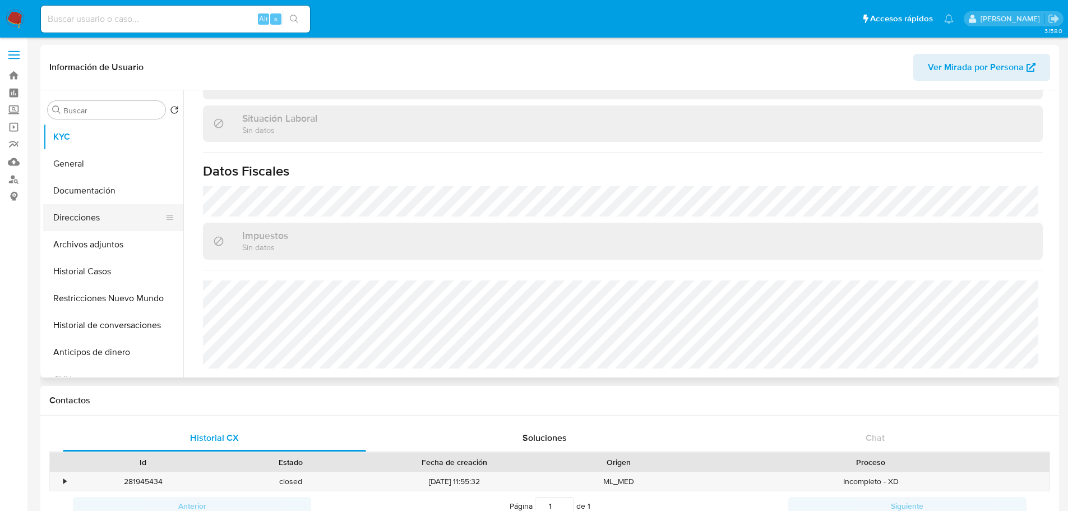
click at [102, 221] on button "Direcciones" at bounding box center [108, 217] width 131 height 27
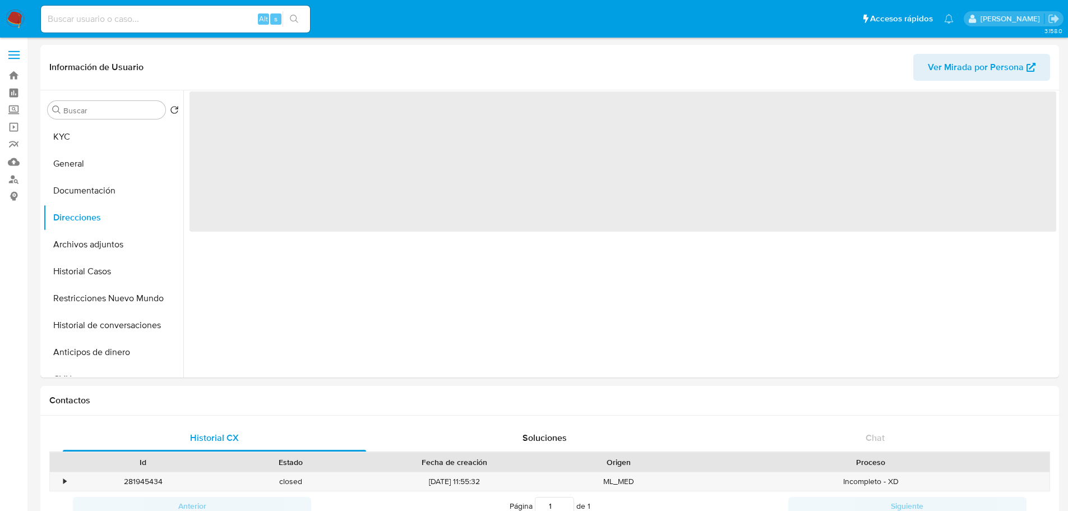
scroll to position [0, 0]
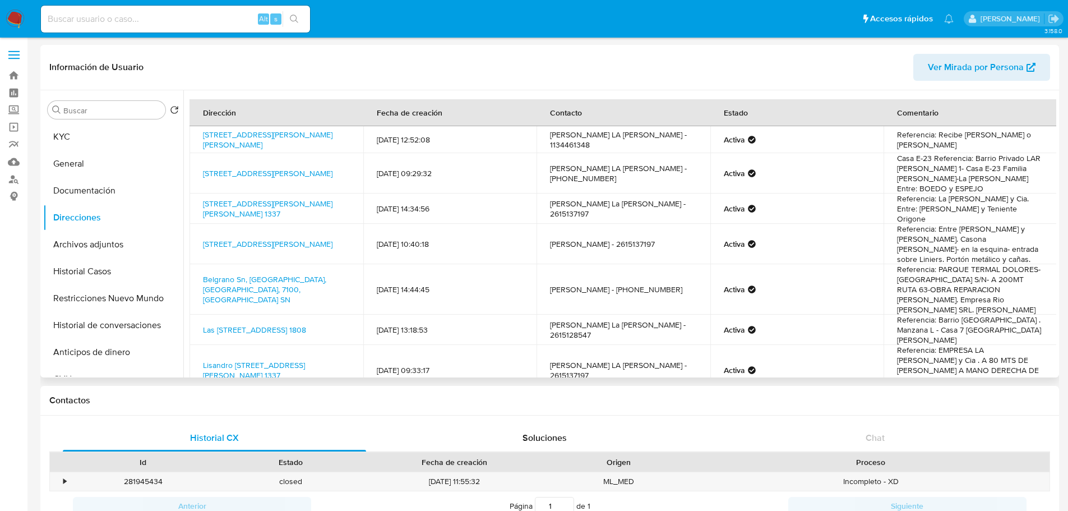
click at [639, 315] on td "[PERSON_NAME] La [PERSON_NAME] - 2615128547" at bounding box center [624, 330] width 174 height 30
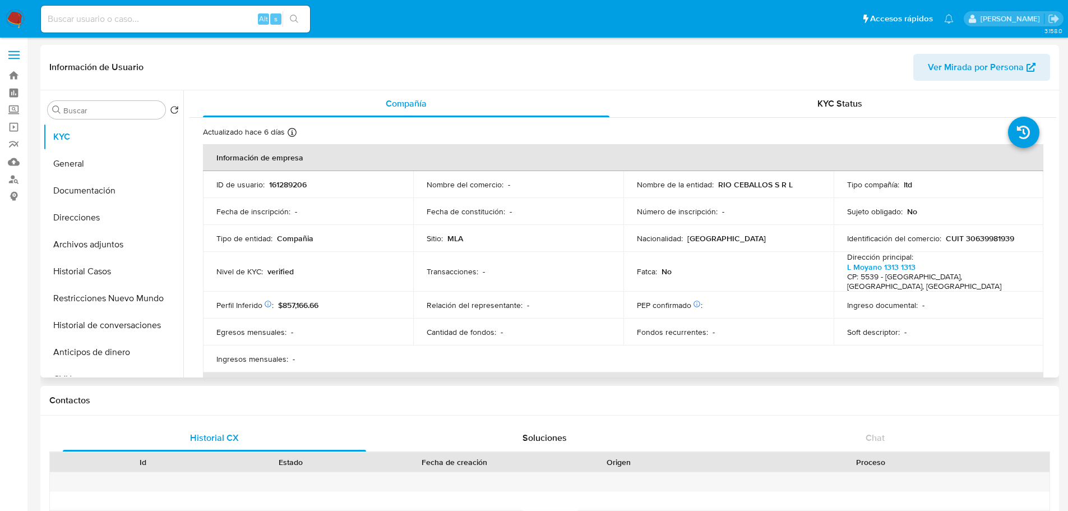
select select "10"
click at [717, 184] on p "RIO CEBALLOS S R L" at bounding box center [755, 184] width 75 height 10
drag, startPoint x: 724, startPoint y: 184, endPoint x: 793, endPoint y: 187, distance: 69.0
click at [717, 187] on div "Nombre de la entidad : RIO CEBALLOS S R L" at bounding box center [728, 184] width 183 height 10
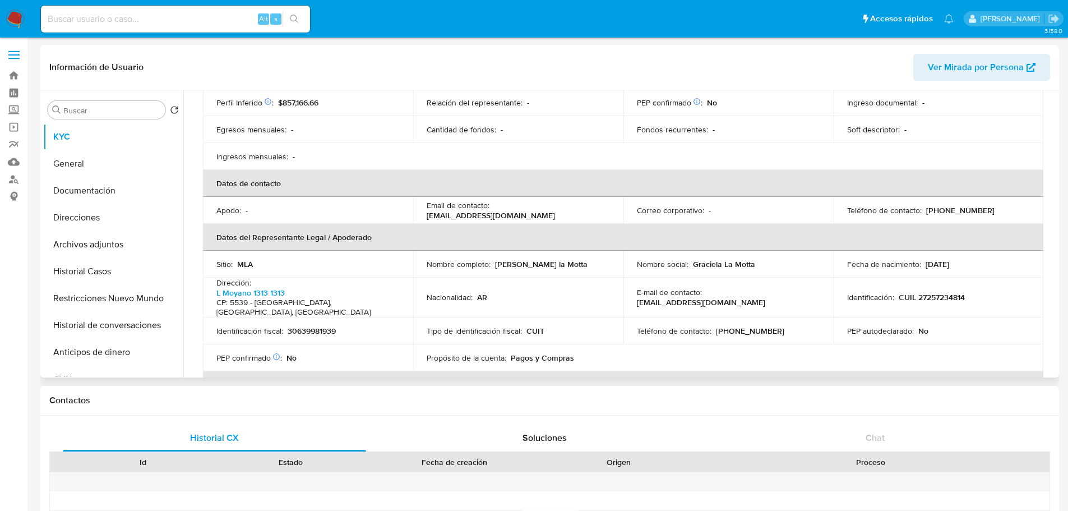
scroll to position [224, 0]
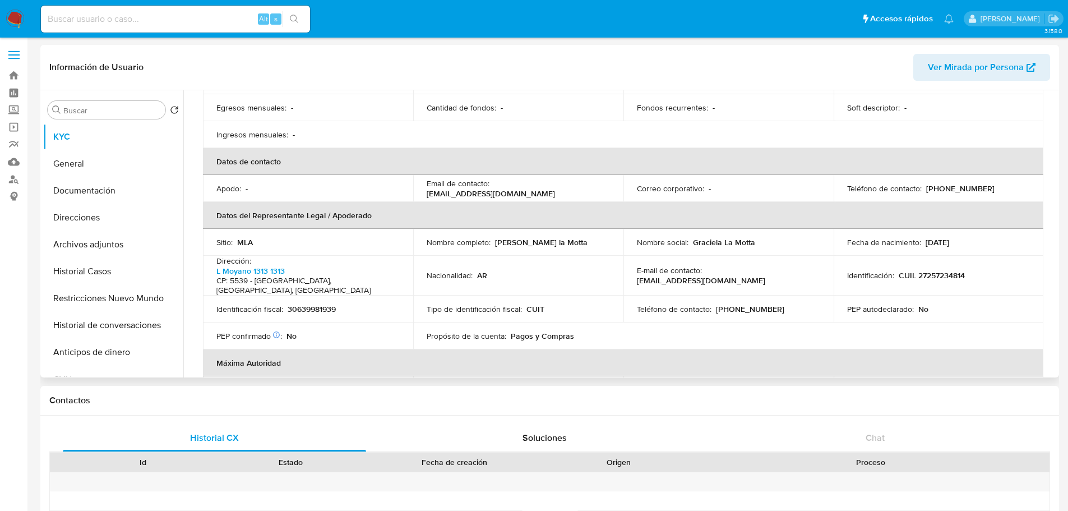
click at [503, 237] on p "[PERSON_NAME] la Motta" at bounding box center [541, 242] width 93 height 10
drag, startPoint x: 550, startPoint y: 235, endPoint x: 572, endPoint y: 234, distance: 21.9
click at [572, 237] on p "[PERSON_NAME] la Motta" at bounding box center [541, 242] width 93 height 10
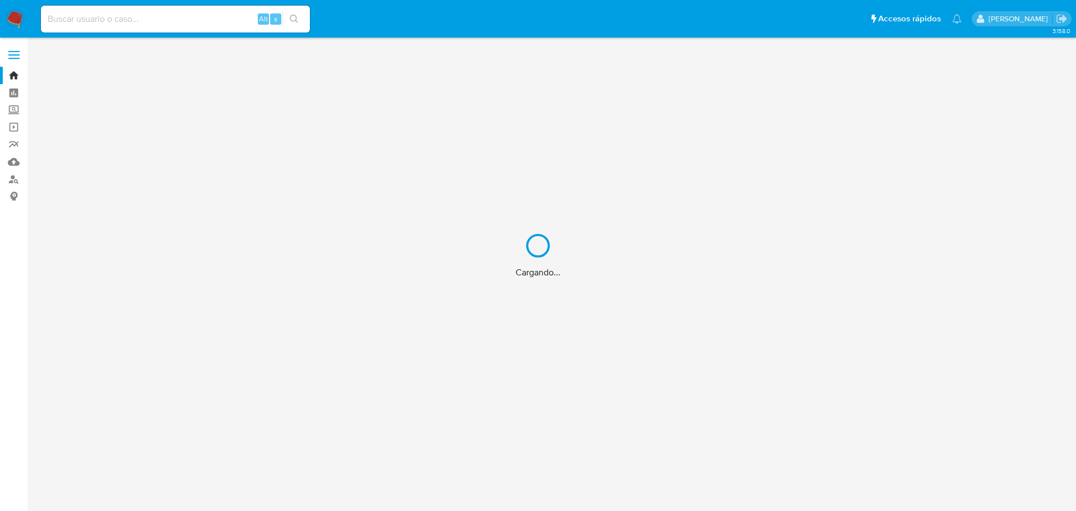
click at [114, 24] on input at bounding box center [175, 19] width 269 height 15
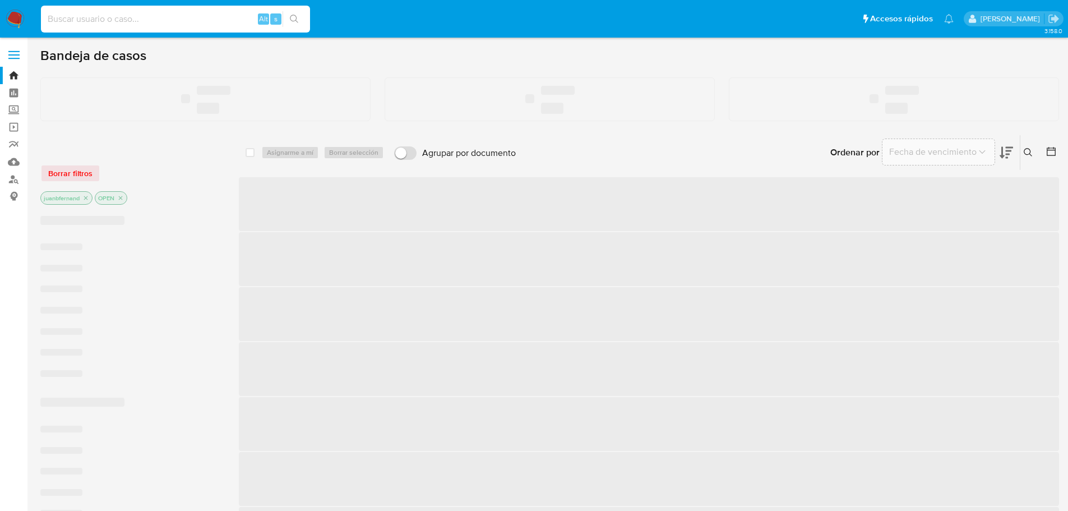
click at [132, 34] on div "Alt s" at bounding box center [175, 18] width 269 height 31
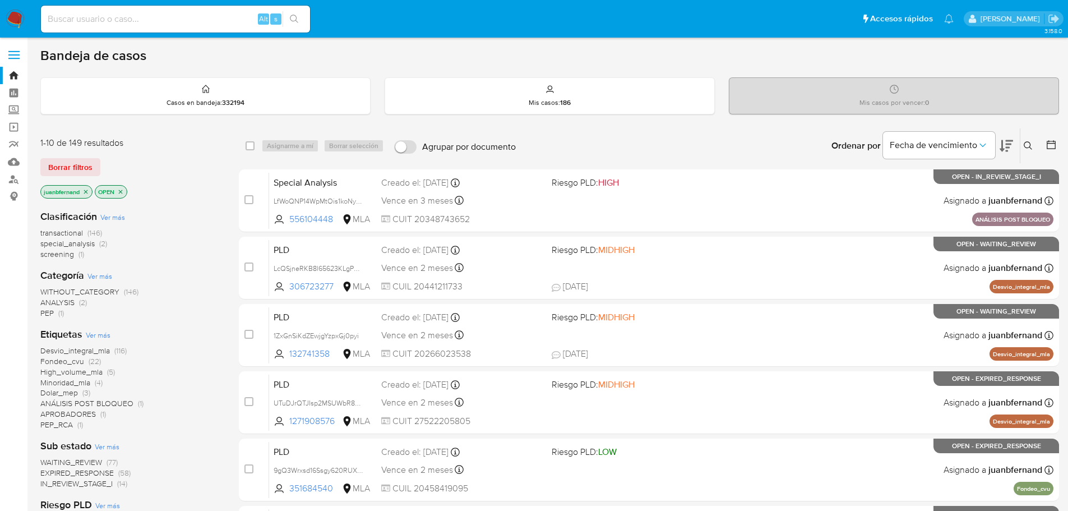
click at [135, 26] on div "Alt s" at bounding box center [175, 19] width 269 height 27
click at [138, 20] on input at bounding box center [175, 19] width 269 height 15
paste input "WYPamzg3GtkWKkbgzrnlVgev"
type input "WYPamzg3GtkWKkbgzrnlVgev"
click at [294, 15] on icon "search-icon" at bounding box center [294, 19] width 9 height 9
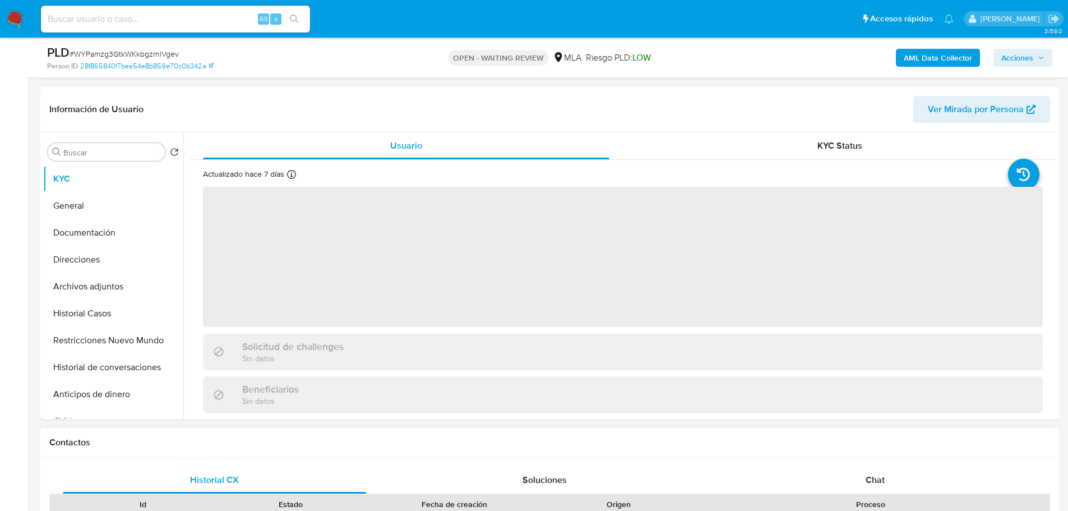
scroll to position [280, 0]
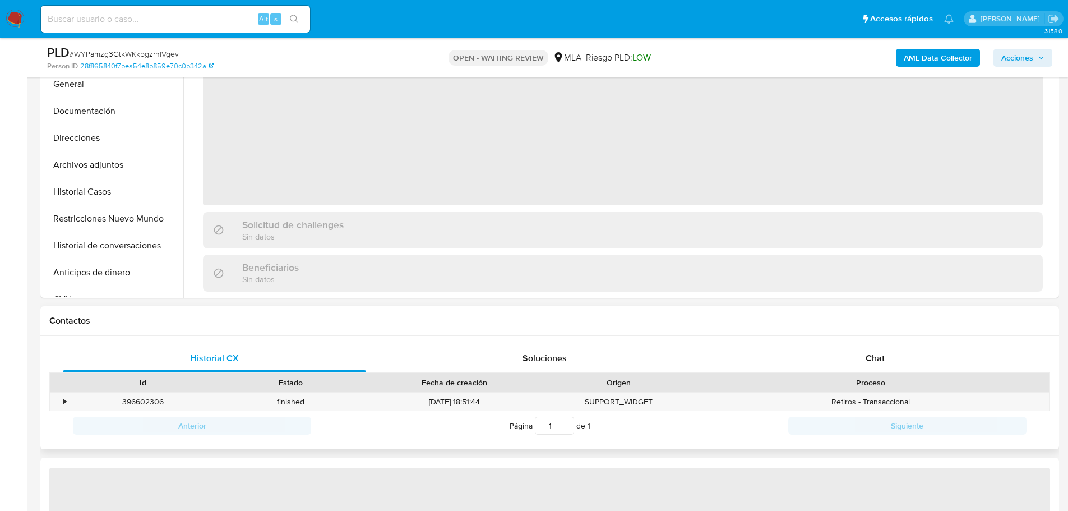
click at [886, 378] on div "Proceso" at bounding box center [870, 382] width 341 height 11
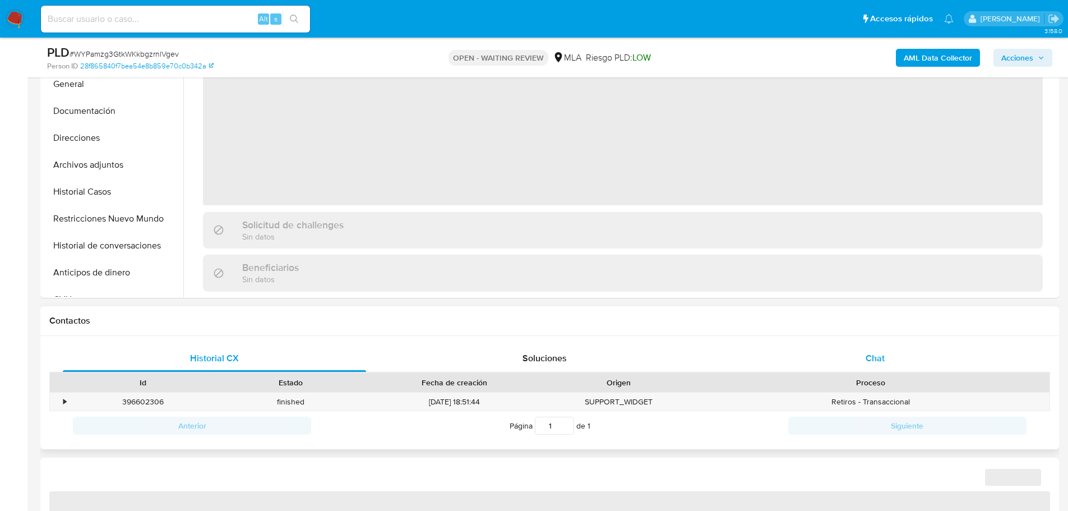
click at [889, 363] on div "Chat" at bounding box center [874, 358] width 303 height 27
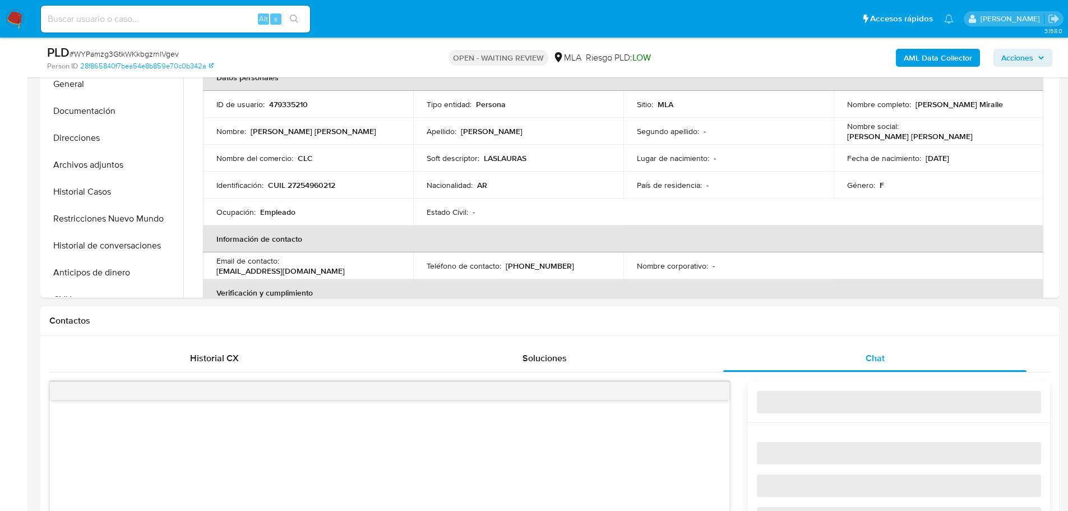
select select "10"
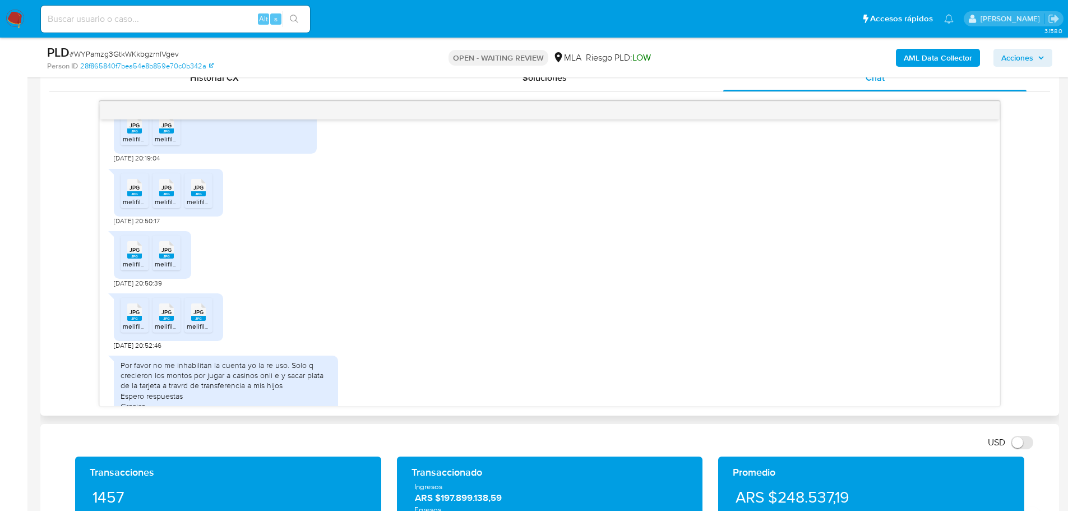
scroll to position [850, 0]
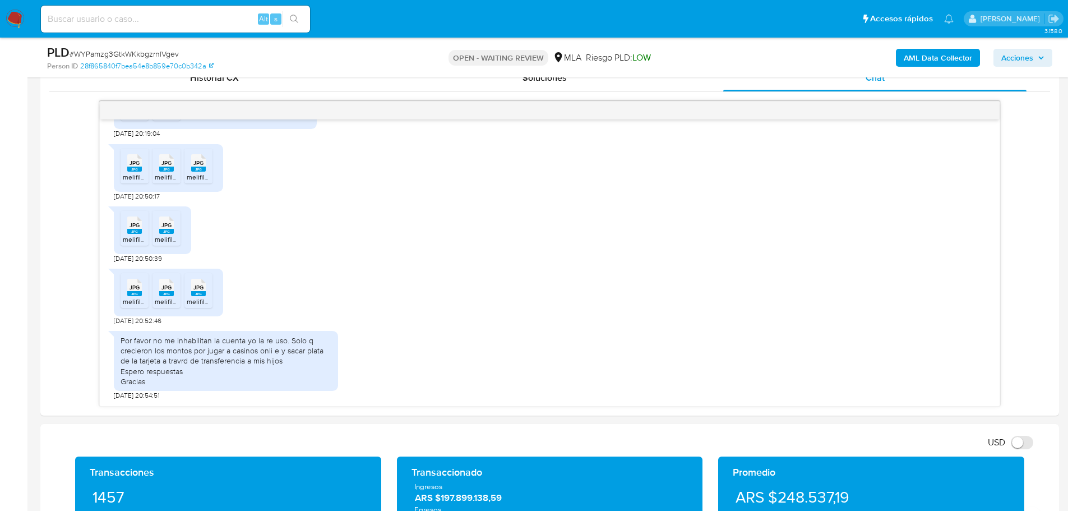
click at [230, 26] on div "Alt s" at bounding box center [175, 19] width 269 height 27
click at [229, 23] on input at bounding box center [175, 19] width 269 height 15
paste input "vw8RKJ895ZLJmjv864x7S4xj"
type input "vw8RKJ895ZLJmjv864x7S4xj"
click at [293, 17] on icon "search-icon" at bounding box center [294, 19] width 9 height 9
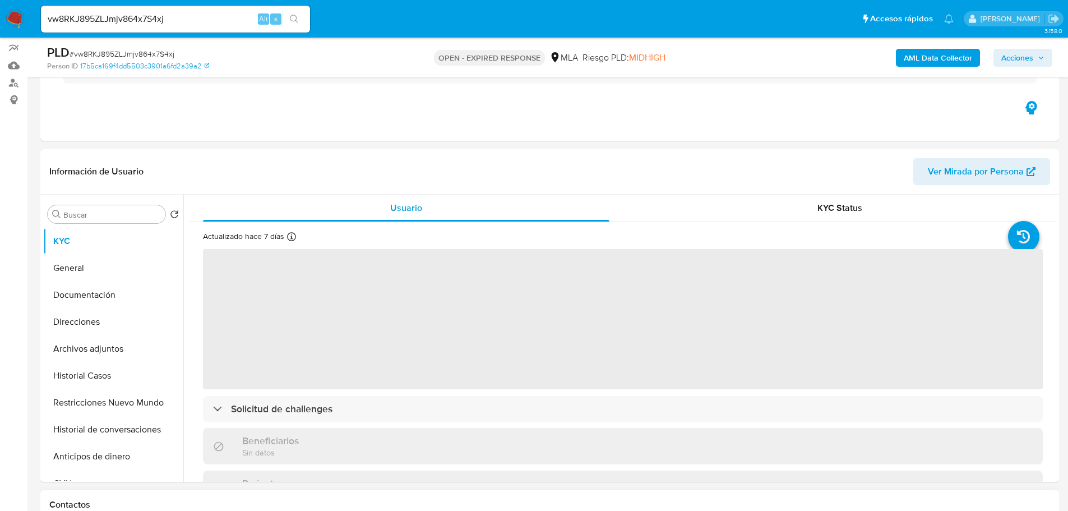
scroll to position [280, 0]
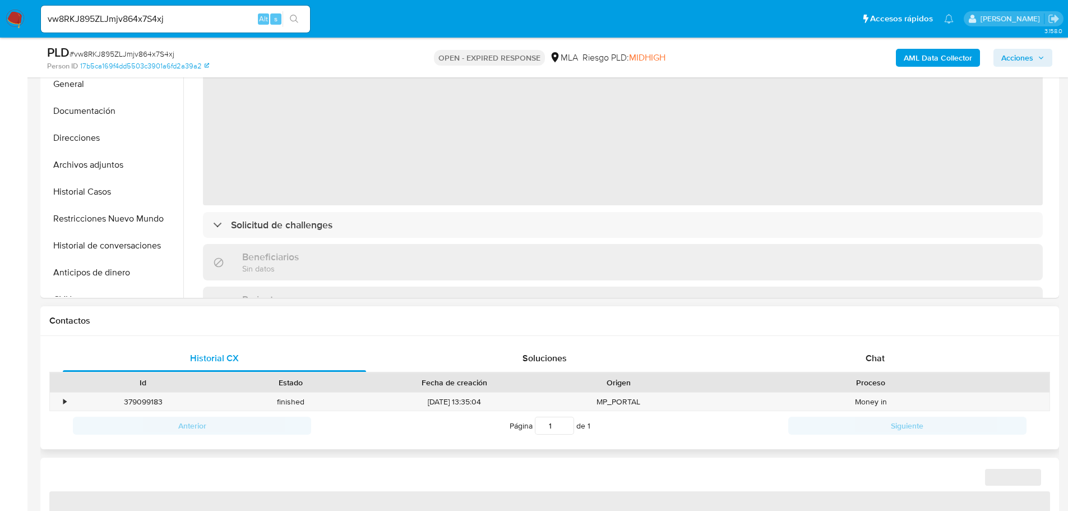
click at [885, 381] on div "Proceso" at bounding box center [870, 382] width 341 height 11
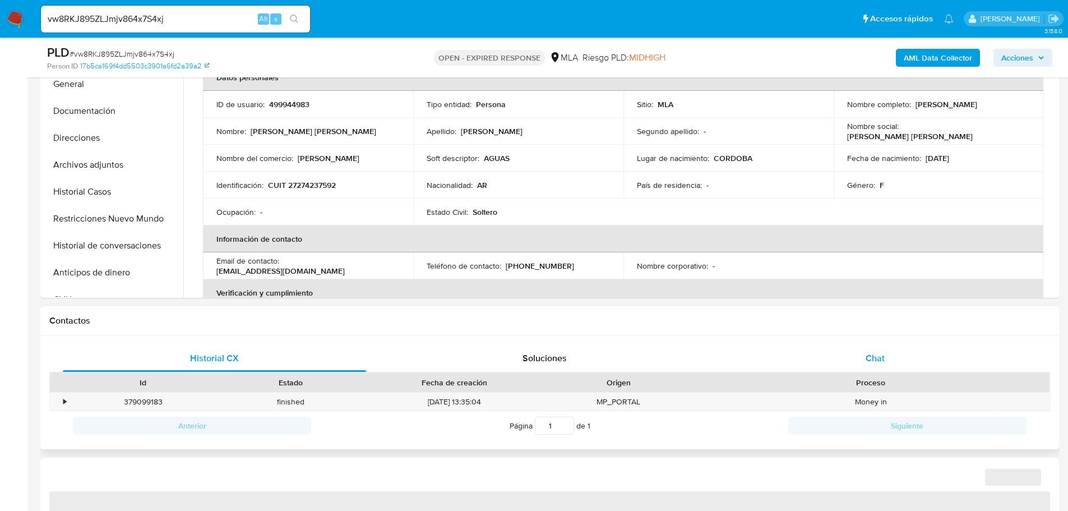
drag, startPoint x: 884, startPoint y: 359, endPoint x: 643, endPoint y: 359, distance: 240.5
click at [884, 359] on span "Chat" at bounding box center [875, 358] width 19 height 13
select select "10"
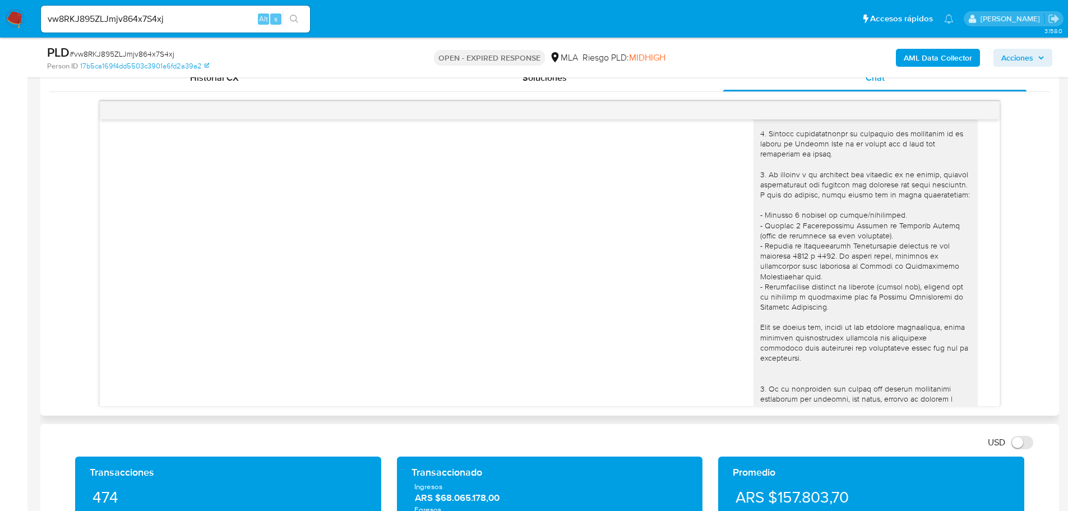
scroll to position [0, 0]
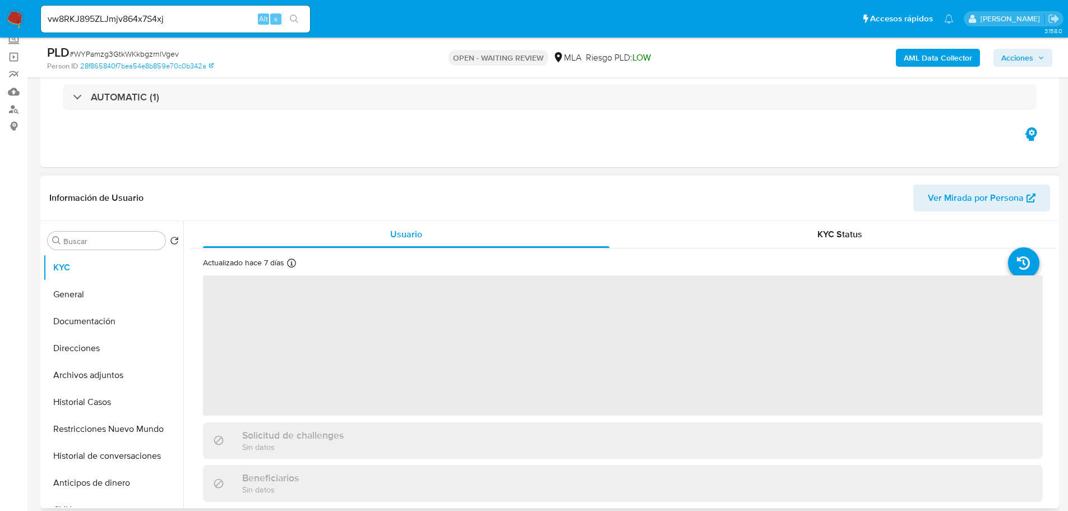
scroll to position [168, 0]
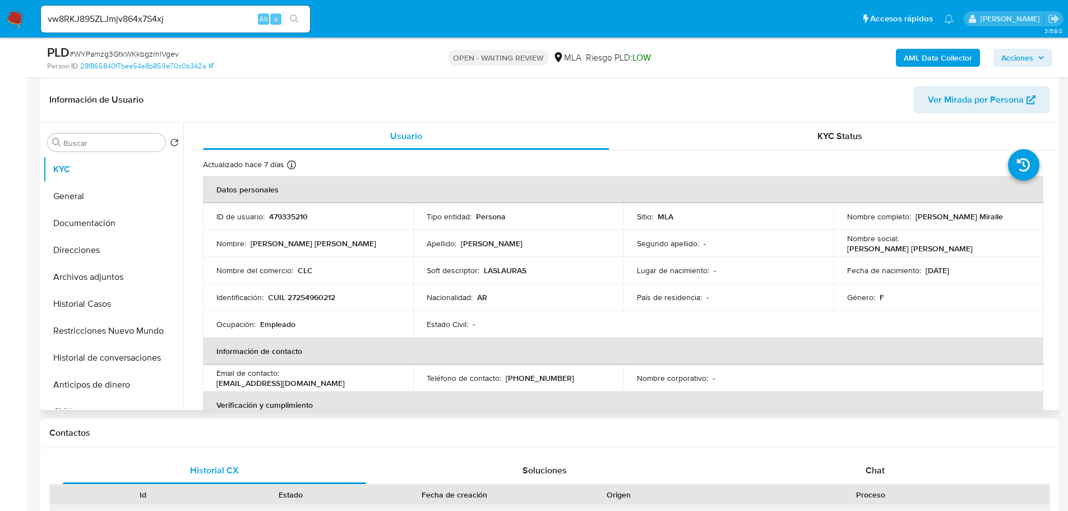
select select "10"
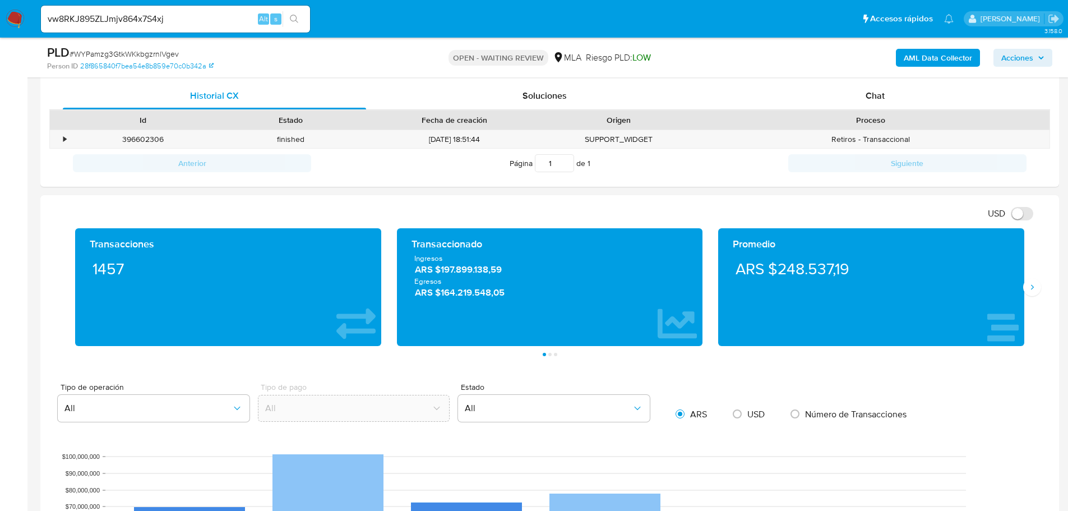
scroll to position [505, 0]
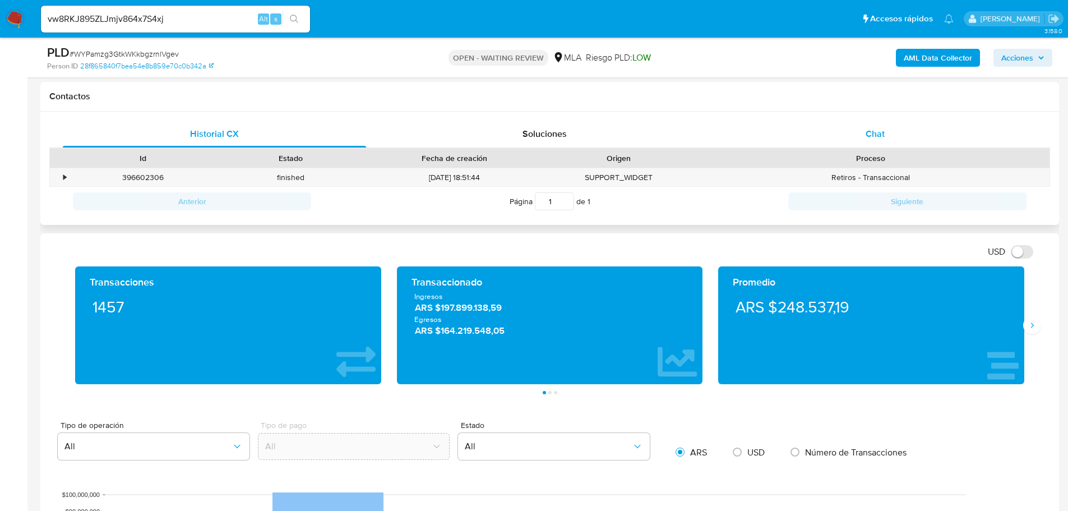
click at [829, 146] on div "Chat" at bounding box center [874, 134] width 303 height 27
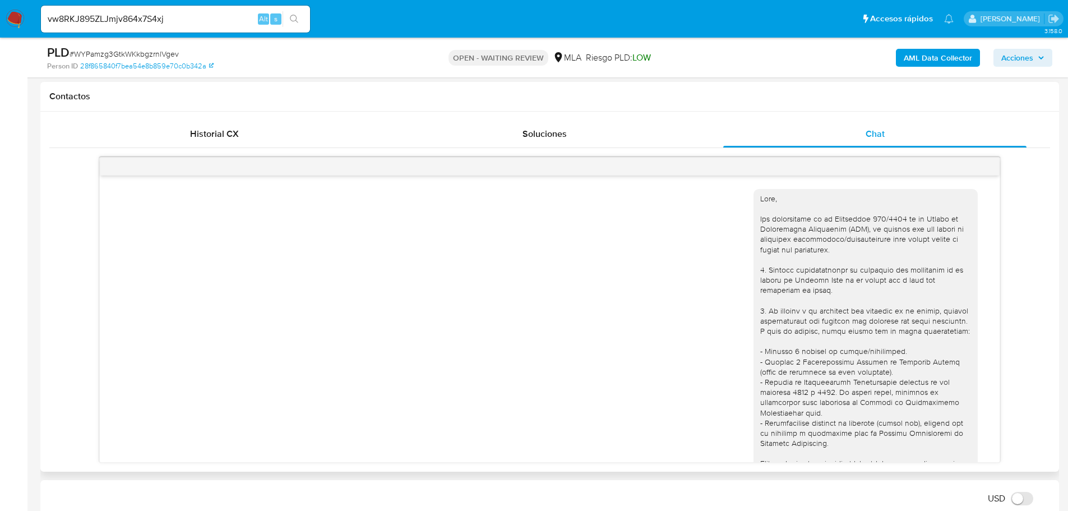
scroll to position [850, 0]
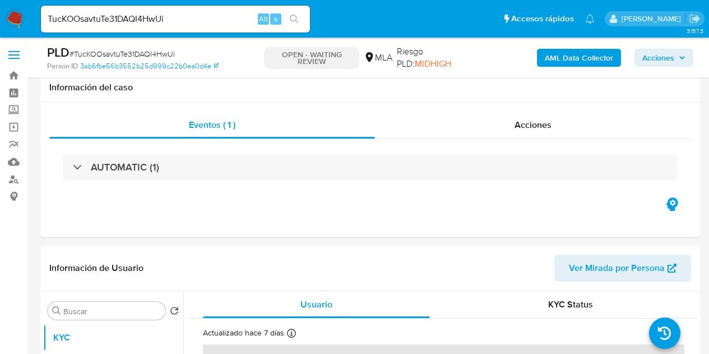
select select "10"
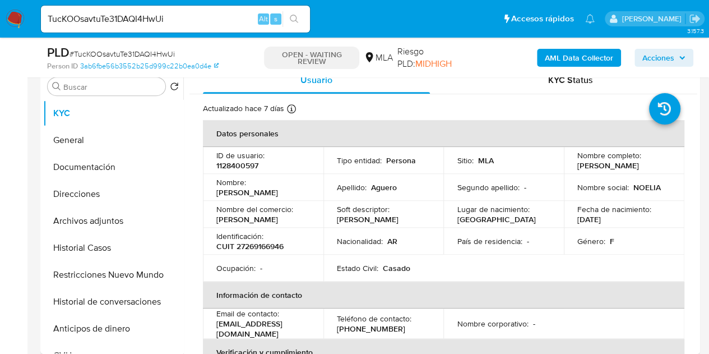
click at [201, 18] on input "TucKOOsavtuTe31DAQI4HwUi" at bounding box center [175, 19] width 269 height 15
drag, startPoint x: 298, startPoint y: 21, endPoint x: 294, endPoint y: 38, distance: 17.3
click at [297, 21] on icon "search-icon" at bounding box center [294, 19] width 9 height 9
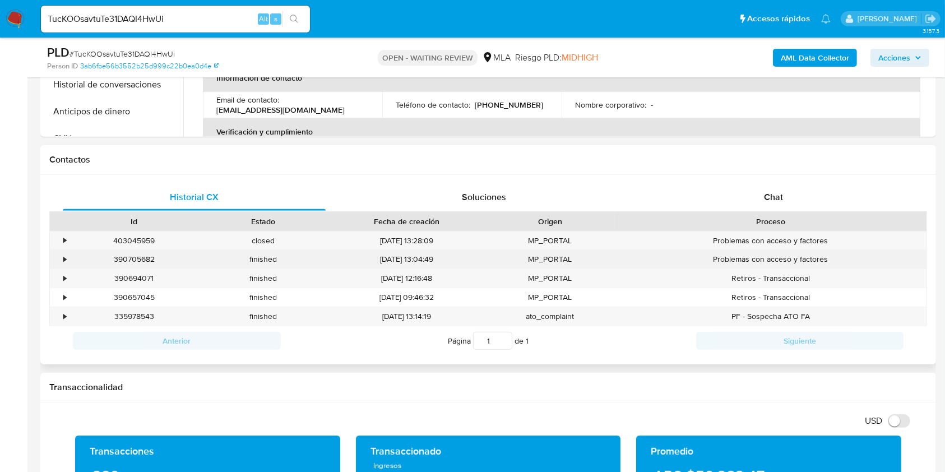
scroll to position [448, 0]
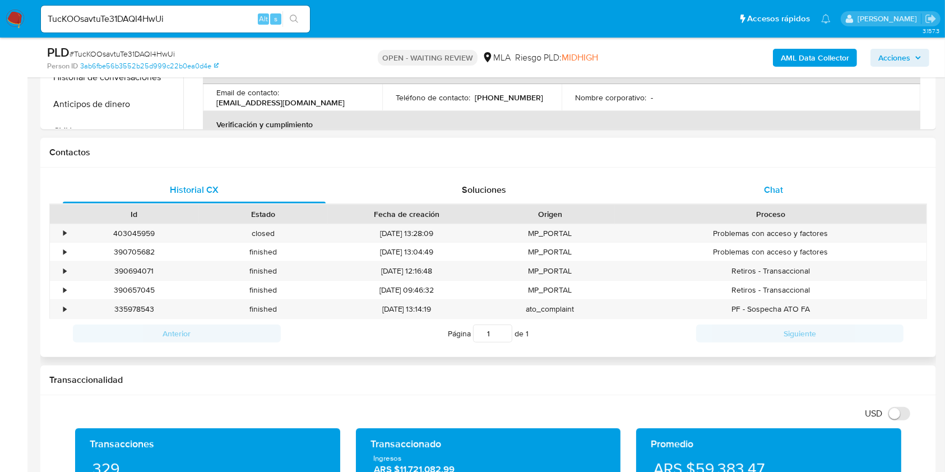
click at [709, 195] on div "Chat" at bounding box center [773, 190] width 263 height 27
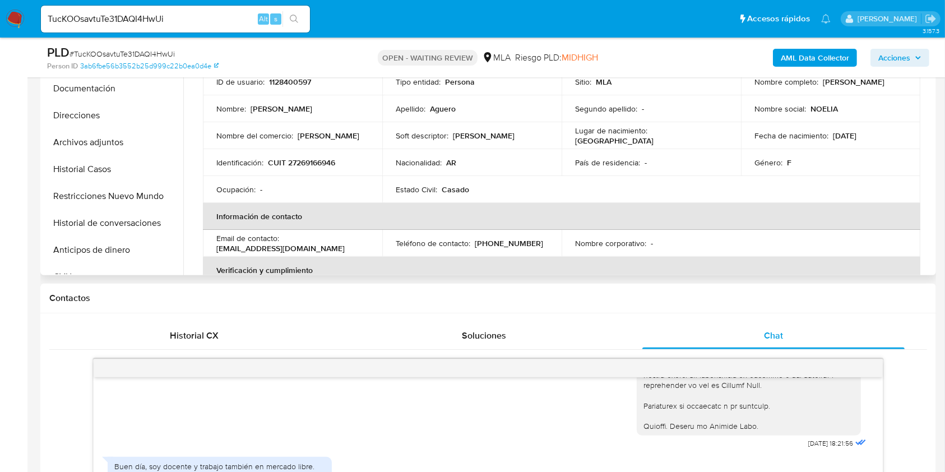
scroll to position [299, 0]
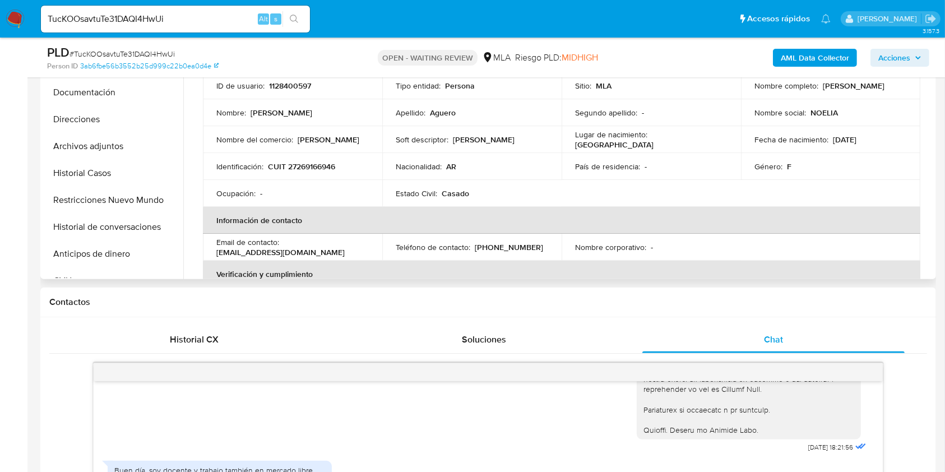
click at [297, 253] on p "[EMAIL_ADDRESS][DOMAIN_NAME]" at bounding box center [280, 252] width 128 height 10
drag, startPoint x: 297, startPoint y: 253, endPoint x: 226, endPoint y: 253, distance: 70.6
click at [226, 253] on p "[EMAIL_ADDRESS][DOMAIN_NAME]" at bounding box center [280, 252] width 128 height 10
copy p "[EMAIL_ADDRESS][DOMAIN_NAME]"
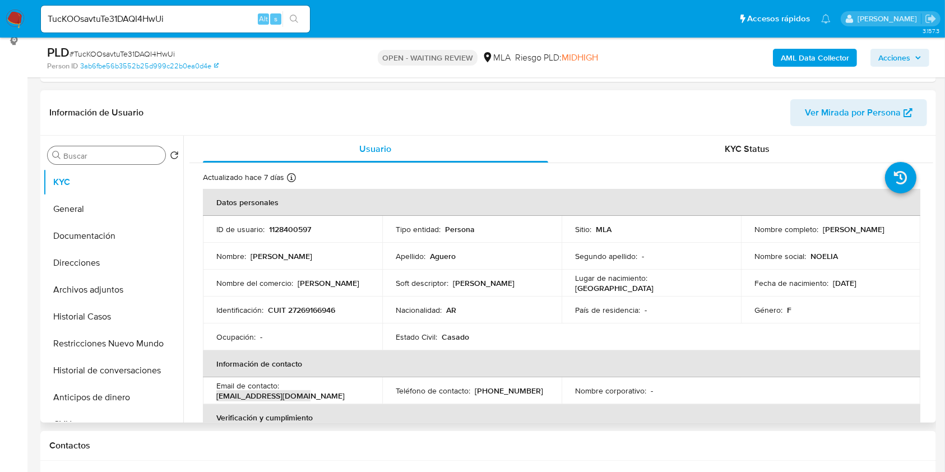
scroll to position [149, 0]
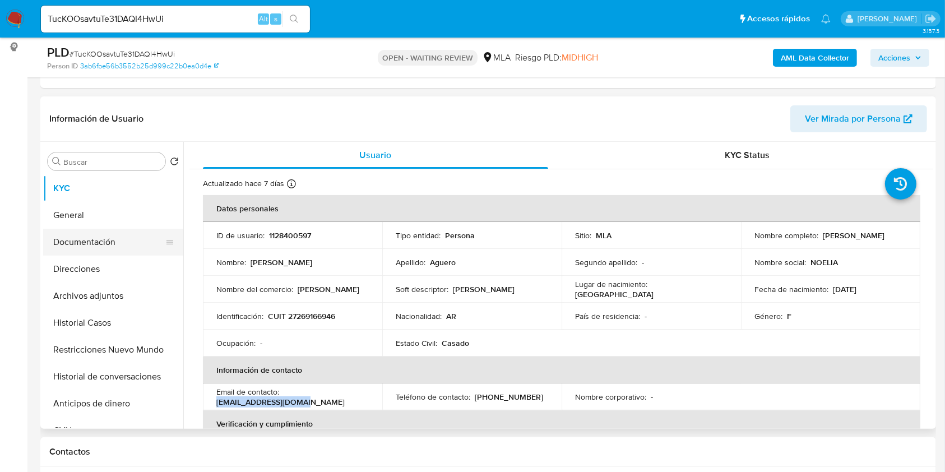
click at [104, 230] on button "Documentación" at bounding box center [108, 242] width 131 height 27
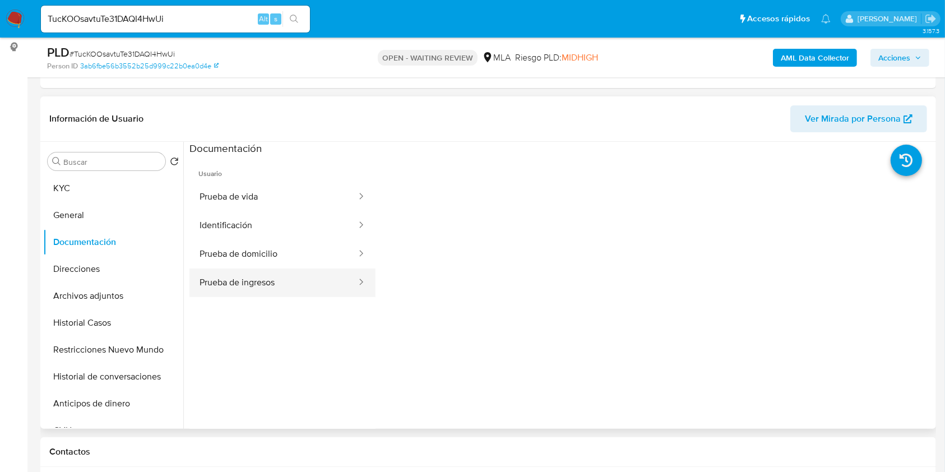
click at [286, 280] on button "Prueba de ingresos" at bounding box center [273, 283] width 168 height 29
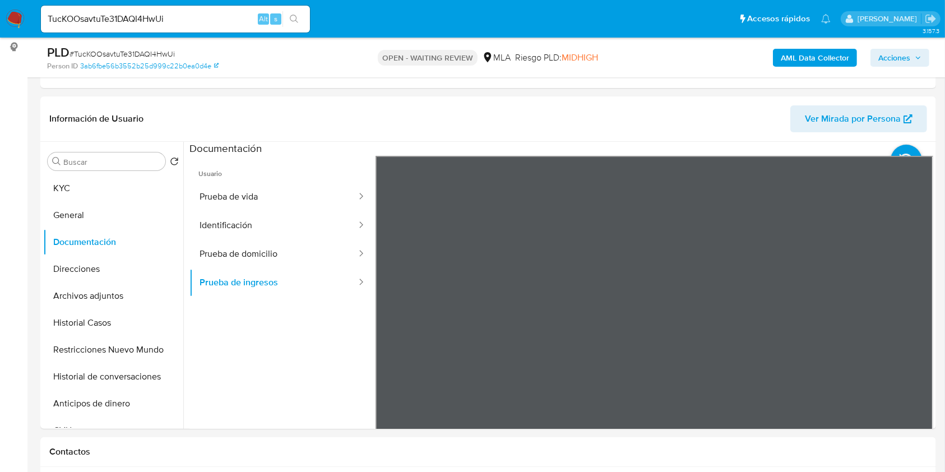
click at [85, 185] on button "KYC" at bounding box center [108, 188] width 131 height 27
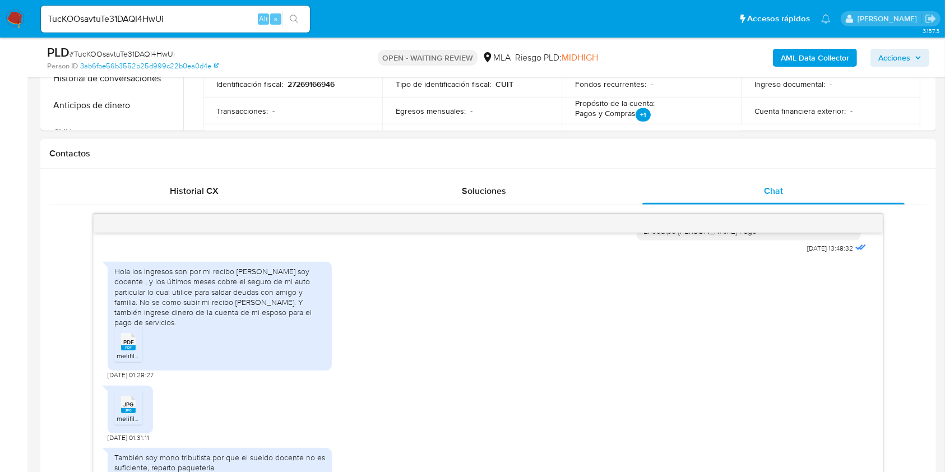
scroll to position [448, 0]
click at [111, 353] on span "[DATE] 01:28:27" at bounding box center [131, 373] width 46 height 9
drag, startPoint x: 111, startPoint y: 392, endPoint x: 137, endPoint y: 394, distance: 25.8
click at [137, 353] on span "[DATE] 01:28:27" at bounding box center [131, 373] width 46 height 9
copy span "[DATE]"
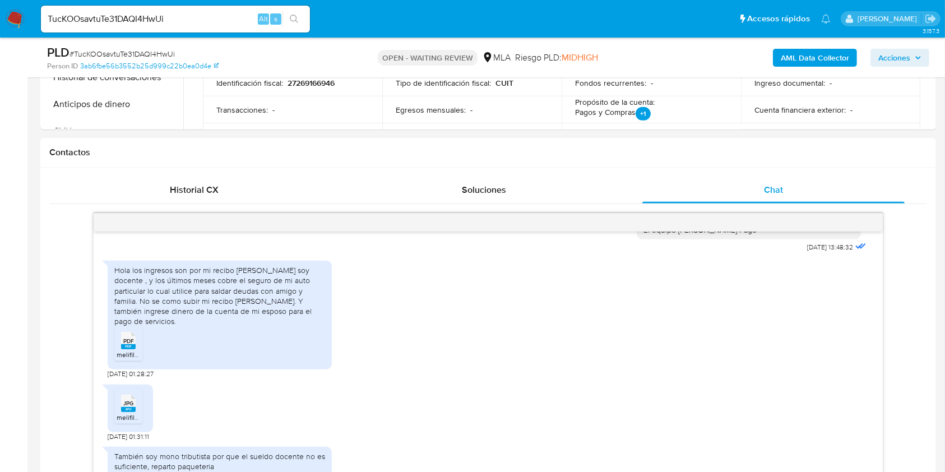
click at [121, 299] on div "Hola los ingresos son por mi recibo [PERSON_NAME] soy docente , y los últimos m…" at bounding box center [219, 295] width 211 height 61
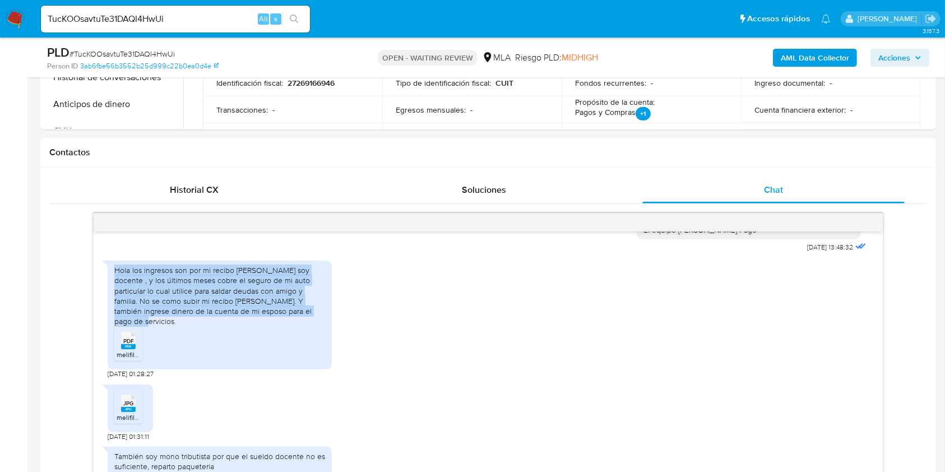
drag, startPoint x: 121, startPoint y: 299, endPoint x: 278, endPoint y: 340, distance: 162.1
click at [278, 326] on div "Hola los ingresos son por mi recibo [PERSON_NAME] soy docente , y los últimos m…" at bounding box center [219, 295] width 211 height 61
copy div "Hola los ingresos son por mi recibo [PERSON_NAME] soy docente , y los últimos m…"
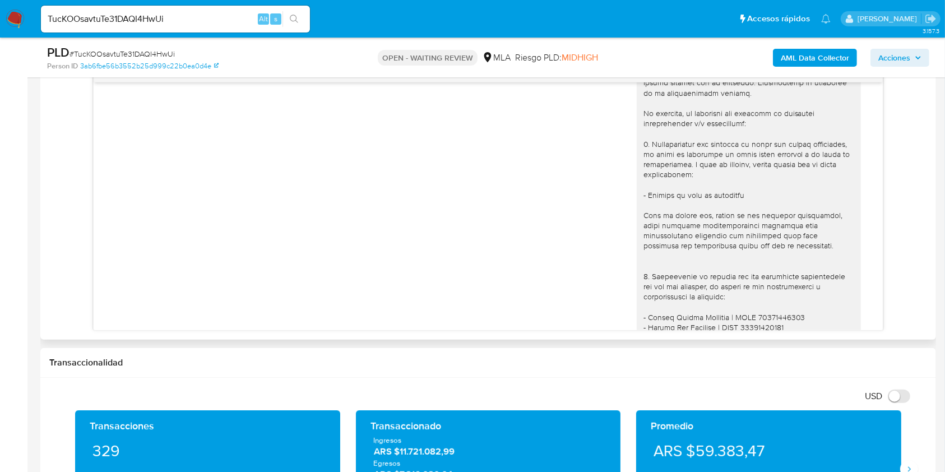
scroll to position [1046, 0]
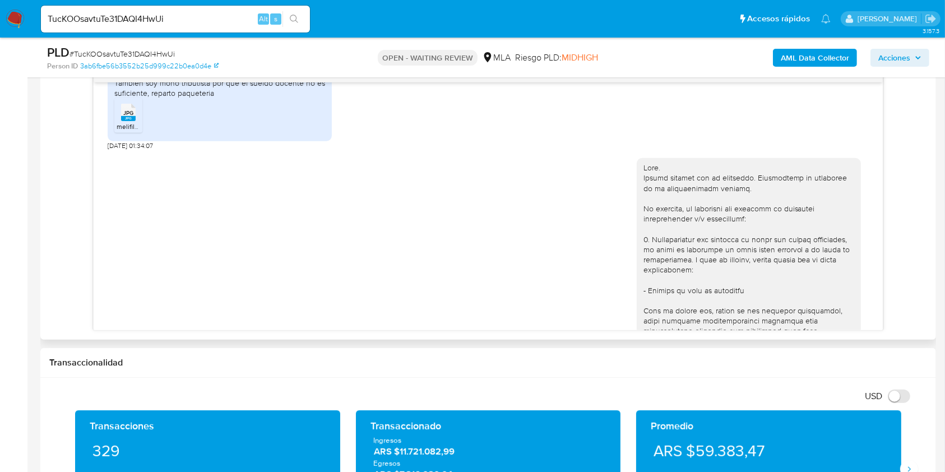
click at [207, 98] on div "También soy mono tributista por que el sueldo docente no es suficiente, reparto…" at bounding box center [219, 88] width 211 height 20
drag, startPoint x: 207, startPoint y: 113, endPoint x: 137, endPoint y: 100, distance: 71.3
click at [137, 98] on div "También soy mono tributista por que el sueldo docente no es suficiente, reparto…" at bounding box center [219, 88] width 211 height 20
copy div "También soy mono tributista por que el sueldo docente no es suficiente, reparto…"
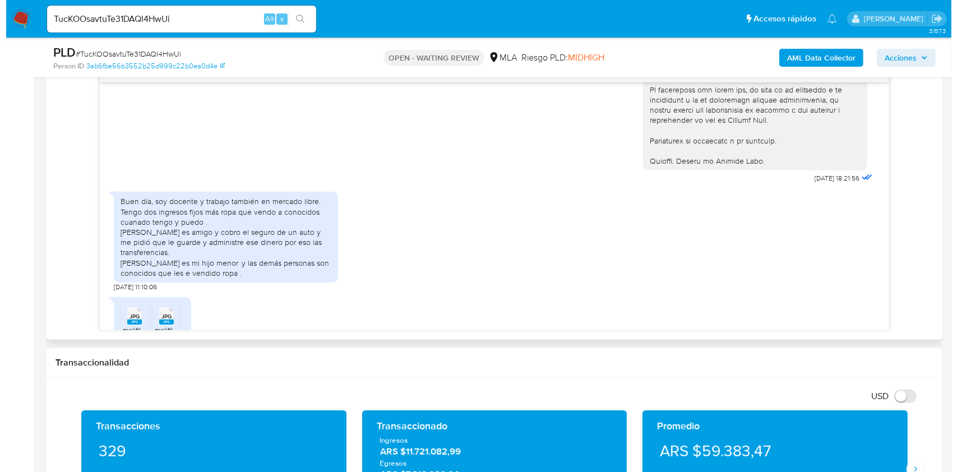
scroll to position [1470, 0]
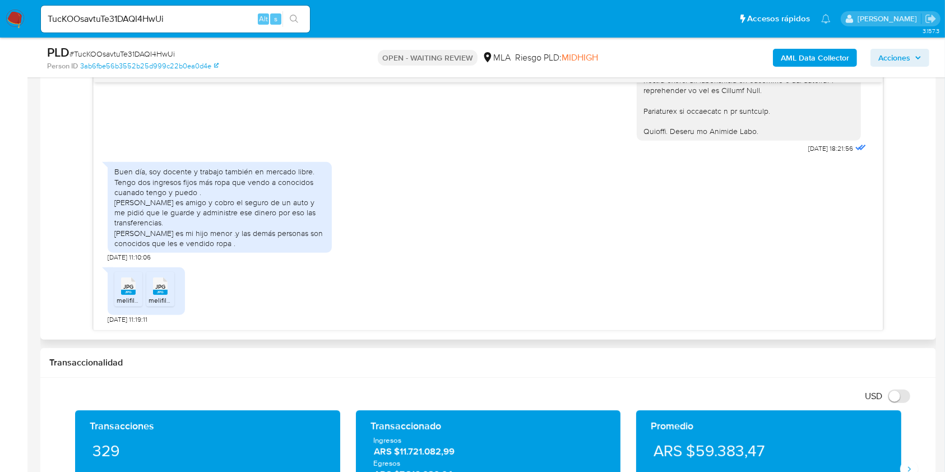
click at [127, 201] on div "Buen día, soy docente y trabajo también en mercado libre. Tengo dos ingresos fi…" at bounding box center [219, 208] width 211 height 82
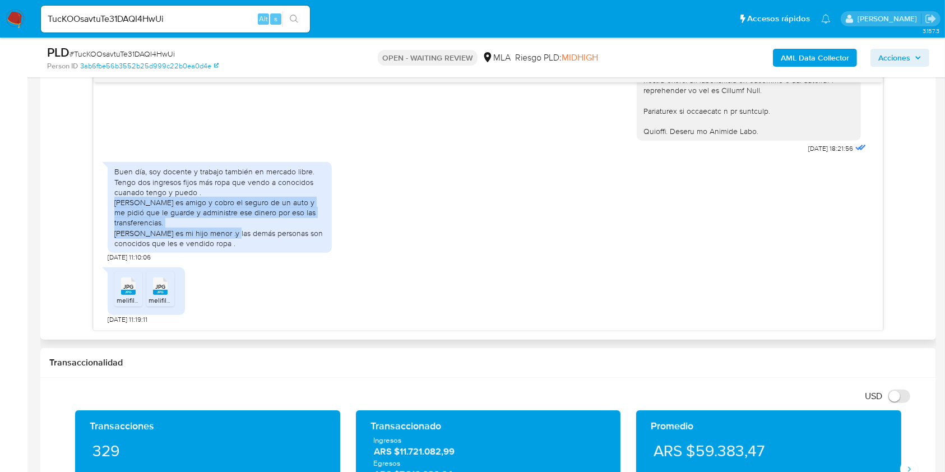
drag, startPoint x: 127, startPoint y: 201, endPoint x: 210, endPoint y: 234, distance: 89.8
click at [210, 234] on div "Buen día, soy docente y trabajo también en mercado libre. Tengo dos ingresos fi…" at bounding box center [219, 208] width 211 height 82
copy div "[PERSON_NAME] es amigo y cobro el seguro de un auto y me pidió que le guarde y …"
click at [709, 53] on b "AML Data Collector" at bounding box center [815, 58] width 68 height 18
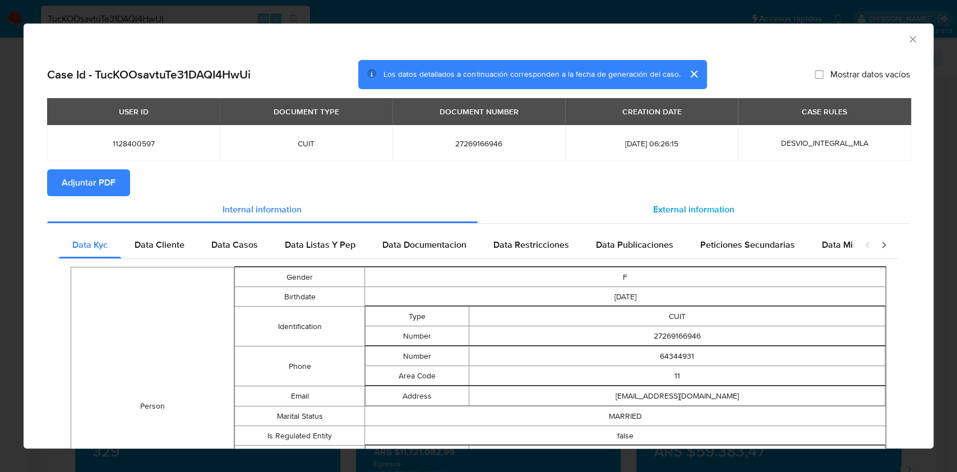
click at [682, 218] on div "External information" at bounding box center [694, 209] width 433 height 27
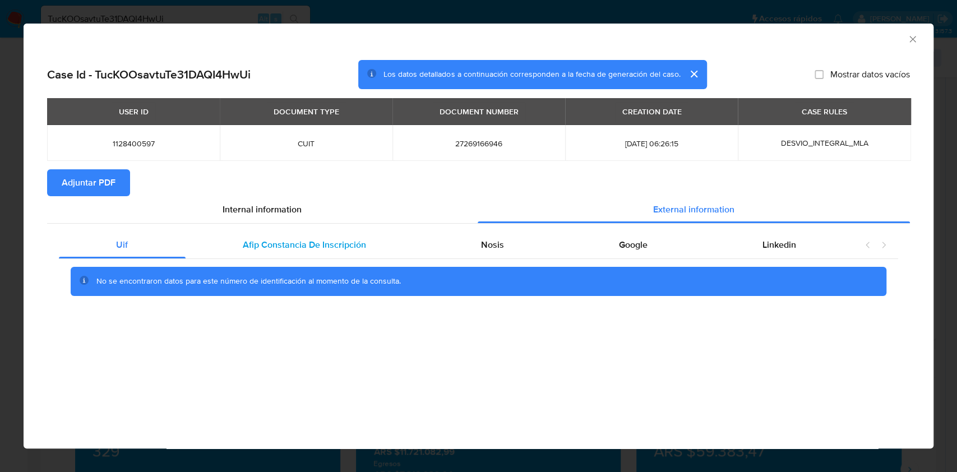
click at [329, 251] on span "Afip Constancia De Inscripción" at bounding box center [304, 244] width 123 height 13
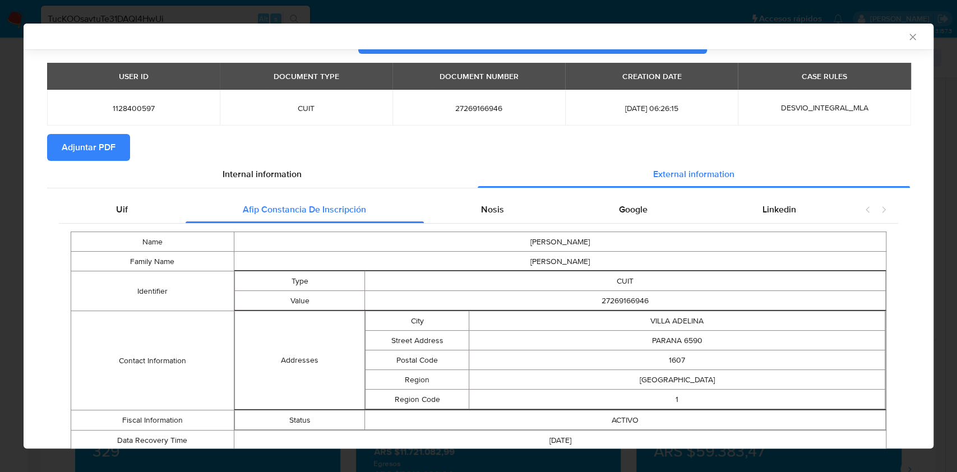
scroll to position [73, 0]
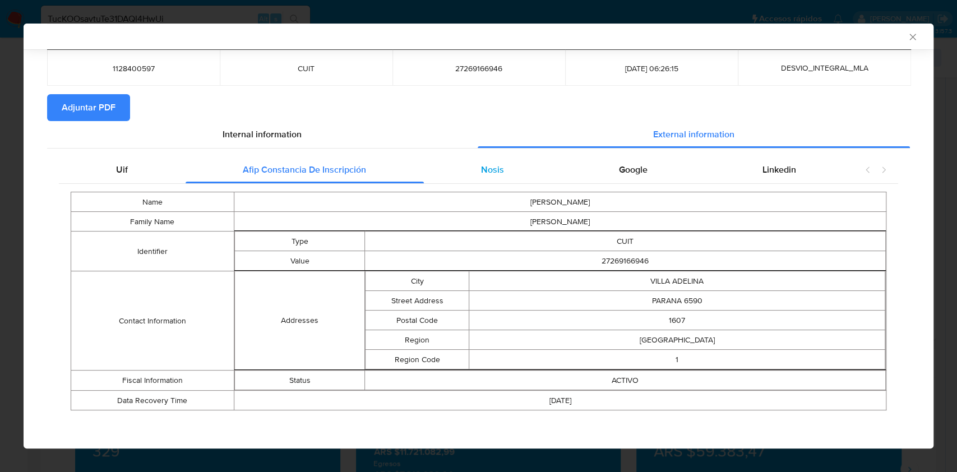
click at [473, 167] on div "Nosis" at bounding box center [493, 169] width 138 height 27
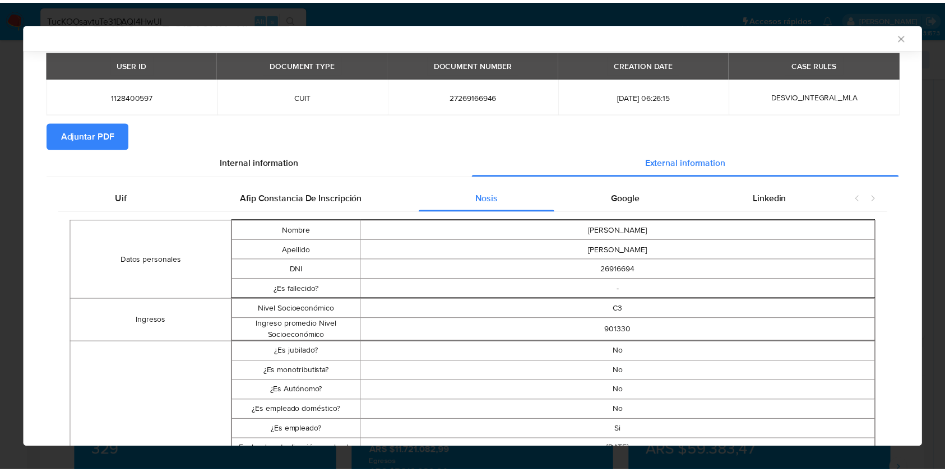
scroll to position [0, 0]
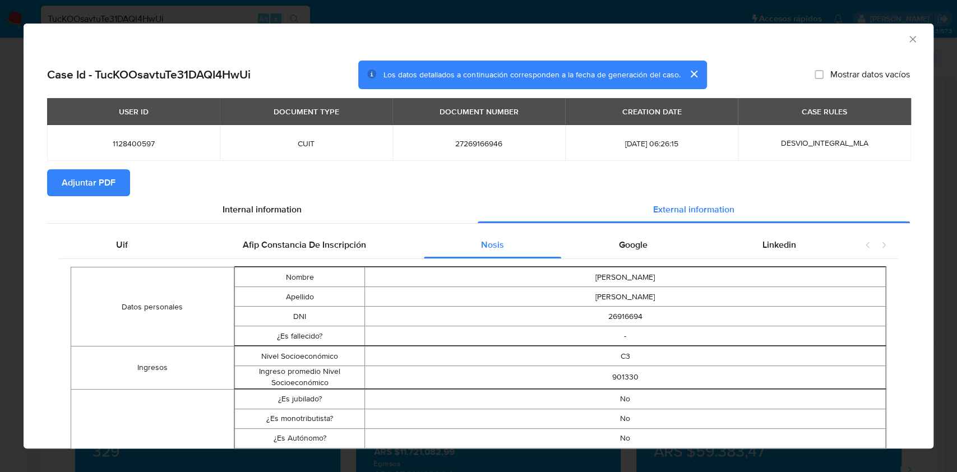
click at [471, 145] on span "27269166946" at bounding box center [479, 143] width 146 height 10
copy span "27269166946"
drag, startPoint x: 902, startPoint y: 41, endPoint x: 889, endPoint y: 55, distance: 19.0
click at [709, 41] on icon "Cerrar ventana" at bounding box center [912, 39] width 11 height 11
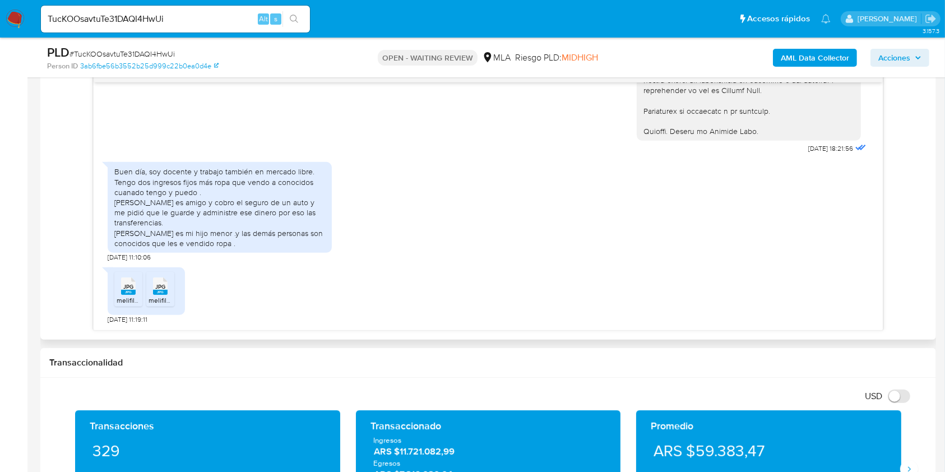
click at [124, 203] on div "Buen día, soy docente y trabajo también en mercado libre. Tengo dos ingresos fi…" at bounding box center [219, 208] width 211 height 82
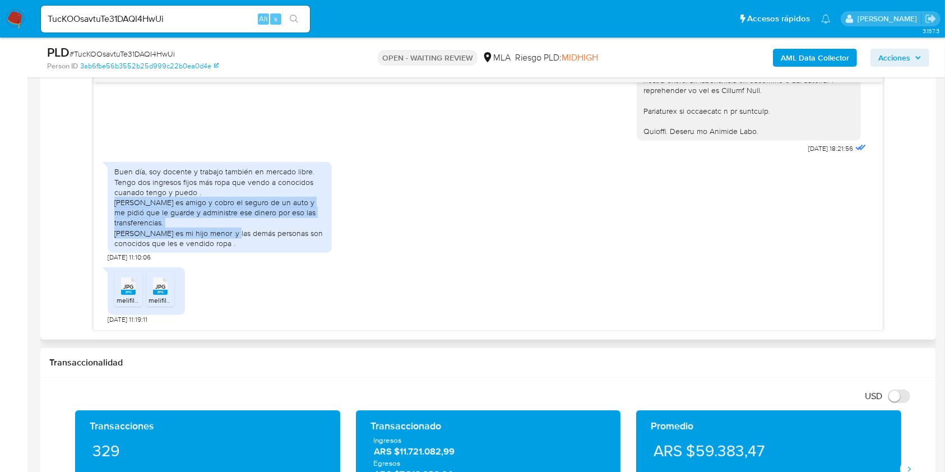
drag, startPoint x: 124, startPoint y: 203, endPoint x: 211, endPoint y: 234, distance: 91.7
click at [211, 234] on div "Buen día, soy docente y trabajo también en mercado libre. Tengo dos ingresos fi…" at bounding box center [219, 208] width 211 height 82
copy div "[PERSON_NAME] es amigo y cobro el seguro de un auto y me pidió que le guarde y …"
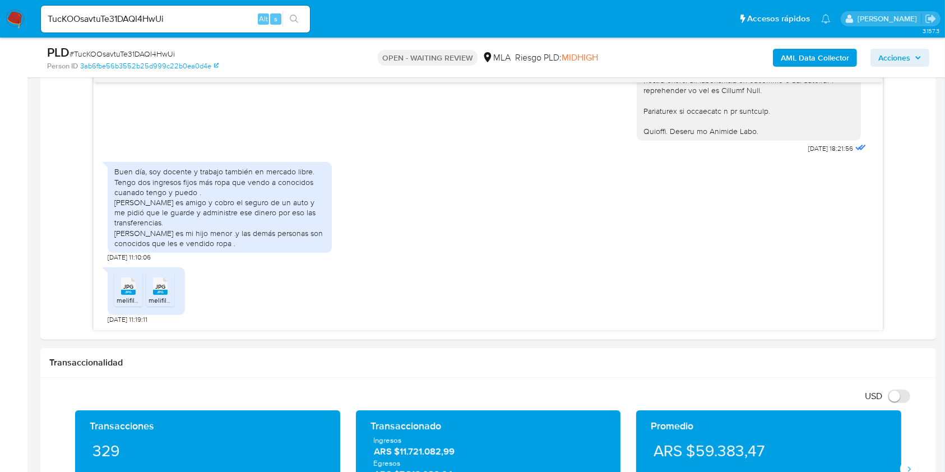
click at [431, 30] on ul "Pausado Ver notificaciones TucKOOsavtuTe31DAQI4HwUi Alt s Accesos rápidos Presi…" at bounding box center [435, 18] width 801 height 28
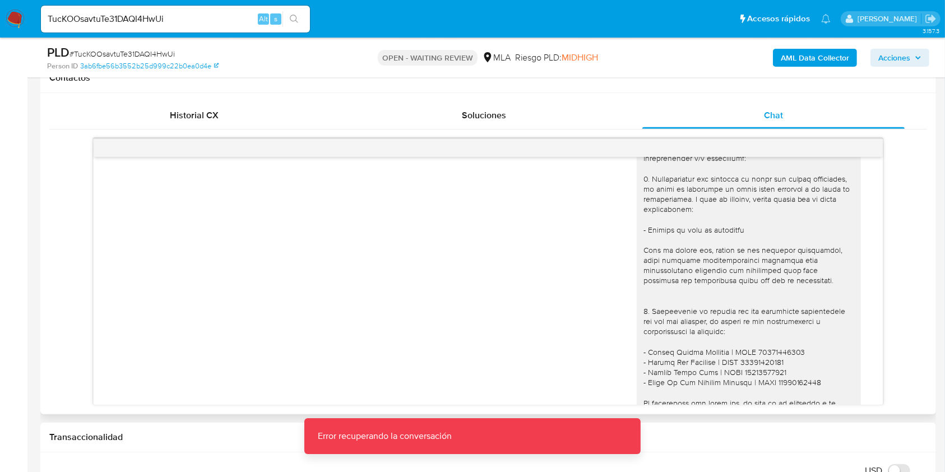
scroll to position [1196, 0]
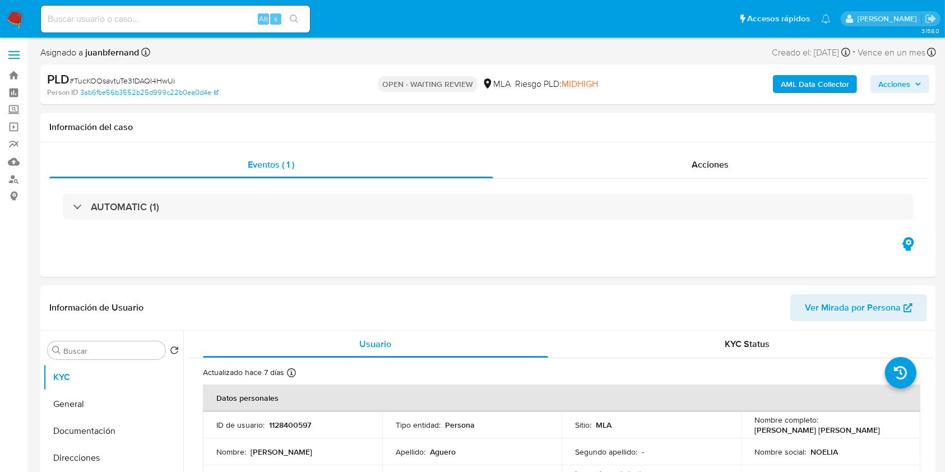
select select "10"
click at [148, 83] on span "# TucKOOsavtuTe31DAQI4HwUi" at bounding box center [122, 80] width 105 height 11
copy span "TucKOOsavtuTe31DAQI4HwUi"
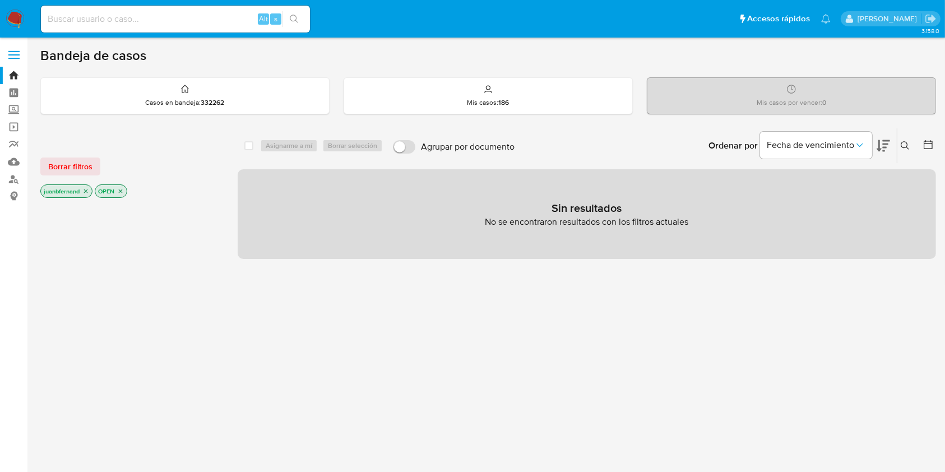
drag, startPoint x: 901, startPoint y: 143, endPoint x: 691, endPoint y: 225, distance: 226.1
click at [902, 143] on icon at bounding box center [905, 145] width 9 height 9
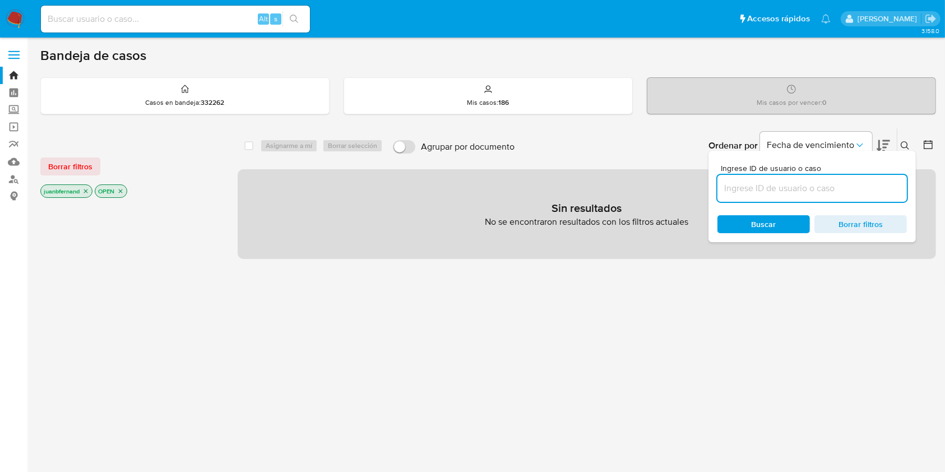
click at [754, 190] on input at bounding box center [812, 188] width 189 height 15
type input "TucKOOsavtuTe31DAQI4HwUi"
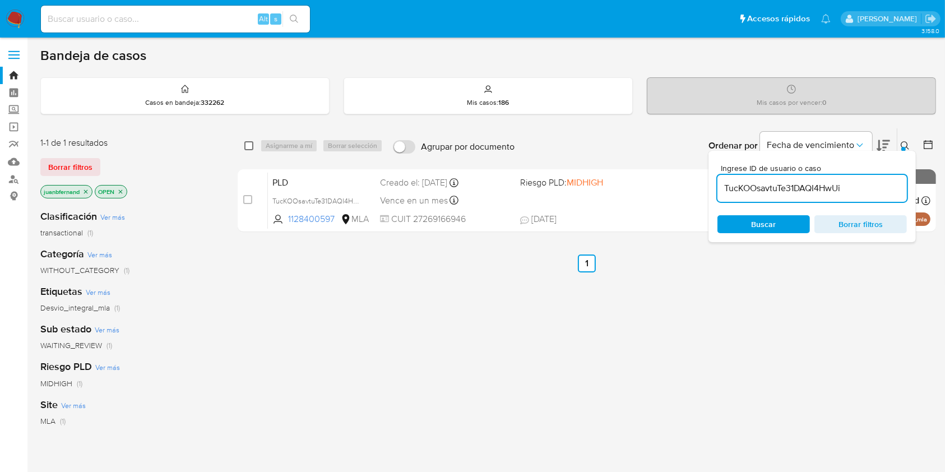
click at [251, 148] on input "checkbox" at bounding box center [248, 145] width 9 height 9
checkbox input "true"
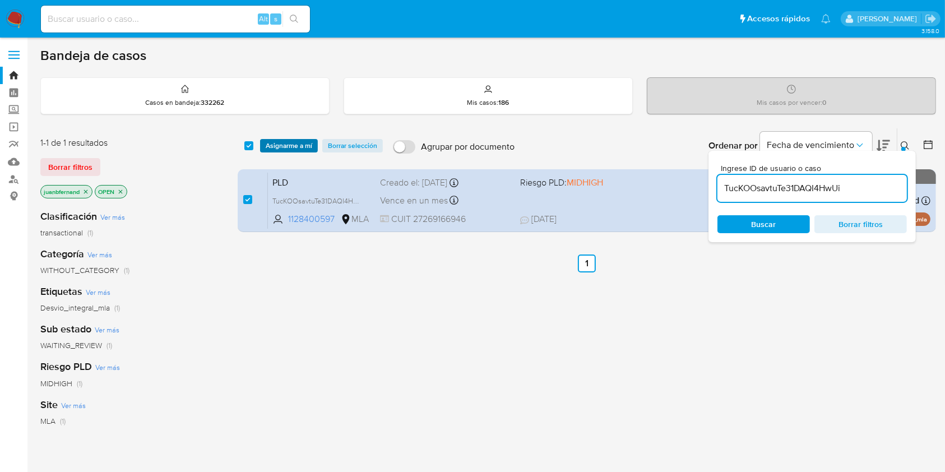
click at [284, 147] on span "Asignarme a mí" at bounding box center [289, 145] width 47 height 11
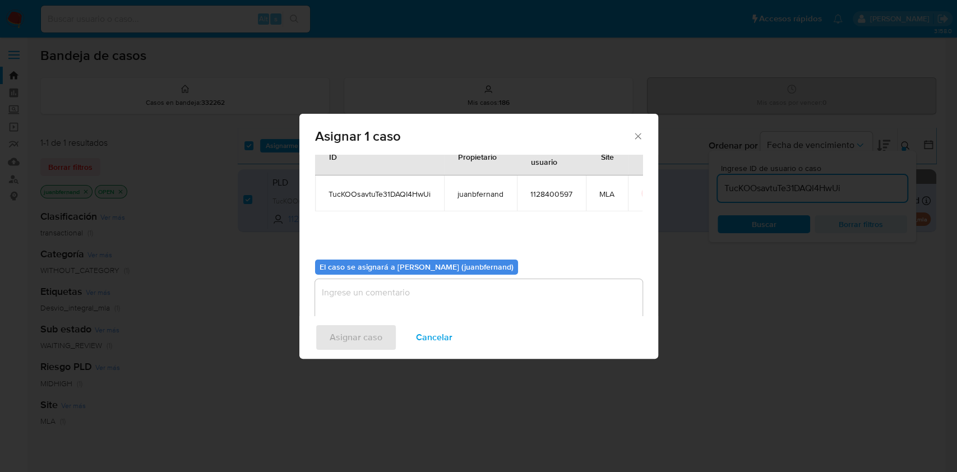
scroll to position [57, 0]
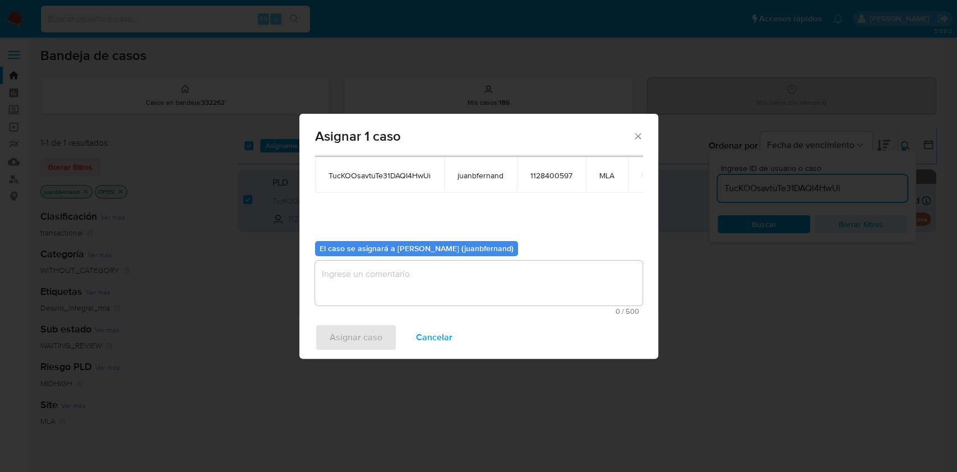
click at [408, 268] on textarea "assign-modal" at bounding box center [478, 283] width 327 height 45
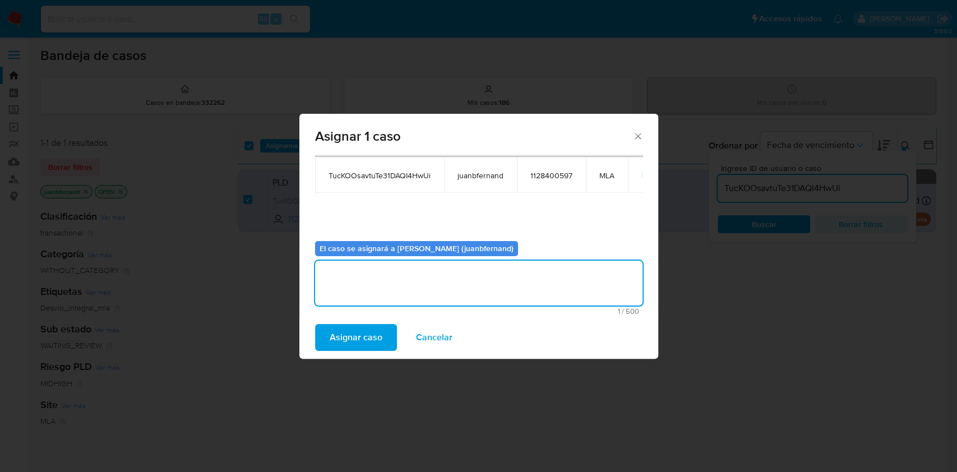
click at [382, 338] on button "Asignar caso" at bounding box center [356, 337] width 82 height 27
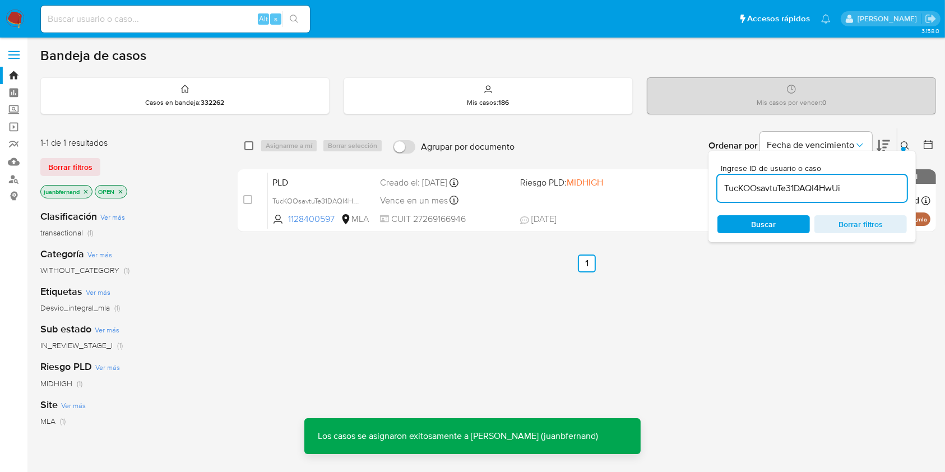
click at [249, 145] on input "checkbox" at bounding box center [248, 145] width 9 height 9
checkbox input "true"
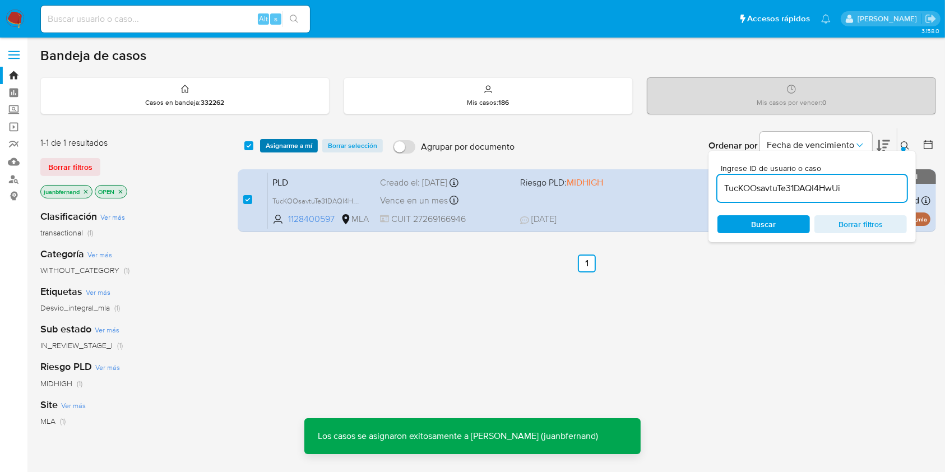
click at [299, 150] on span "Asignarme a mí" at bounding box center [289, 145] width 47 height 11
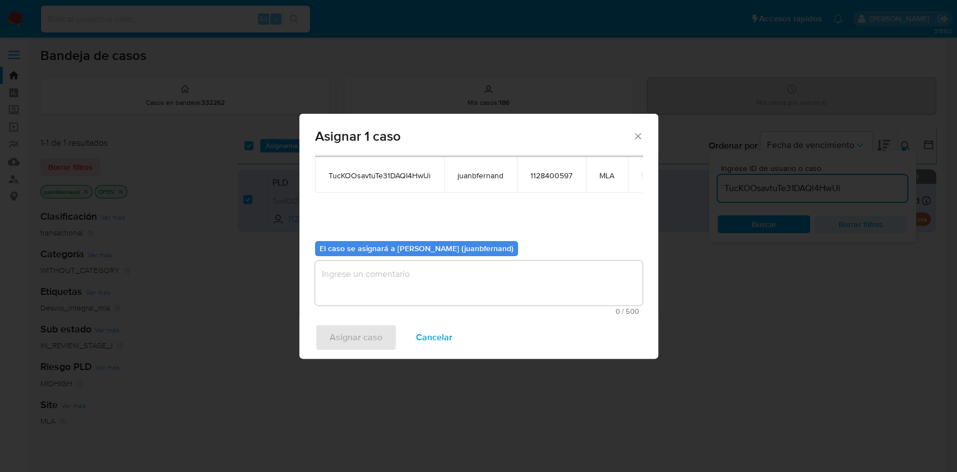
click at [403, 281] on textarea "assign-modal" at bounding box center [478, 283] width 327 height 45
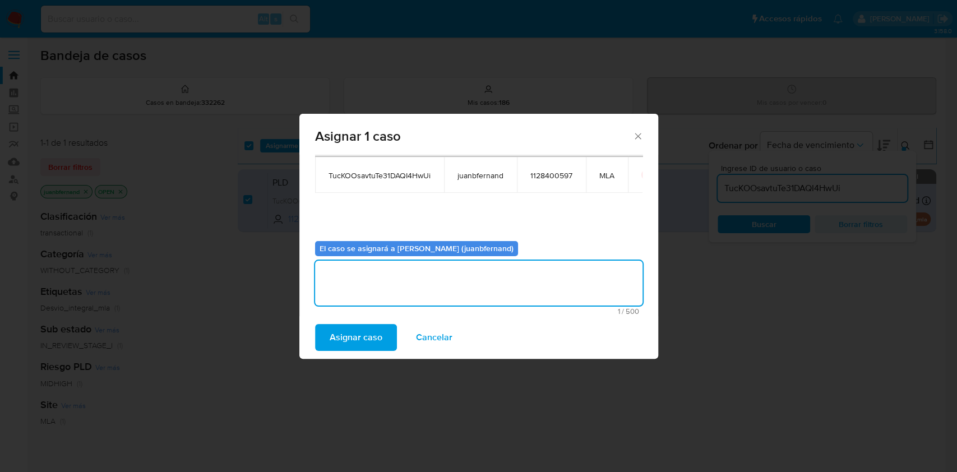
click at [360, 339] on span "Asignar caso" at bounding box center [356, 337] width 53 height 25
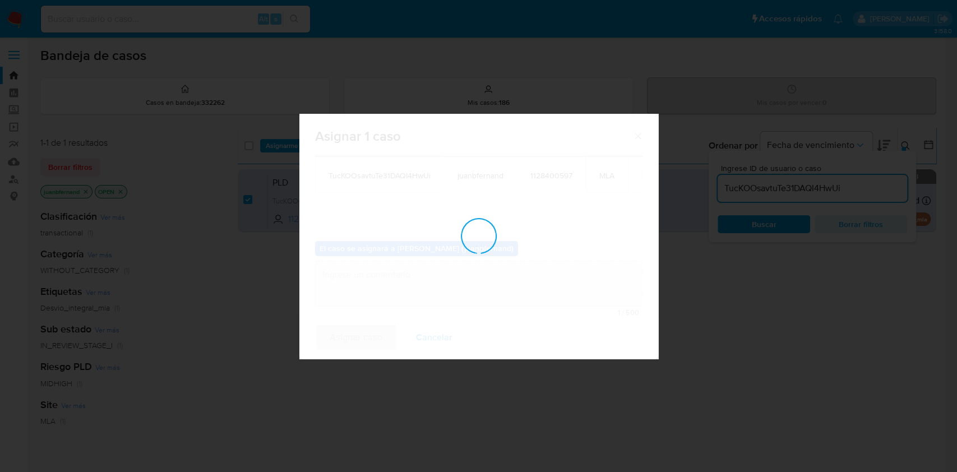
checkbox input "false"
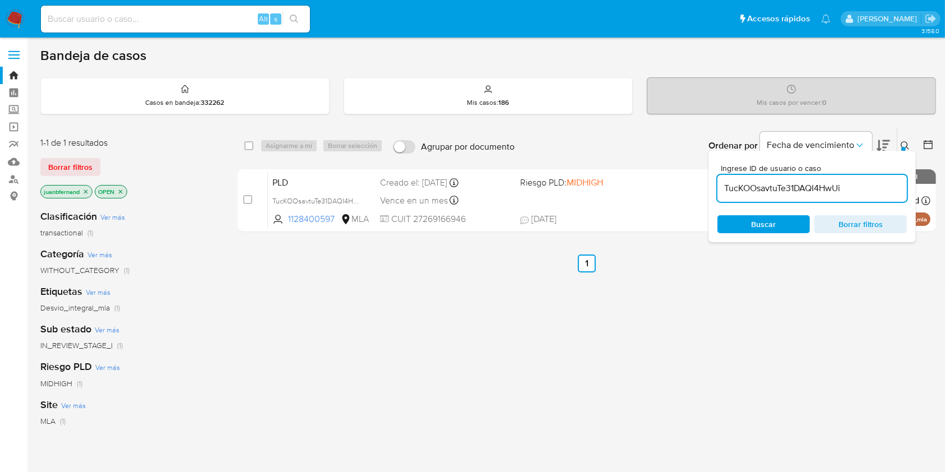
click at [867, 188] on input "TucKOOsavtuTe31DAQI4HwUi" at bounding box center [812, 188] width 189 height 15
paste input "Ai5XkondSnV4QAkXR3RN6LwR"
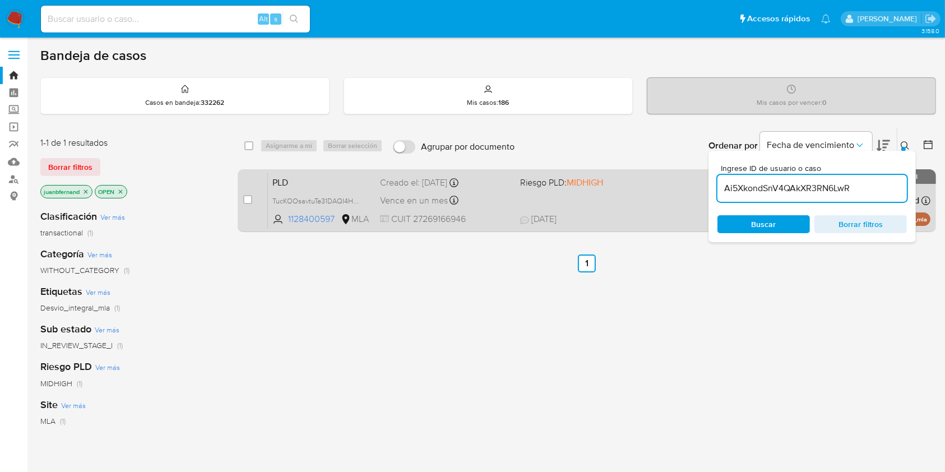
type input "Ai5XkondSnV4QAkXR3RN6LwR"
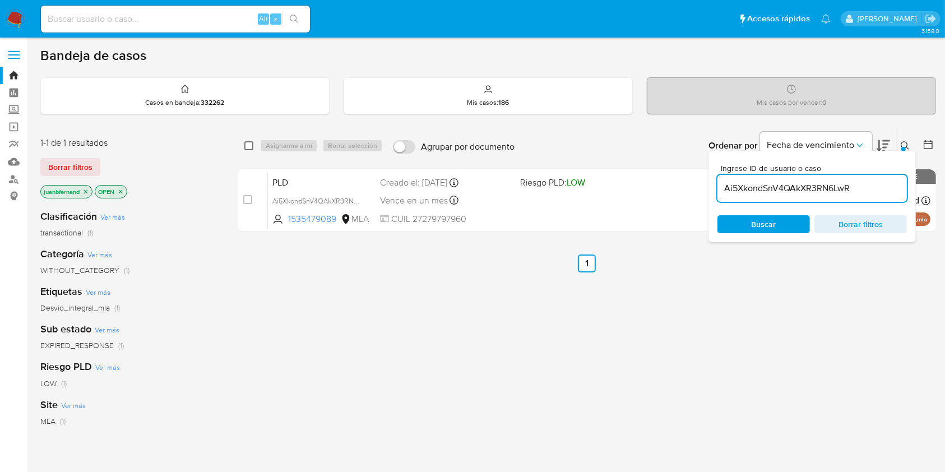
click at [244, 146] on input "checkbox" at bounding box center [248, 145] width 9 height 9
checkbox input "true"
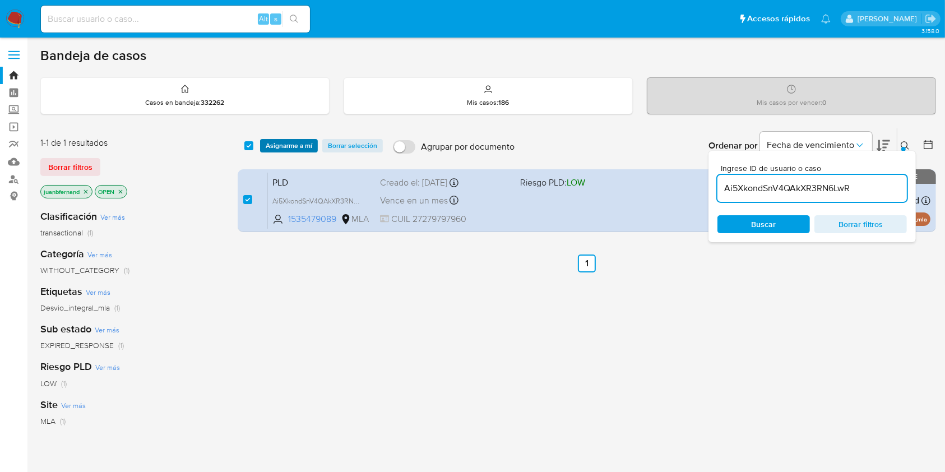
click at [273, 146] on span "Asignarme a mí" at bounding box center [289, 145] width 47 height 11
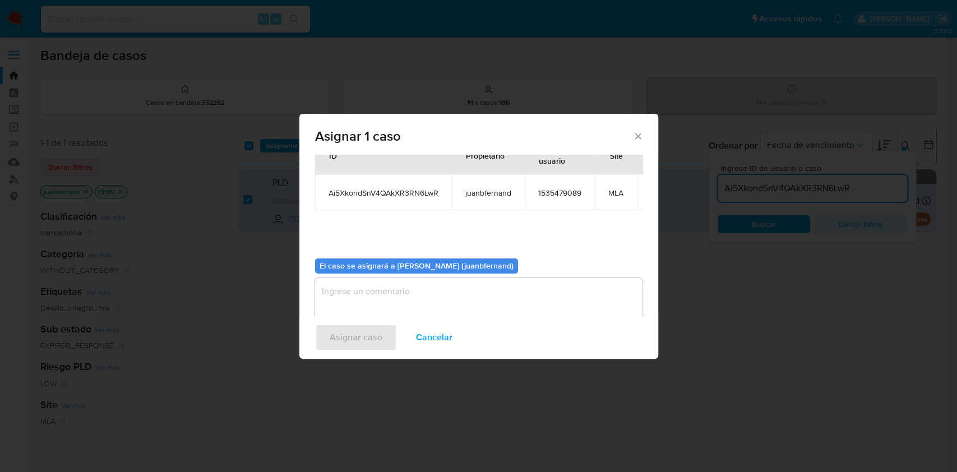
scroll to position [68, 0]
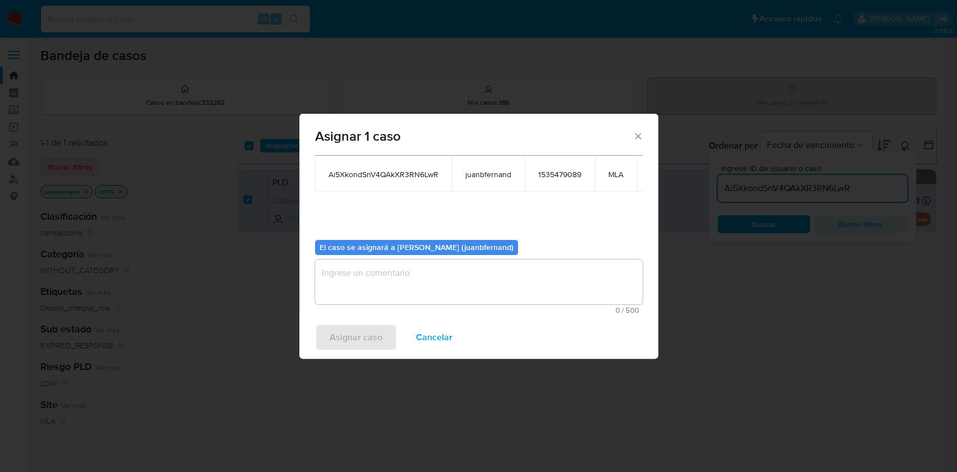
click at [399, 275] on textarea "assign-modal" at bounding box center [478, 282] width 327 height 45
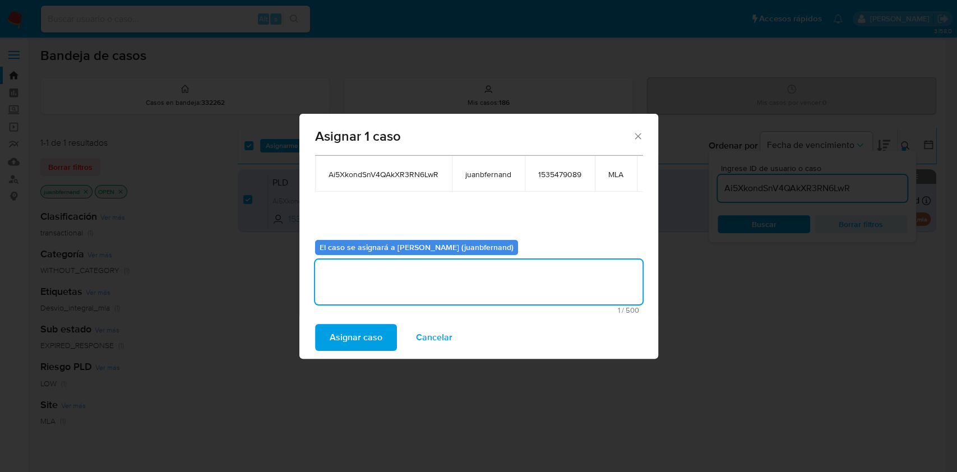
click at [383, 339] on button "Asignar caso" at bounding box center [356, 337] width 82 height 27
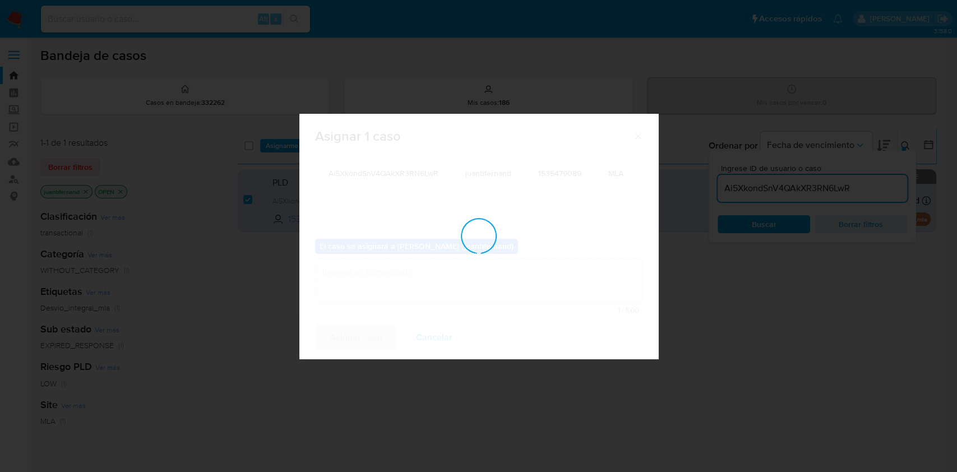
checkbox input "false"
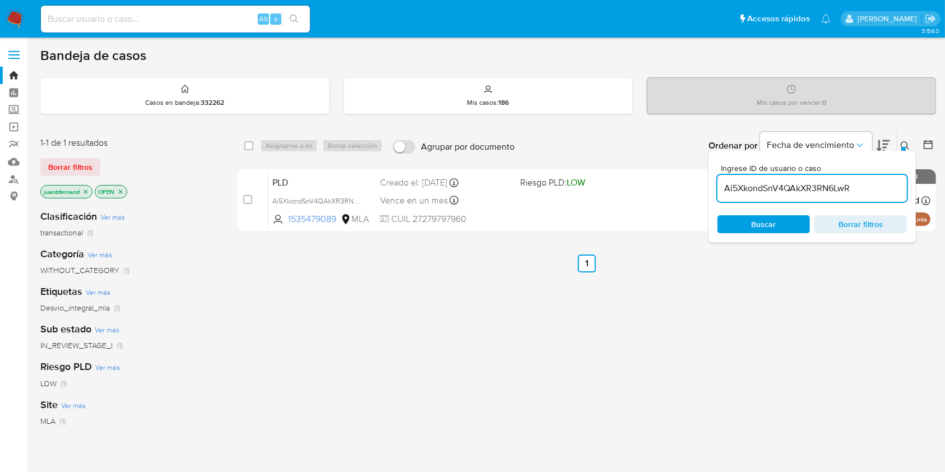
click at [876, 189] on input "Ai5XkondSnV4QAkXR3RN6LwR" at bounding box center [812, 188] width 189 height 15
paste input "WcOqiqjuN6PXyyPXHDq6tTN2"
type input "WcOqiqjuN6PXyyPXHDq6tTN2"
click at [251, 142] on input "checkbox" at bounding box center [248, 145] width 9 height 9
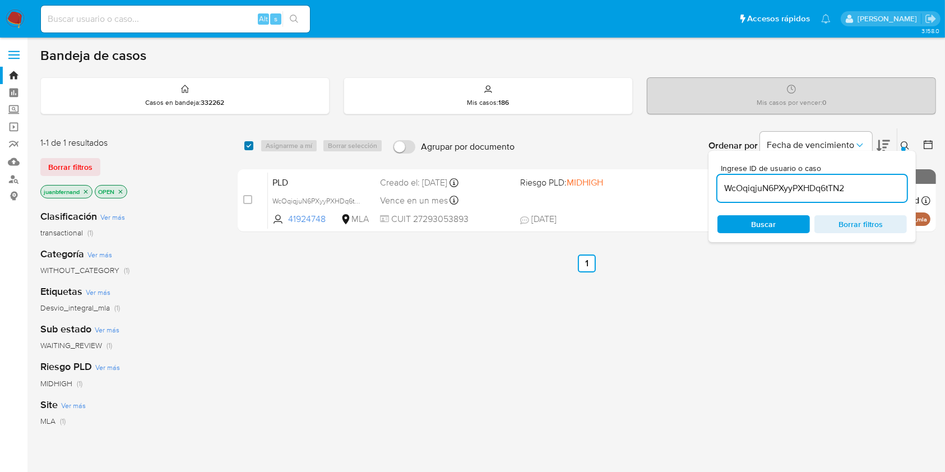
checkbox input "true"
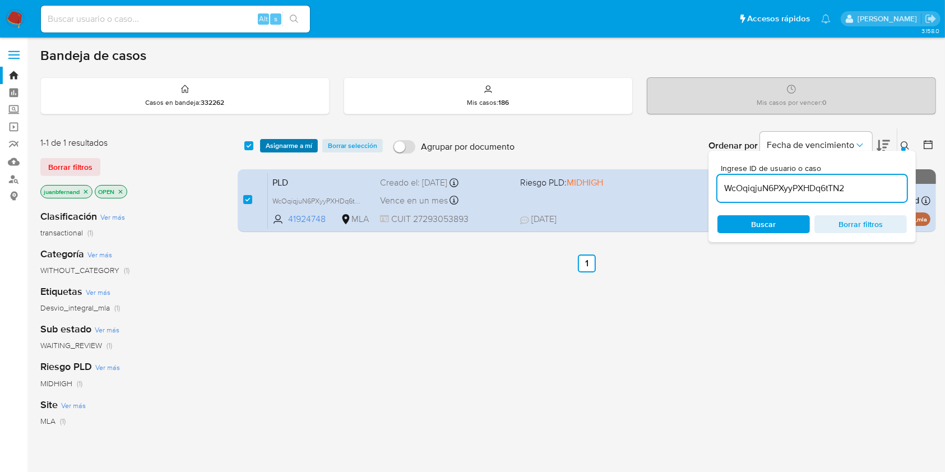
click at [271, 142] on span "Asignarme a mí" at bounding box center [289, 145] width 47 height 11
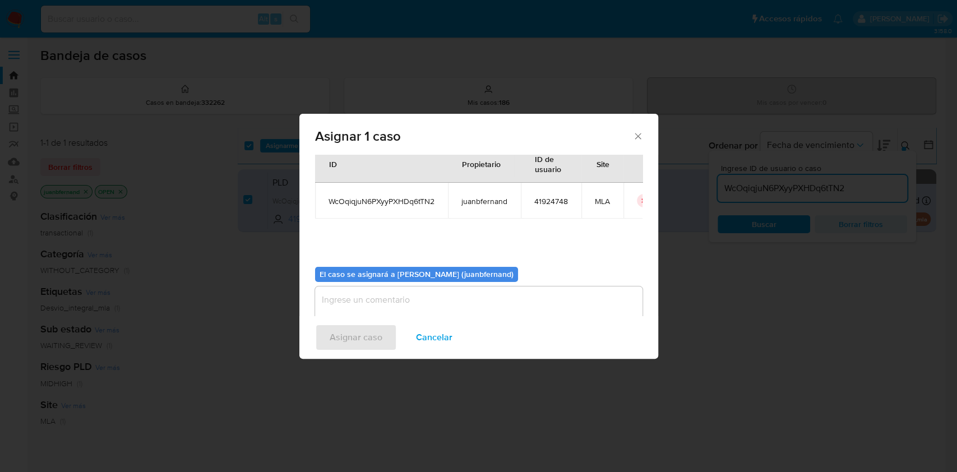
scroll to position [57, 0]
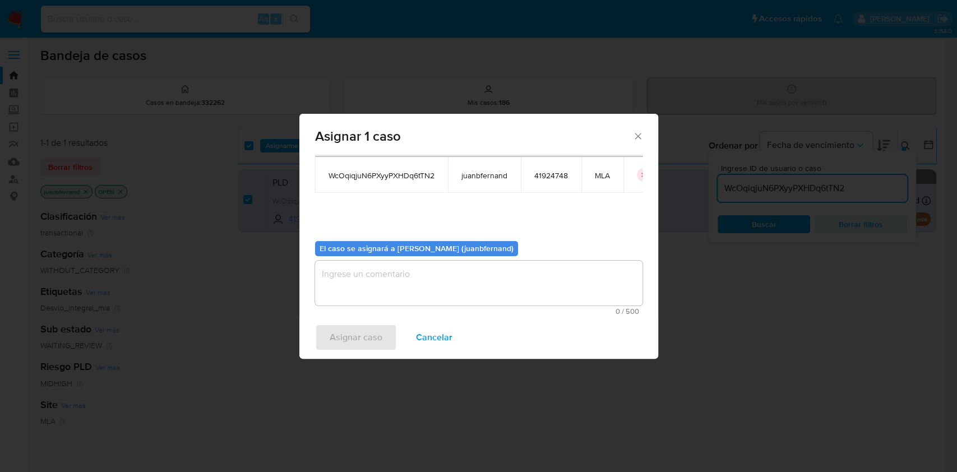
click at [403, 249] on b "El caso se asignará a Juan Bautista Fernandez (juanbfernand)" at bounding box center [417, 248] width 194 height 11
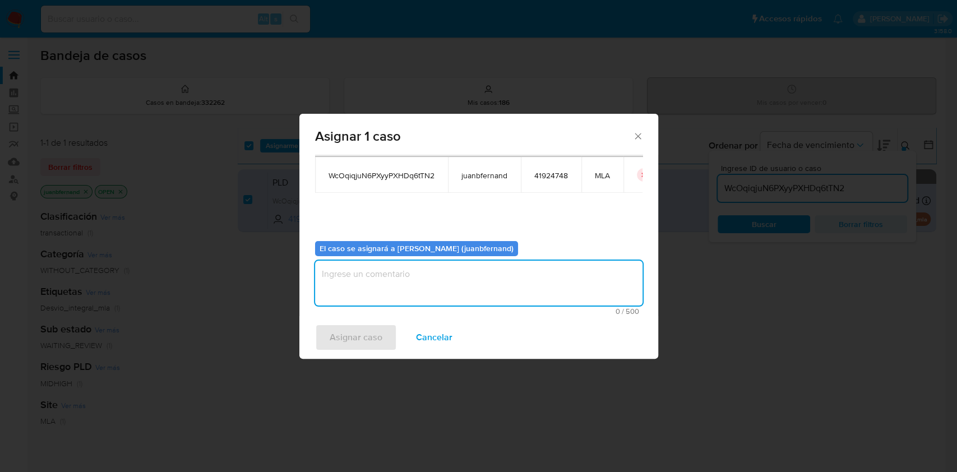
click at [403, 286] on textarea "assign-modal" at bounding box center [478, 283] width 327 height 45
click at [369, 346] on span "Asignar caso" at bounding box center [356, 337] width 53 height 25
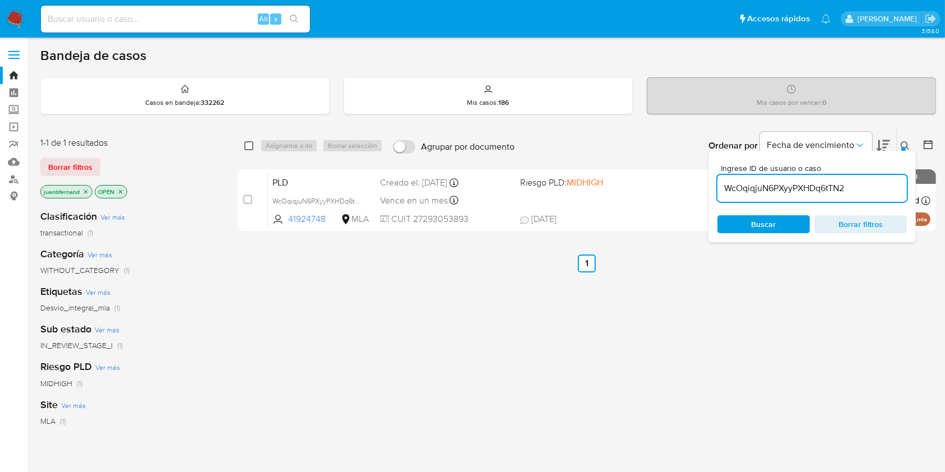
click at [249, 148] on input "checkbox" at bounding box center [248, 145] width 9 height 9
checkbox input "true"
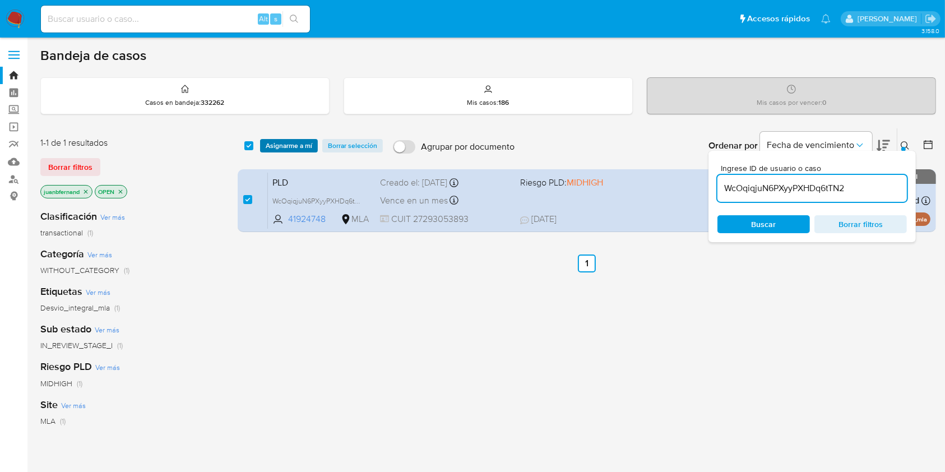
click at [312, 148] on span "Asignarme a mí" at bounding box center [289, 145] width 47 height 11
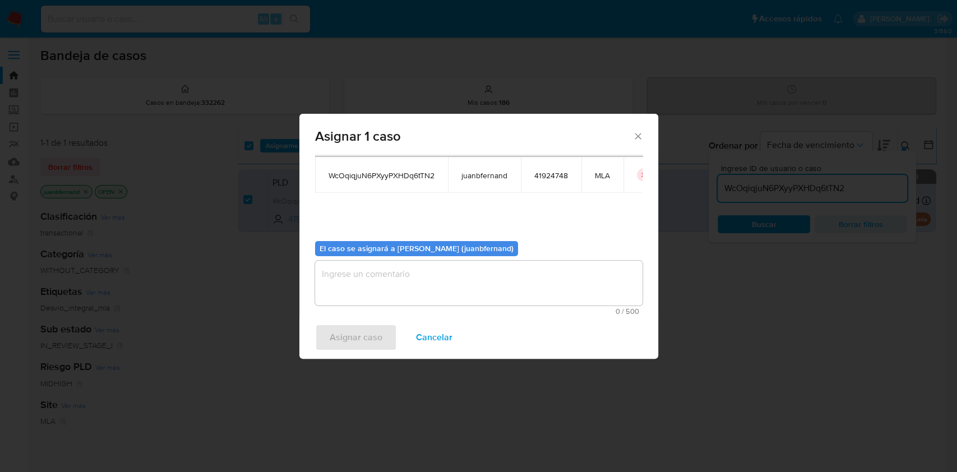
click at [396, 294] on textarea "assign-modal" at bounding box center [478, 283] width 327 height 45
click at [361, 336] on span "Asignar caso" at bounding box center [356, 337] width 53 height 25
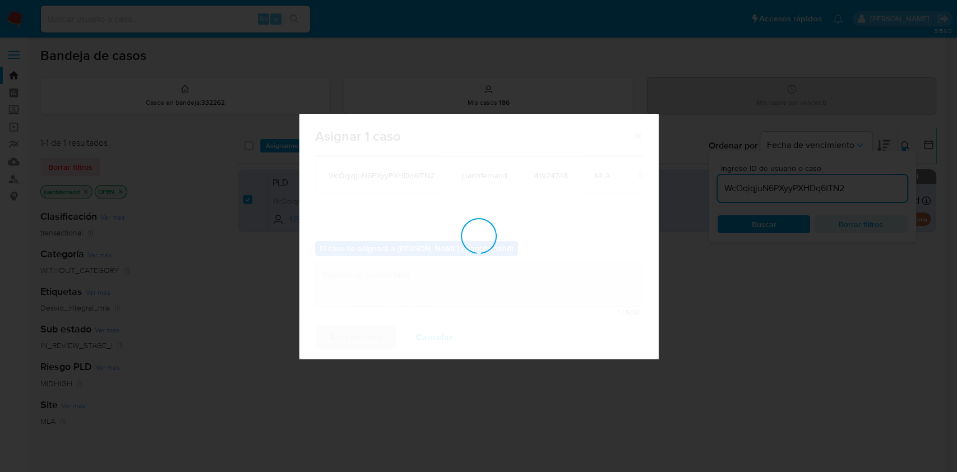
checkbox input "false"
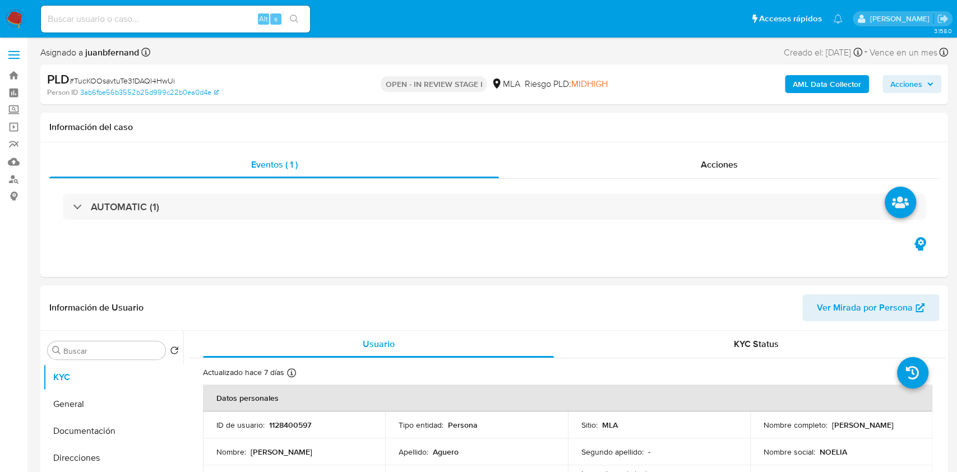
select select "10"
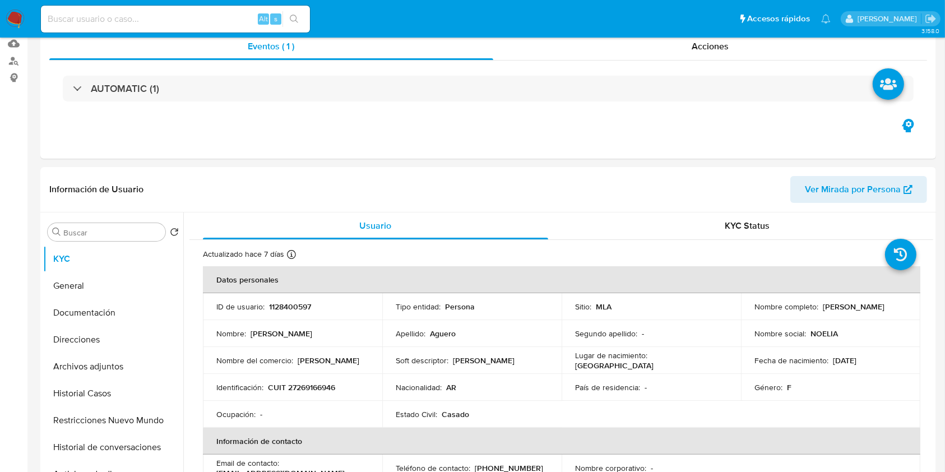
scroll to position [448, 0]
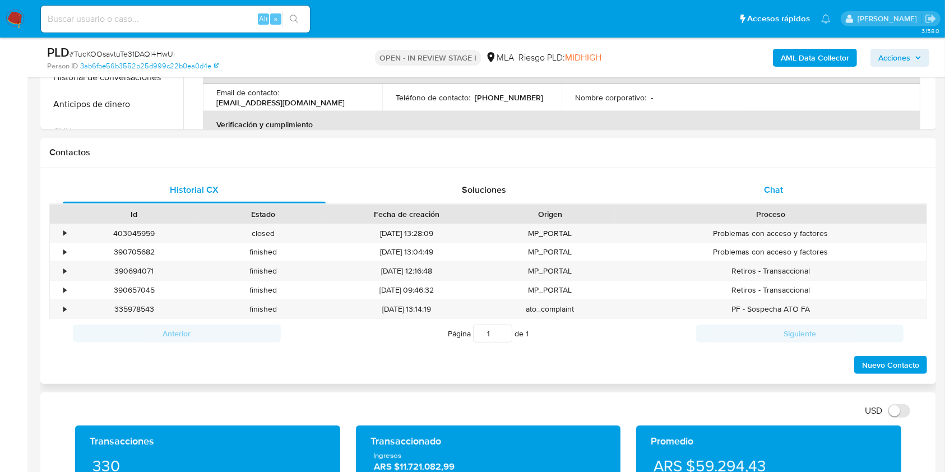
click at [786, 191] on div "Chat" at bounding box center [773, 190] width 263 height 27
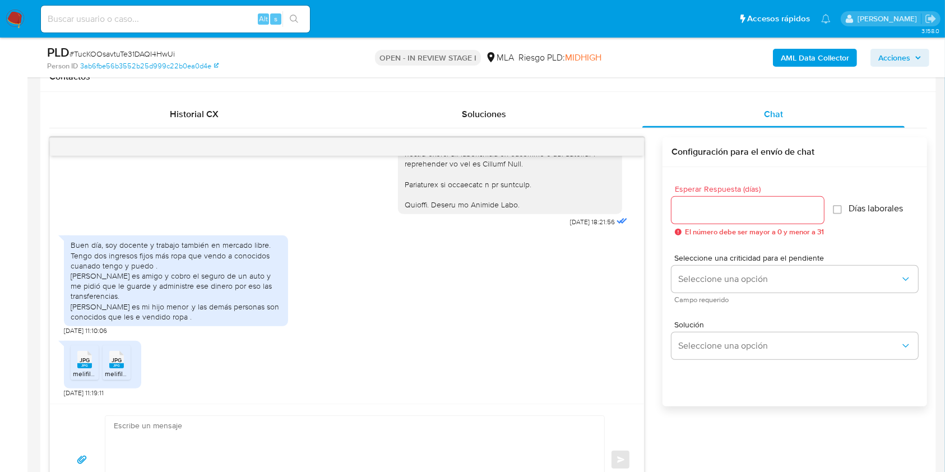
scroll to position [598, 0]
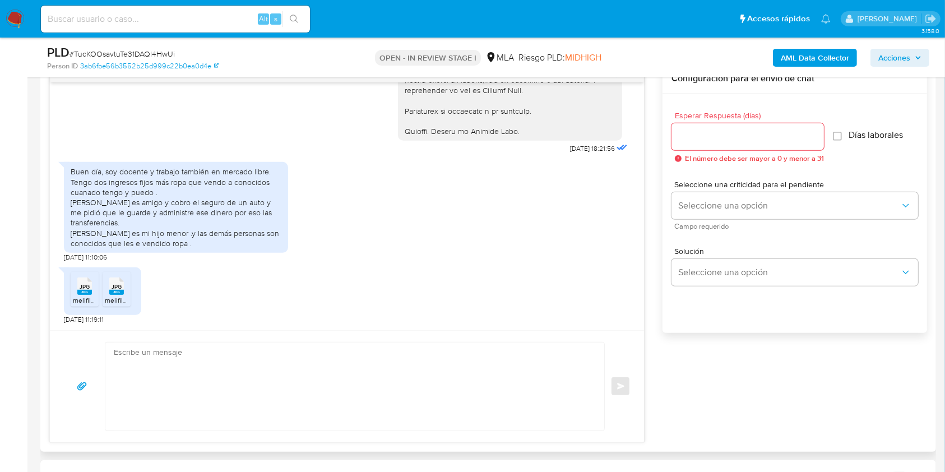
click at [193, 379] on textarea at bounding box center [352, 387] width 477 height 88
paste textarea "Hola. ¡Muchas gracias por tu respuesta! Confirmamos la recepción de la document…"
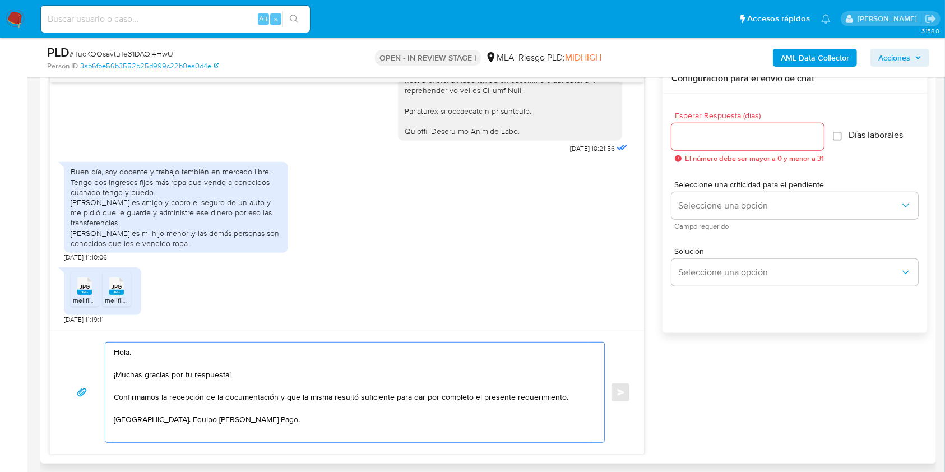
type textarea "Hola. ¡Muchas gracias por tu respuesta! Confirmamos la recepción de la document…"
click at [718, 132] on input "Esperar Respuesta (días)" at bounding box center [748, 137] width 152 height 15
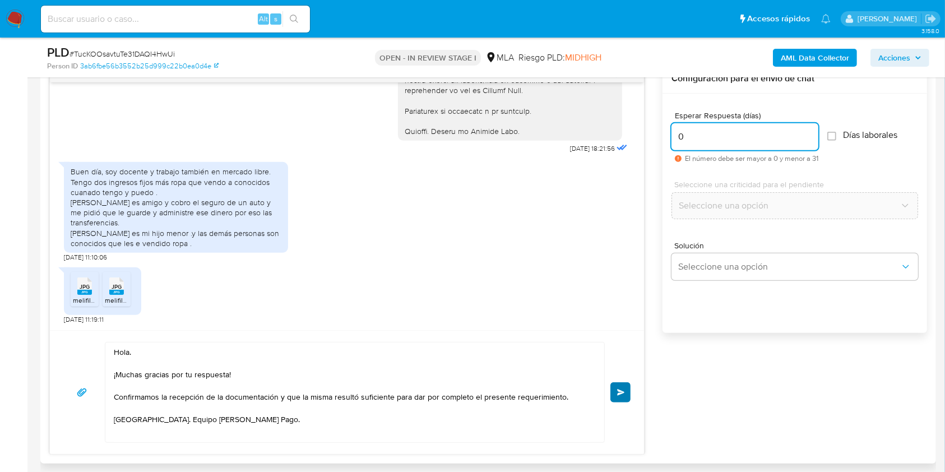
type input "0"
click at [623, 392] on span "Enviar" at bounding box center [621, 392] width 8 height 7
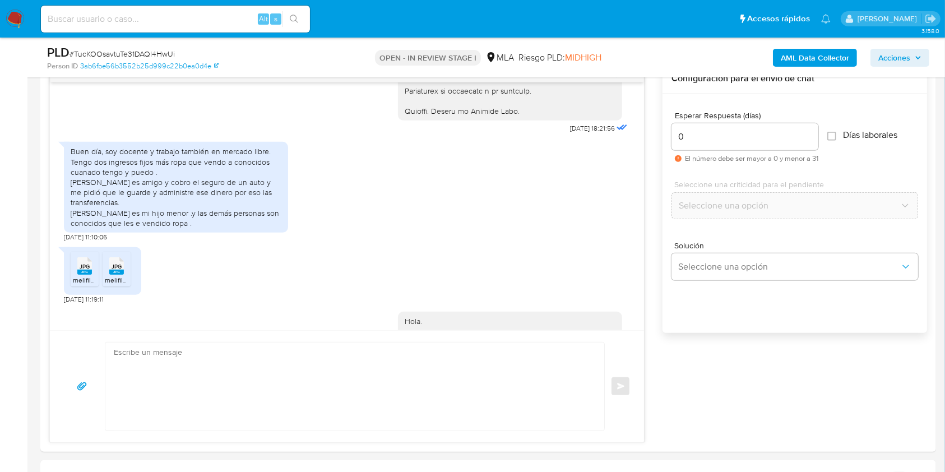
scroll to position [1594, 0]
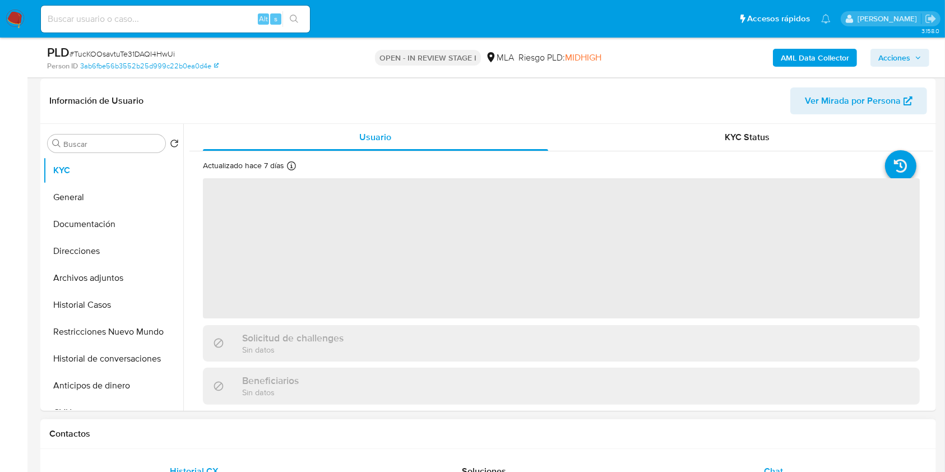
scroll to position [373, 0]
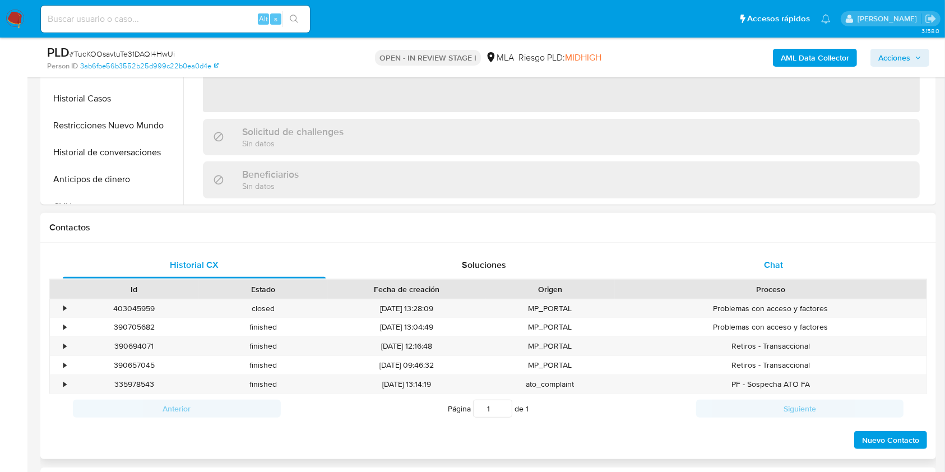
click at [779, 258] on span "Chat" at bounding box center [773, 264] width 19 height 13
select select "10"
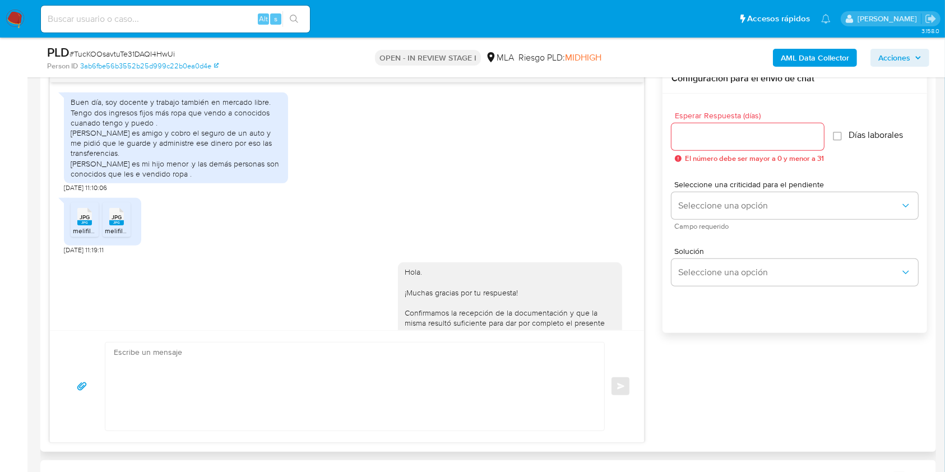
scroll to position [523, 0]
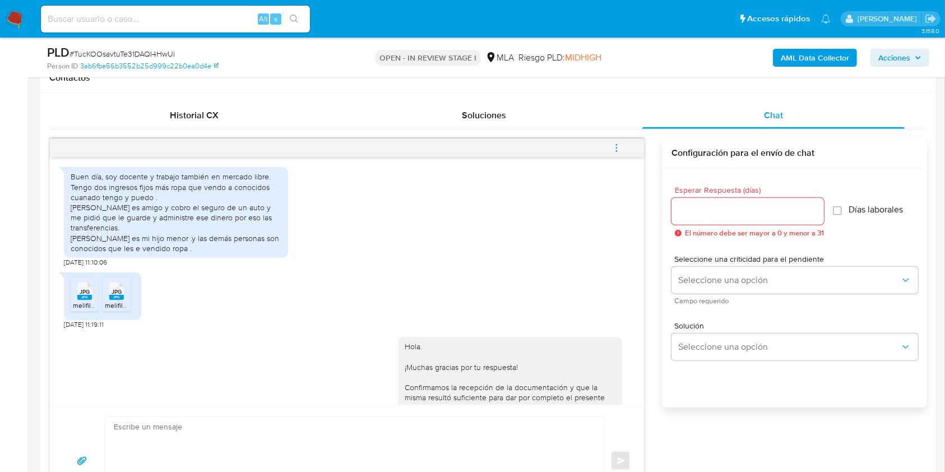
click at [617, 140] on span "menu-action" at bounding box center [617, 148] width 10 height 27
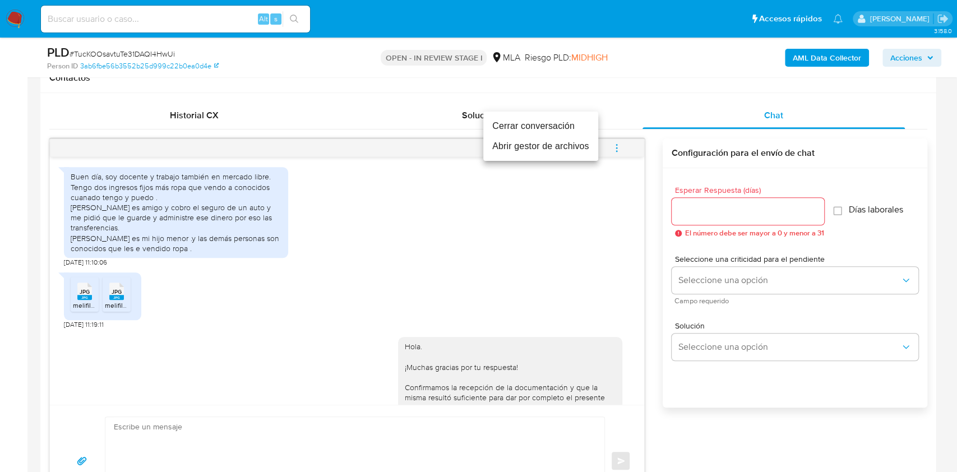
click at [500, 126] on li "Cerrar conversación" at bounding box center [540, 126] width 115 height 20
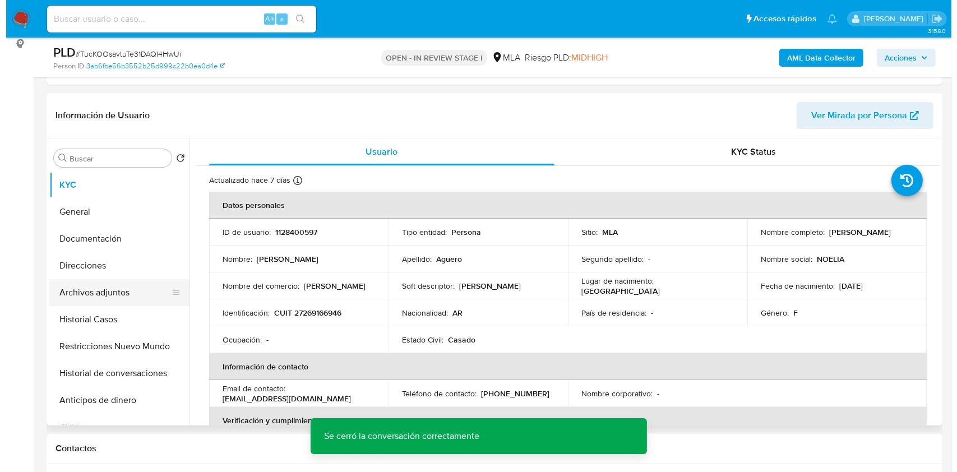
scroll to position [149, 0]
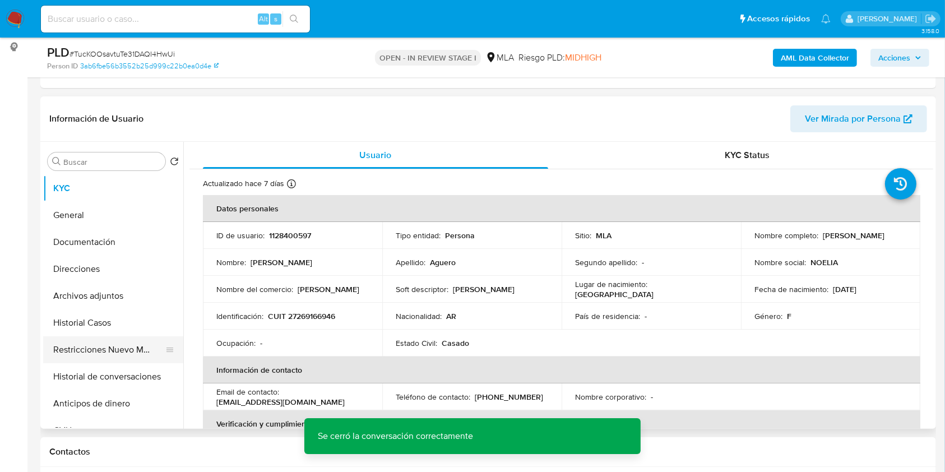
click at [84, 355] on button "Restricciones Nuevo Mundo" at bounding box center [108, 349] width 131 height 27
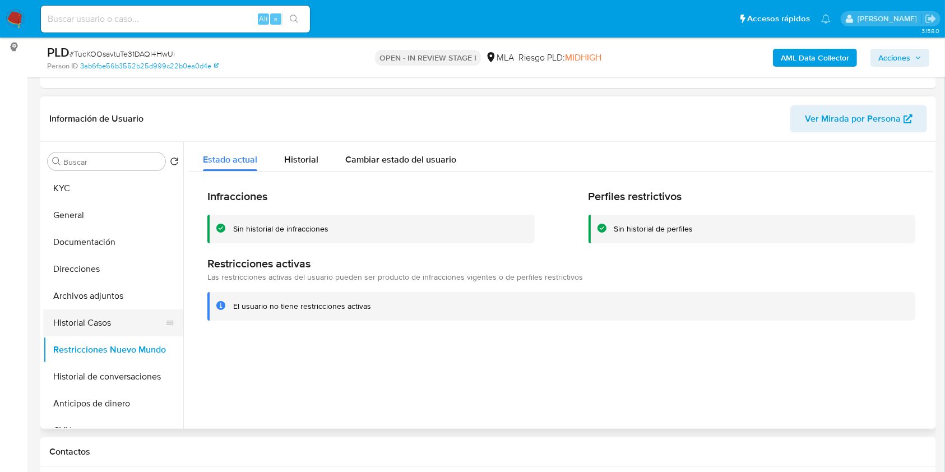
click at [81, 321] on button "Historial Casos" at bounding box center [108, 322] width 131 height 27
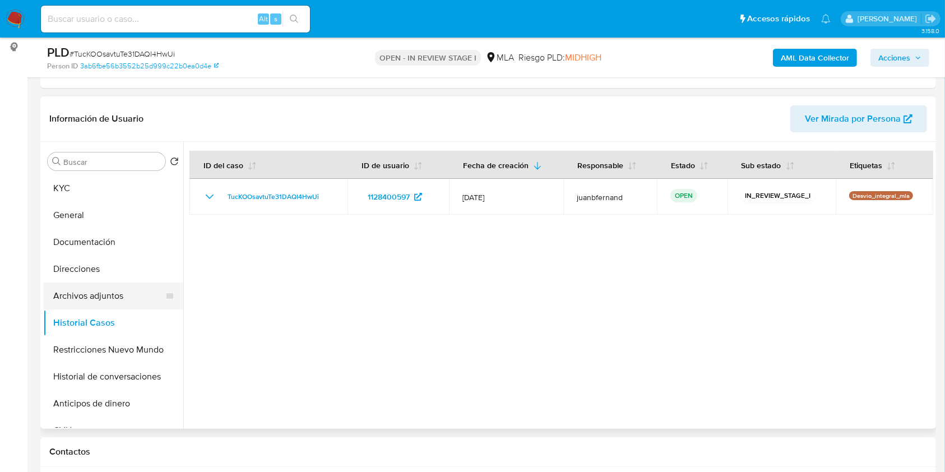
click at [100, 290] on button "Archivos adjuntos" at bounding box center [108, 296] width 131 height 27
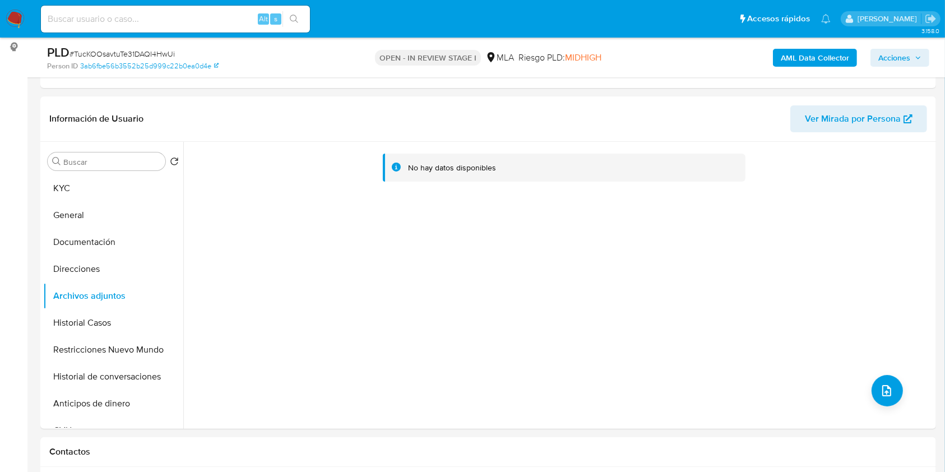
click at [830, 60] on b "AML Data Collector" at bounding box center [815, 58] width 68 height 18
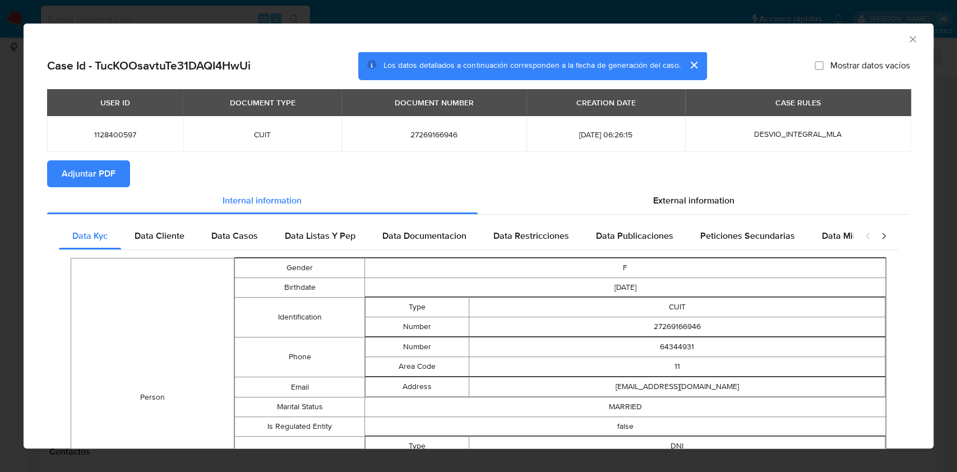
click at [112, 165] on span "Adjuntar PDF" at bounding box center [89, 173] width 54 height 25
click at [907, 40] on icon "Cerrar ventana" at bounding box center [912, 39] width 11 height 11
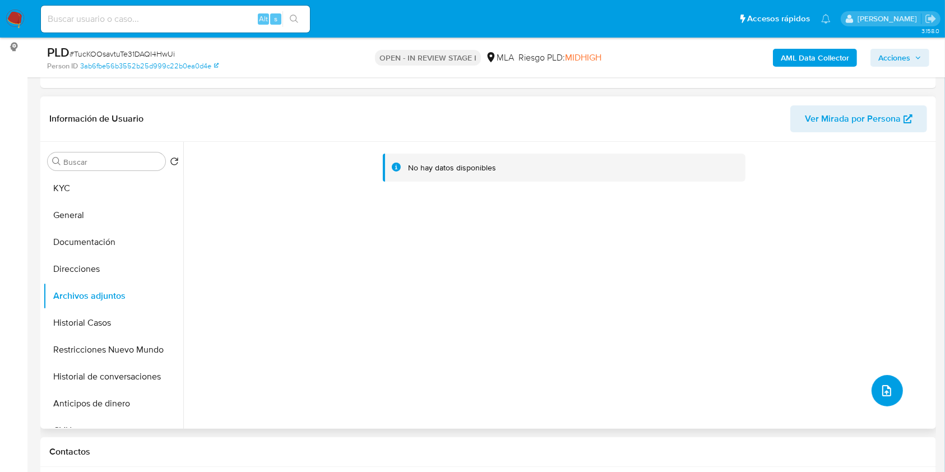
click at [884, 389] on icon "upload-file" at bounding box center [886, 390] width 13 height 13
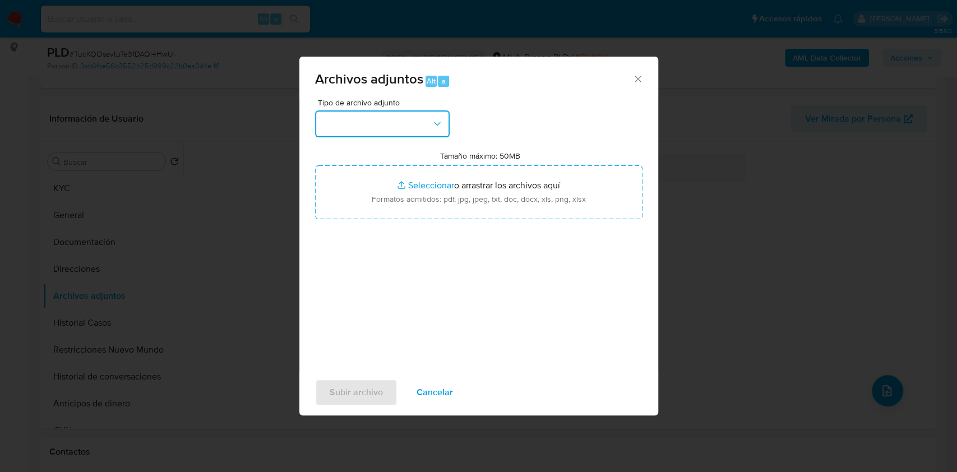
click at [349, 118] on button "button" at bounding box center [382, 123] width 135 height 27
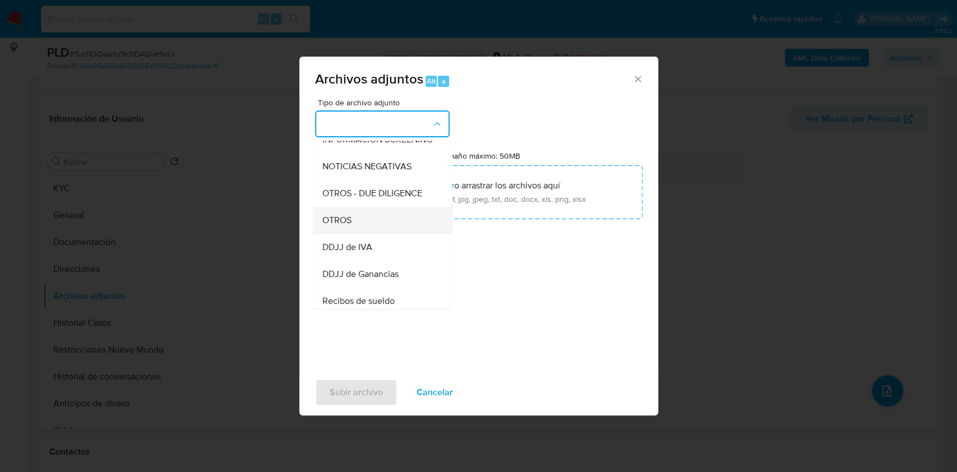
click at [372, 226] on div "OTROS" at bounding box center [379, 220] width 114 height 27
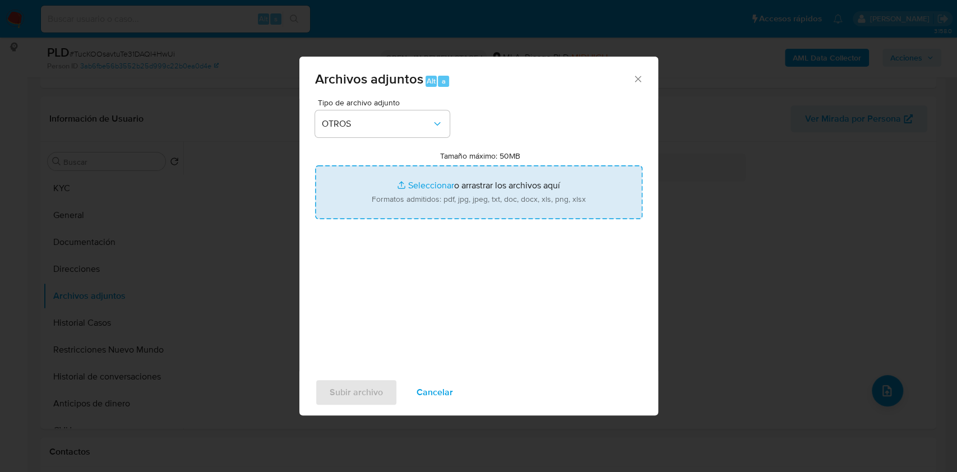
type input "C:\fakepath\Calculador de ingresos.xlsx"
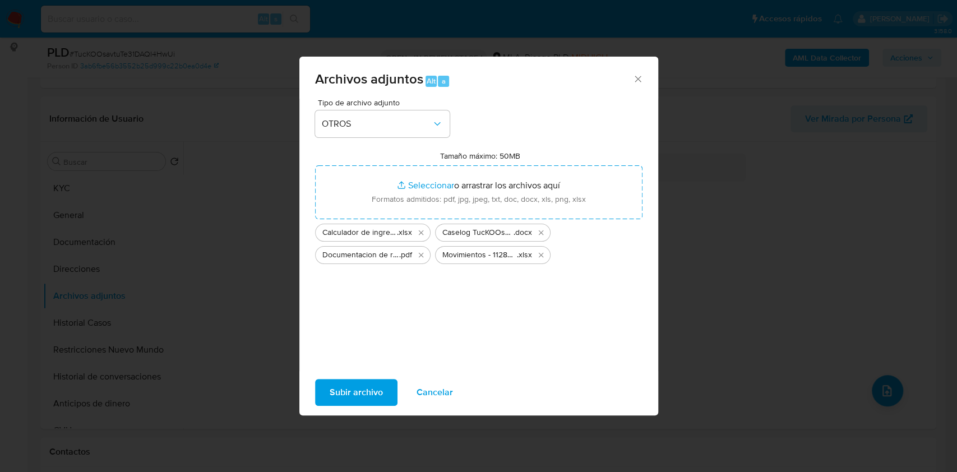
click at [377, 387] on span "Subir archivo" at bounding box center [356, 392] width 53 height 25
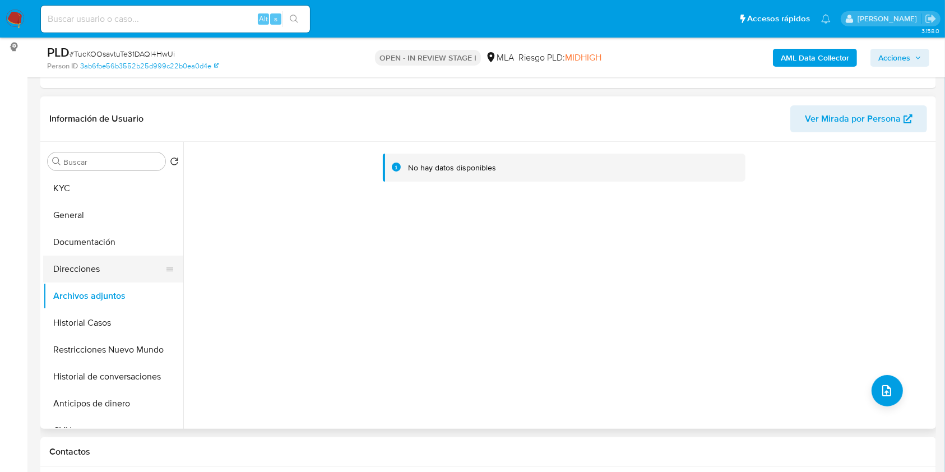
click at [70, 275] on button "Direcciones" at bounding box center [108, 269] width 131 height 27
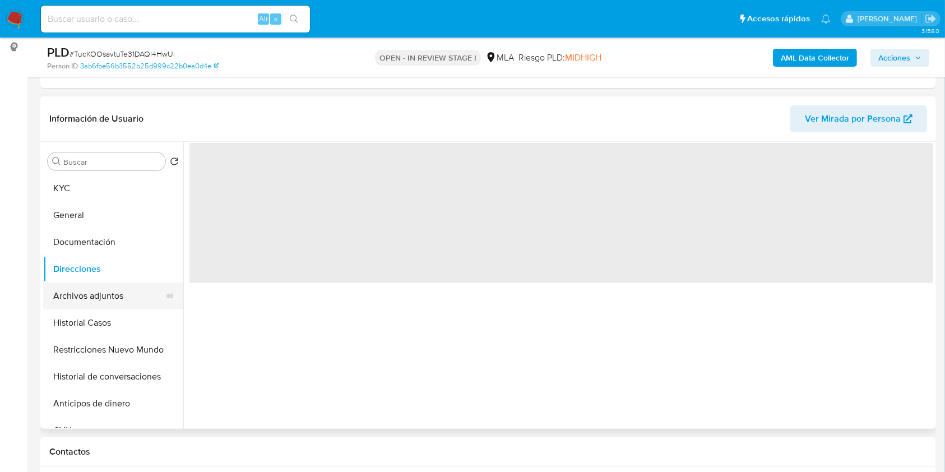
click at [76, 297] on button "Archivos adjuntos" at bounding box center [108, 296] width 131 height 27
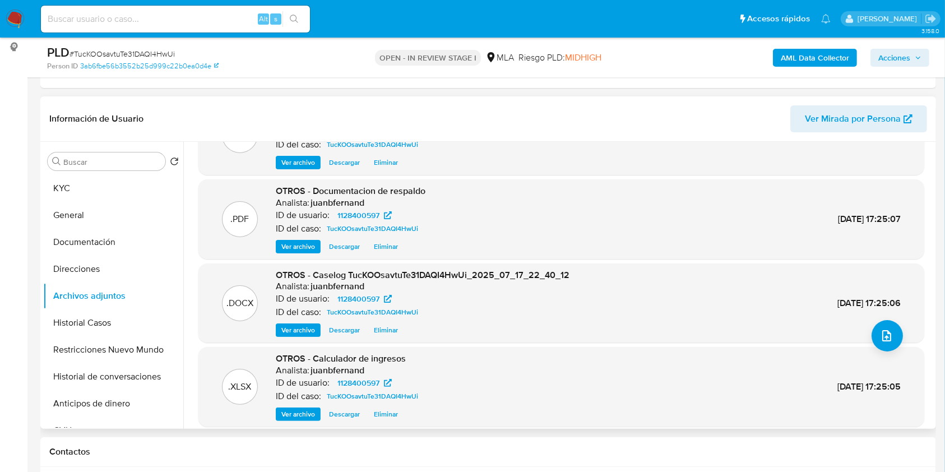
scroll to position [94, 0]
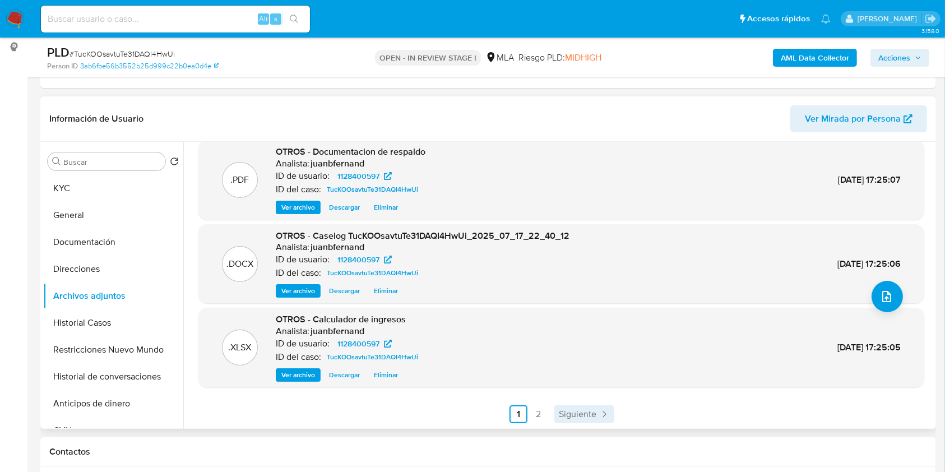
click at [594, 416] on link "Siguiente" at bounding box center [584, 414] width 60 height 18
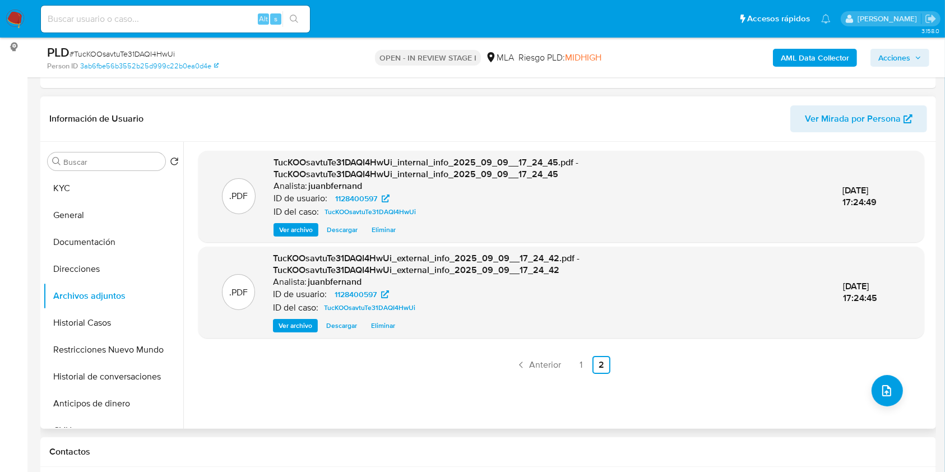
click at [887, 40] on div "PLD # TucKOOsavtuTe31DAQI4HwUi Person ID 3ab6fbe56b3552b25d999c22b0ea0d4e OPEN …" at bounding box center [488, 58] width 896 height 40
drag, startPoint x: 890, startPoint y: 49, endPoint x: 832, endPoint y: 68, distance: 61.2
click at [891, 50] on span "Acciones" at bounding box center [894, 58] width 32 height 18
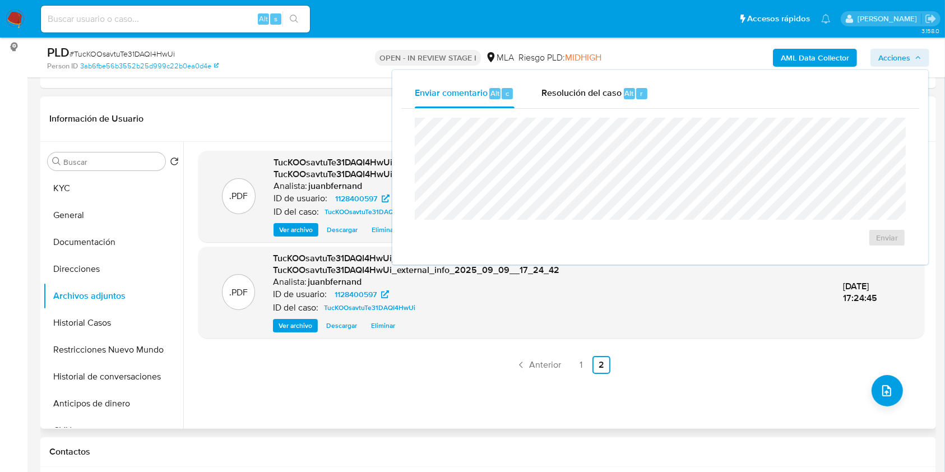
drag, startPoint x: 576, startPoint y: 79, endPoint x: 579, endPoint y: 114, distance: 35.4
click at [576, 81] on div "Resolución del caso Alt r" at bounding box center [595, 93] width 107 height 29
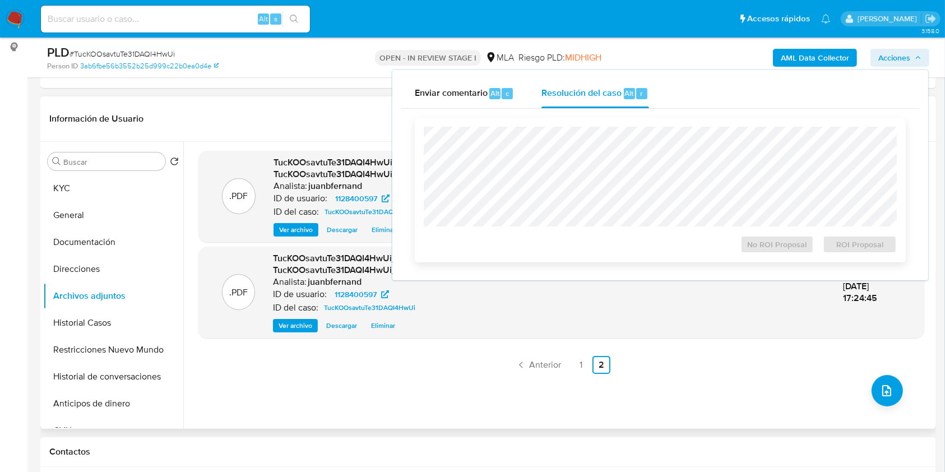
drag, startPoint x: 579, startPoint y: 114, endPoint x: 580, endPoint y: 128, distance: 13.6
click at [580, 123] on div "No ROI Proposal ROI Proposal" at bounding box center [660, 190] width 491 height 145
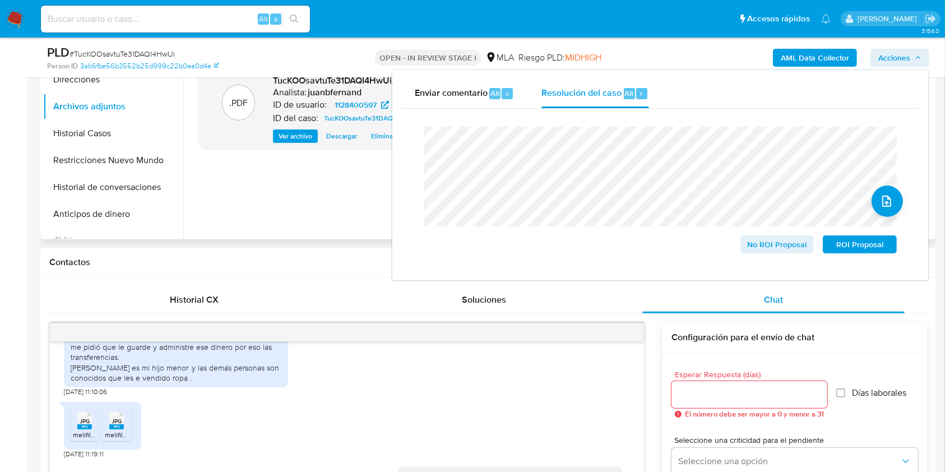
scroll to position [299, 0]
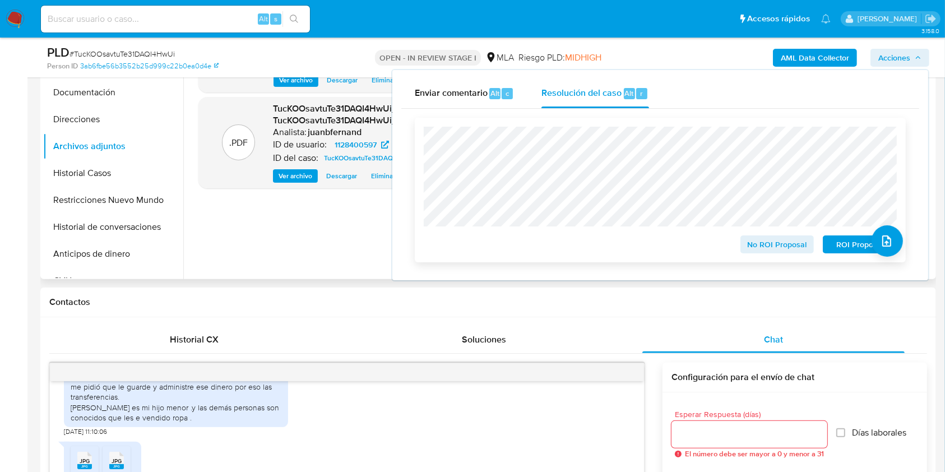
click at [784, 244] on span "No ROI Proposal" at bounding box center [777, 245] width 58 height 16
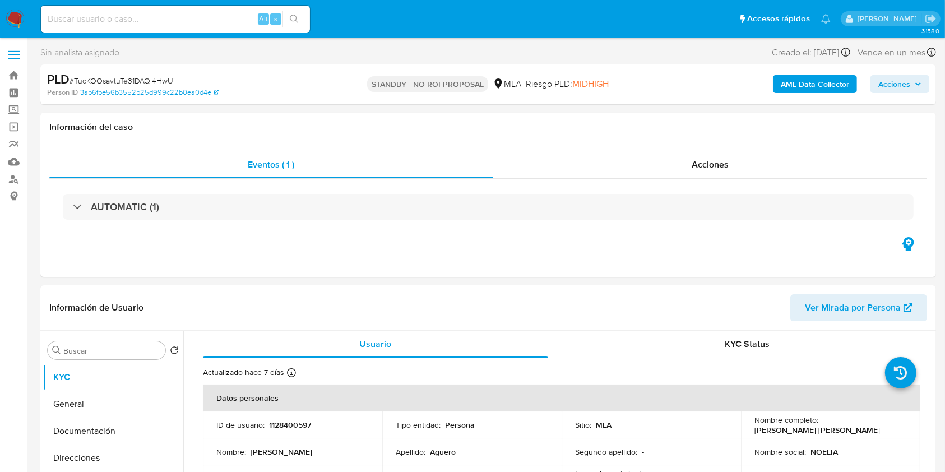
select select "10"
drag, startPoint x: 228, startPoint y: 15, endPoint x: 234, endPoint y: 18, distance: 6.5
click at [228, 15] on input at bounding box center [175, 19] width 269 height 15
paste input "Ai5XkondSnV4QAkXR3RN6LwR"
type input "Ai5XkondSnV4QAkXR3RN6LwR"
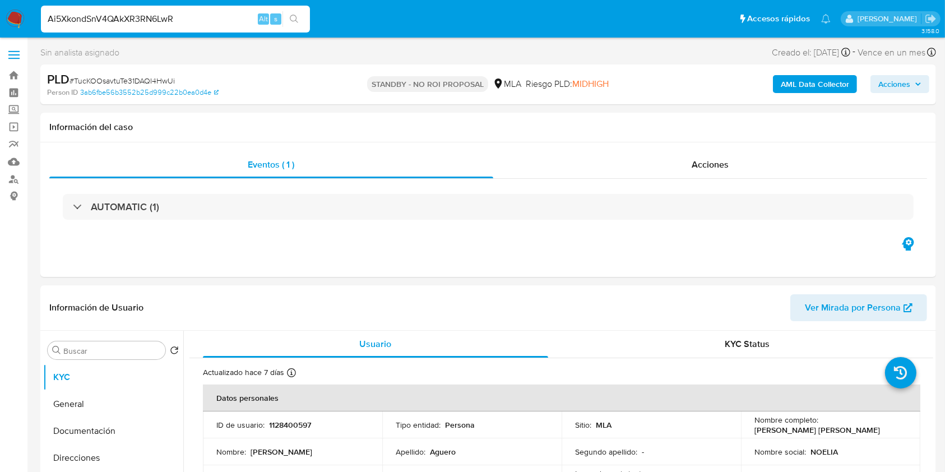
click at [279, 20] on div "s" at bounding box center [275, 18] width 11 height 11
click at [291, 20] on icon "search-icon" at bounding box center [294, 19] width 9 height 9
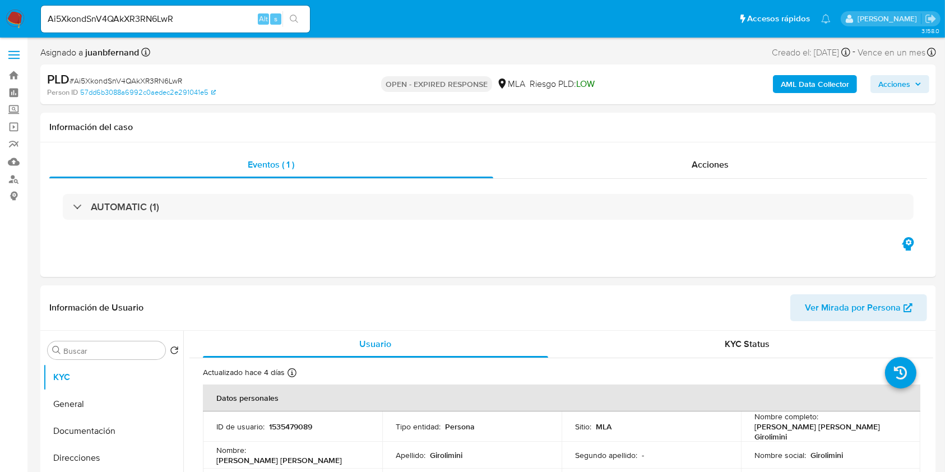
select select "10"
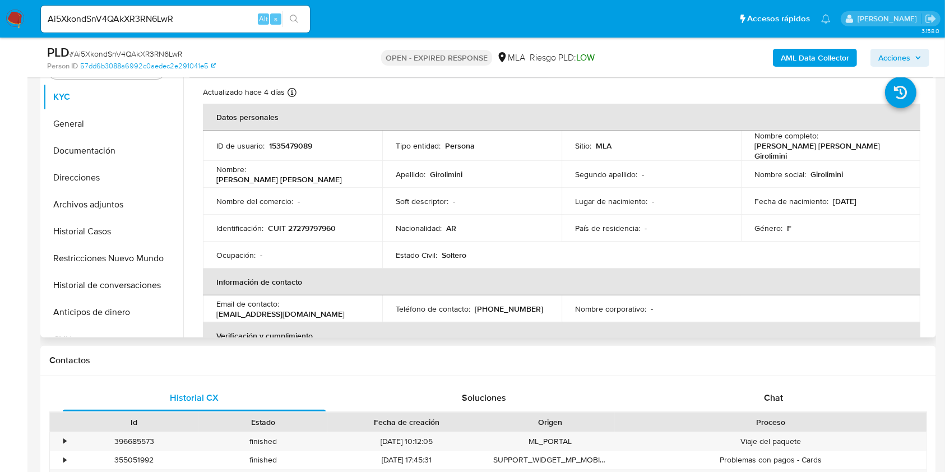
scroll to position [373, 0]
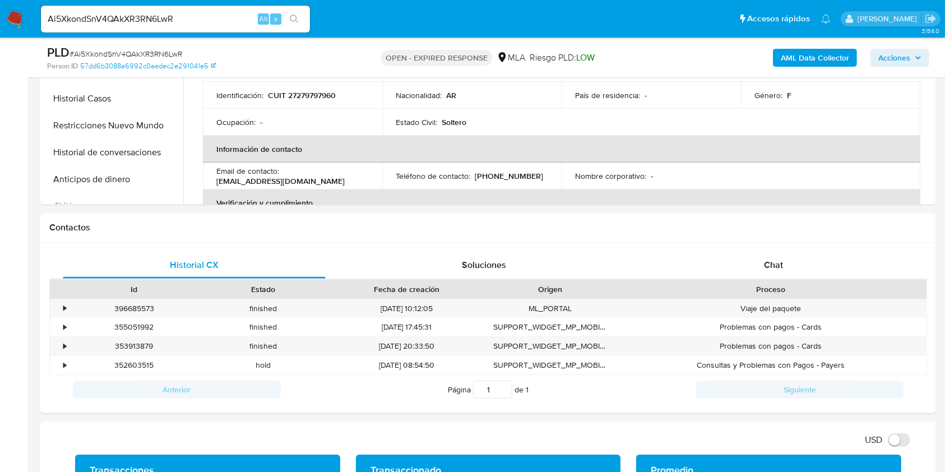
click at [188, 13] on input "Ai5XkondSnV4QAkXR3RN6LwR" at bounding box center [175, 19] width 269 height 15
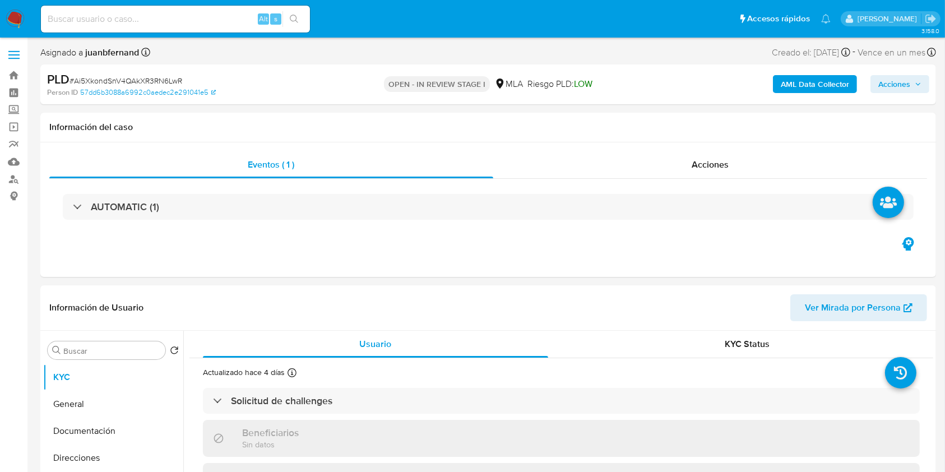
select select "10"
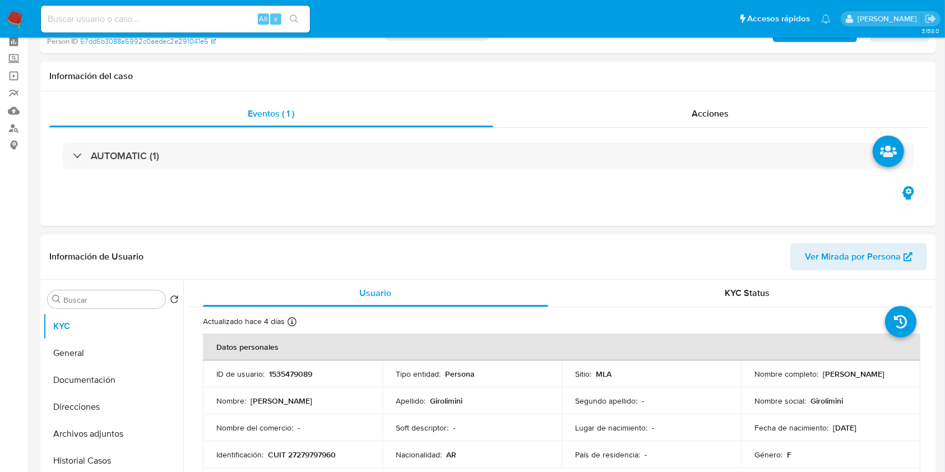
scroll to position [75, 0]
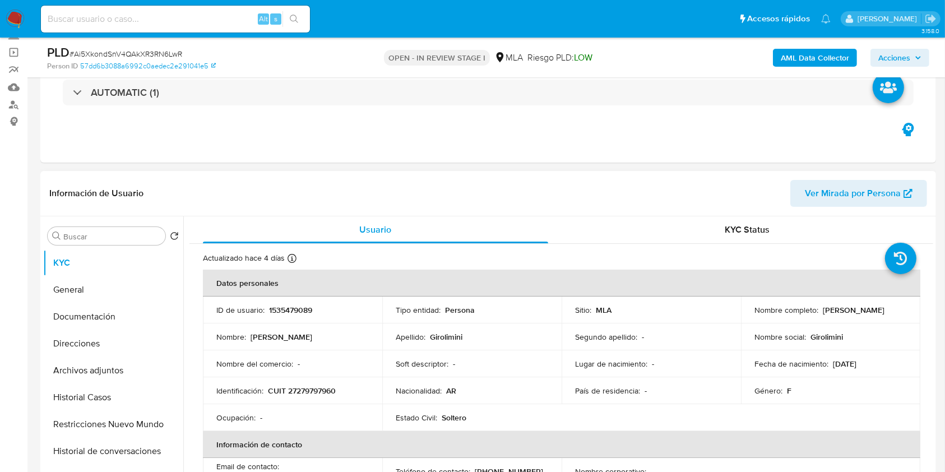
click at [302, 303] on td "ID de usuario : 1535479089" at bounding box center [292, 310] width 179 height 27
click at [303, 310] on p "1535479089" at bounding box center [290, 310] width 43 height 10
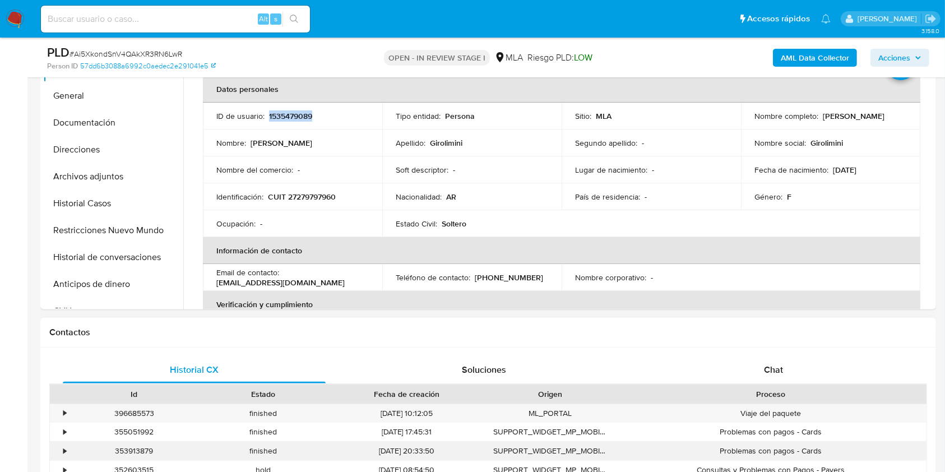
scroll to position [448, 0]
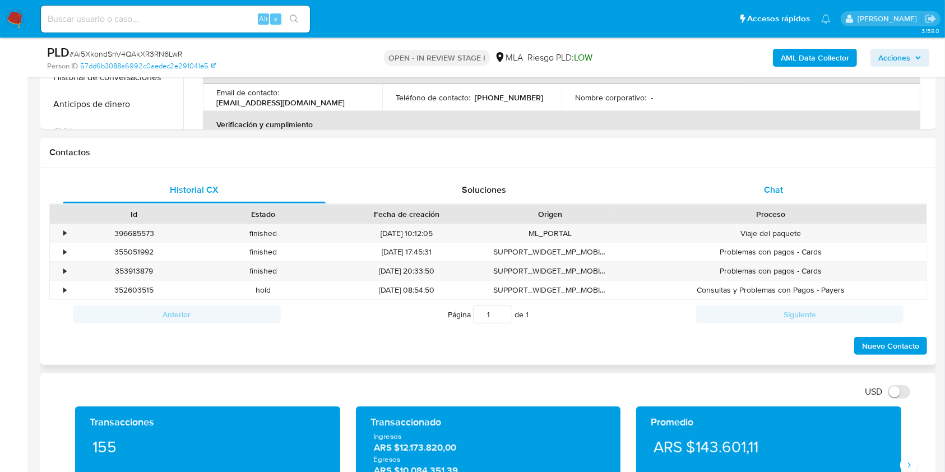
click at [785, 186] on div "Chat" at bounding box center [773, 190] width 263 height 27
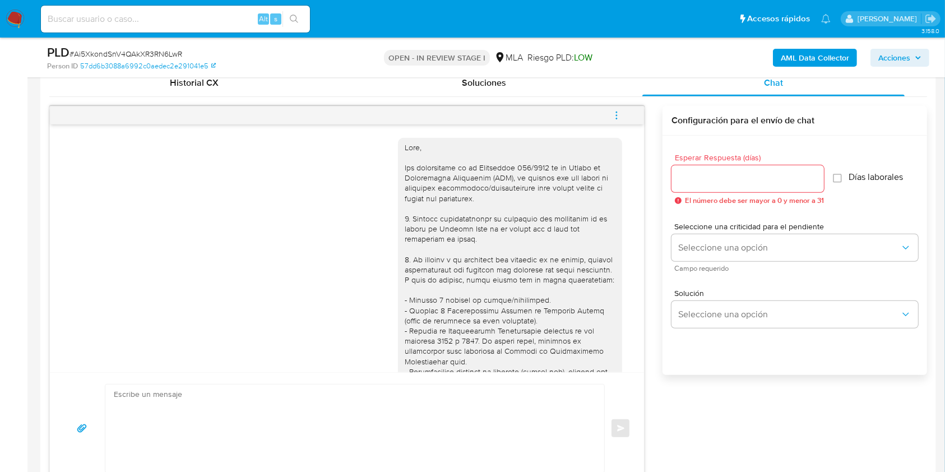
scroll to position [523, 0]
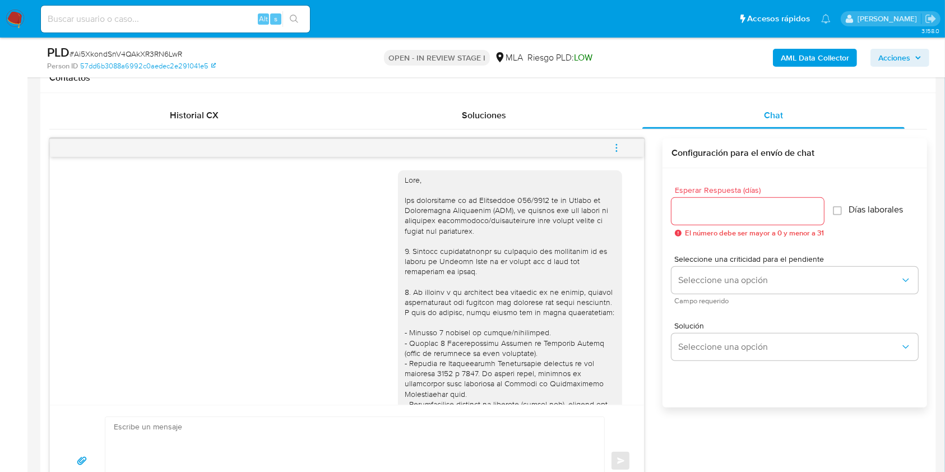
click at [619, 145] on icon "menu-action" at bounding box center [617, 148] width 10 height 10
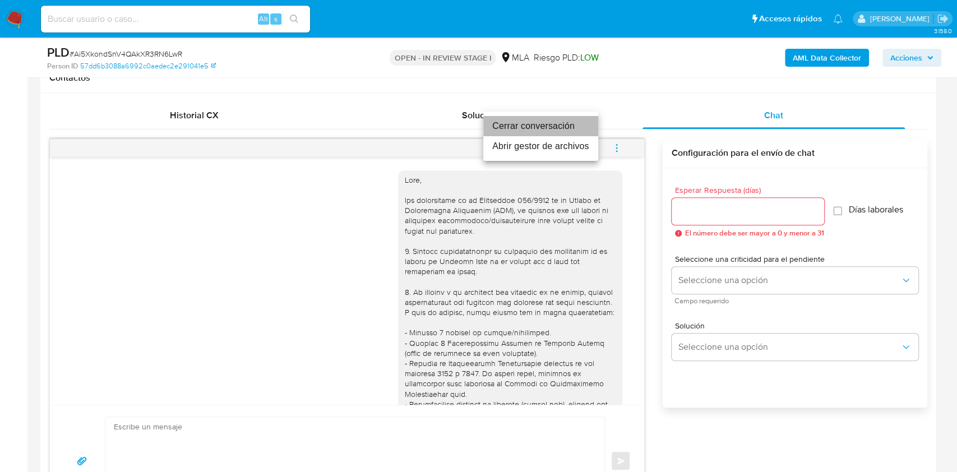
click at [530, 127] on li "Cerrar conversación" at bounding box center [540, 126] width 115 height 20
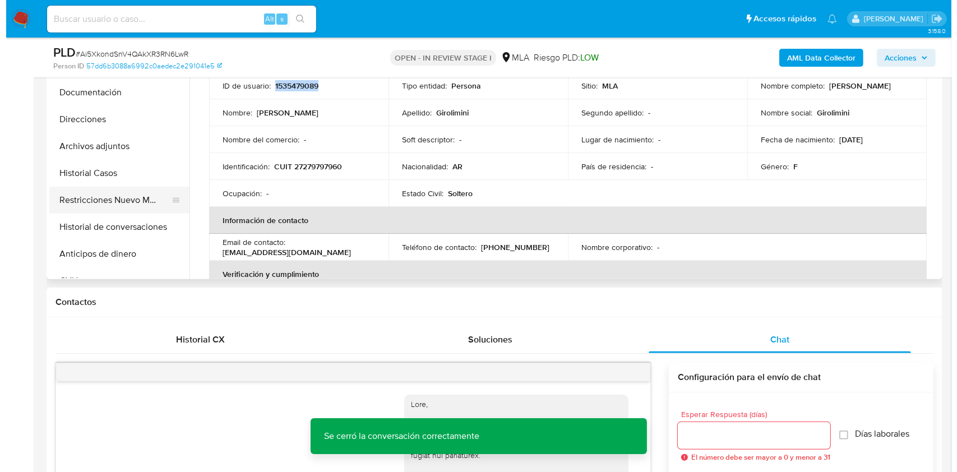
scroll to position [149, 0]
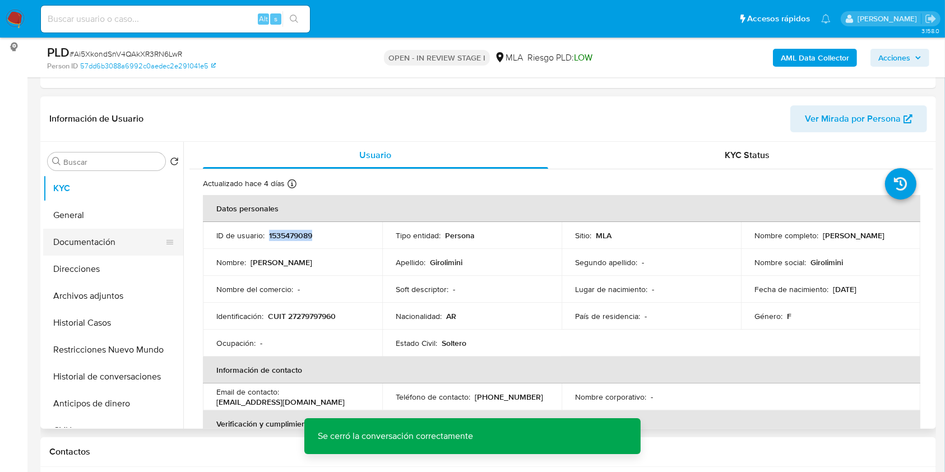
click at [109, 244] on button "Documentación" at bounding box center [108, 242] width 131 height 27
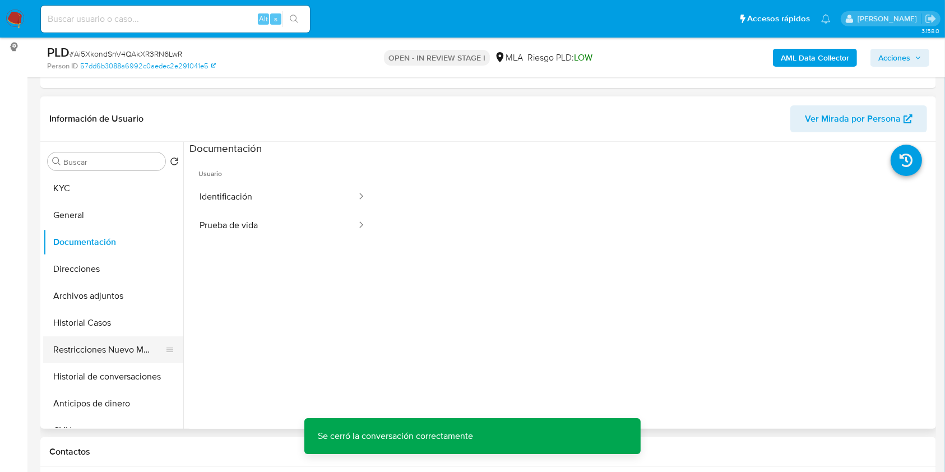
click at [120, 352] on button "Restricciones Nuevo Mundo" at bounding box center [108, 349] width 131 height 27
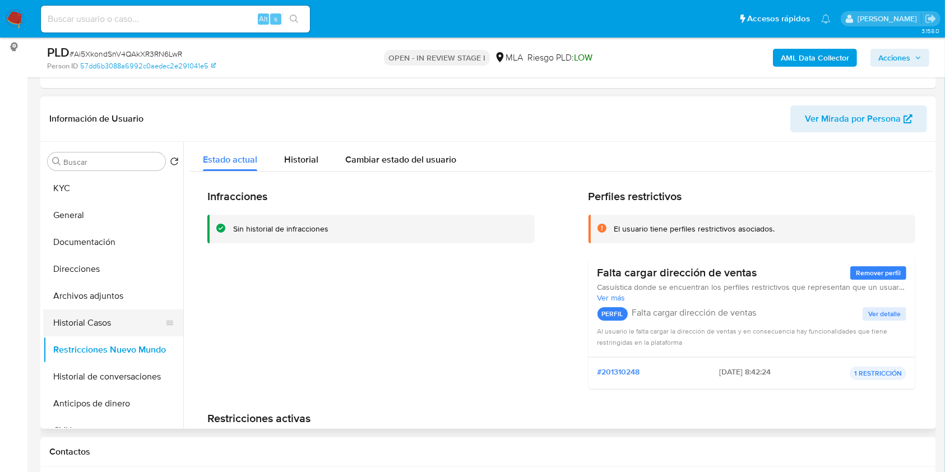
click at [103, 326] on button "Historial Casos" at bounding box center [108, 322] width 131 height 27
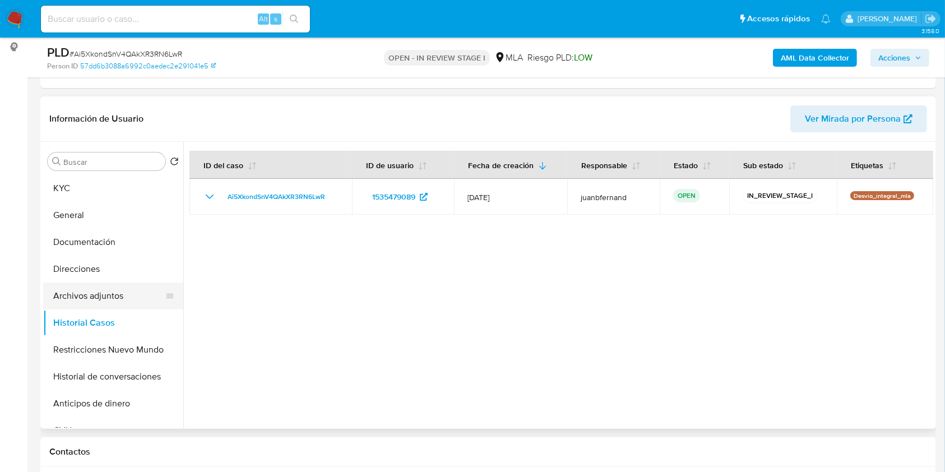
click at [109, 297] on button "Archivos adjuntos" at bounding box center [108, 296] width 131 height 27
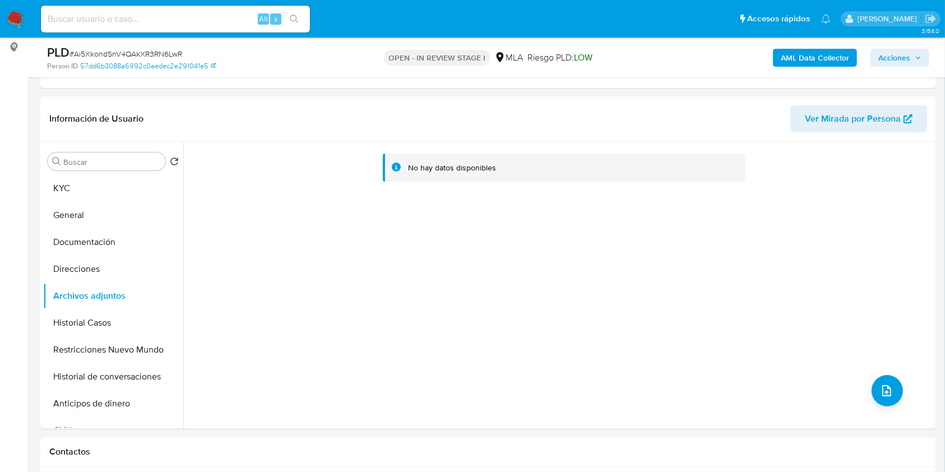
click at [817, 57] on b "AML Data Collector" at bounding box center [815, 58] width 68 height 18
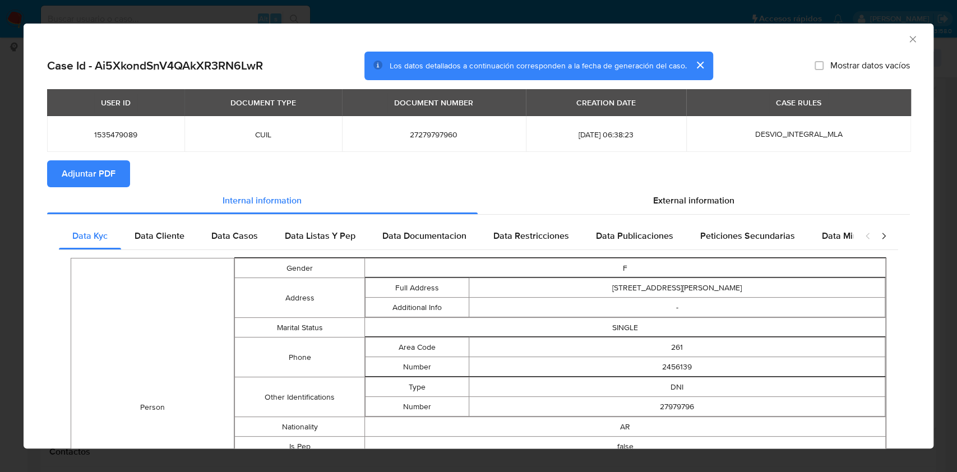
click at [112, 172] on span "Adjuntar PDF" at bounding box center [89, 173] width 54 height 25
click at [907, 43] on icon "Cerrar ventana" at bounding box center [912, 39] width 11 height 11
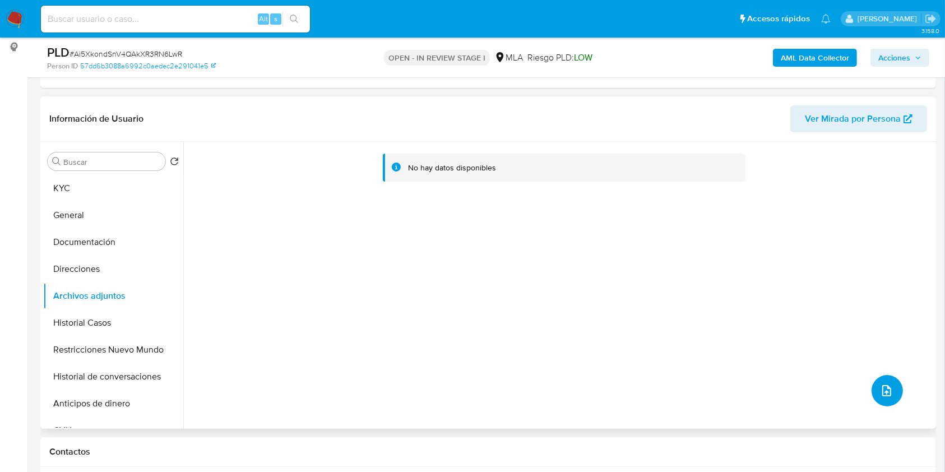
click at [895, 392] on button "upload-file" at bounding box center [887, 390] width 31 height 31
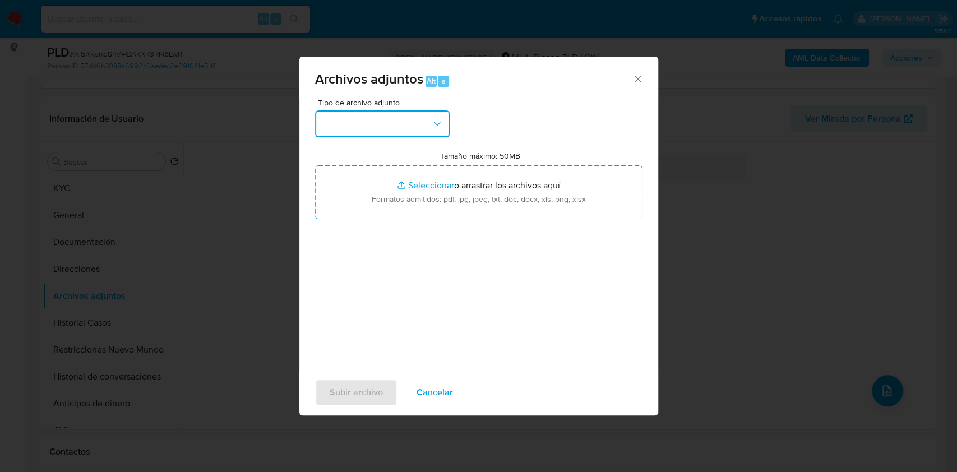
click at [408, 111] on button "button" at bounding box center [382, 123] width 135 height 27
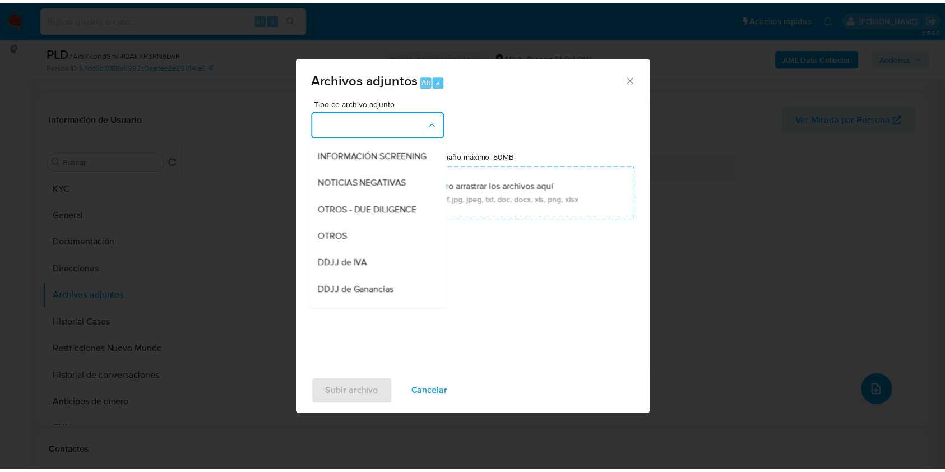
scroll to position [224, 0]
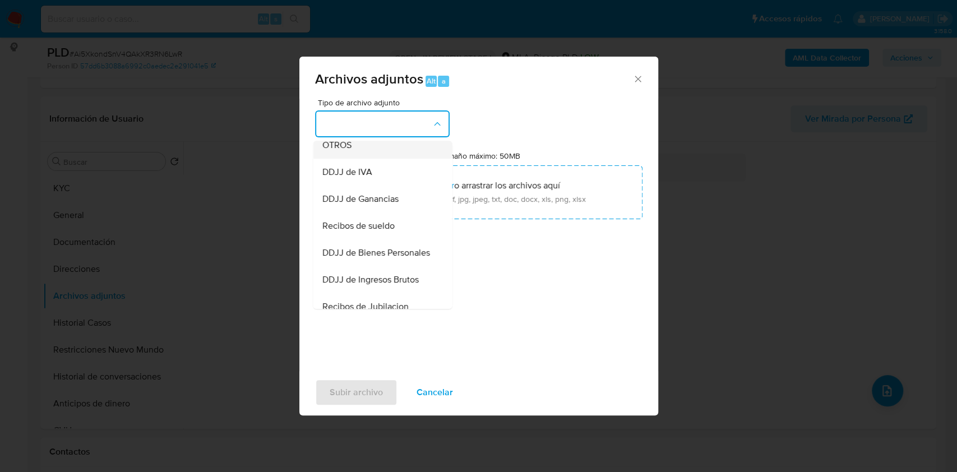
click at [363, 159] on div "OTROS" at bounding box center [379, 145] width 114 height 27
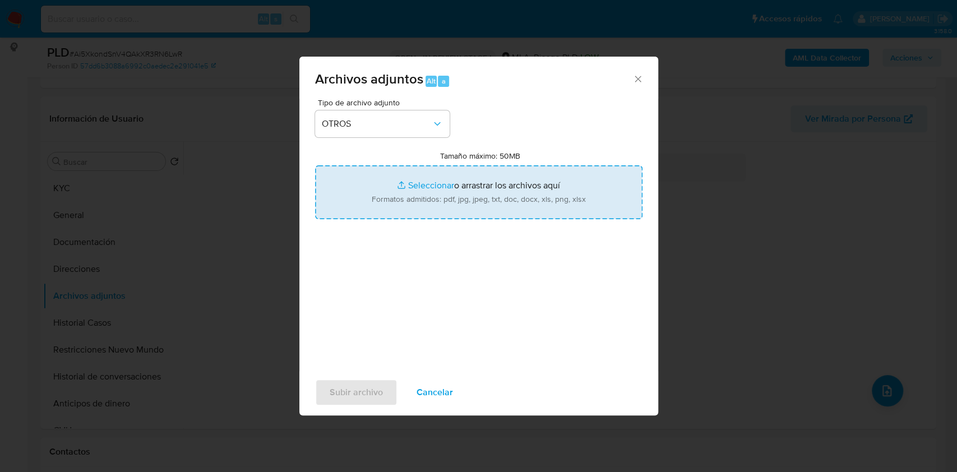
type input "C:\fakepath\Caselog Ai5XkondSnV4QAkXR3RN6LwR_2025_07_17_21_54_14.docx"
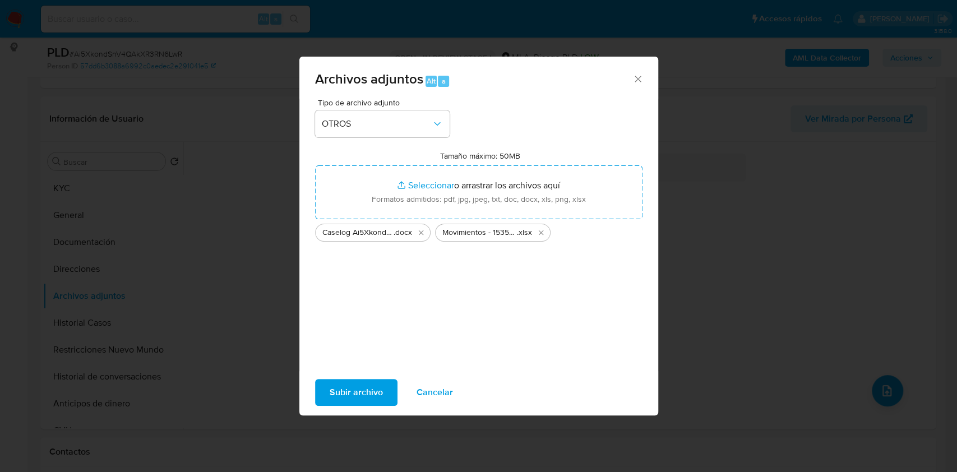
click at [345, 394] on span "Subir archivo" at bounding box center [356, 392] width 53 height 25
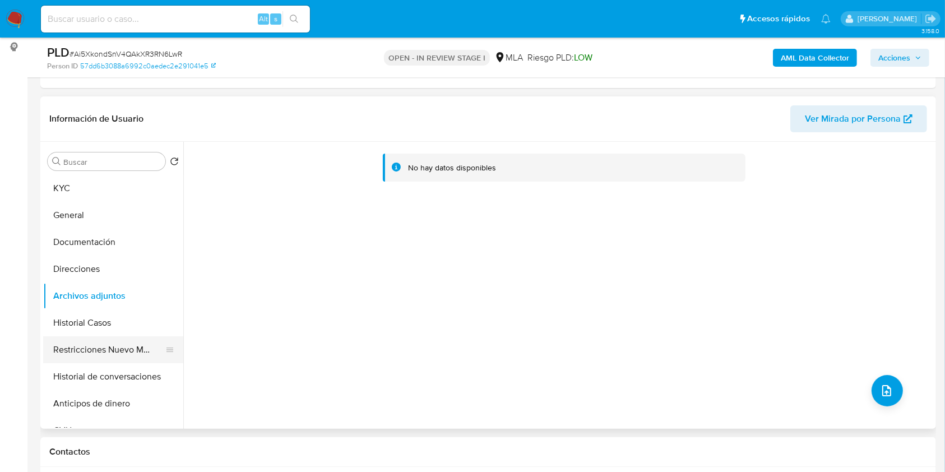
click at [96, 342] on button "Restricciones Nuevo Mundo" at bounding box center [108, 349] width 131 height 27
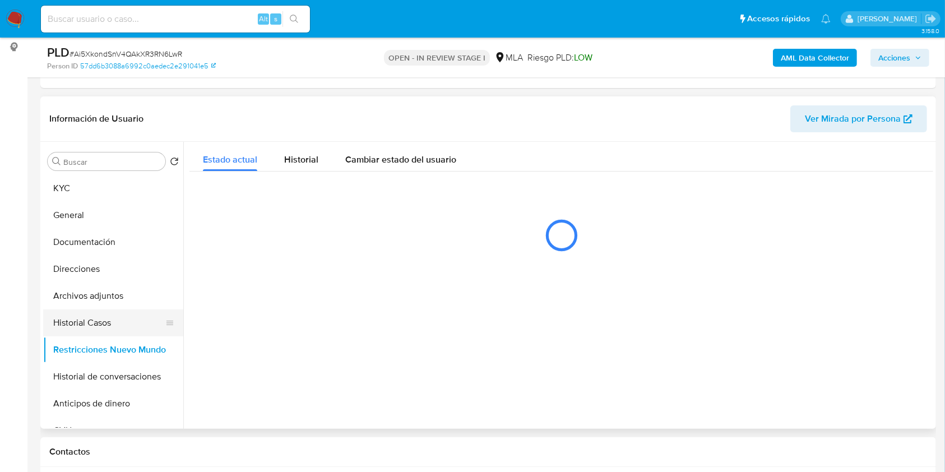
click at [95, 319] on button "Historial Casos" at bounding box center [108, 322] width 131 height 27
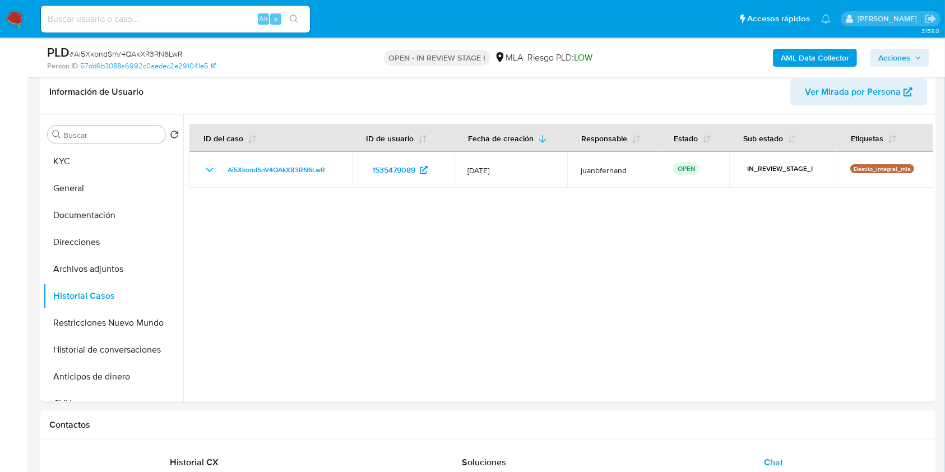
scroll to position [75, 0]
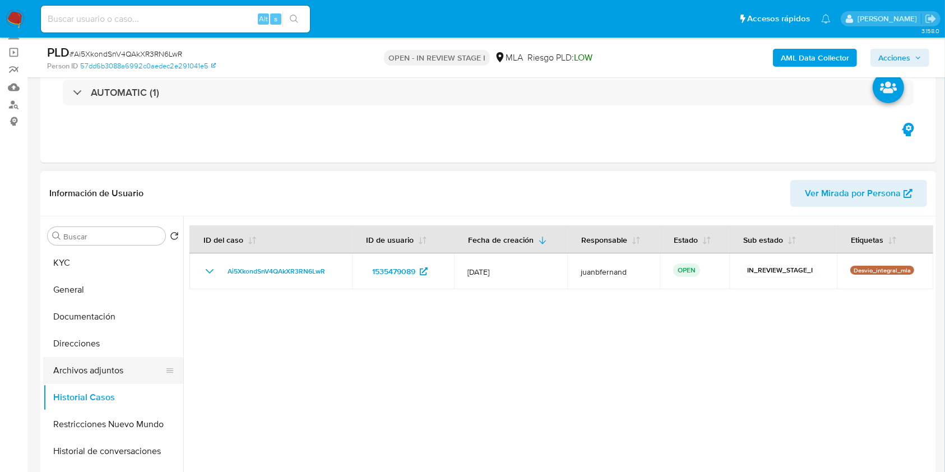
click at [105, 359] on button "Archivos adjuntos" at bounding box center [108, 370] width 131 height 27
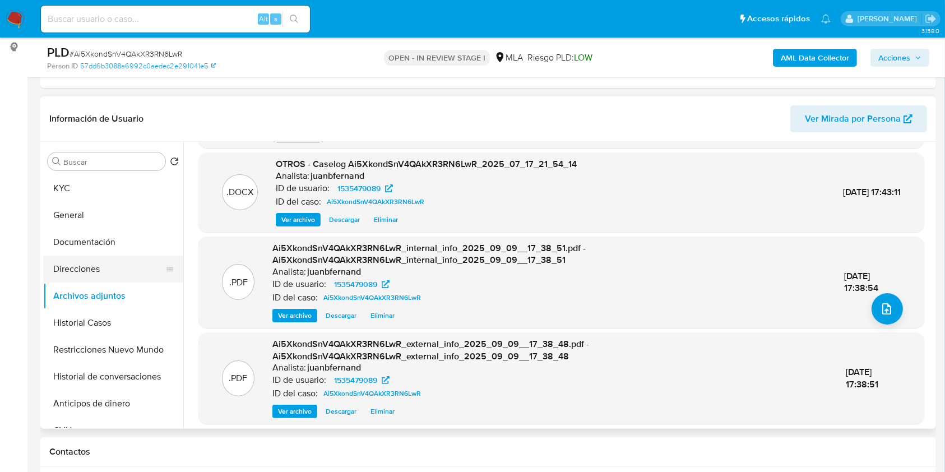
scroll to position [87, 0]
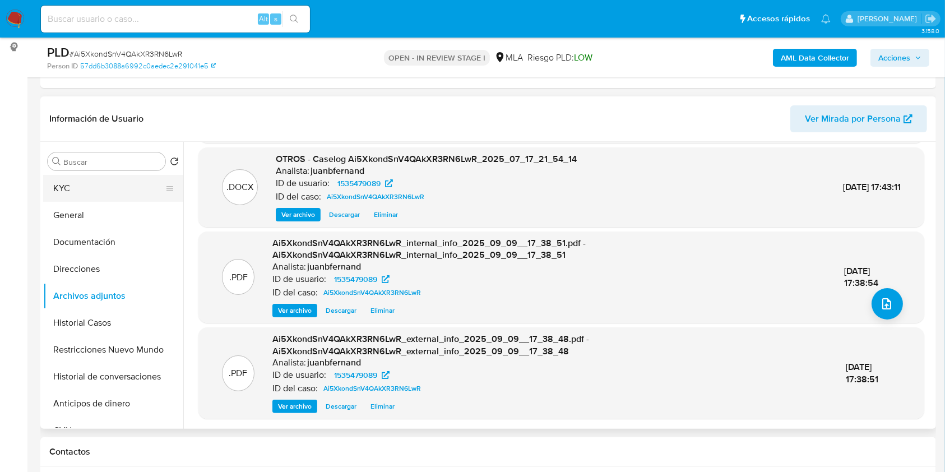
click at [53, 182] on button "KYC" at bounding box center [108, 188] width 131 height 27
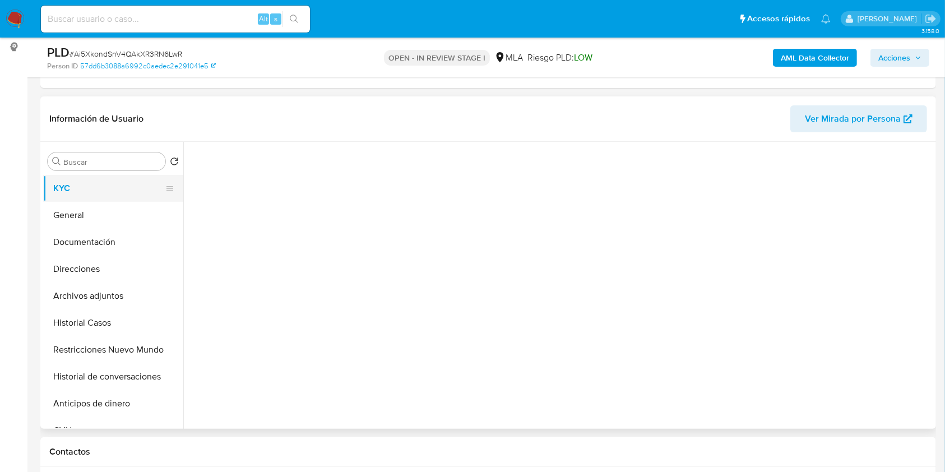
scroll to position [0, 0]
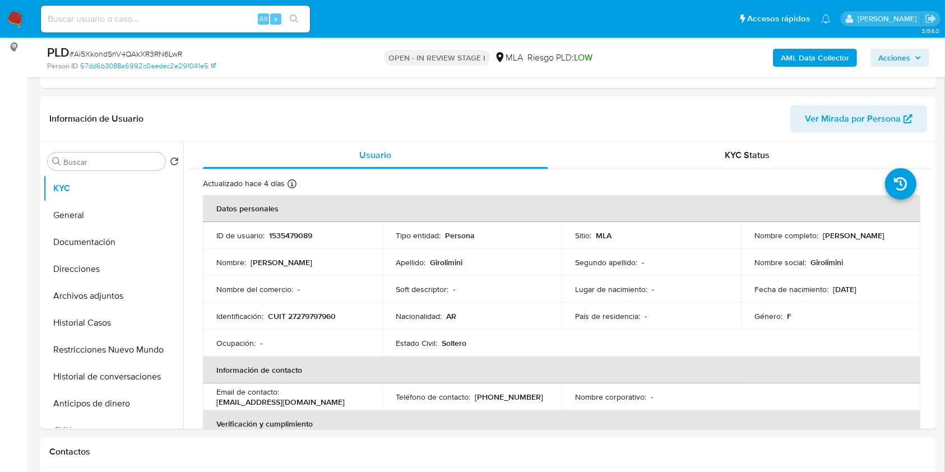
click at [898, 56] on span "Acciones" at bounding box center [894, 58] width 32 height 18
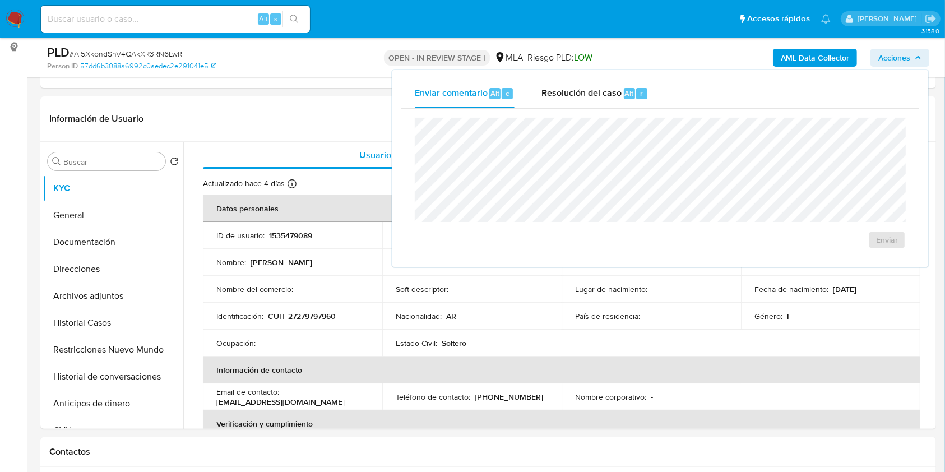
drag, startPoint x: 593, startPoint y: 95, endPoint x: 584, endPoint y: 114, distance: 20.8
click at [592, 96] on span "Resolución del caso" at bounding box center [582, 92] width 80 height 13
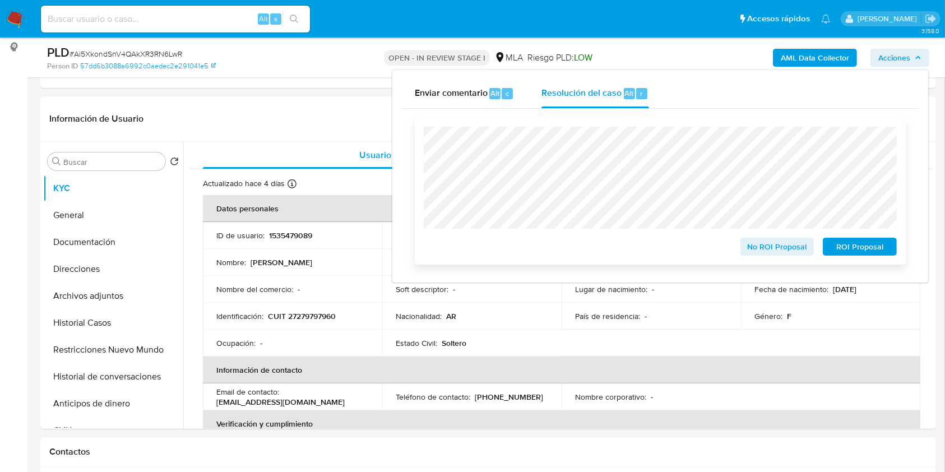
click at [777, 251] on span "No ROI Proposal" at bounding box center [777, 247] width 58 height 16
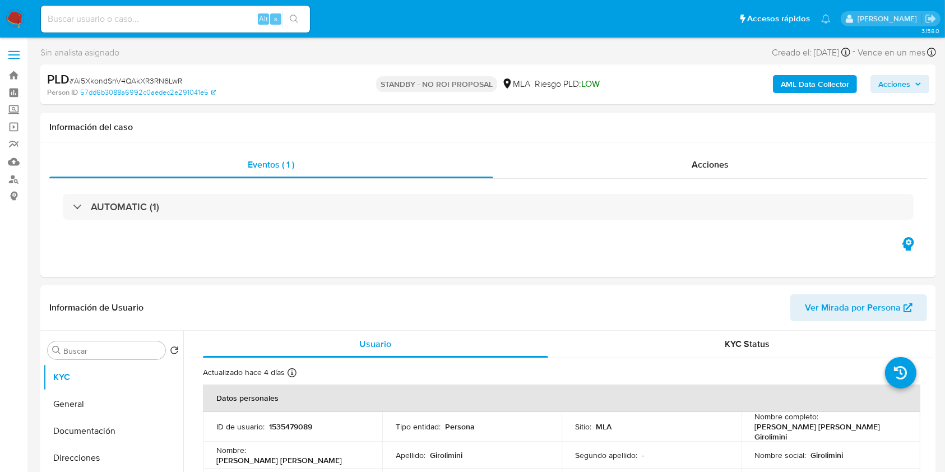
select select "10"
click at [213, 17] on input at bounding box center [175, 19] width 269 height 15
paste input "WcOqiqjuN6PXyyPXHDq6tTN2"
type input "WcOqiqjuN6PXyyPXHDq6tTN2"
click at [298, 20] on icon "search-icon" at bounding box center [294, 19] width 9 height 9
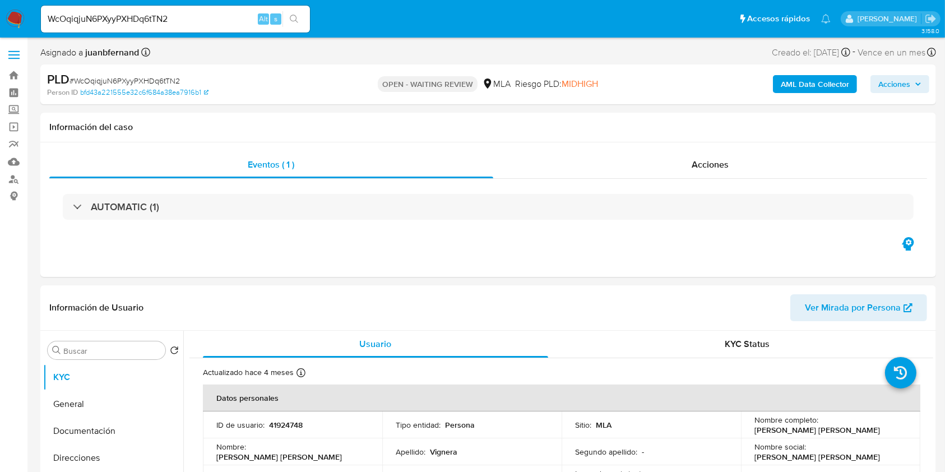
select select "10"
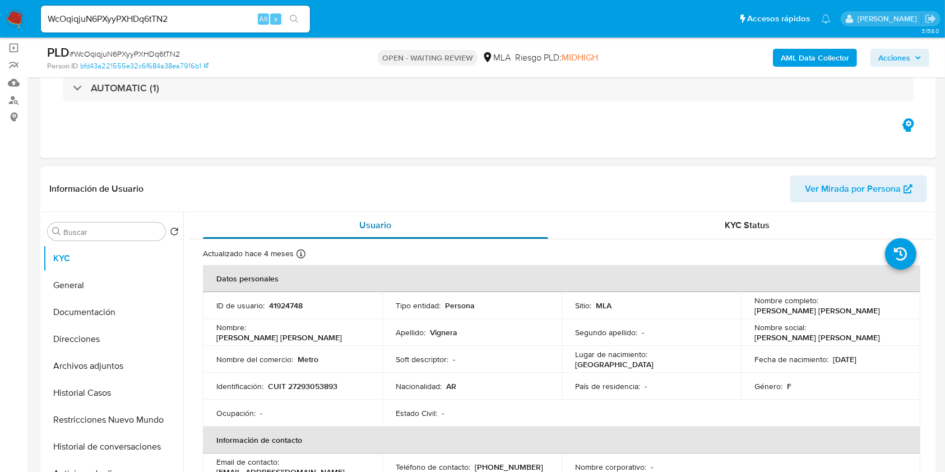
scroll to position [149, 0]
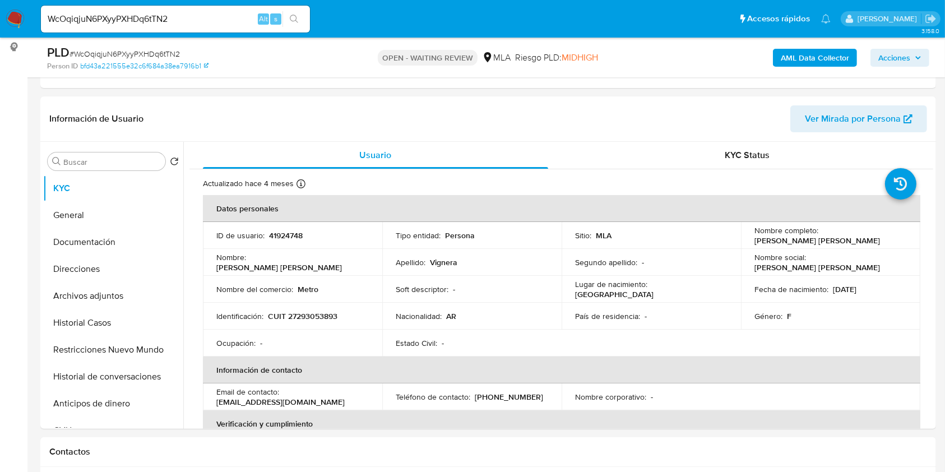
click at [211, 20] on input "WcOqiqjuN6PXyyPXHDq6tTN2" at bounding box center [175, 19] width 269 height 15
click at [307, 402] on p "[EMAIL_ADDRESS][DOMAIN_NAME]" at bounding box center [280, 402] width 128 height 10
drag, startPoint x: 307, startPoint y: 402, endPoint x: 229, endPoint y: 405, distance: 78.0
click at [229, 405] on p "[EMAIL_ADDRESS][DOMAIN_NAME]" at bounding box center [280, 402] width 128 height 10
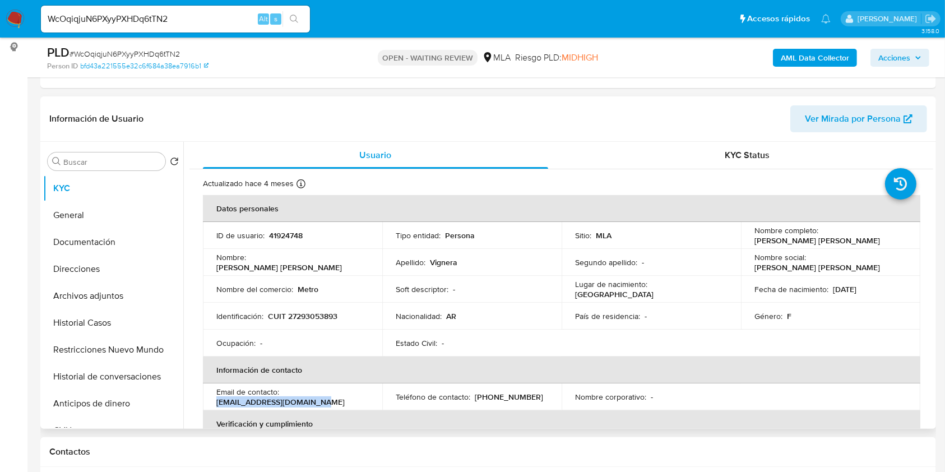
copy p "[EMAIL_ADDRESS][DOMAIN_NAME]"
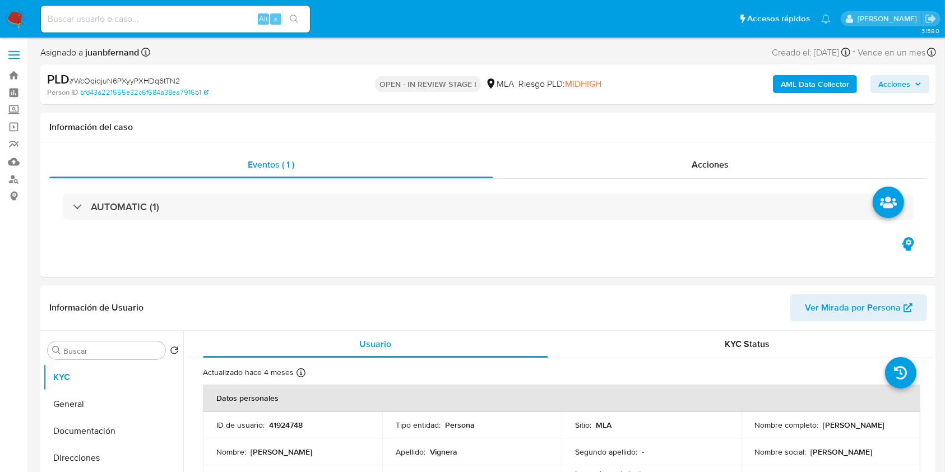
select select "10"
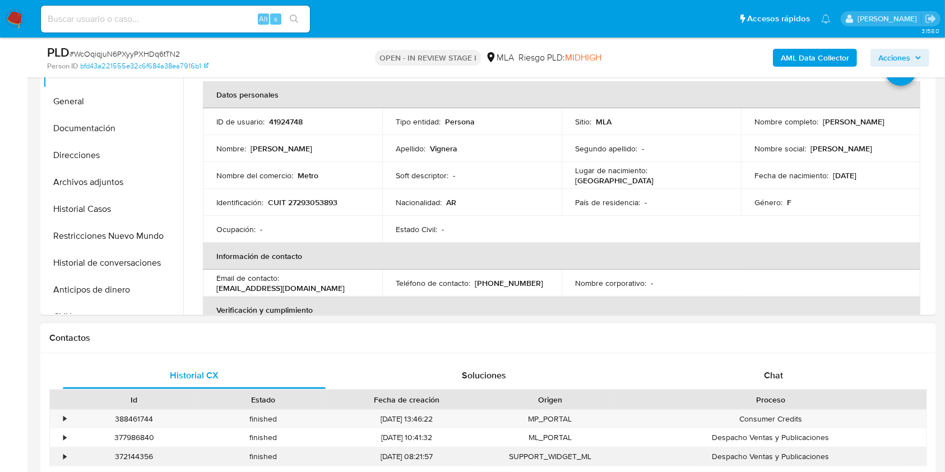
scroll to position [448, 0]
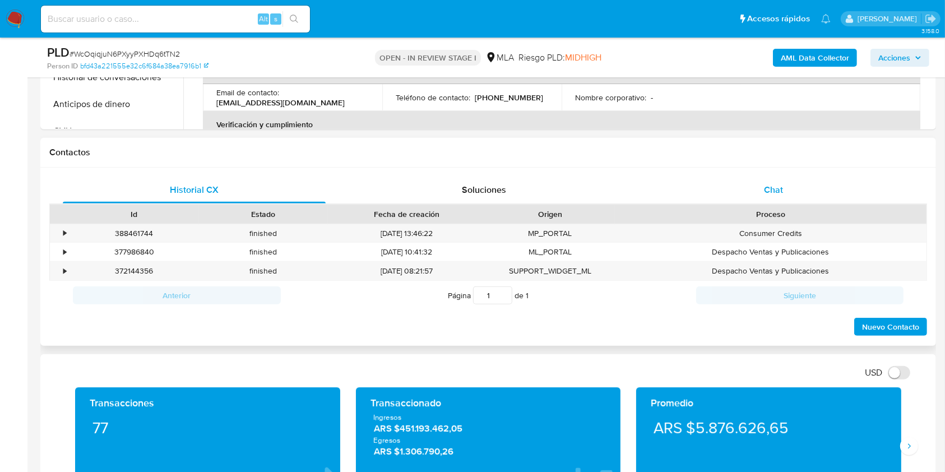
click at [796, 201] on div "Chat" at bounding box center [773, 190] width 263 height 27
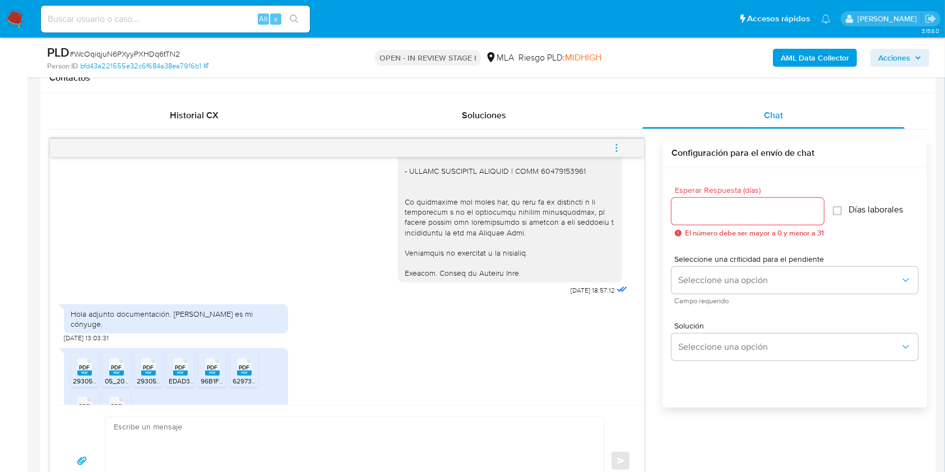
scroll to position [1403, 0]
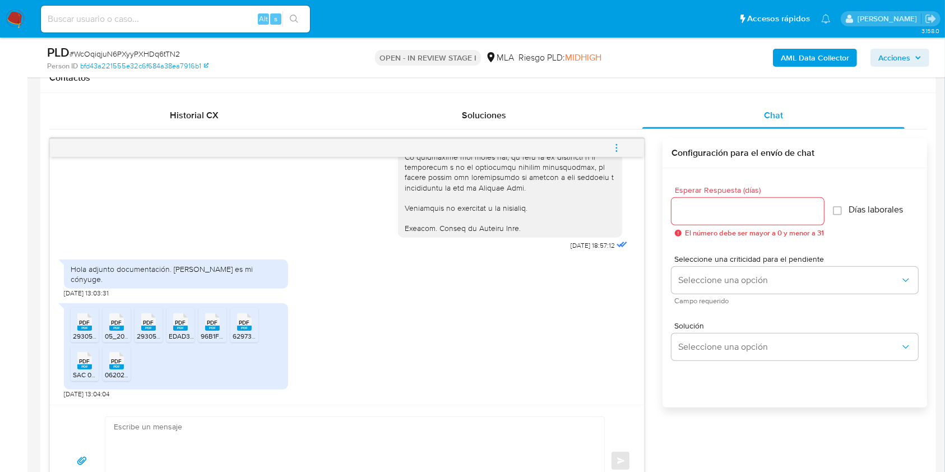
click at [64, 294] on span "[DATE] 13:03:31" at bounding box center [86, 293] width 45 height 9
drag, startPoint x: 64, startPoint y: 294, endPoint x: 87, endPoint y: 293, distance: 23.0
click at [87, 293] on span "03/09/2025 13:03:31" at bounding box center [86, 293] width 45 height 9
copy span "03/09/2025"
click at [178, 280] on div "Hola adjunto documentación. Martín Cántale es mi cónyuge." at bounding box center [176, 274] width 211 height 20
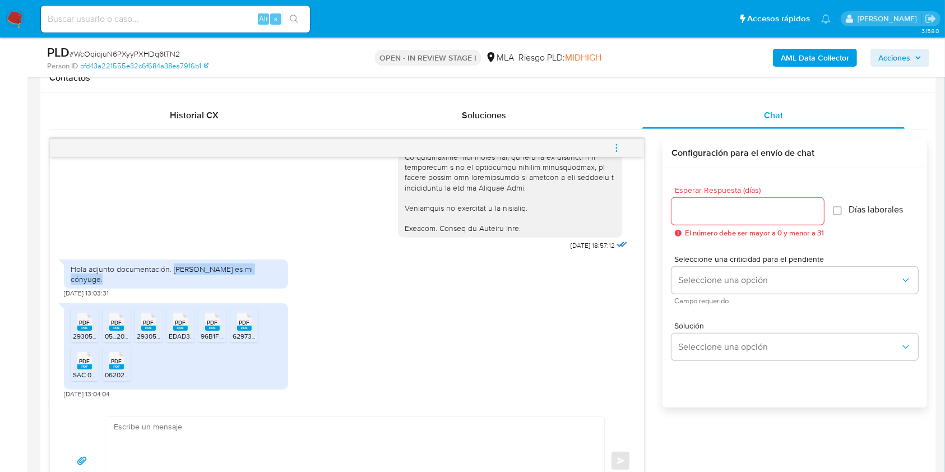
drag, startPoint x: 178, startPoint y: 280, endPoint x: 247, endPoint y: 285, distance: 69.1
click at [247, 285] on div "Hola adjunto documentación. Martín Cántale es mi cónyuge." at bounding box center [176, 274] width 224 height 29
copy div "Martín Cántale es mi cónyuge"
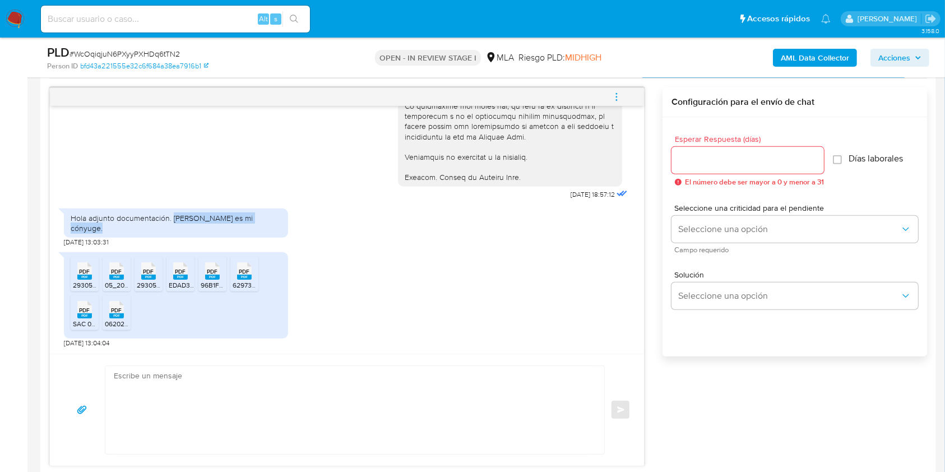
scroll to position [598, 0]
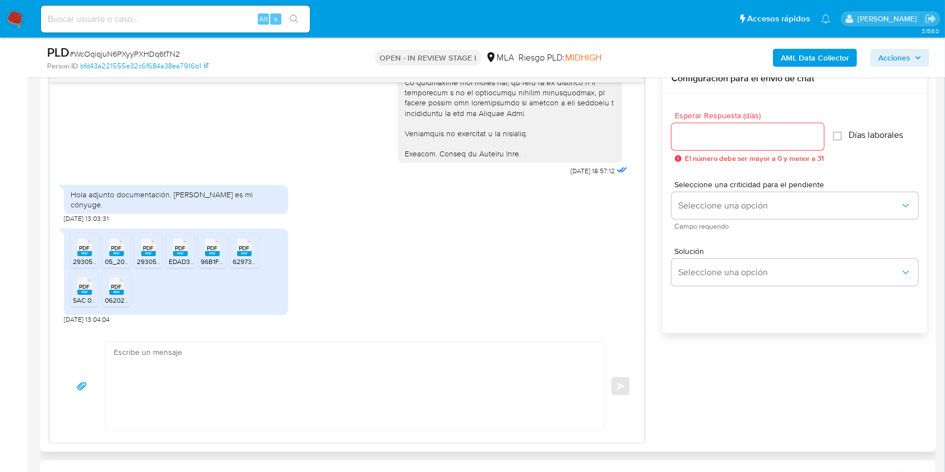
click at [278, 394] on textarea at bounding box center [352, 387] width 477 height 88
paste textarea "Hola. ¡Muchas gracias por tu respuesta! Confirmamos la recepción de la document…"
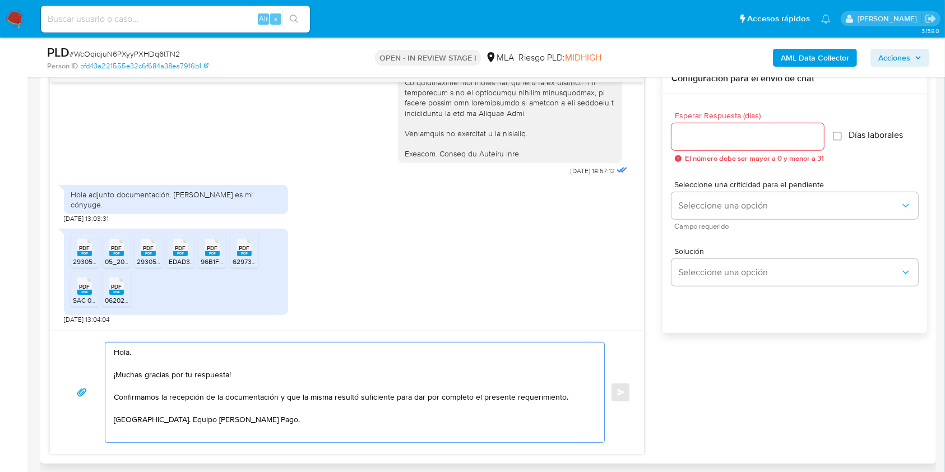
type textarea "Hola. ¡Muchas gracias por tu respuesta! Confirmamos la recepción de la document…"
click at [731, 131] on input "Esperar Respuesta (días)" at bounding box center [748, 137] width 152 height 15
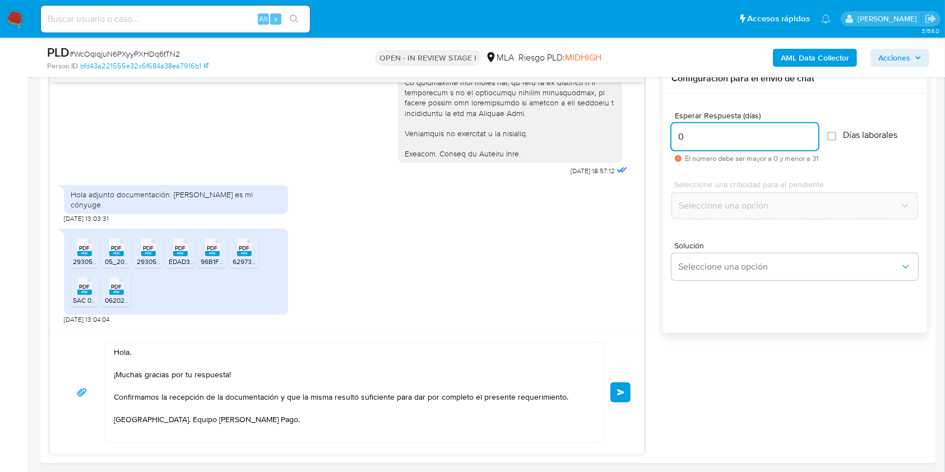
type input "0"
click at [151, 50] on span "# WcOqiqjuN6PXyyPXHDq6tTN2" at bounding box center [125, 53] width 110 height 11
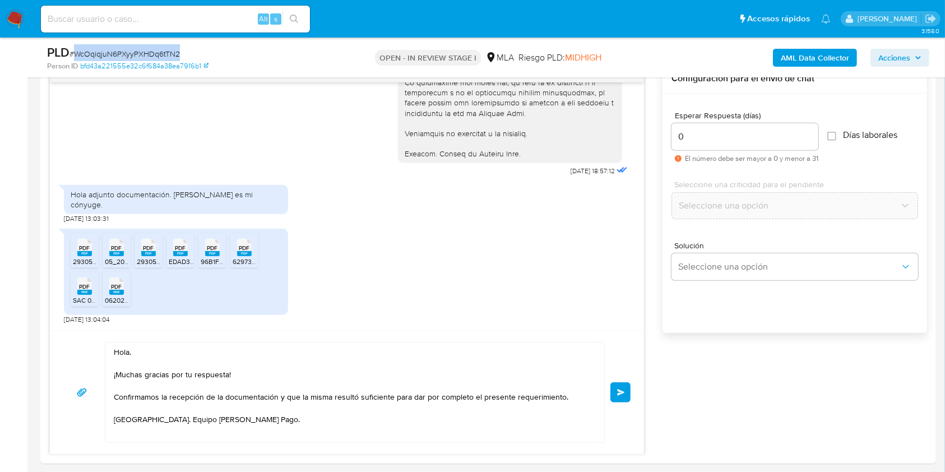
click at [151, 50] on span "# WcOqiqjuN6PXyyPXHDq6tTN2" at bounding box center [125, 53] width 110 height 11
copy span "WcOqiqjuN6PXyyPXHDq6tTN2"
click at [620, 394] on span "Enviar" at bounding box center [621, 392] width 8 height 7
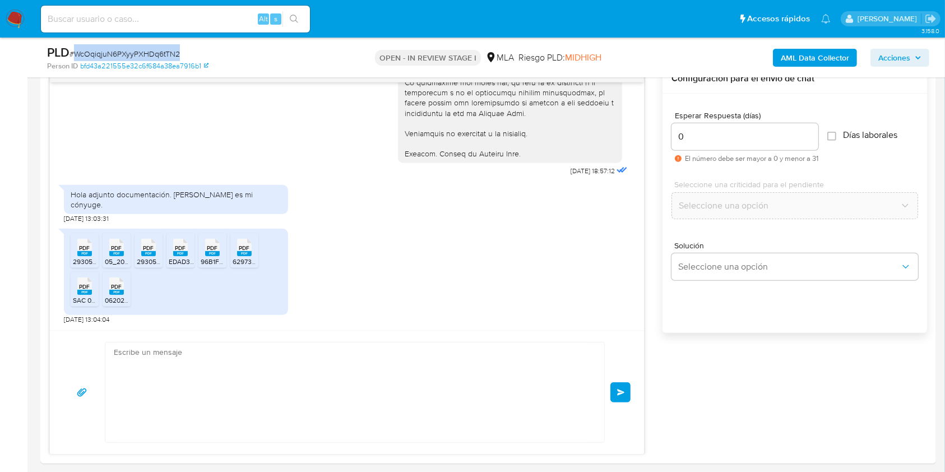
scroll to position [1527, 0]
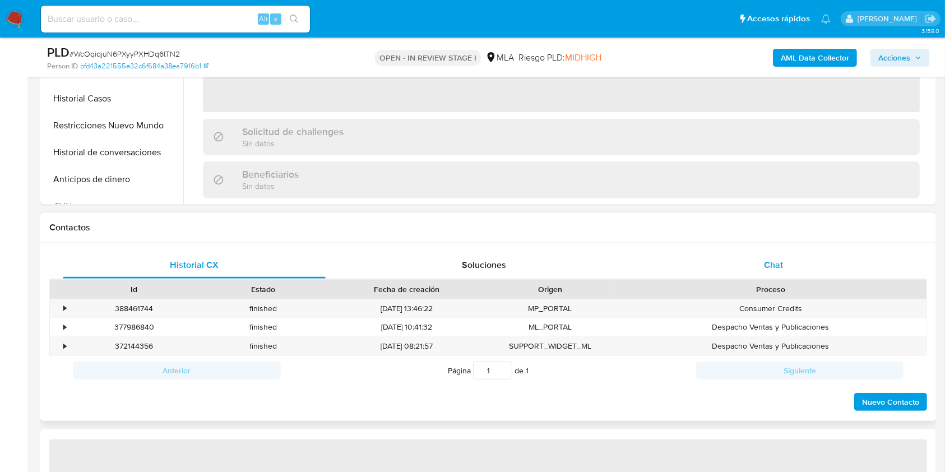
click at [787, 258] on div "Chat" at bounding box center [773, 265] width 263 height 27
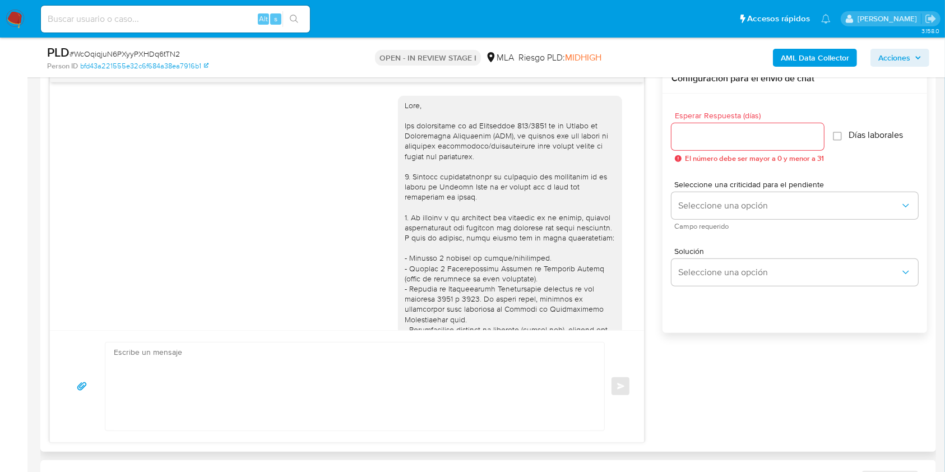
scroll to position [557, 0]
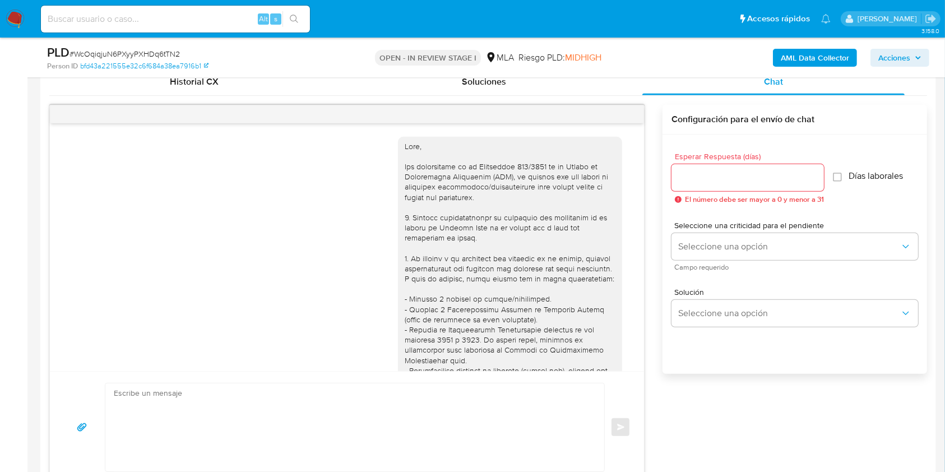
select select "10"
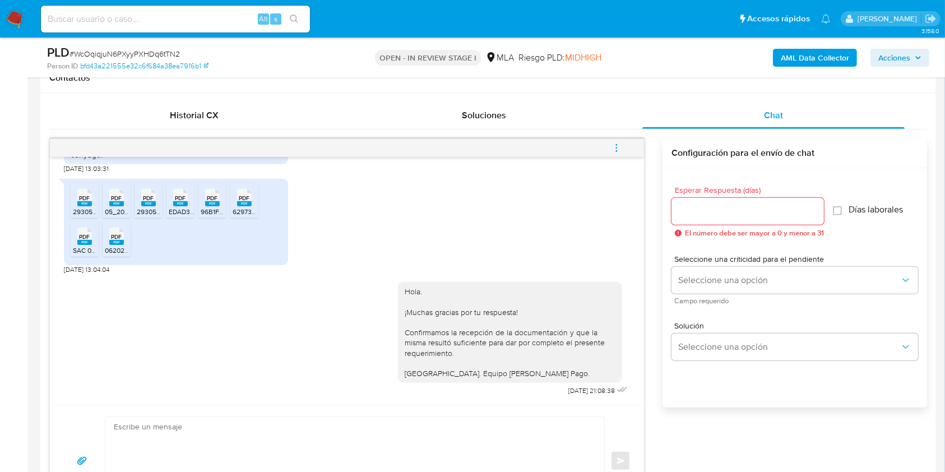
click at [614, 140] on span "menu-action" at bounding box center [617, 148] width 10 height 27
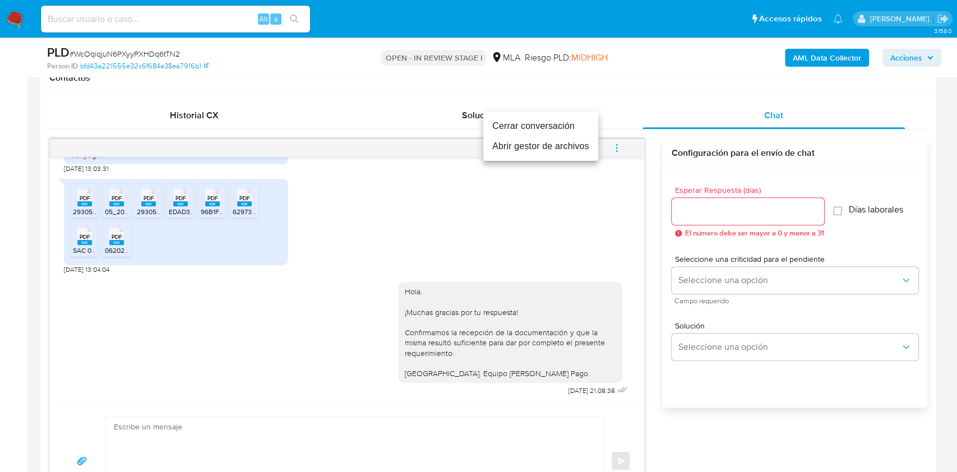
click at [543, 124] on li "Cerrar conversación" at bounding box center [540, 126] width 115 height 20
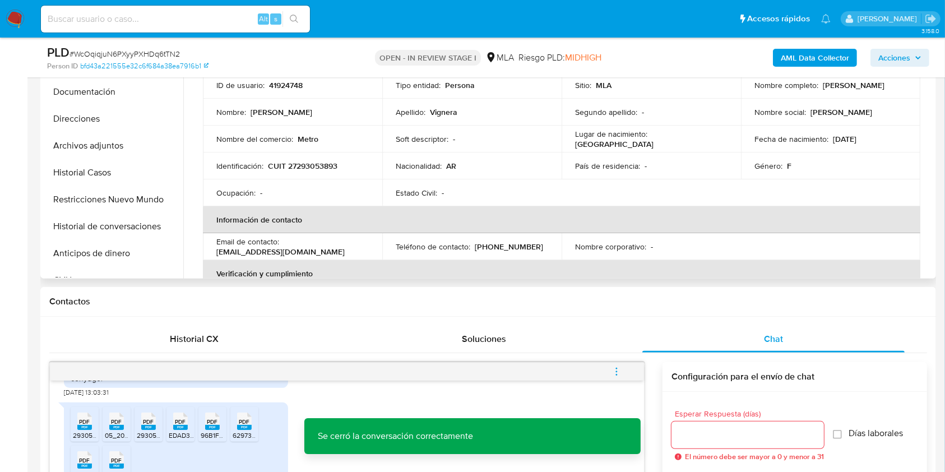
scroll to position [299, 0]
click at [816, 58] on b "AML Data Collector" at bounding box center [815, 58] width 68 height 18
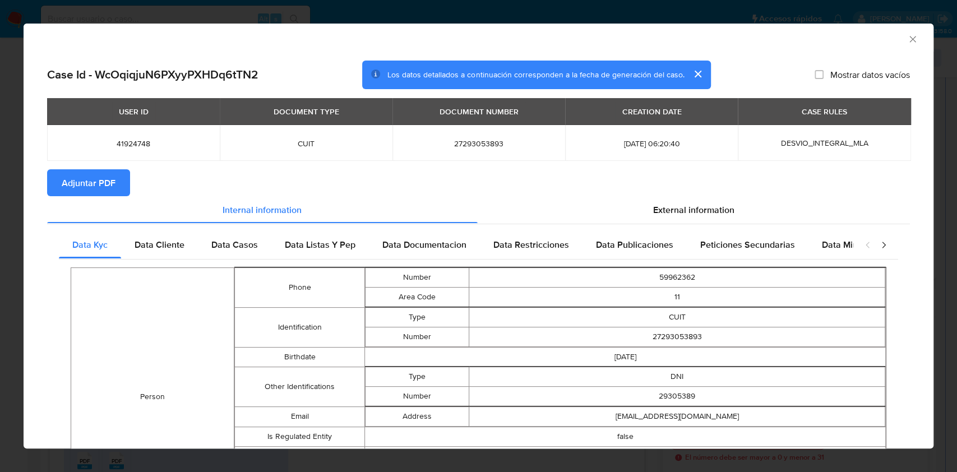
drag, startPoint x: 901, startPoint y: 39, endPoint x: 893, endPoint y: 156, distance: 117.5
click at [907, 39] on icon "Cerrar ventana" at bounding box center [912, 39] width 11 height 11
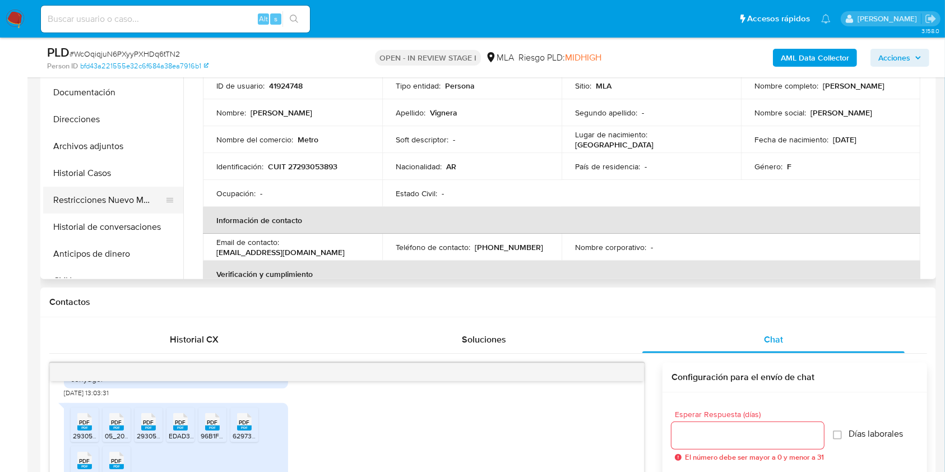
click at [90, 195] on button "Restricciones Nuevo Mundo" at bounding box center [108, 200] width 131 height 27
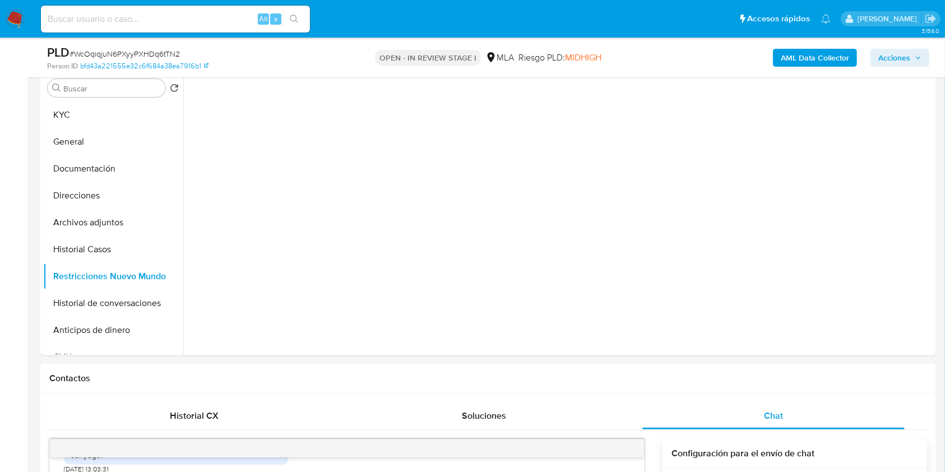
scroll to position [149, 0]
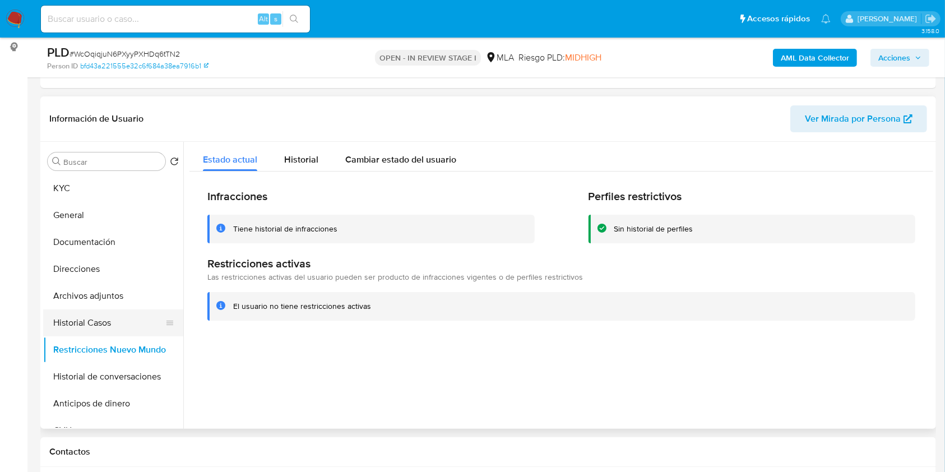
click at [76, 317] on button "Historial Casos" at bounding box center [108, 322] width 131 height 27
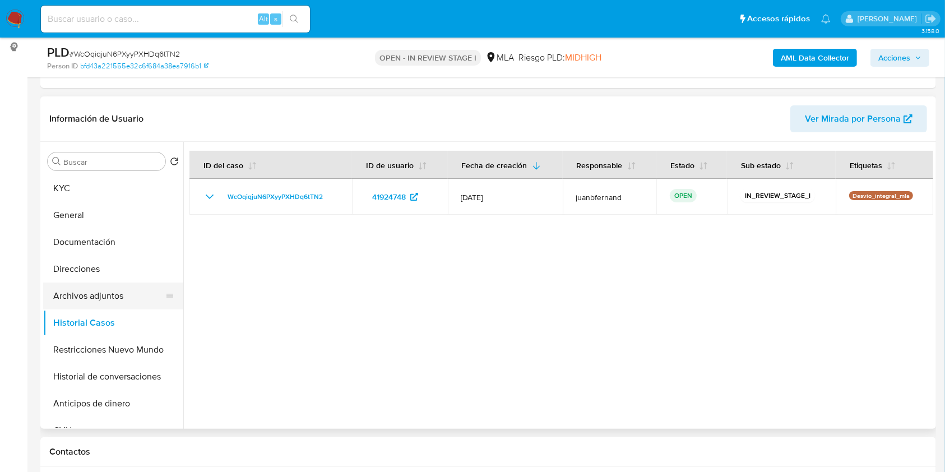
click at [81, 295] on button "Archivos adjuntos" at bounding box center [108, 296] width 131 height 27
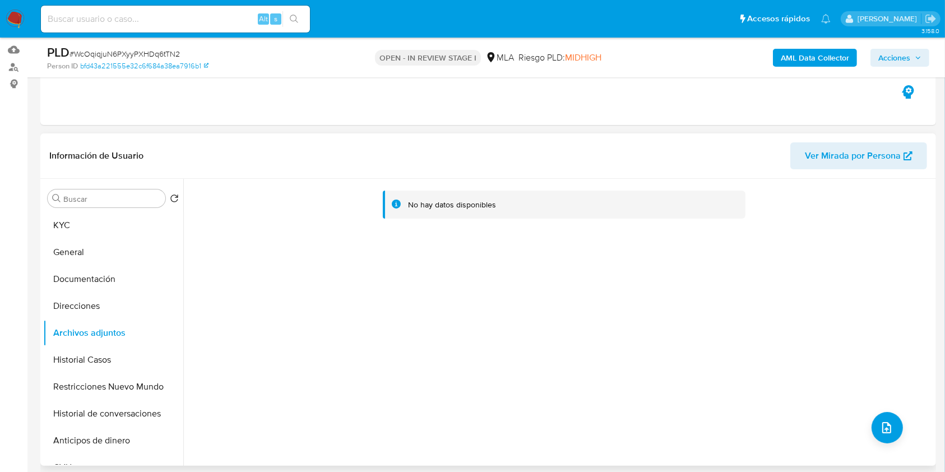
scroll to position [0, 0]
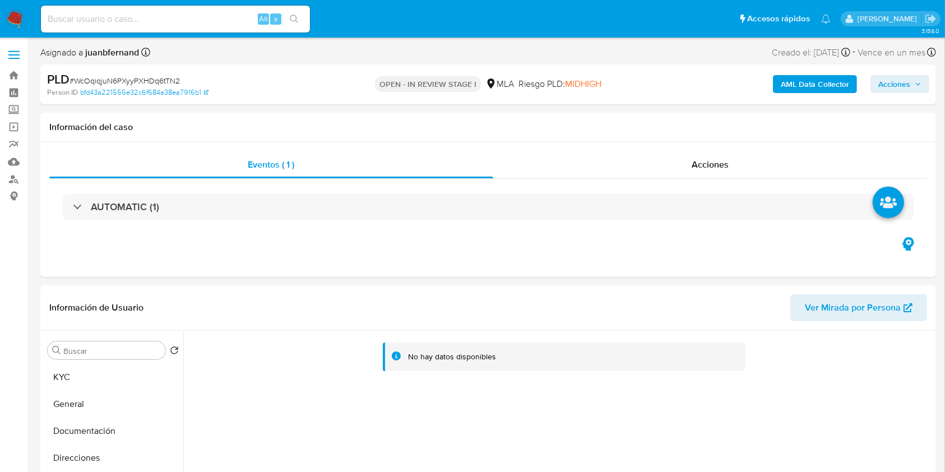
click at [831, 87] on b "AML Data Collector" at bounding box center [815, 84] width 68 height 18
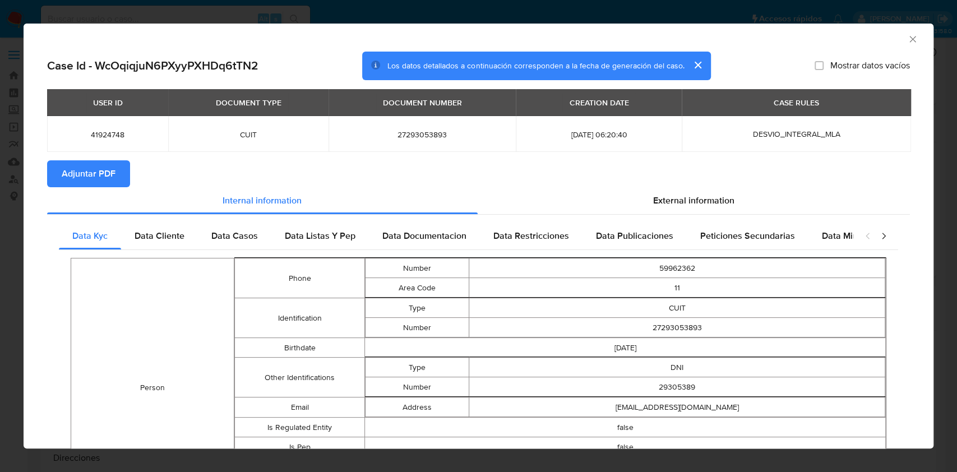
click at [99, 180] on span "Adjuntar PDF" at bounding box center [89, 173] width 54 height 25
click at [907, 40] on icon "Cerrar ventana" at bounding box center [912, 39] width 11 height 11
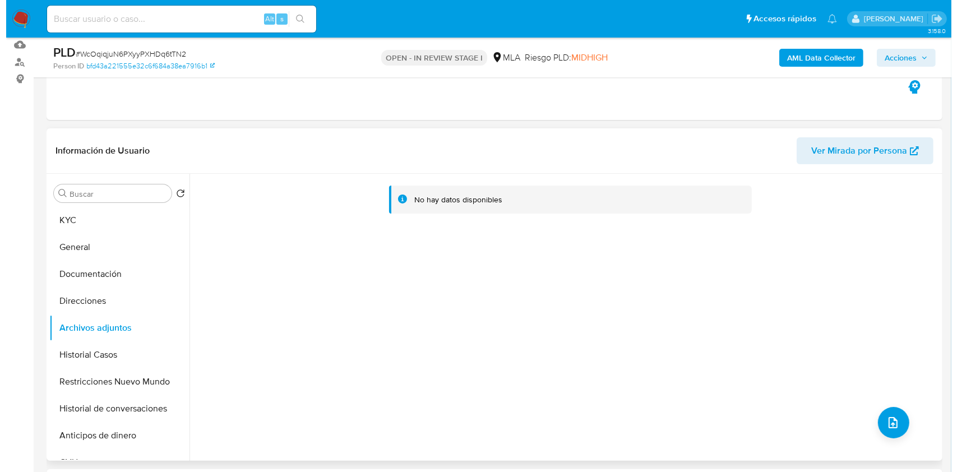
scroll to position [224, 0]
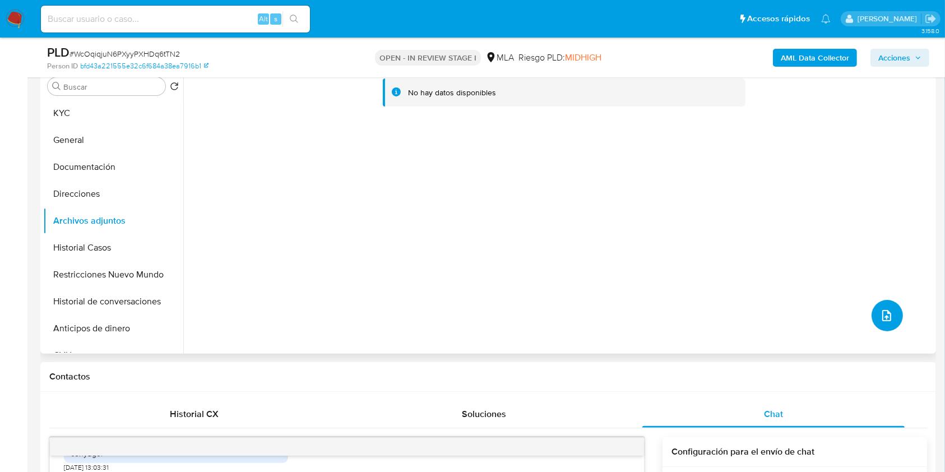
click at [872, 316] on button "upload-file" at bounding box center [887, 315] width 31 height 31
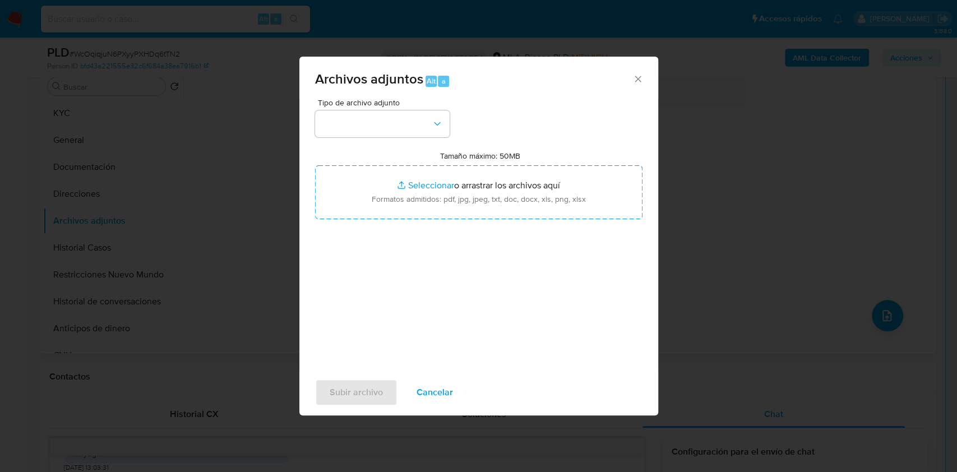
click at [365, 106] on span "Tipo de archivo adjunto" at bounding box center [385, 103] width 135 height 8
click at [379, 127] on button "button" at bounding box center [382, 123] width 135 height 27
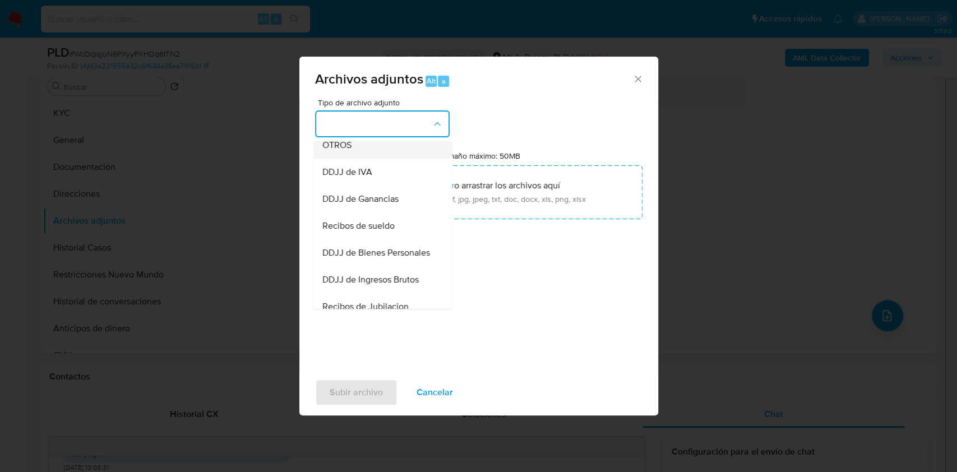
click at [366, 155] on div "OTROS" at bounding box center [379, 145] width 114 height 27
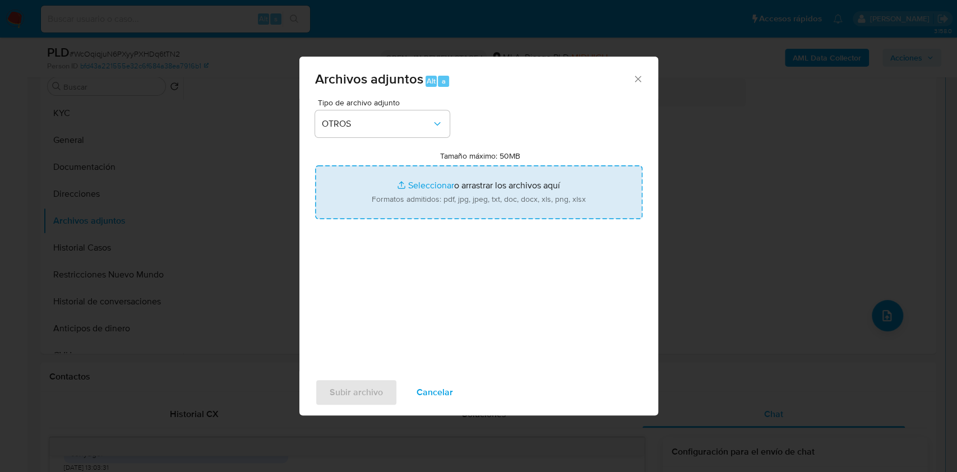
type input "C:\fakepath\Calculador de ingresos.xlsx"
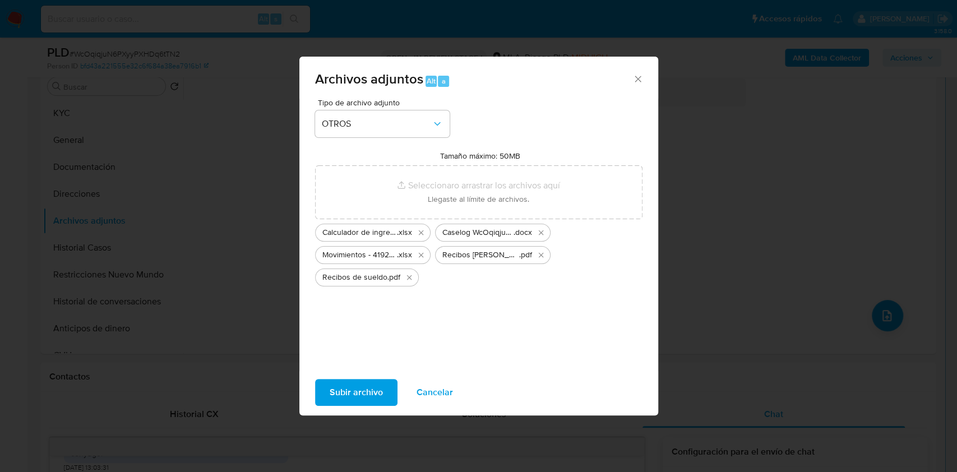
click at [353, 396] on span "Subir archivo" at bounding box center [356, 392] width 53 height 25
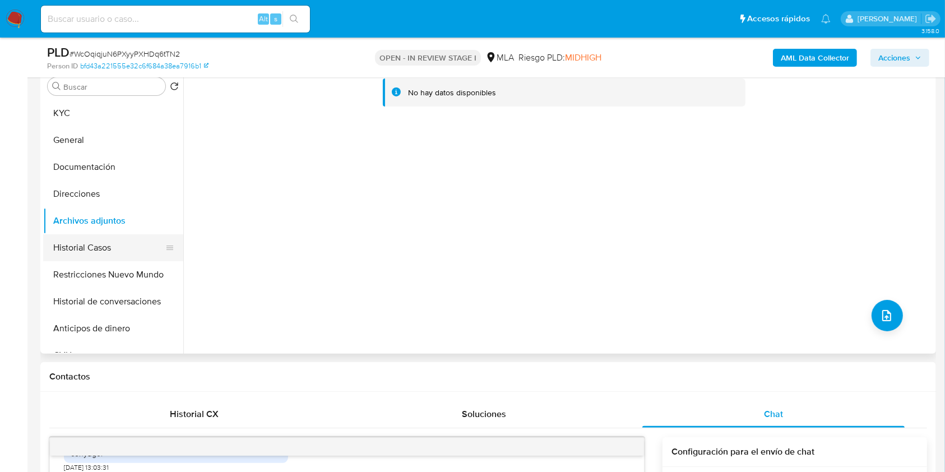
click at [86, 244] on button "Historial Casos" at bounding box center [108, 247] width 131 height 27
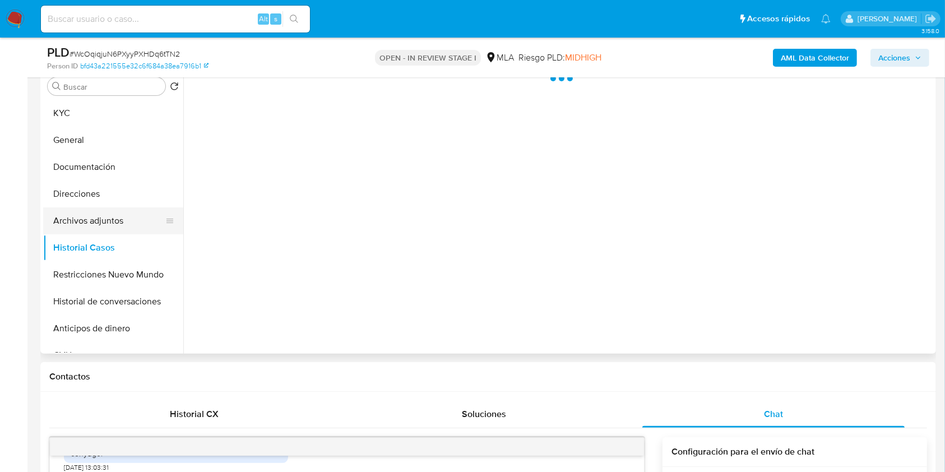
click at [114, 220] on button "Archivos adjuntos" at bounding box center [108, 220] width 131 height 27
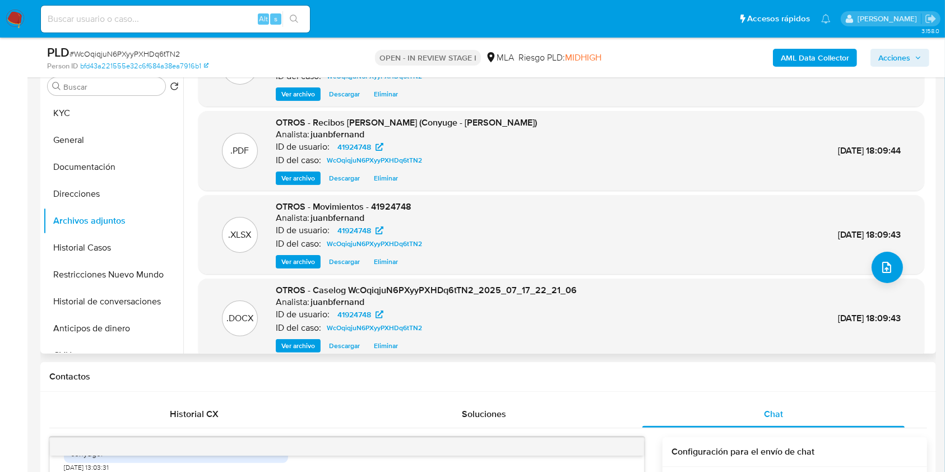
scroll to position [94, 0]
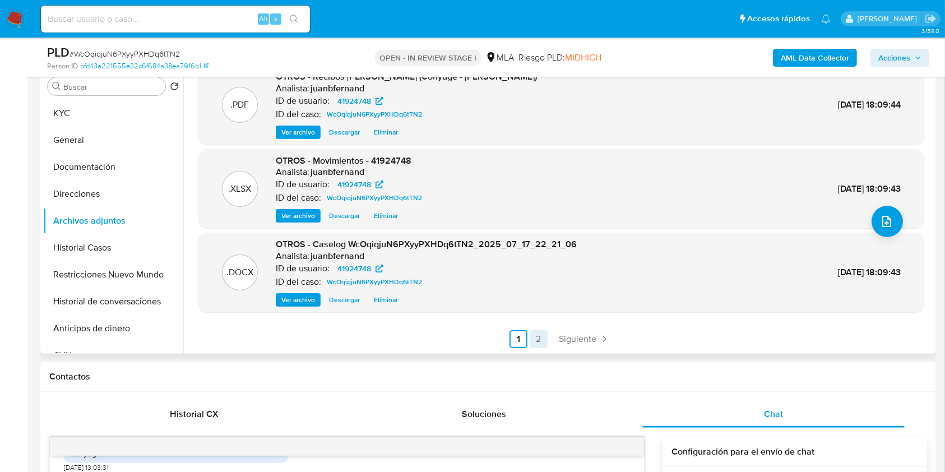
click at [545, 339] on link "2" at bounding box center [539, 339] width 18 height 18
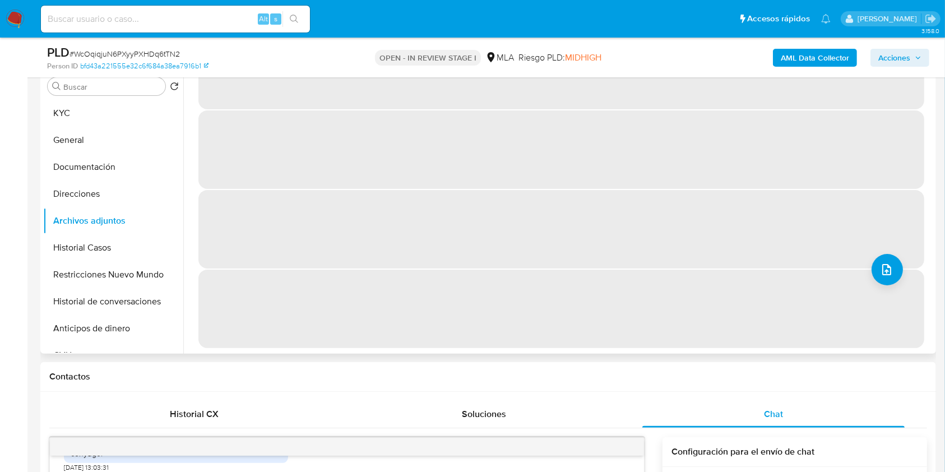
scroll to position [0, 0]
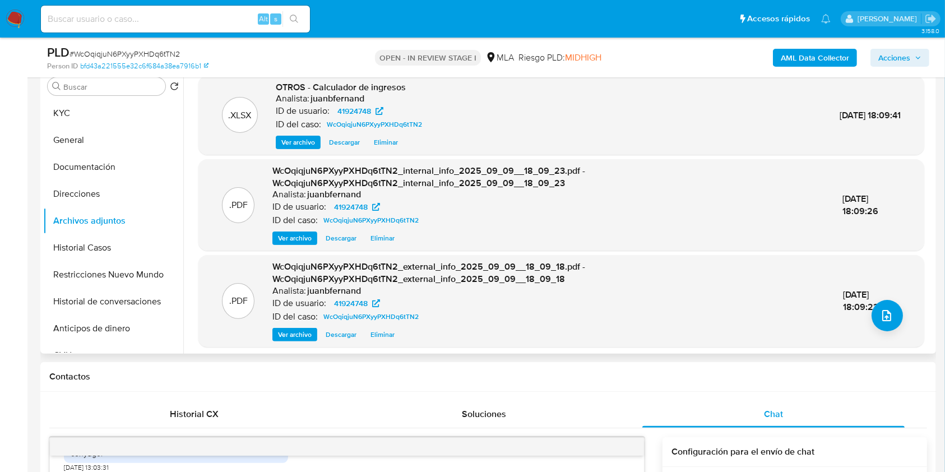
drag, startPoint x: 902, startPoint y: 59, endPoint x: 878, endPoint y: 67, distance: 24.6
click at [898, 61] on span "Acciones" at bounding box center [894, 58] width 32 height 18
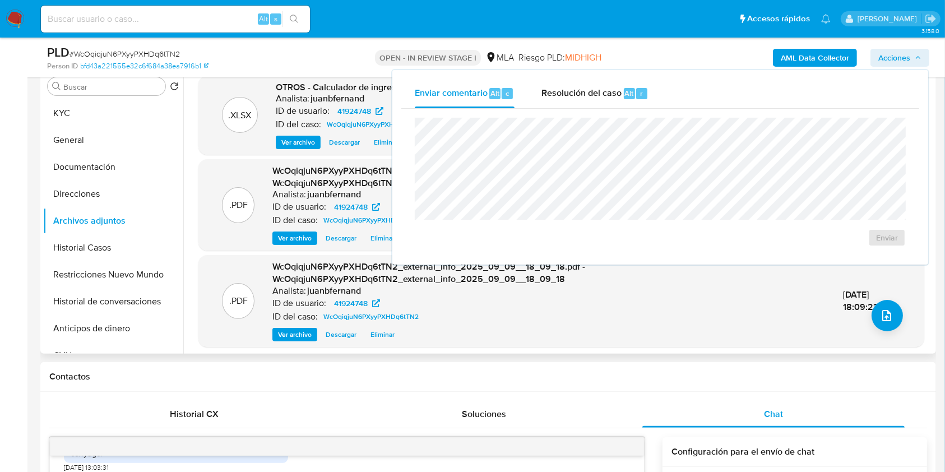
drag, startPoint x: 554, startPoint y: 94, endPoint x: 558, endPoint y: 108, distance: 14.4
click at [555, 94] on span "Resolución del caso" at bounding box center [582, 92] width 80 height 13
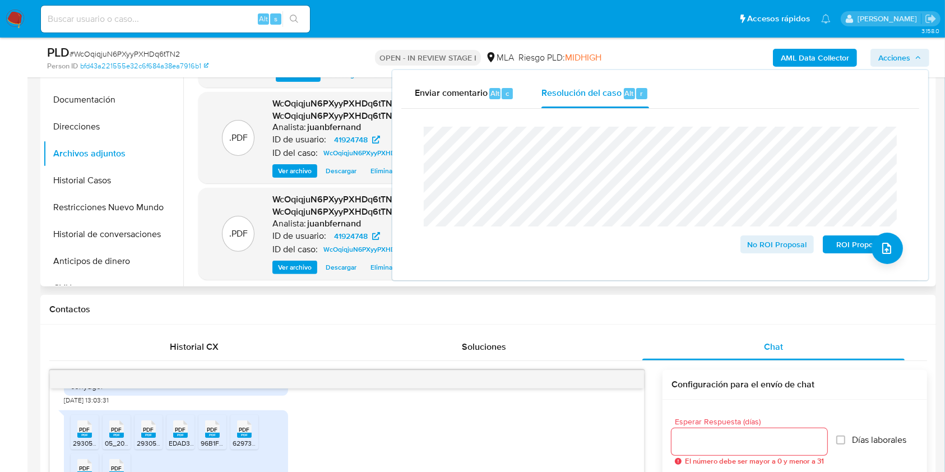
scroll to position [373, 0]
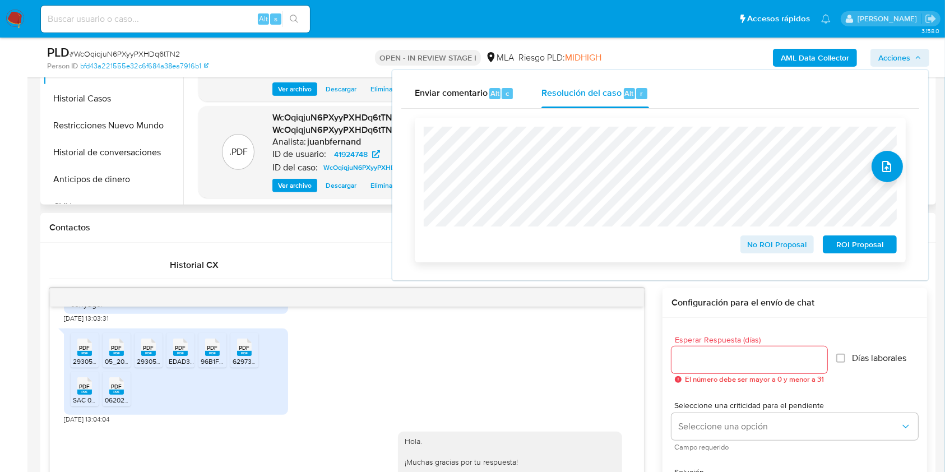
click at [797, 245] on span "No ROI Proposal" at bounding box center [777, 245] width 58 height 16
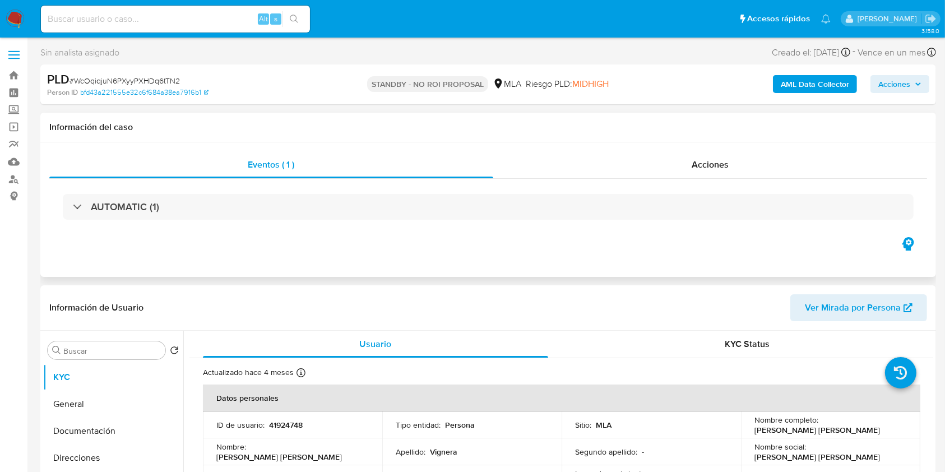
select select "10"
